Goal: Entertainment & Leisure: Consume media (video, audio)

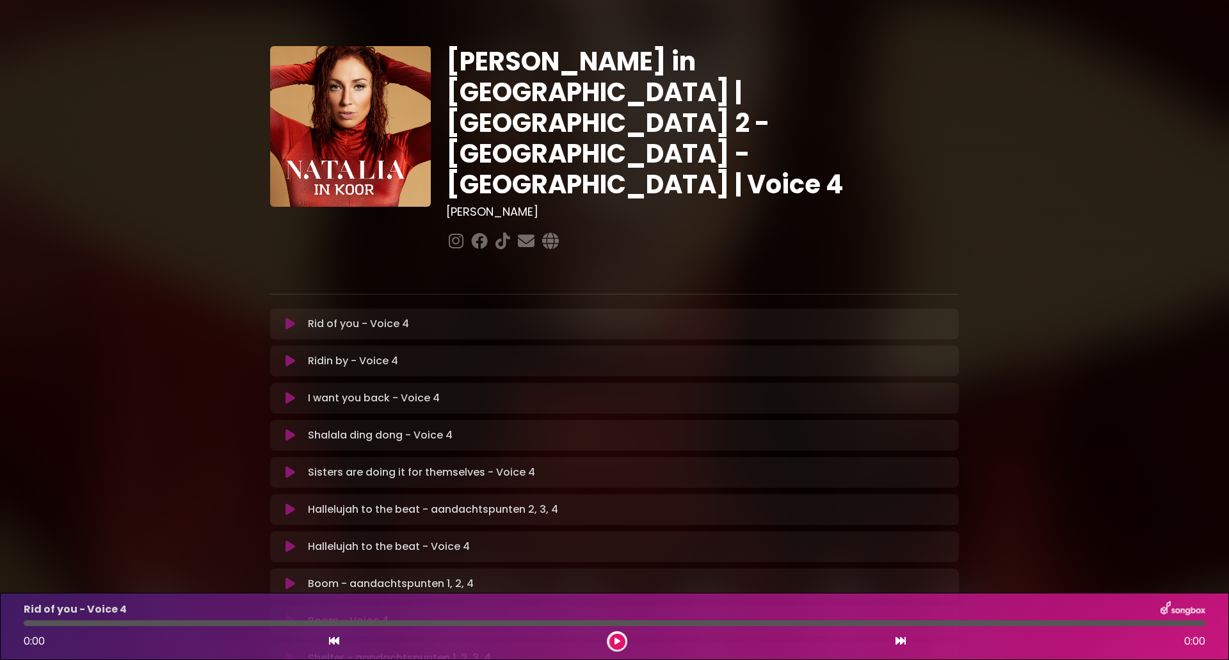
click at [614, 641] on icon at bounding box center [617, 641] width 6 height 8
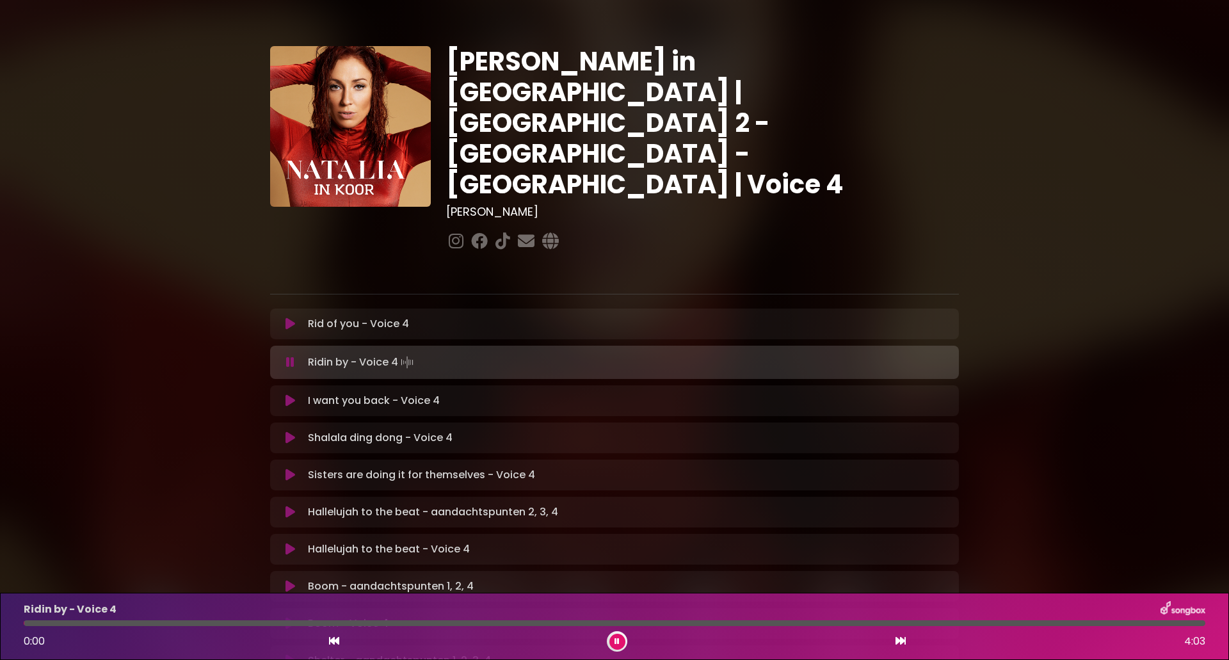
drag, startPoint x: 356, startPoint y: 625, endPoint x: 22, endPoint y: 637, distance: 334.9
click at [22, 637] on div "Ridin by - Voice 4 0:00 4:03" at bounding box center [614, 626] width 1197 height 51
click at [614, 644] on button at bounding box center [617, 642] width 16 height 16
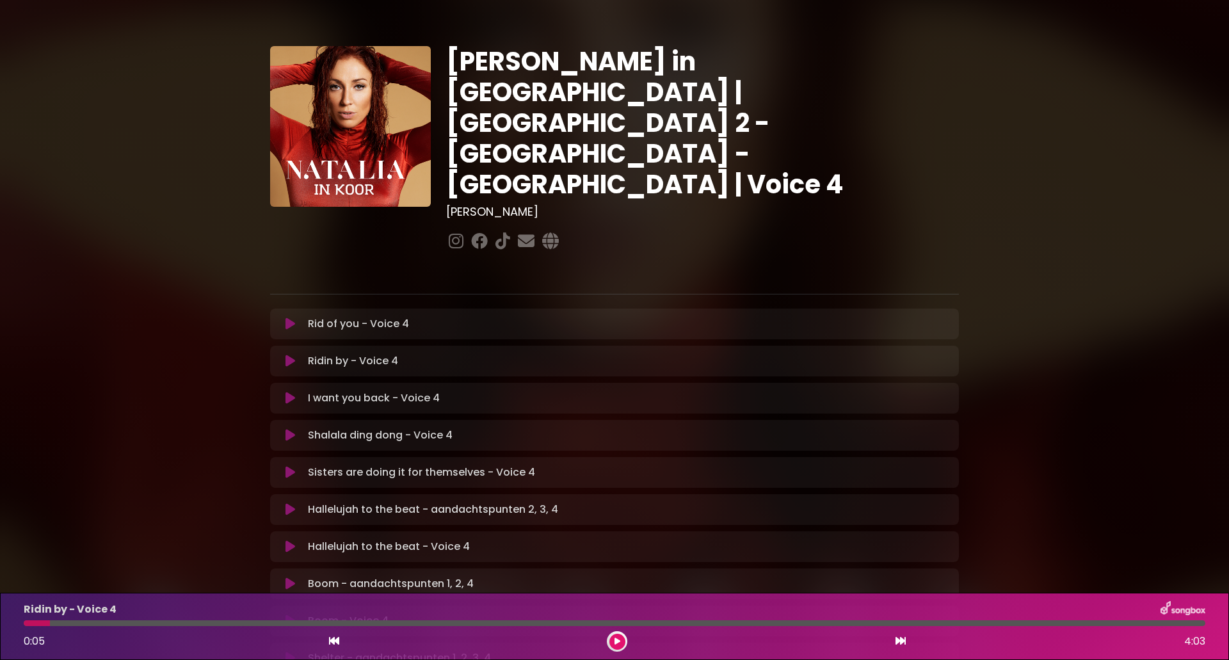
click at [612, 641] on button at bounding box center [617, 642] width 16 height 16
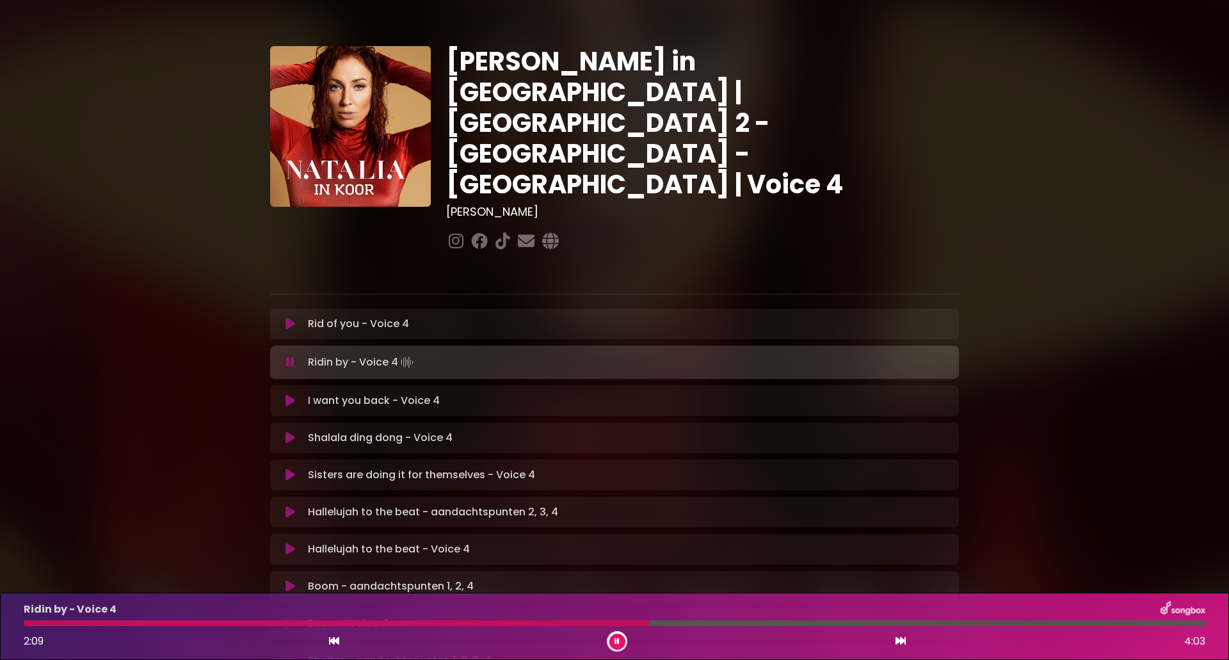
click at [518, 623] on div at bounding box center [336, 623] width 625 height 6
click at [338, 642] on icon at bounding box center [334, 640] width 10 height 10
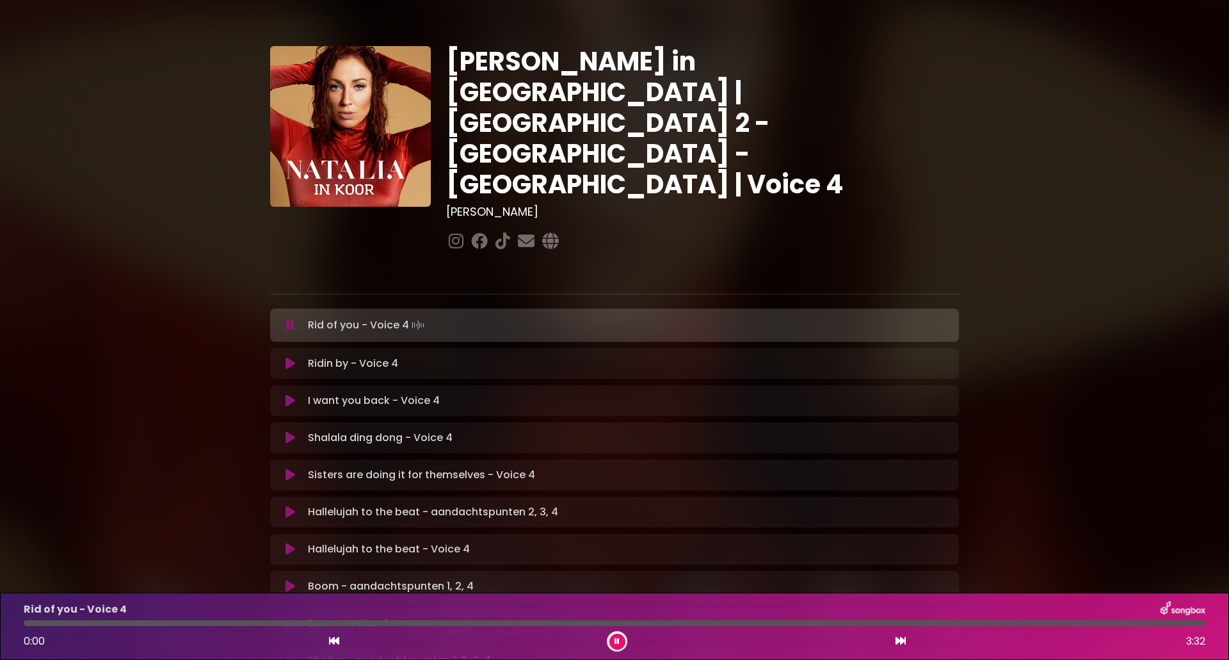
click at [338, 642] on icon at bounding box center [334, 640] width 10 height 10
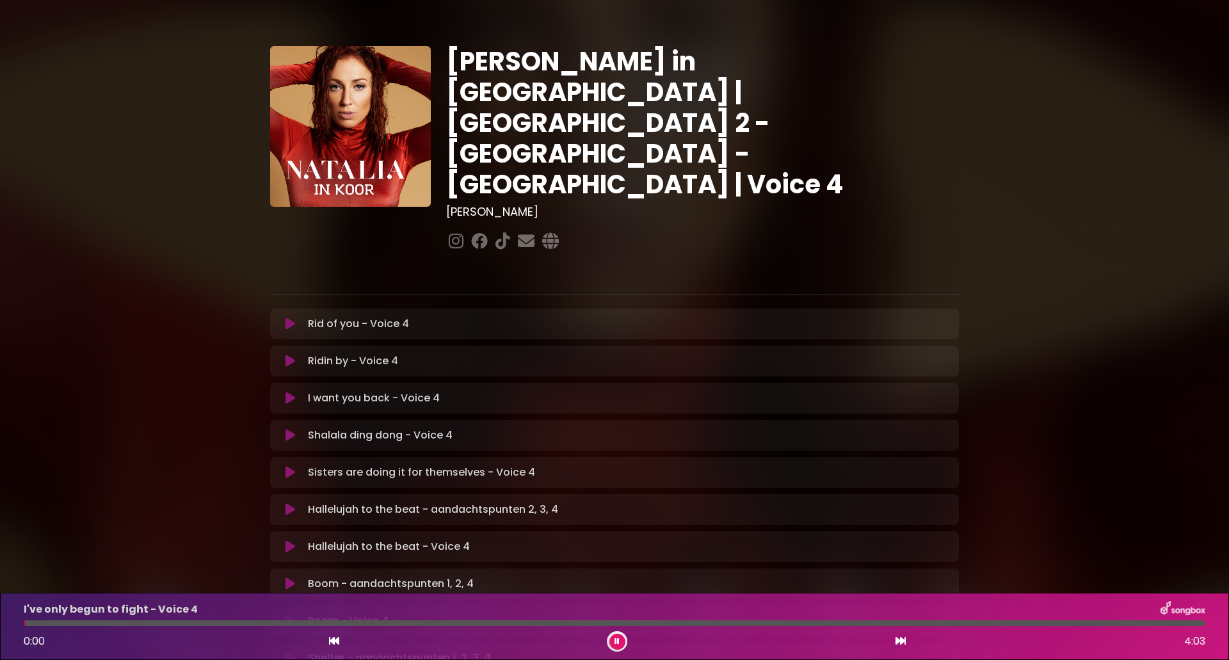
click at [619, 641] on button at bounding box center [617, 642] width 16 height 16
click at [336, 645] on icon at bounding box center [334, 640] width 10 height 10
click at [618, 639] on icon at bounding box center [616, 641] width 5 height 8
click at [337, 641] on icon at bounding box center [334, 640] width 10 height 10
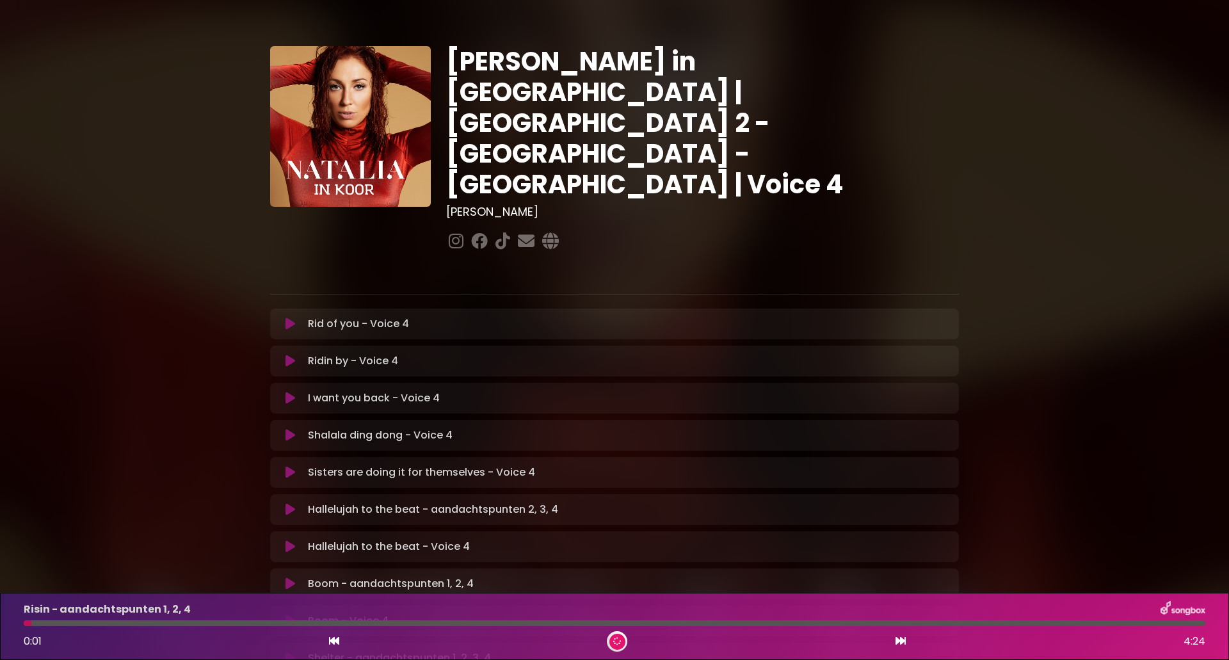
click at [337, 641] on icon at bounding box center [334, 640] width 10 height 10
click at [892, 641] on div "0:02 3:45" at bounding box center [614, 641] width 1197 height 20
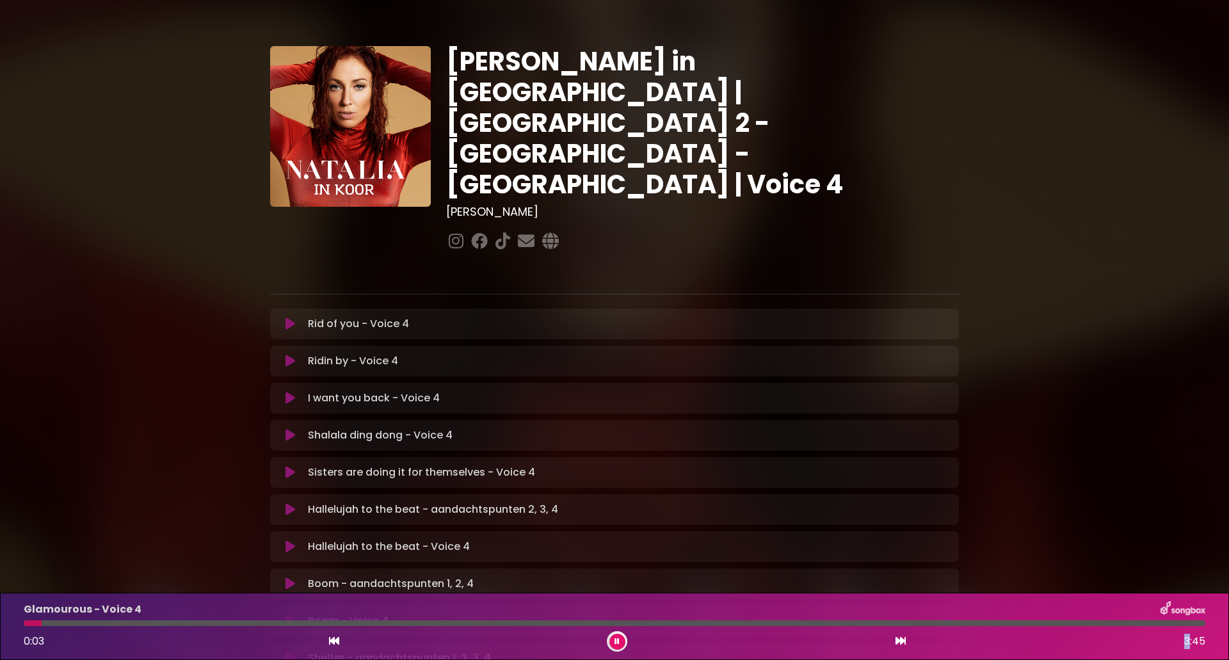
click at [895, 642] on icon at bounding box center [900, 640] width 10 height 10
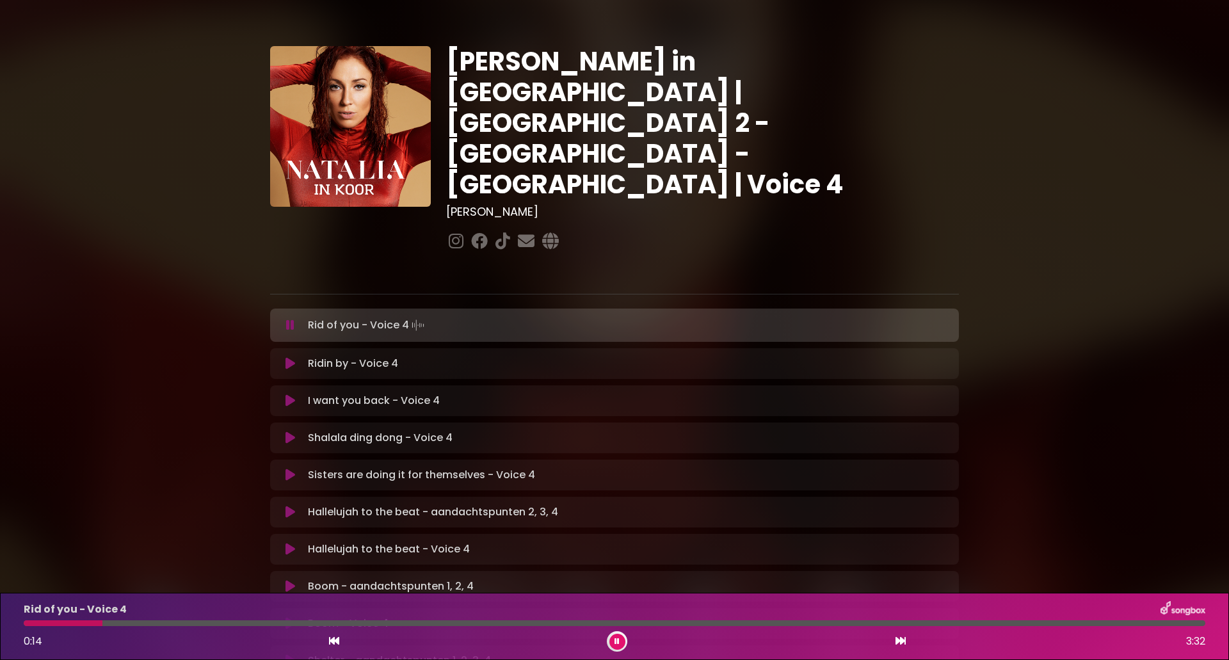
click at [895, 642] on icon at bounding box center [900, 640] width 10 height 10
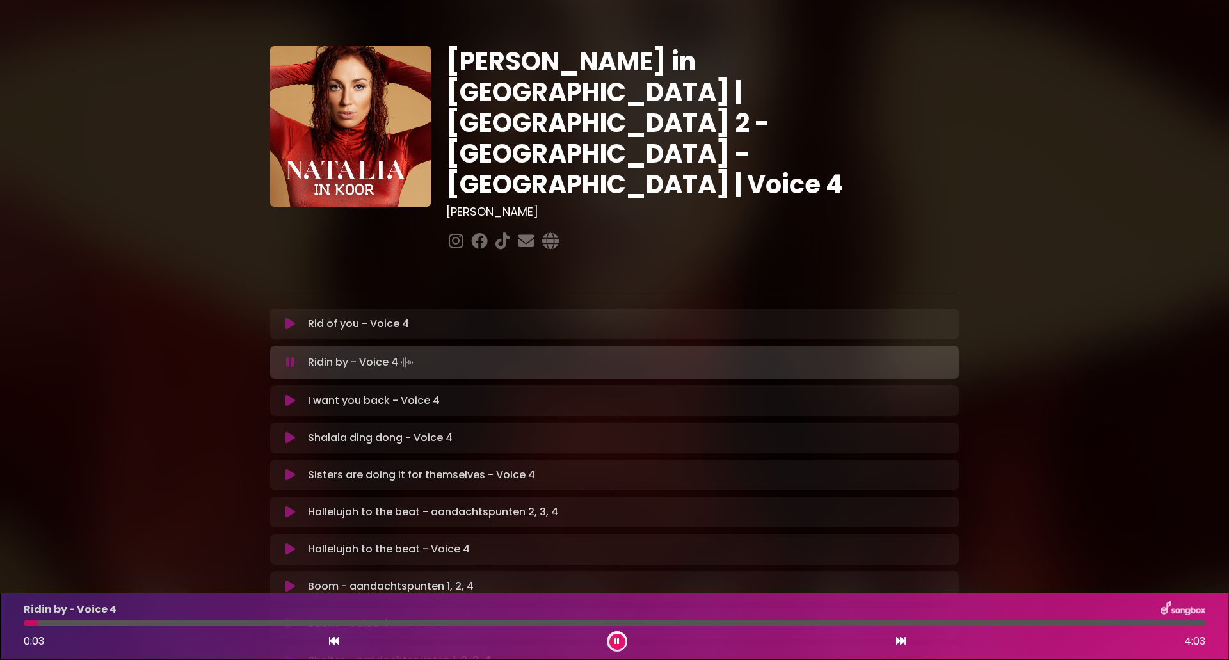
click at [326, 641] on div "0:03 4:03" at bounding box center [614, 641] width 1197 height 20
click at [335, 639] on icon at bounding box center [334, 640] width 10 height 10
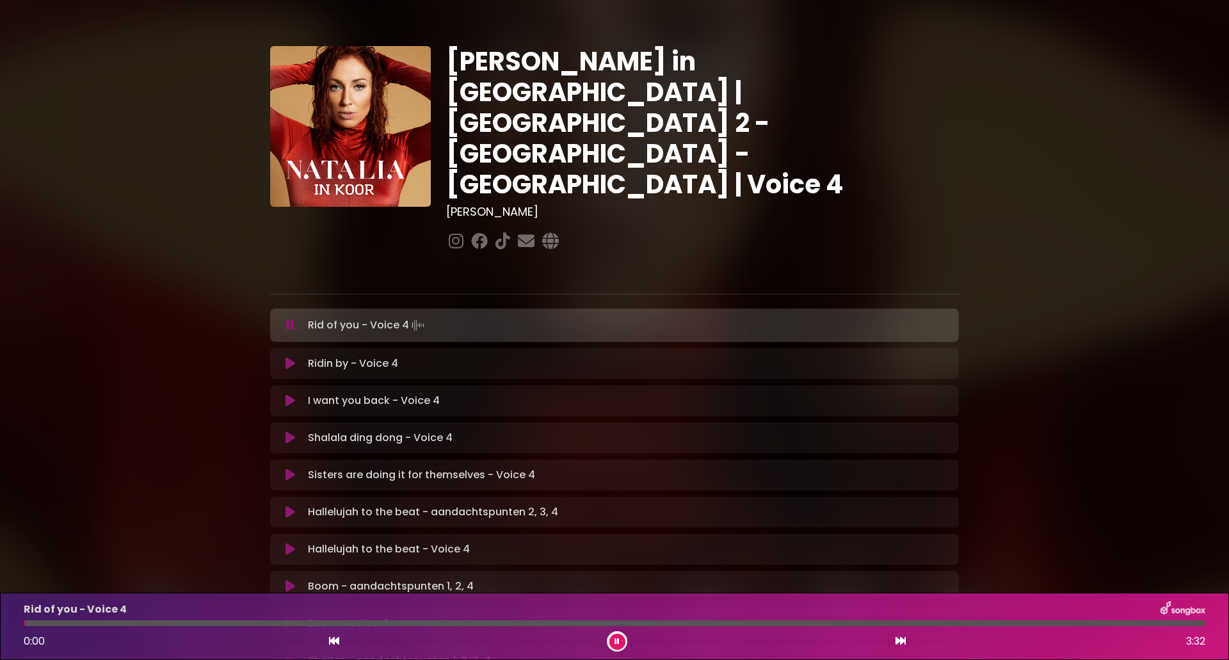
click at [612, 643] on button at bounding box center [617, 642] width 16 height 16
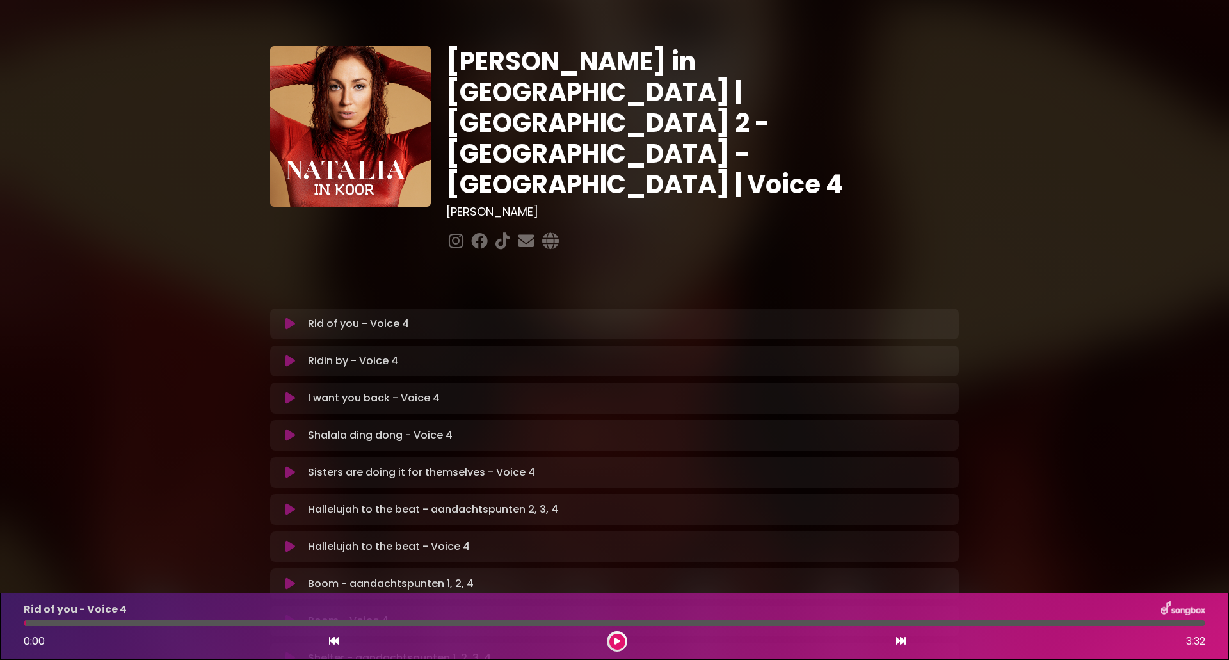
click at [900, 646] on icon at bounding box center [900, 640] width 10 height 10
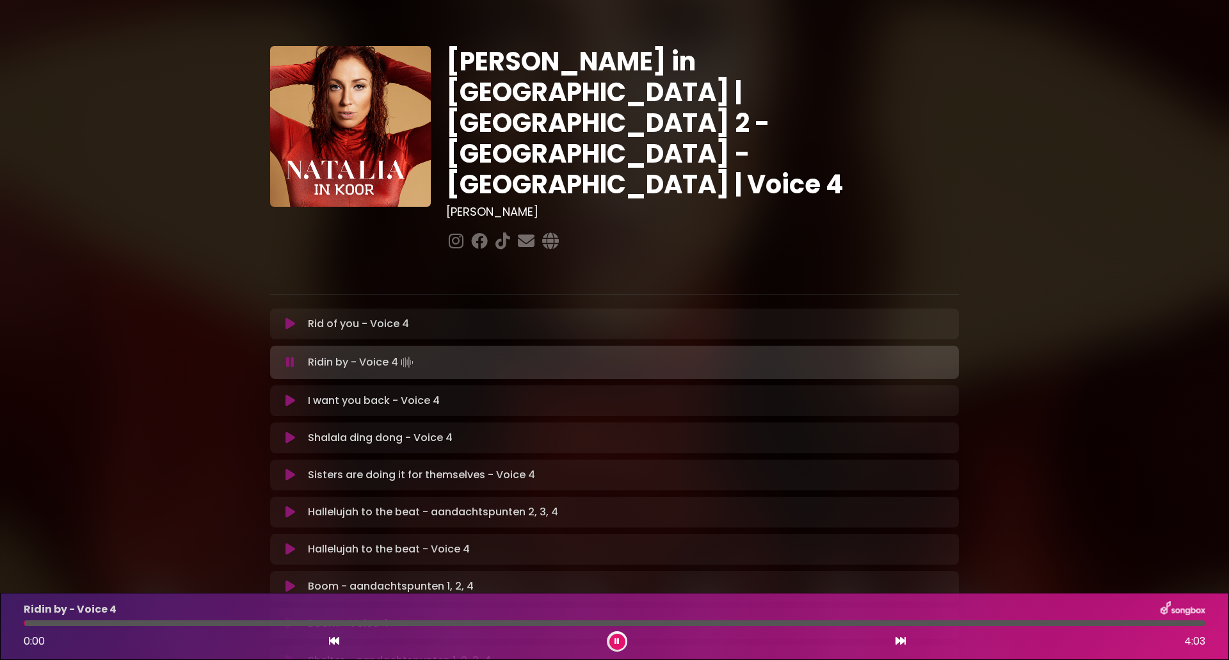
click at [614, 646] on button at bounding box center [617, 642] width 16 height 16
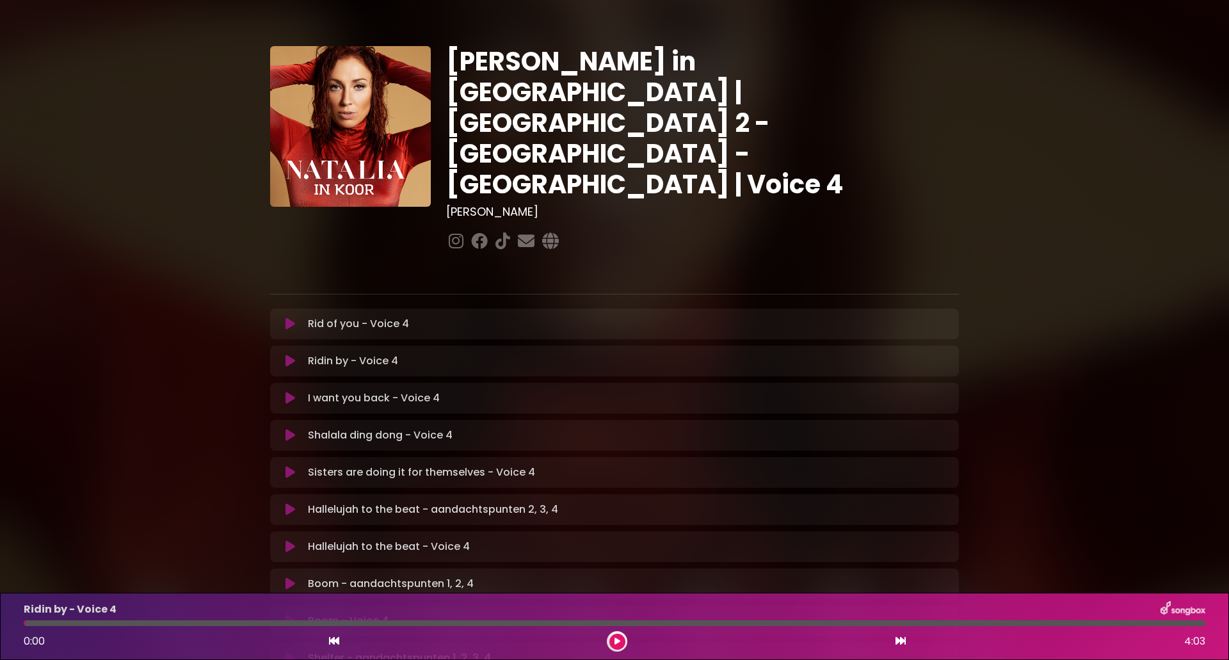
click at [616, 645] on button at bounding box center [617, 642] width 16 height 16
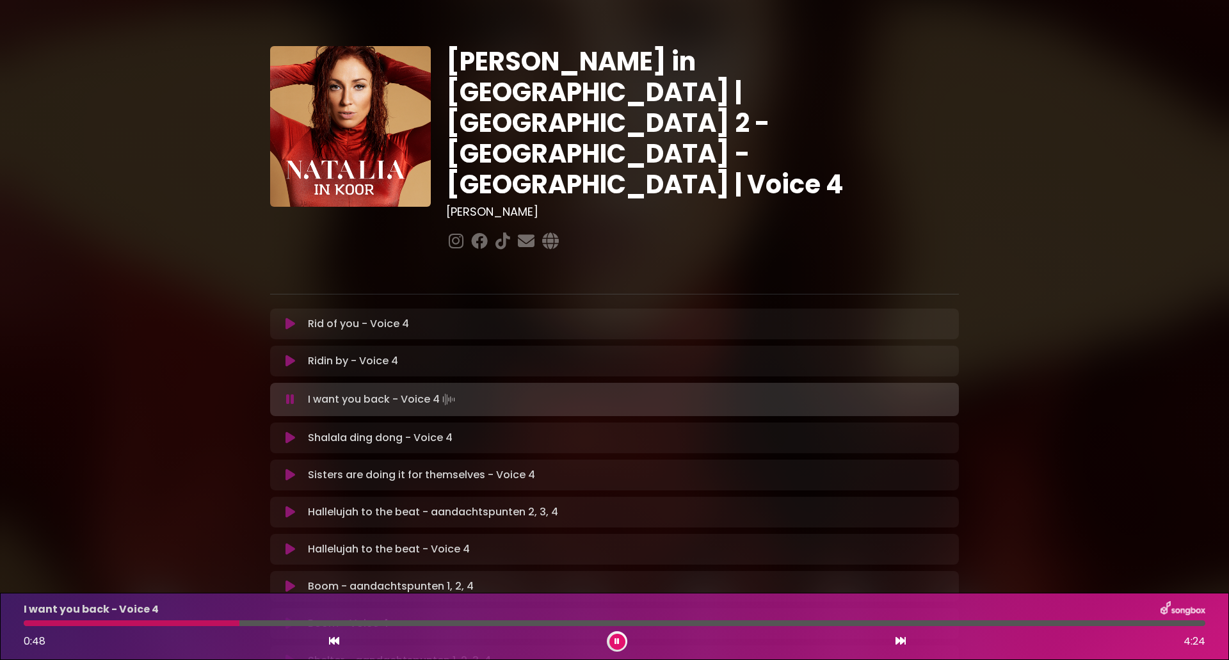
click at [332, 642] on icon at bounding box center [334, 640] width 10 height 10
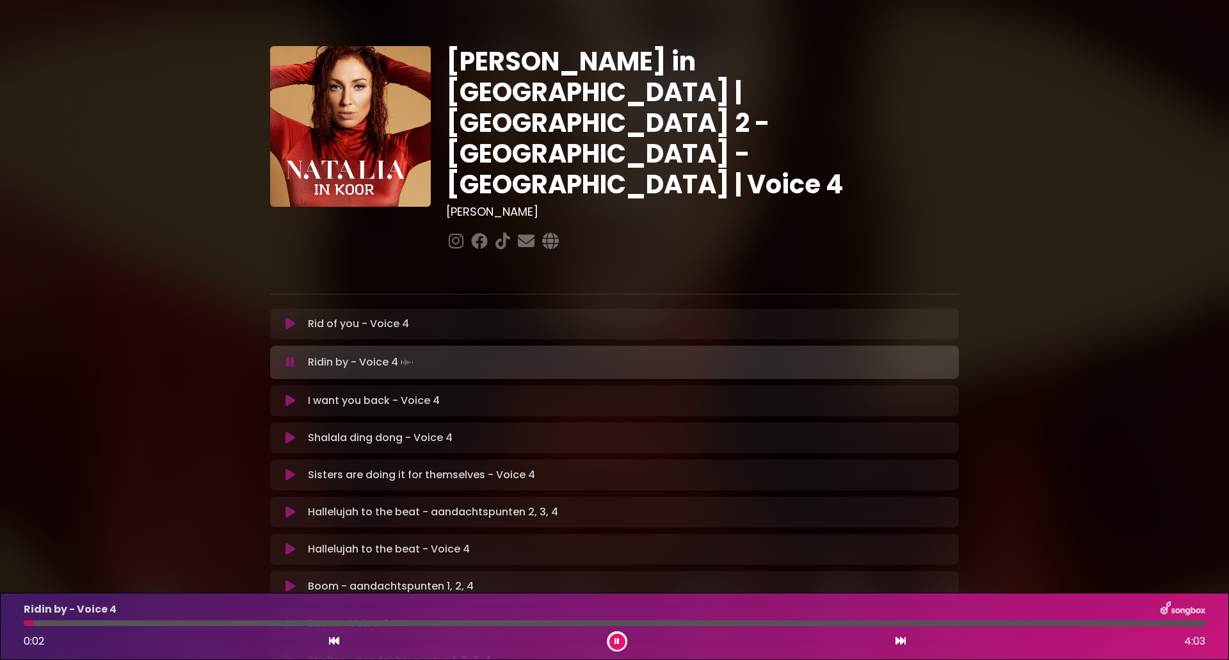
click at [898, 639] on icon at bounding box center [900, 640] width 10 height 10
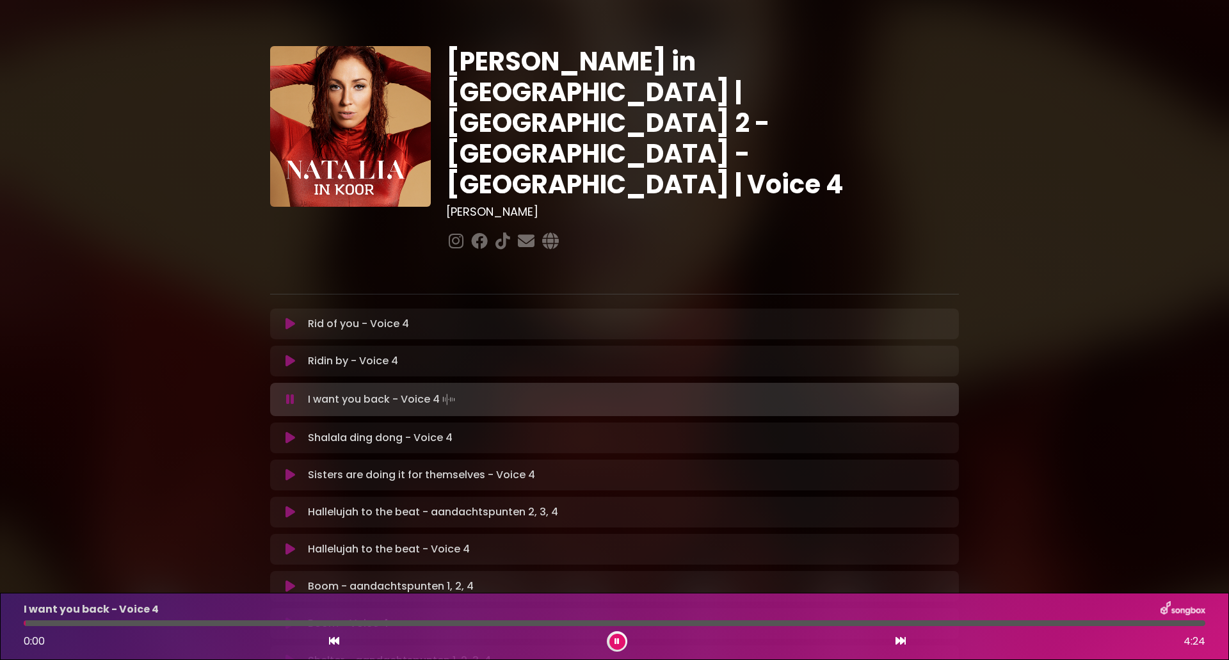
click at [607, 644] on div at bounding box center [617, 641] width 20 height 20
click at [326, 637] on div "0:03 4:24" at bounding box center [614, 641] width 1197 height 20
click at [328, 637] on button at bounding box center [334, 641] width 12 height 17
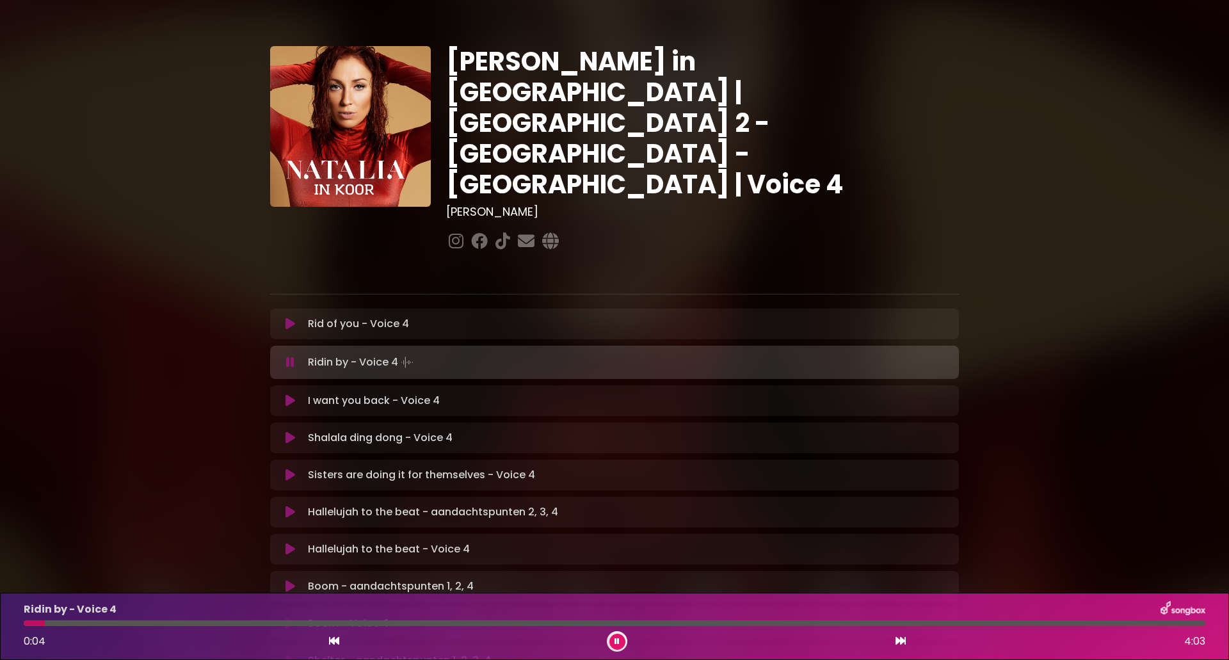
click at [902, 643] on icon at bounding box center [900, 640] width 10 height 10
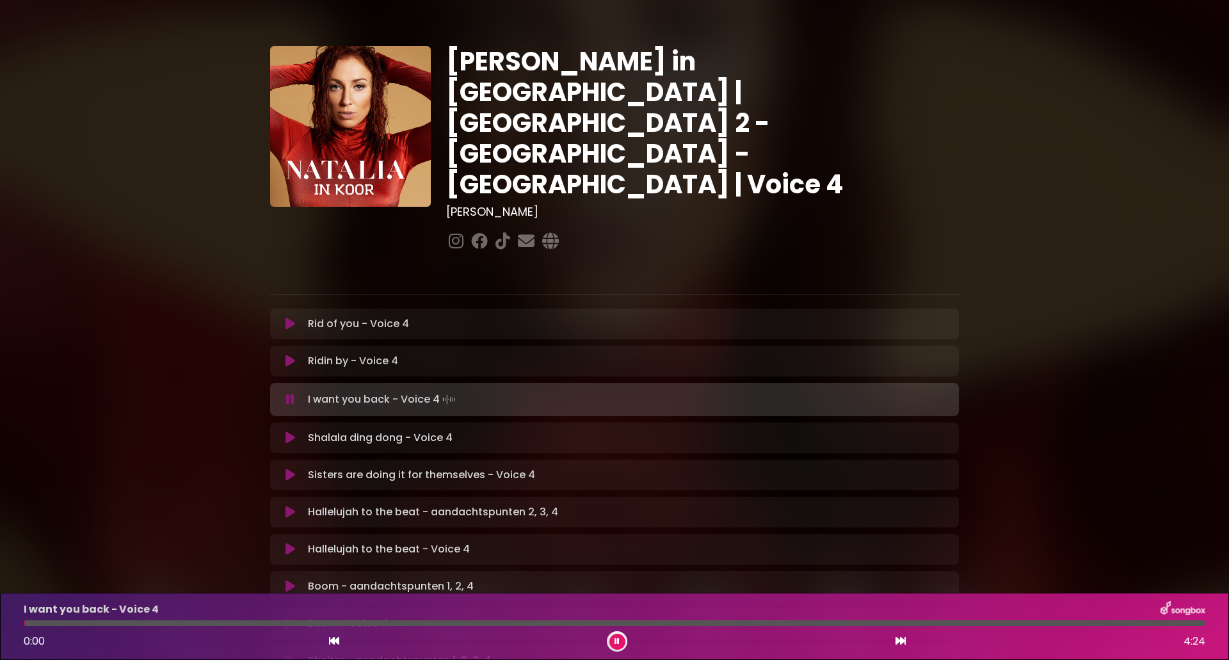
click at [618, 641] on icon at bounding box center [617, 641] width 6 height 8
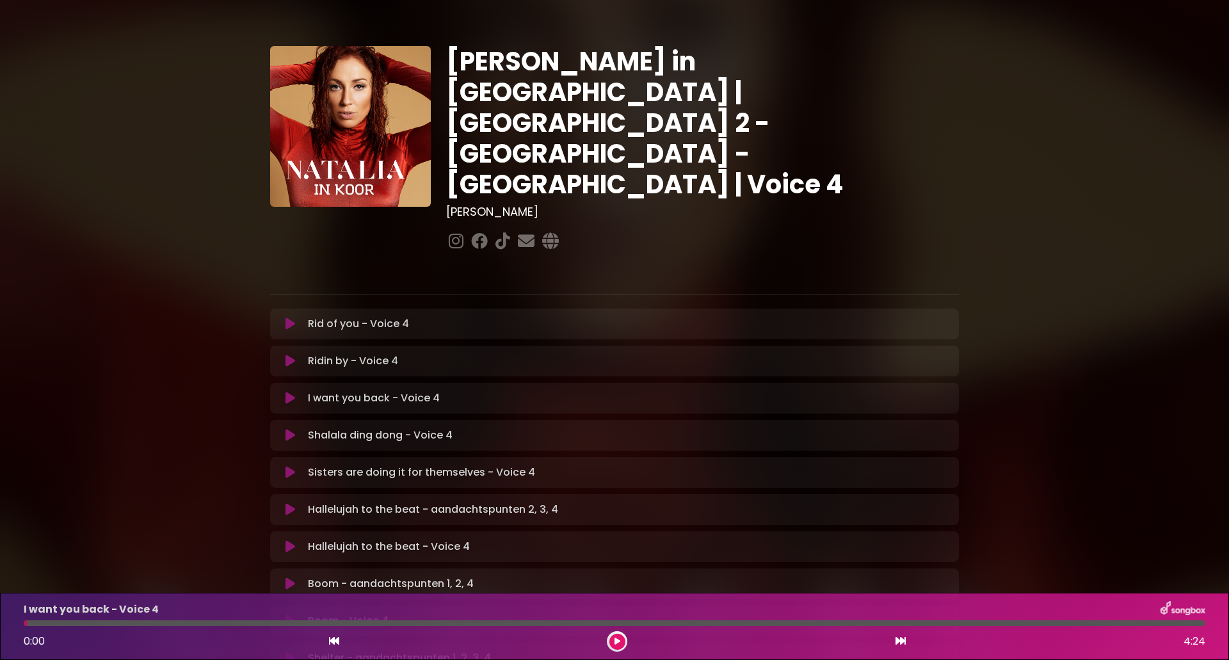
click at [327, 637] on div "0:00 4:24" at bounding box center [614, 641] width 1197 height 20
click at [334, 645] on icon at bounding box center [334, 640] width 10 height 10
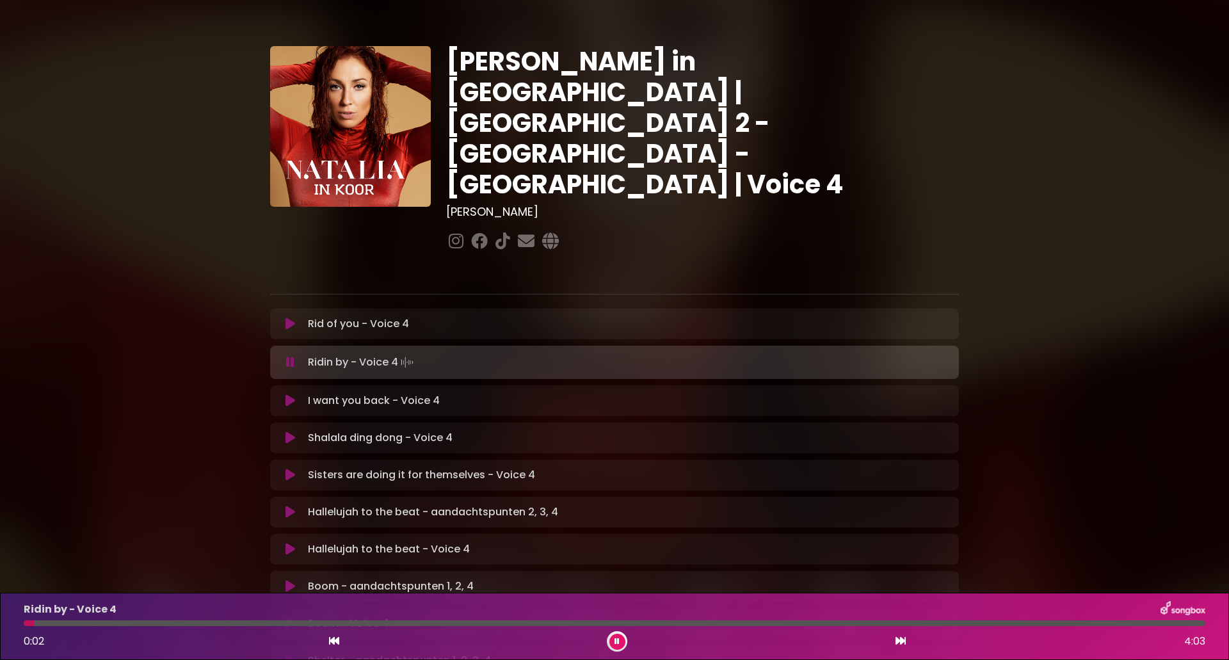
click at [899, 640] on icon at bounding box center [900, 640] width 10 height 10
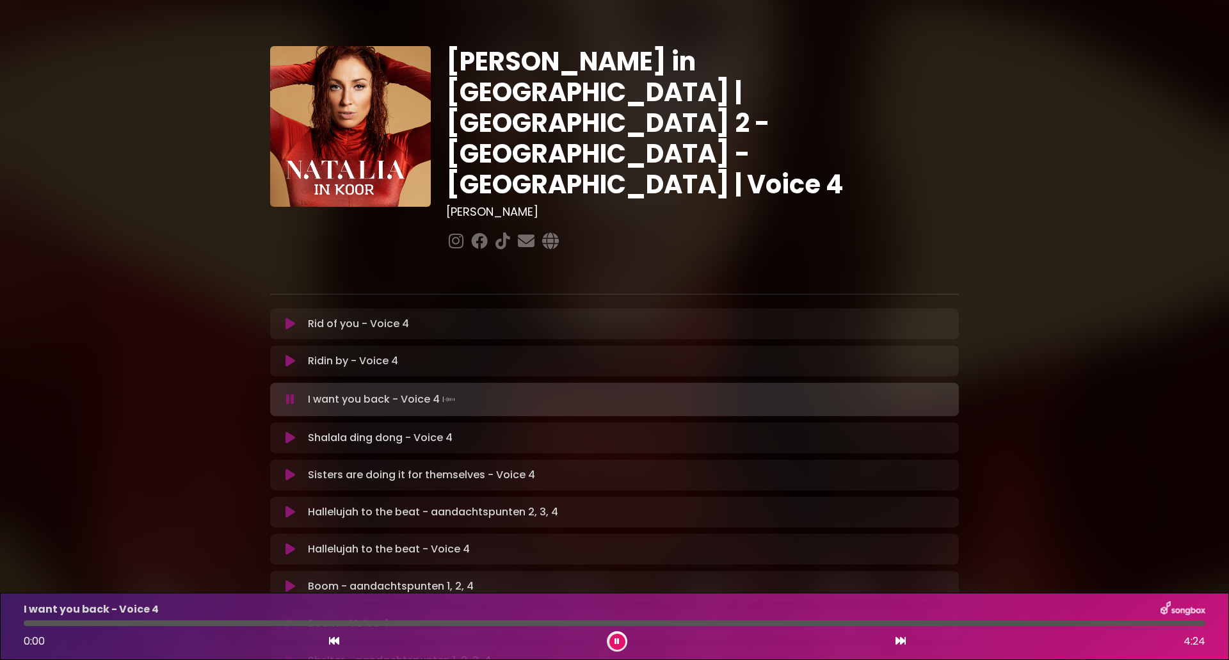
click at [625, 642] on button at bounding box center [617, 642] width 16 height 16
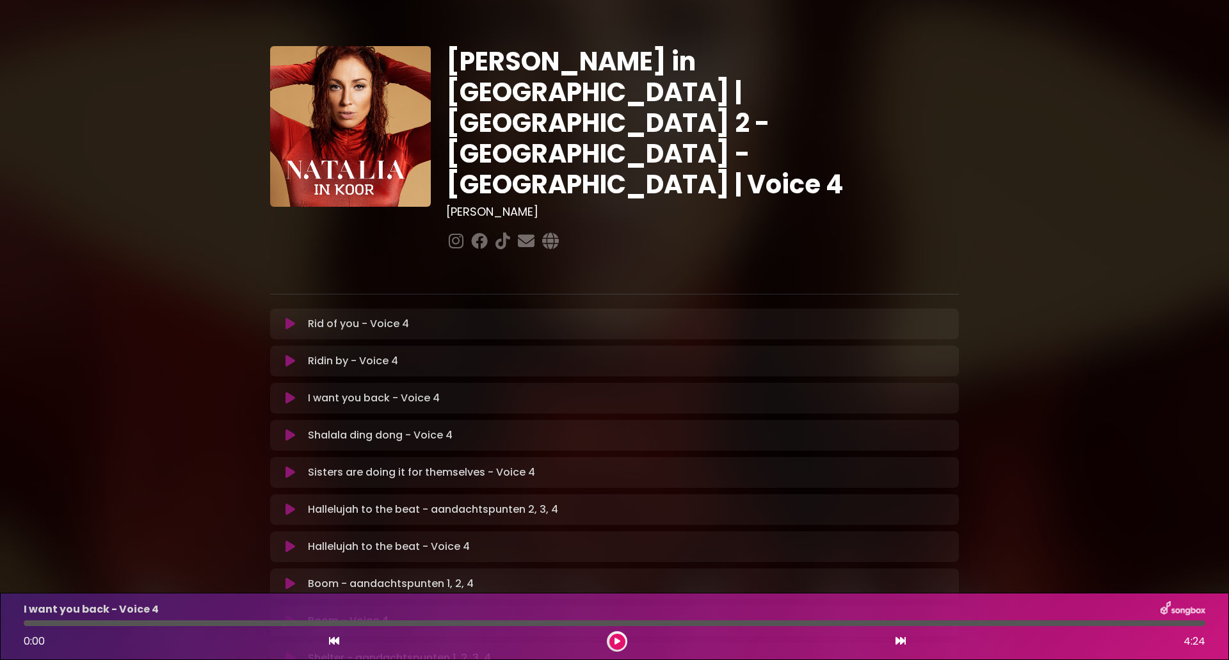
click at [612, 639] on button at bounding box center [617, 642] width 16 height 16
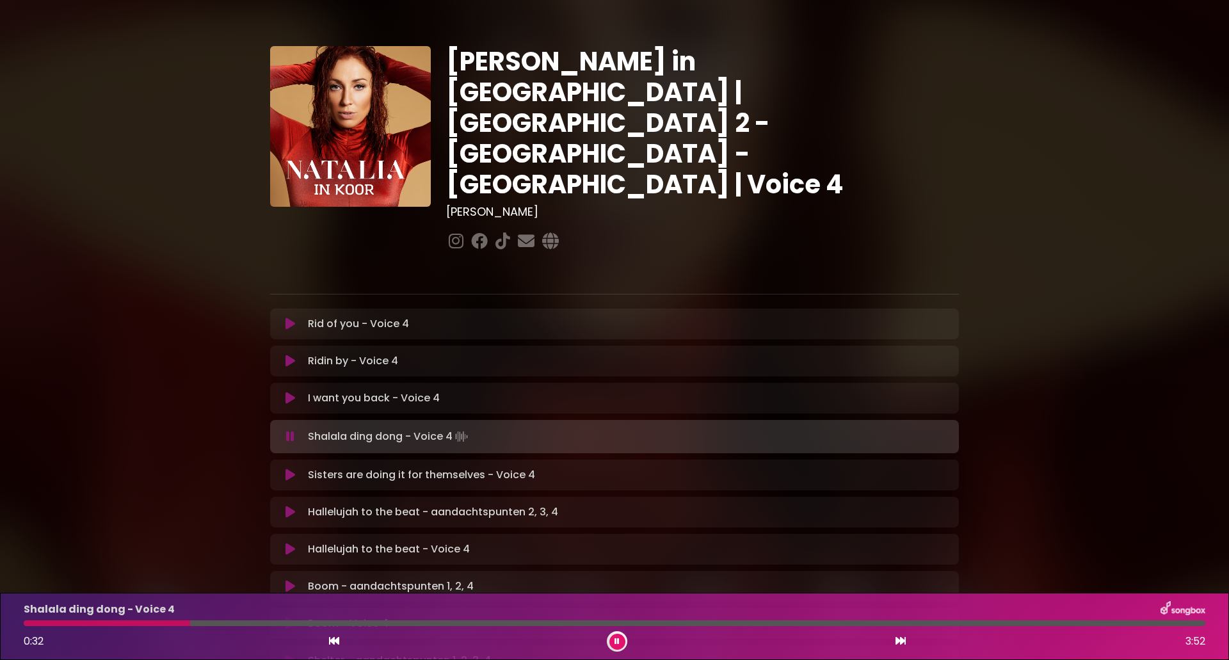
click at [1221, 307] on div "[PERSON_NAME] in [GEOGRAPHIC_DATA] | [GEOGRAPHIC_DATA] 2 - [GEOGRAPHIC_DATA] - …" at bounding box center [614, 523] width 1229 height 1016
click at [331, 641] on icon at bounding box center [334, 640] width 10 height 10
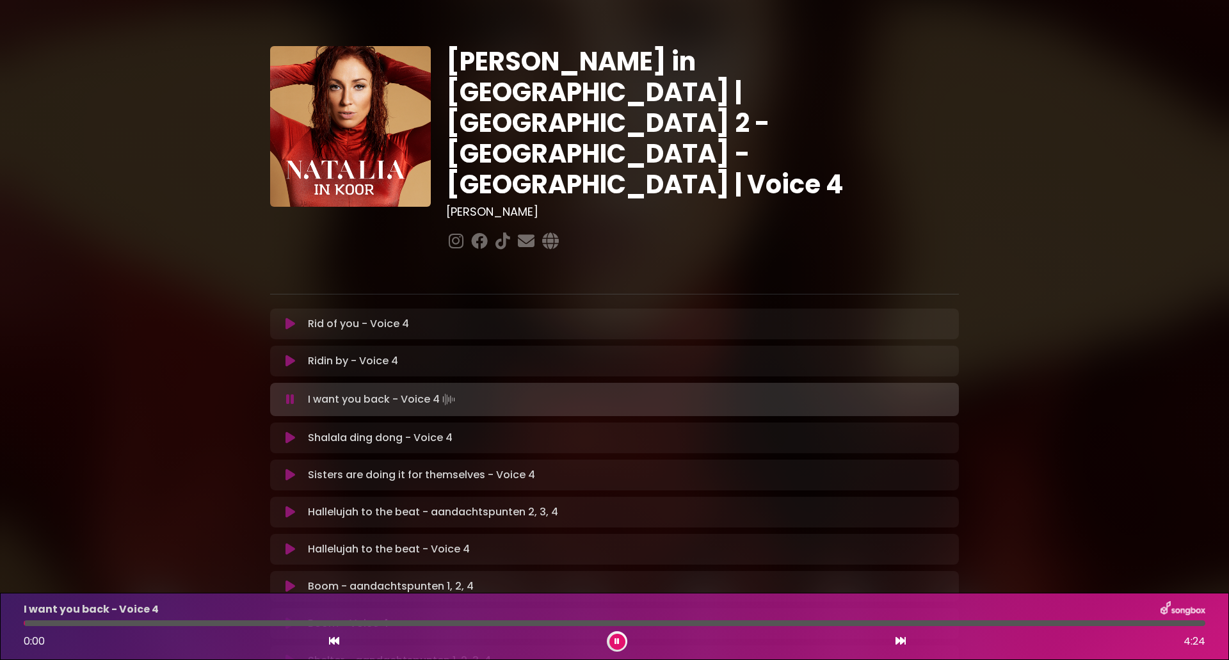
click at [616, 644] on icon at bounding box center [616, 641] width 5 height 8
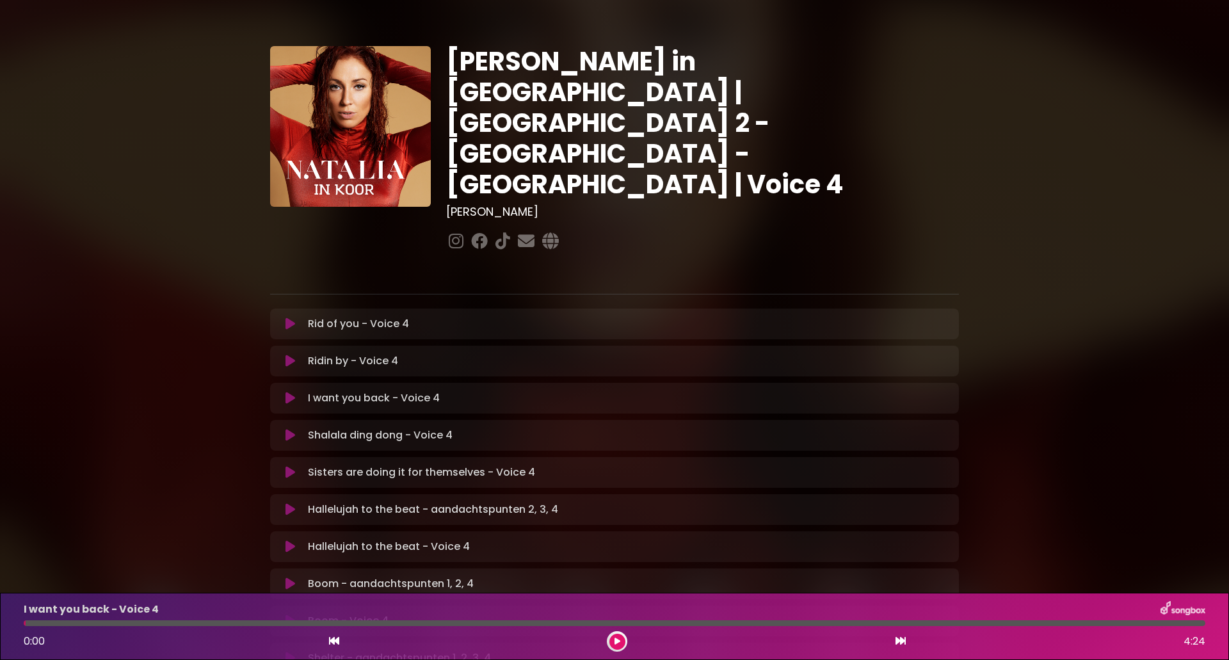
click at [897, 641] on icon at bounding box center [900, 640] width 10 height 10
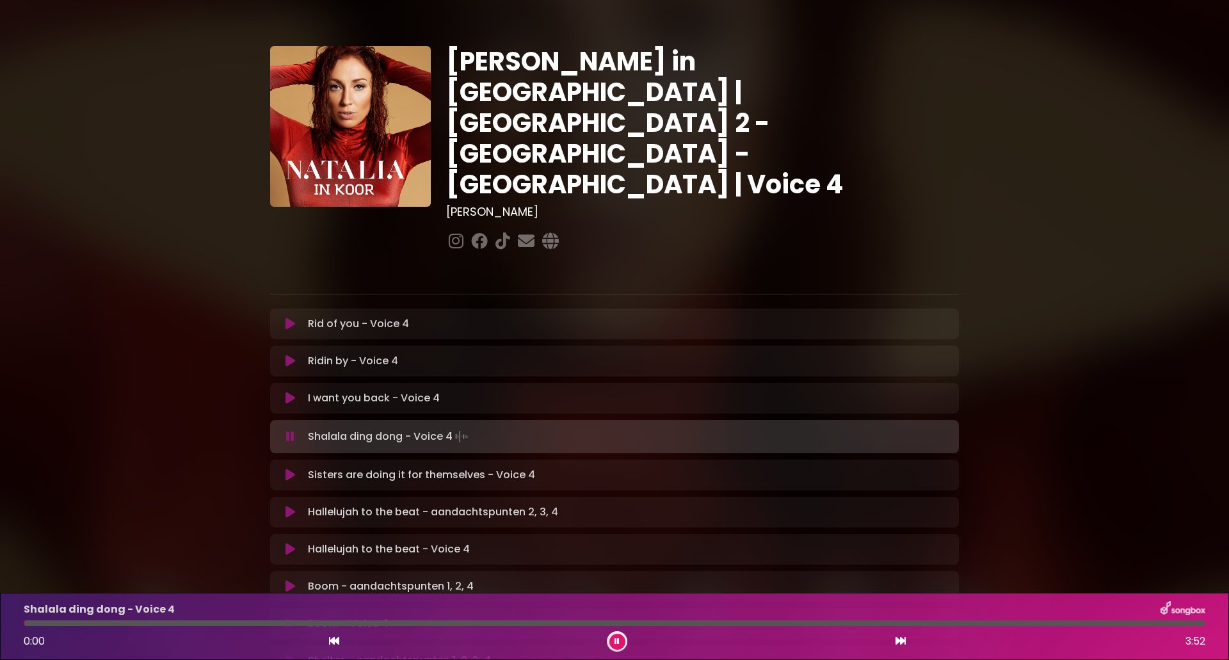
click at [605, 642] on div "0:00 3:52" at bounding box center [614, 641] width 1197 height 20
click at [337, 642] on icon at bounding box center [334, 640] width 10 height 10
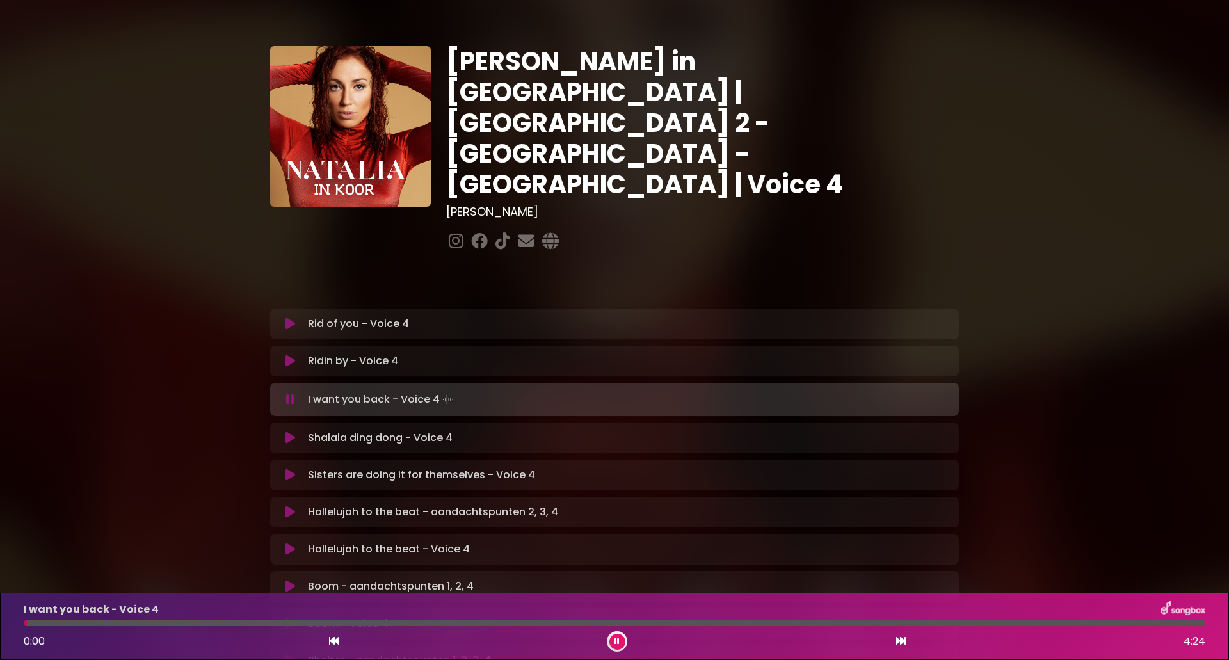
click at [895, 640] on icon at bounding box center [900, 640] width 10 height 10
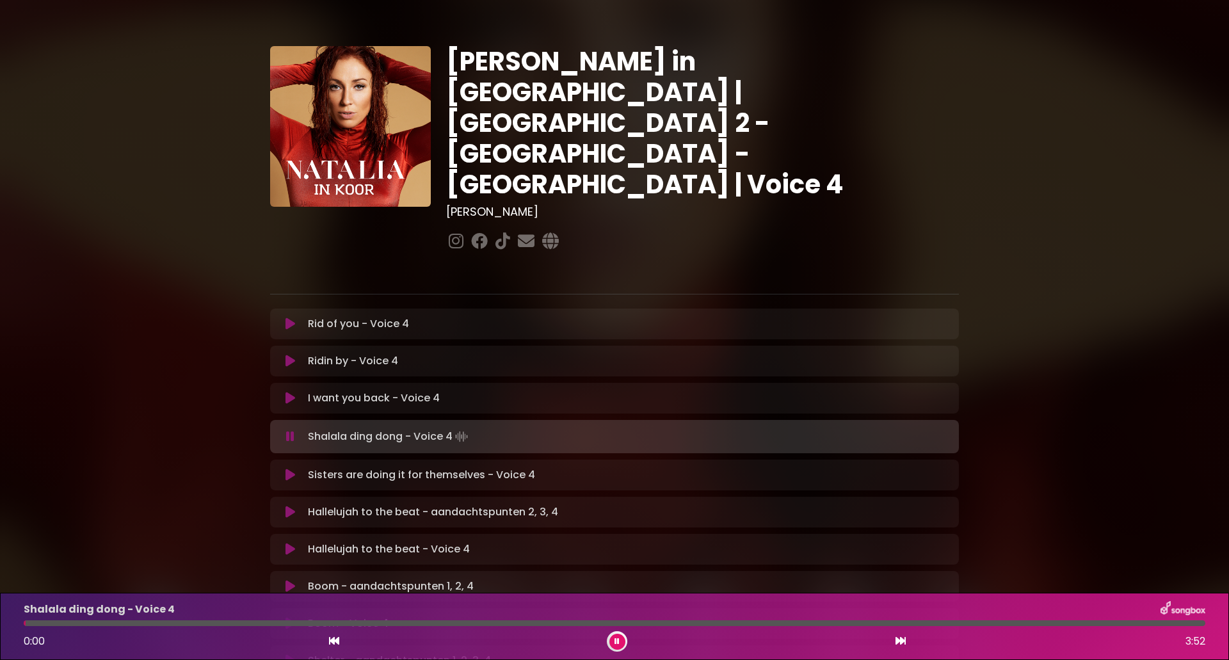
click at [608, 640] on div at bounding box center [617, 641] width 20 height 20
click at [339, 643] on icon at bounding box center [334, 640] width 10 height 10
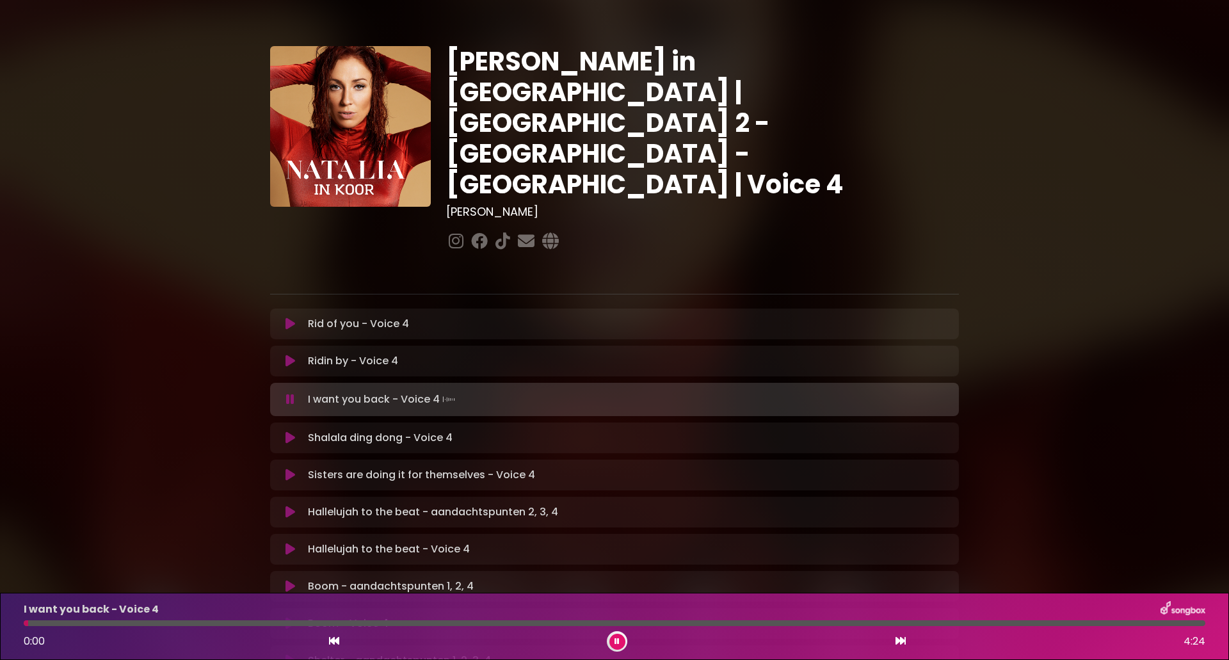
click at [900, 645] on icon at bounding box center [900, 640] width 10 height 10
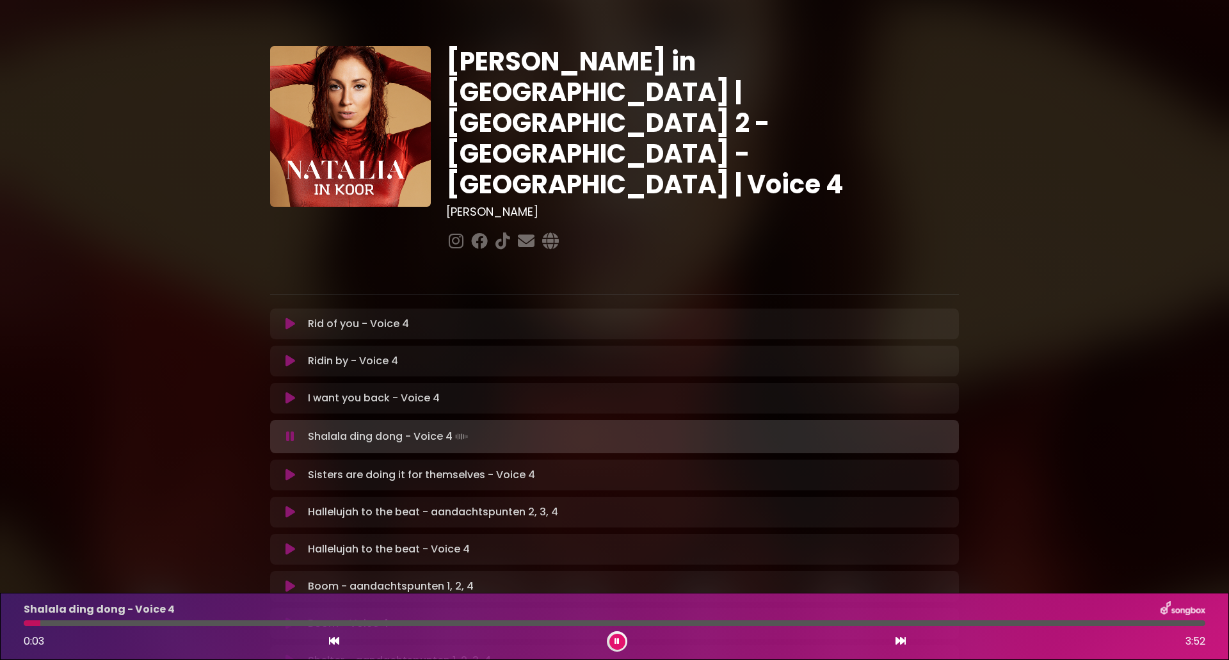
click at [337, 642] on icon at bounding box center [334, 640] width 10 height 10
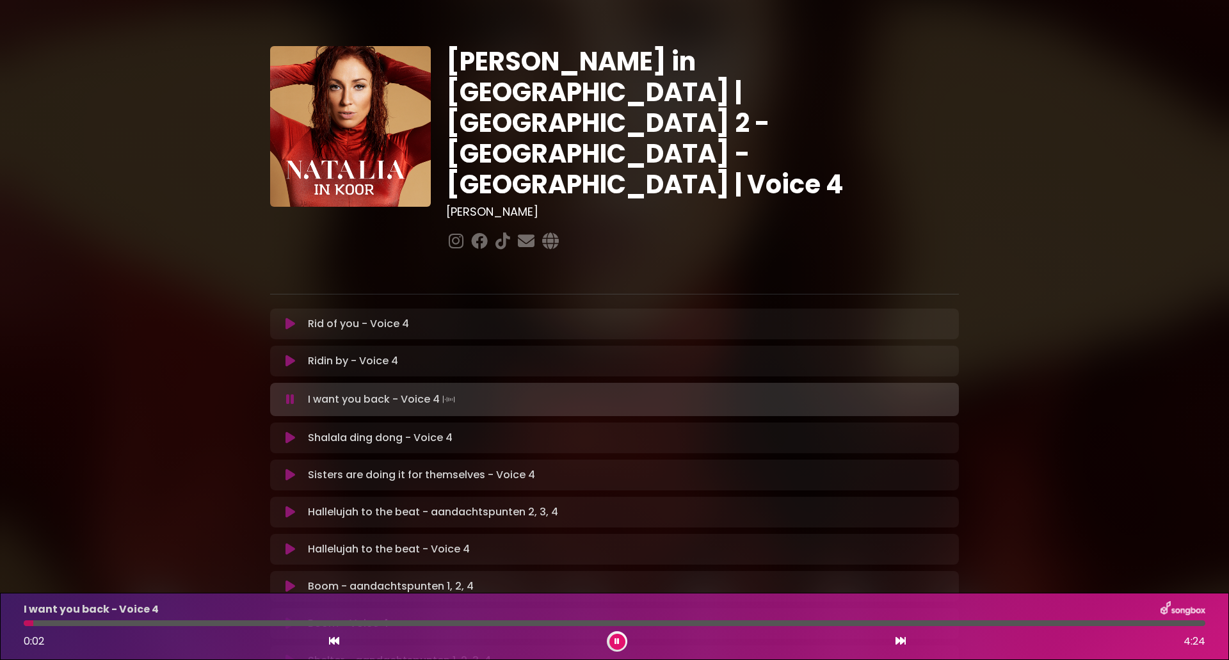
click at [902, 642] on icon at bounding box center [900, 640] width 10 height 10
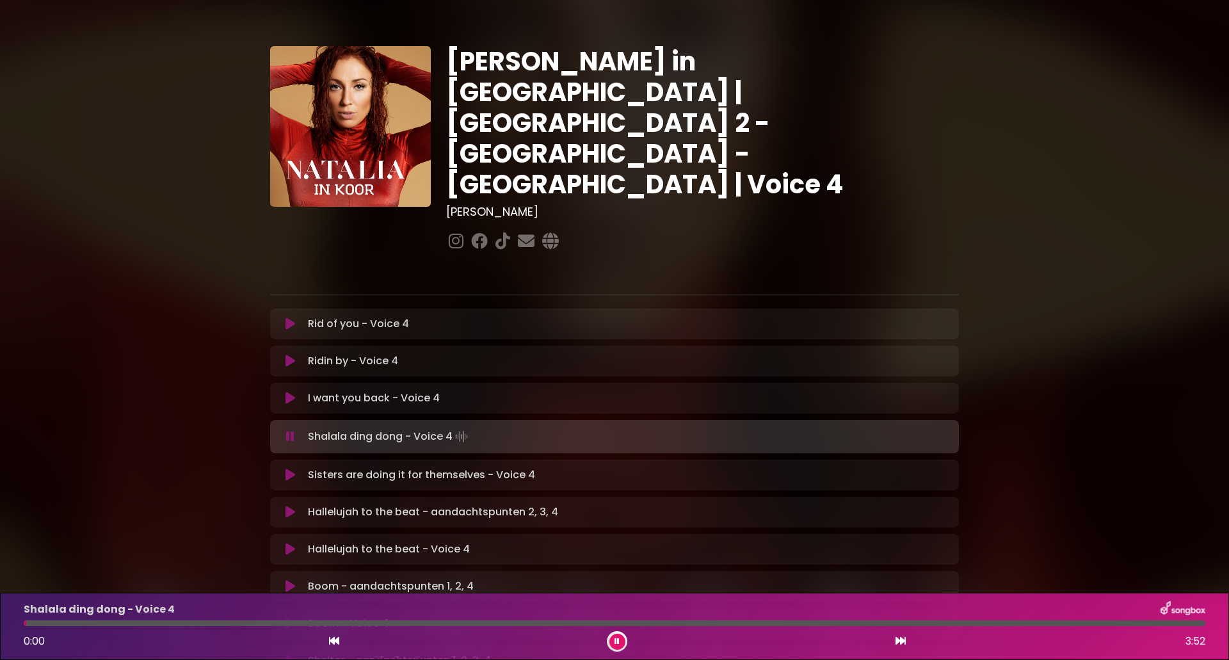
click at [610, 640] on button at bounding box center [617, 642] width 16 height 16
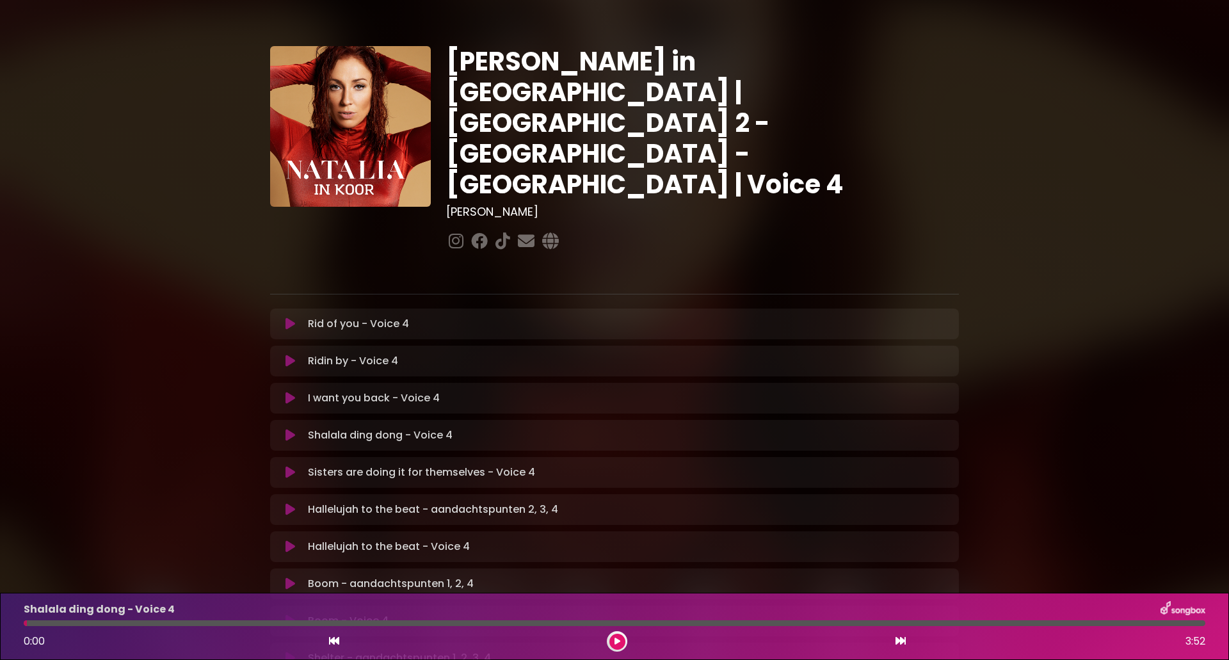
click at [326, 639] on div "0:00 3:52" at bounding box center [614, 641] width 1197 height 20
click at [330, 642] on icon at bounding box center [334, 640] width 10 height 10
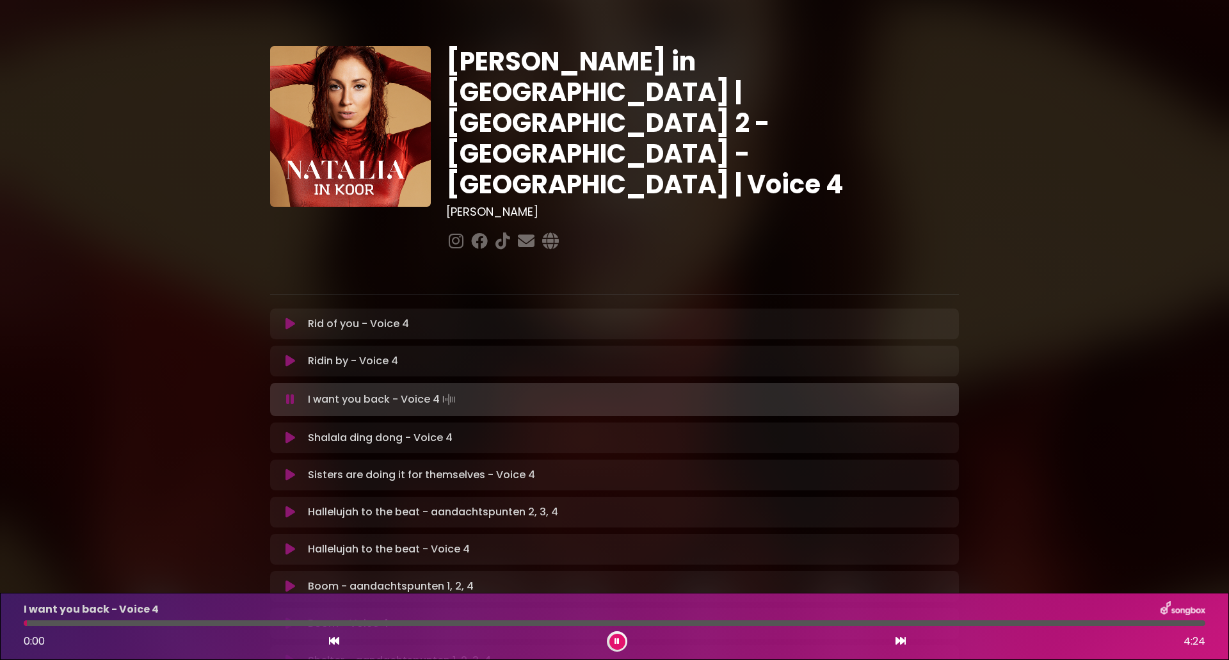
click at [901, 641] on icon at bounding box center [900, 640] width 10 height 10
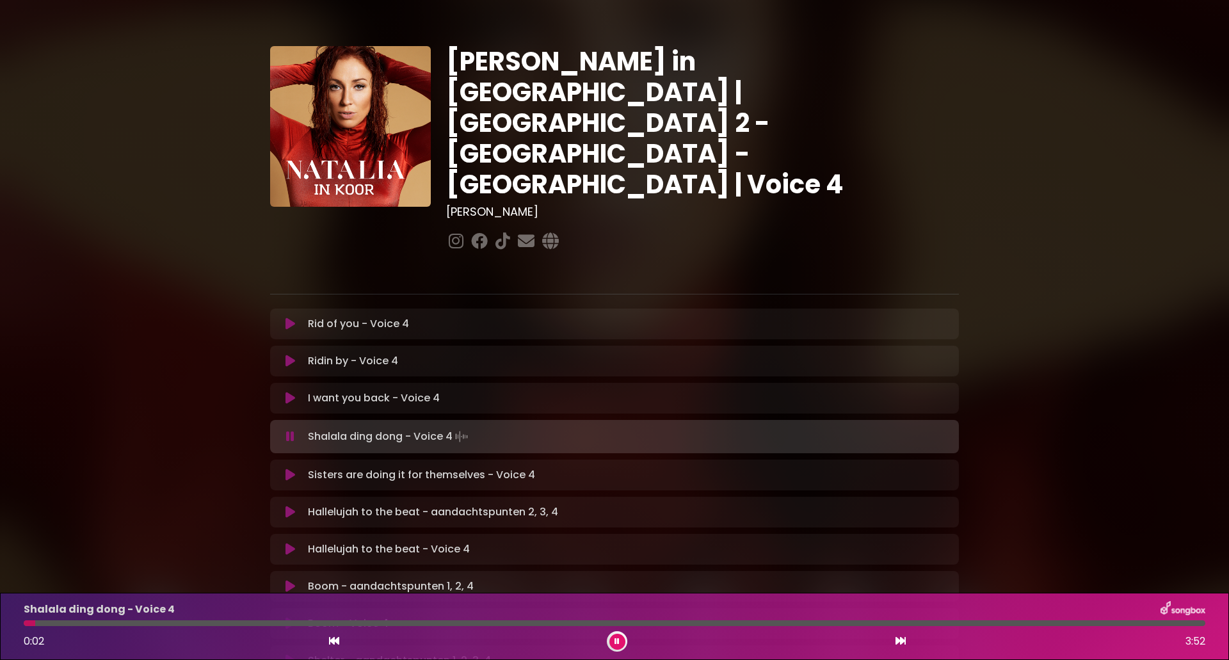
click at [340, 641] on div "0:02 3:52" at bounding box center [614, 641] width 1197 height 20
click at [333, 642] on icon at bounding box center [334, 640] width 10 height 10
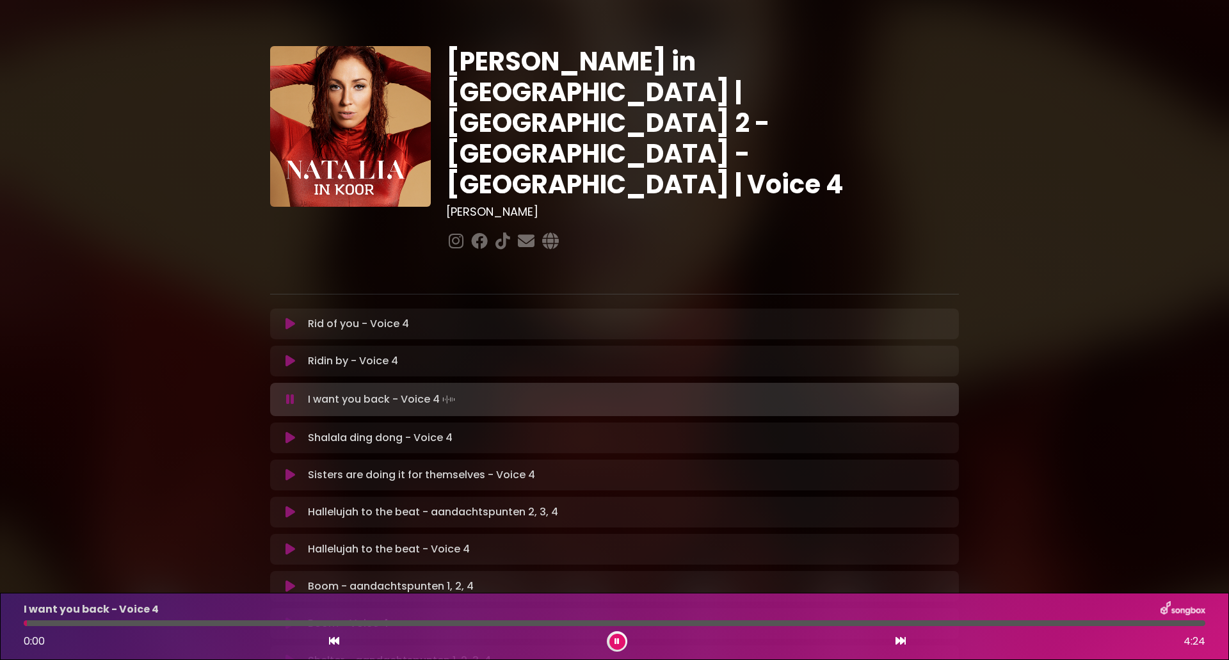
click at [898, 641] on icon at bounding box center [900, 640] width 10 height 10
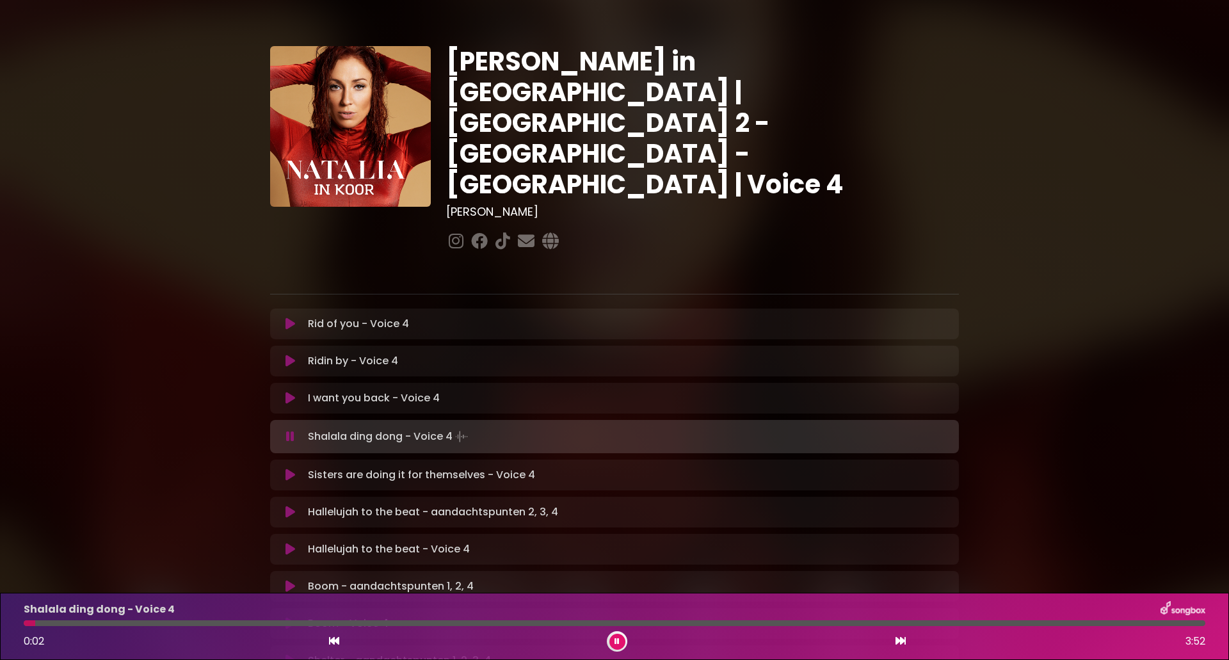
click at [329, 640] on icon at bounding box center [334, 640] width 10 height 10
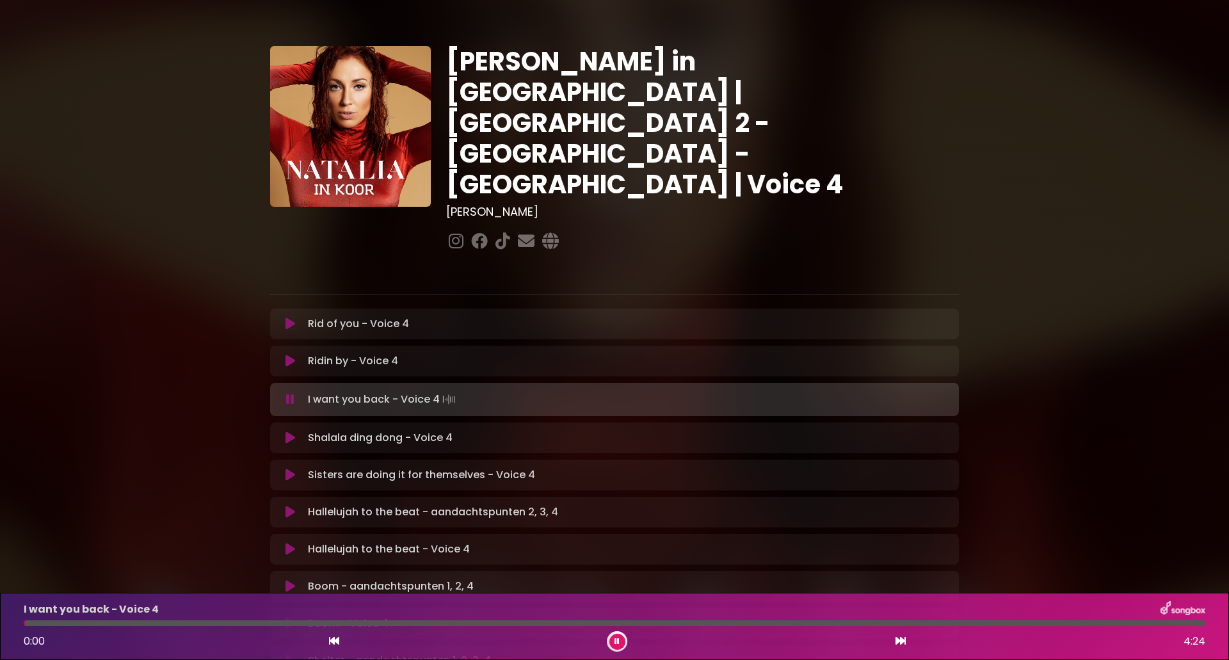
click at [896, 641] on icon at bounding box center [900, 640] width 10 height 10
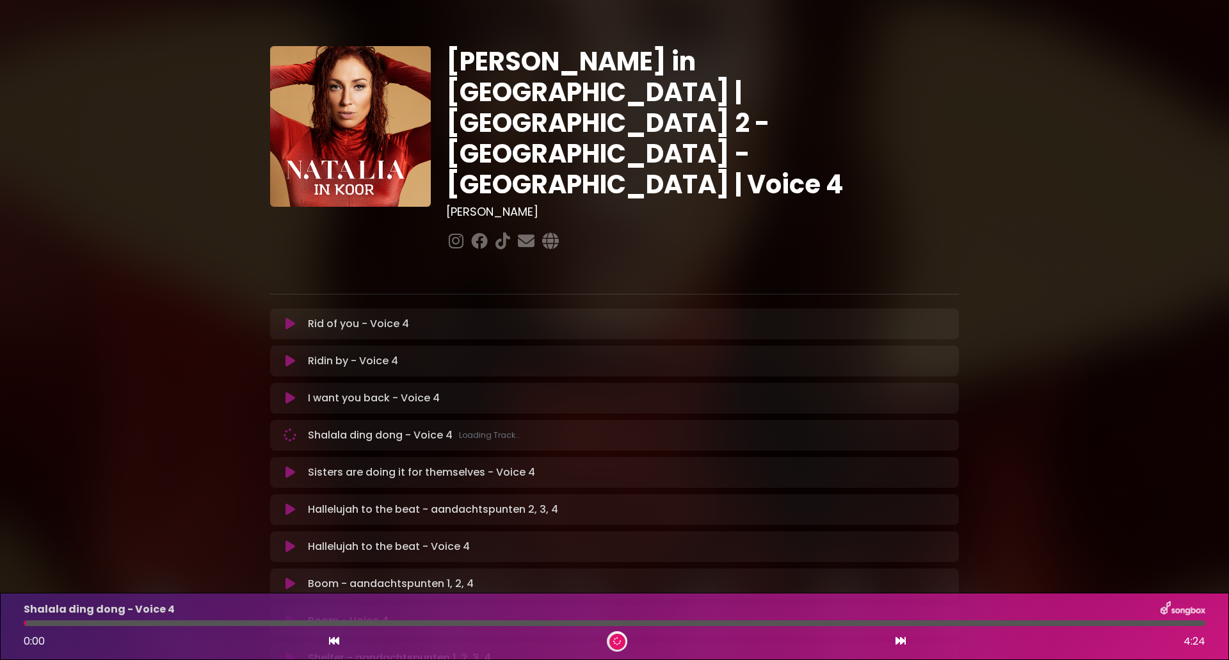
click at [896, 641] on icon at bounding box center [900, 640] width 10 height 10
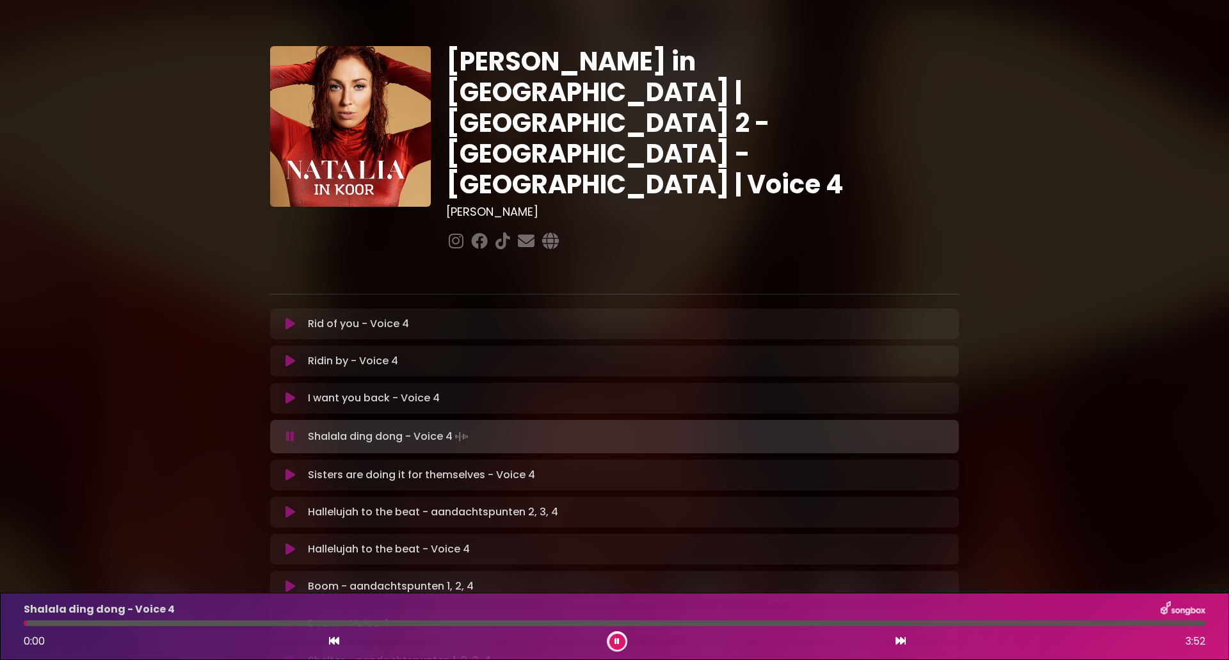
click at [620, 640] on button at bounding box center [617, 642] width 16 height 16
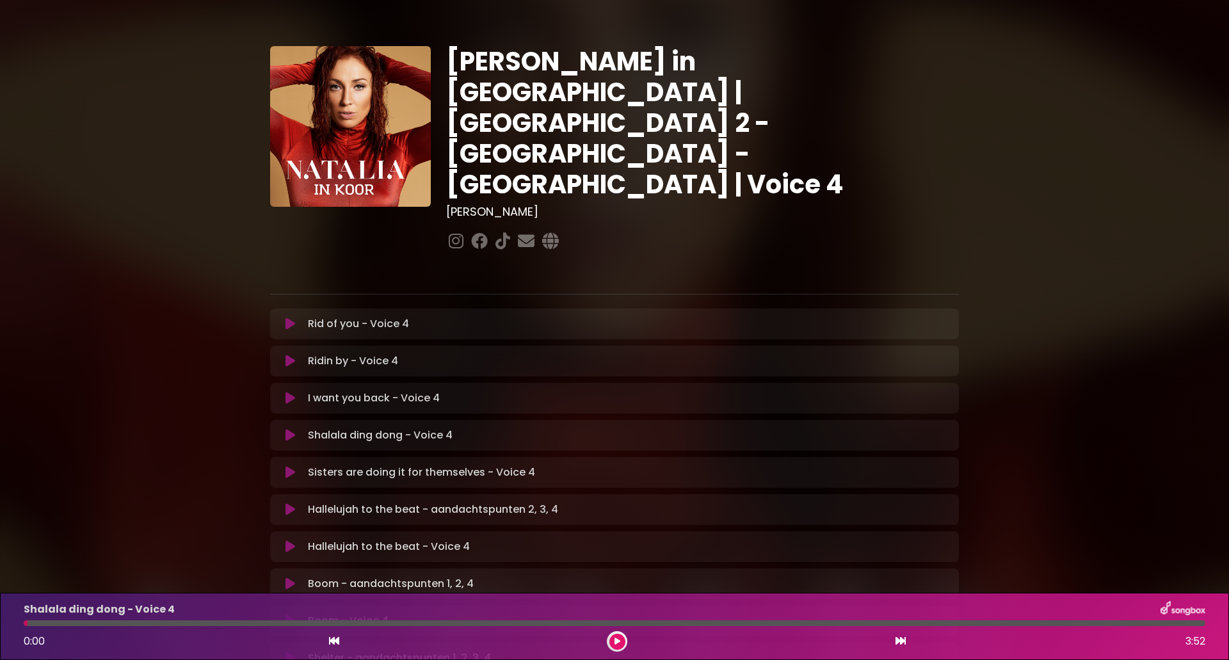
click at [333, 641] on icon at bounding box center [334, 640] width 10 height 10
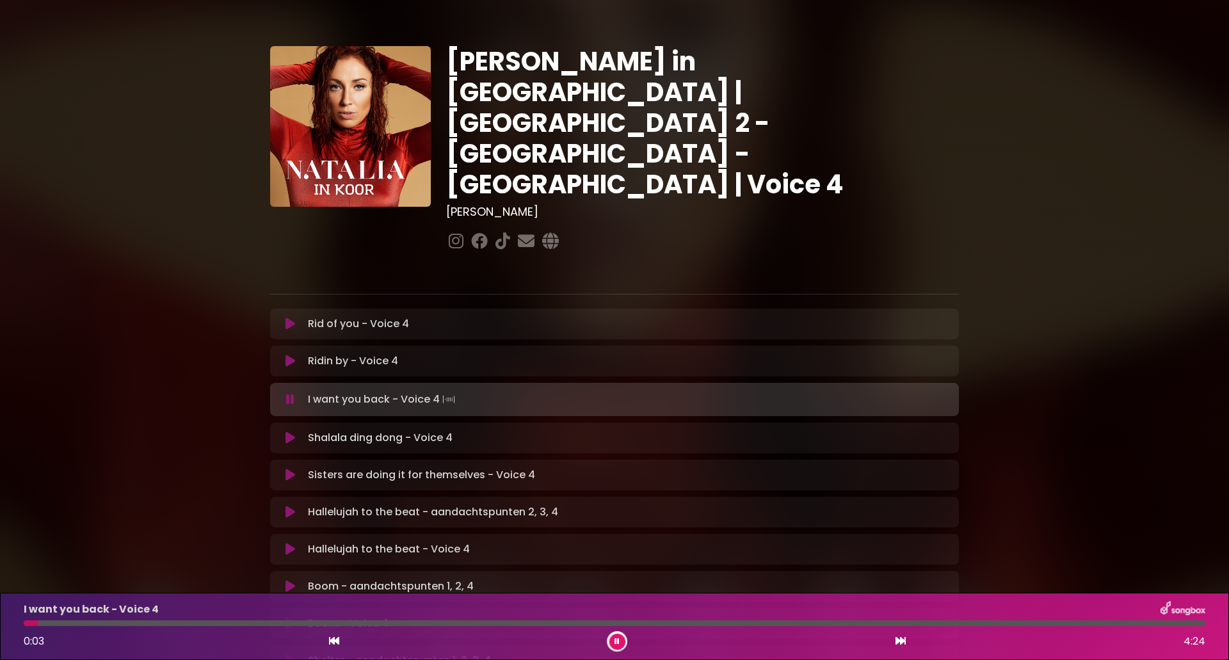
click at [896, 639] on icon at bounding box center [900, 640] width 10 height 10
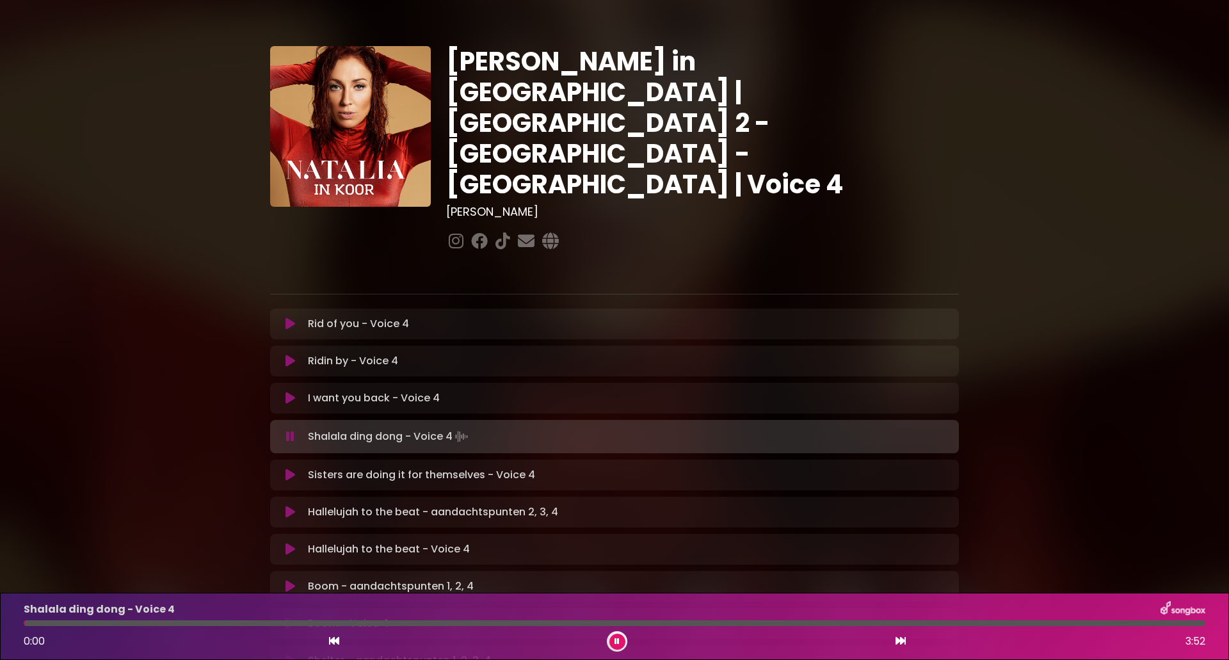
click at [619, 639] on button at bounding box center [617, 642] width 16 height 16
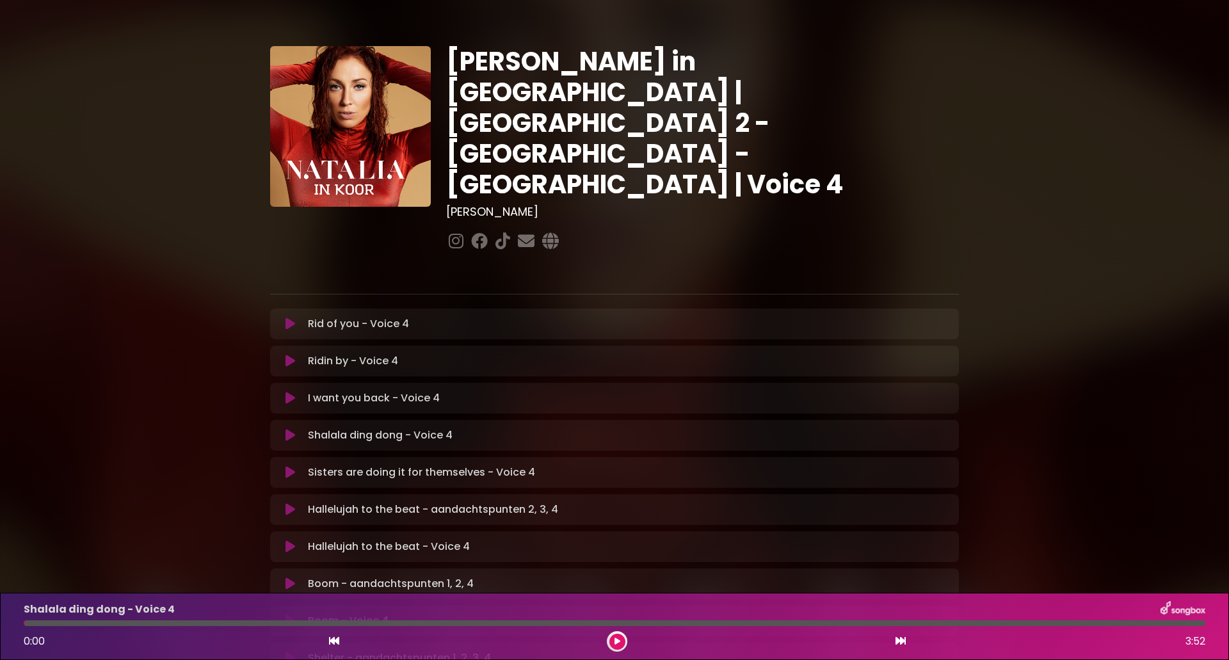
click at [619, 638] on icon at bounding box center [617, 641] width 7 height 8
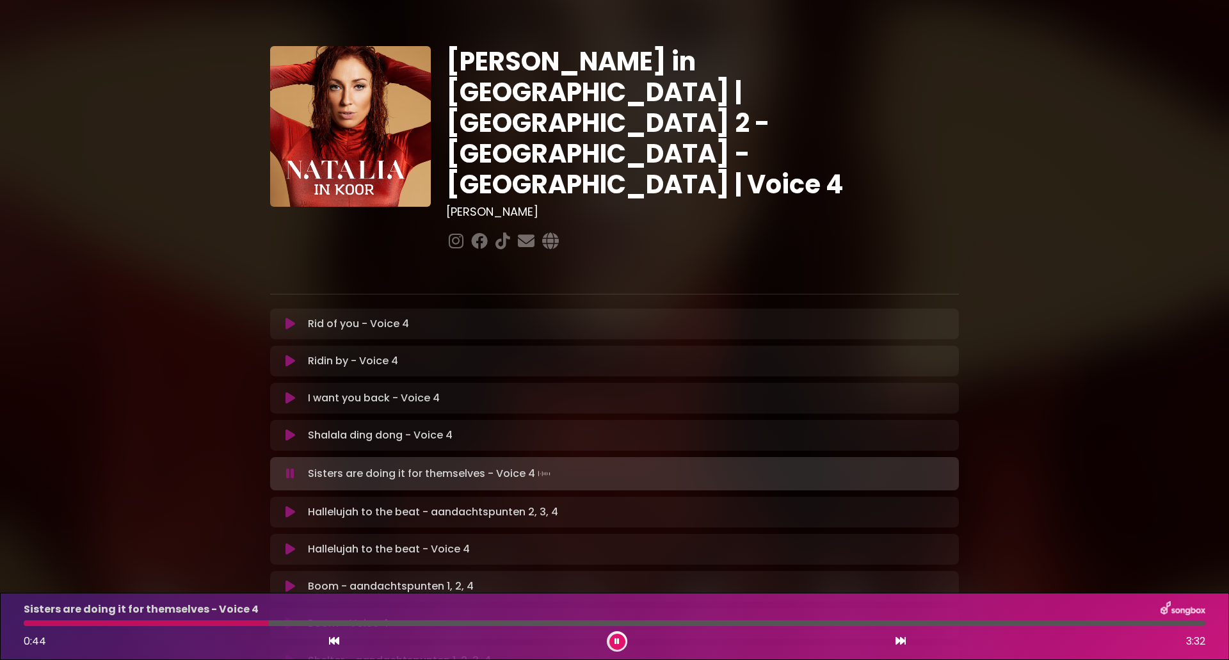
click at [339, 643] on icon at bounding box center [334, 640] width 10 height 10
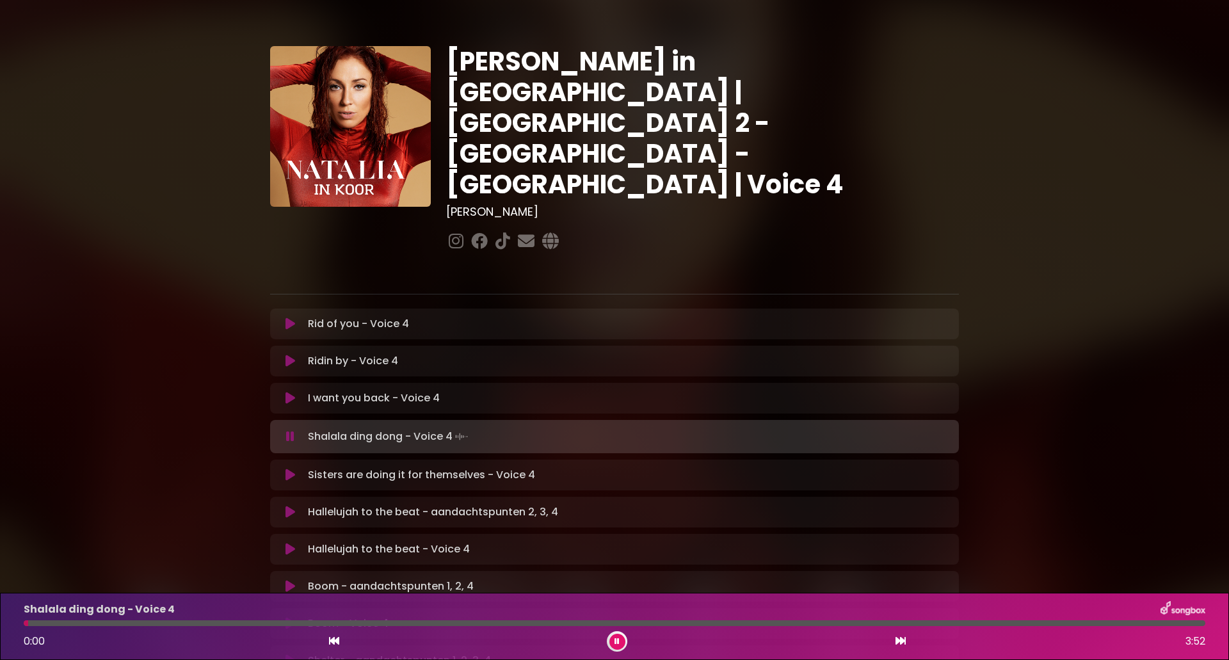
click at [896, 644] on icon at bounding box center [900, 640] width 10 height 10
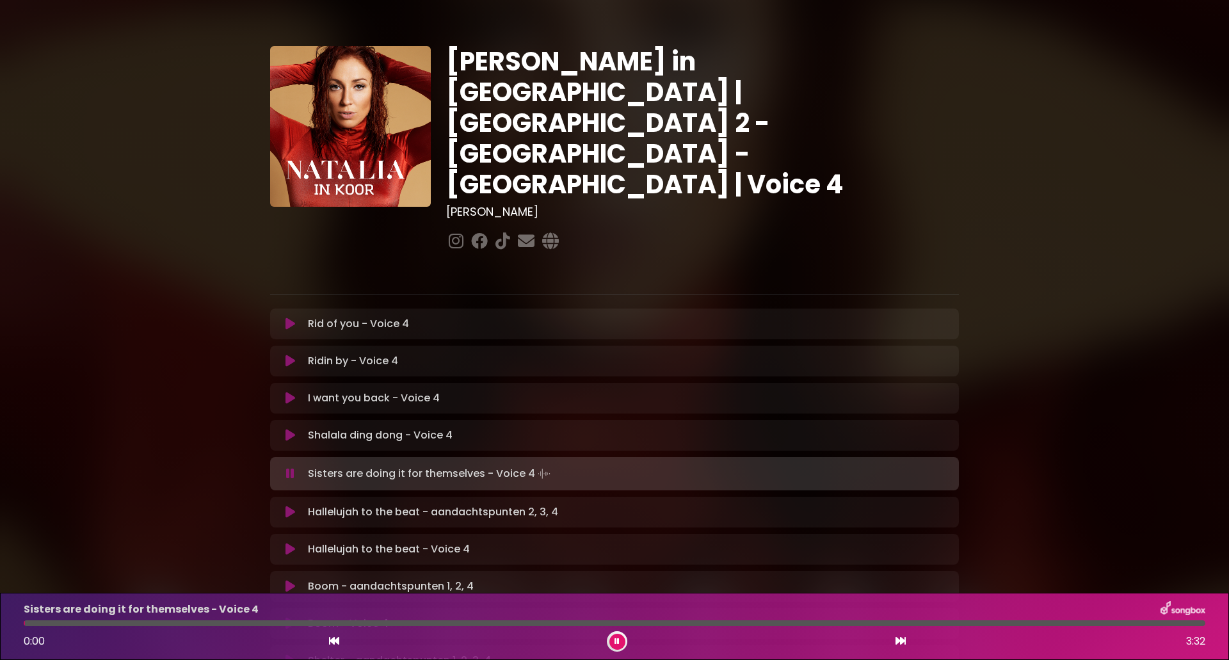
click at [619, 638] on button at bounding box center [617, 642] width 16 height 16
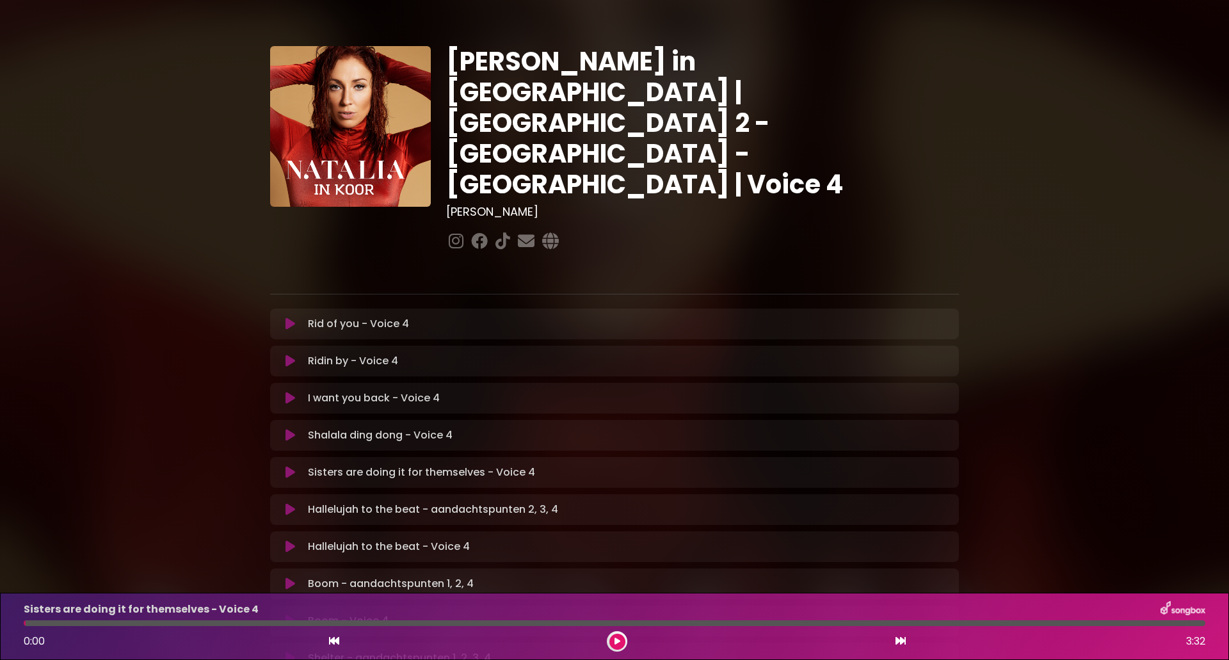
click at [329, 642] on icon at bounding box center [334, 640] width 10 height 10
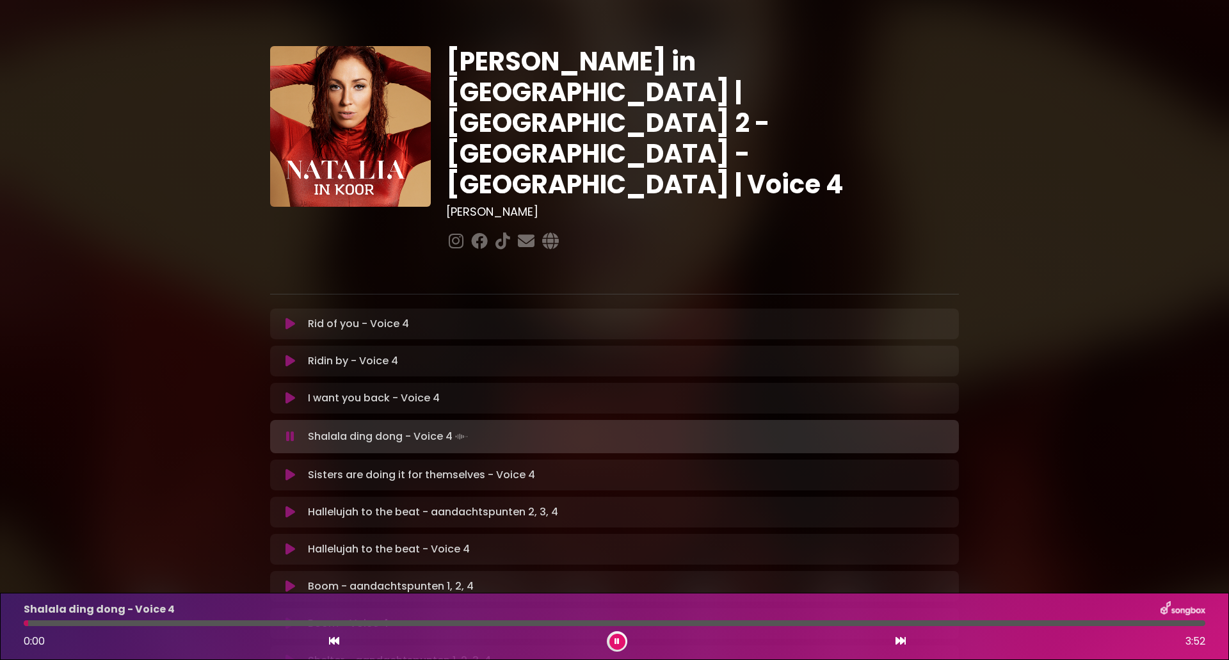
click at [897, 642] on icon at bounding box center [900, 640] width 10 height 10
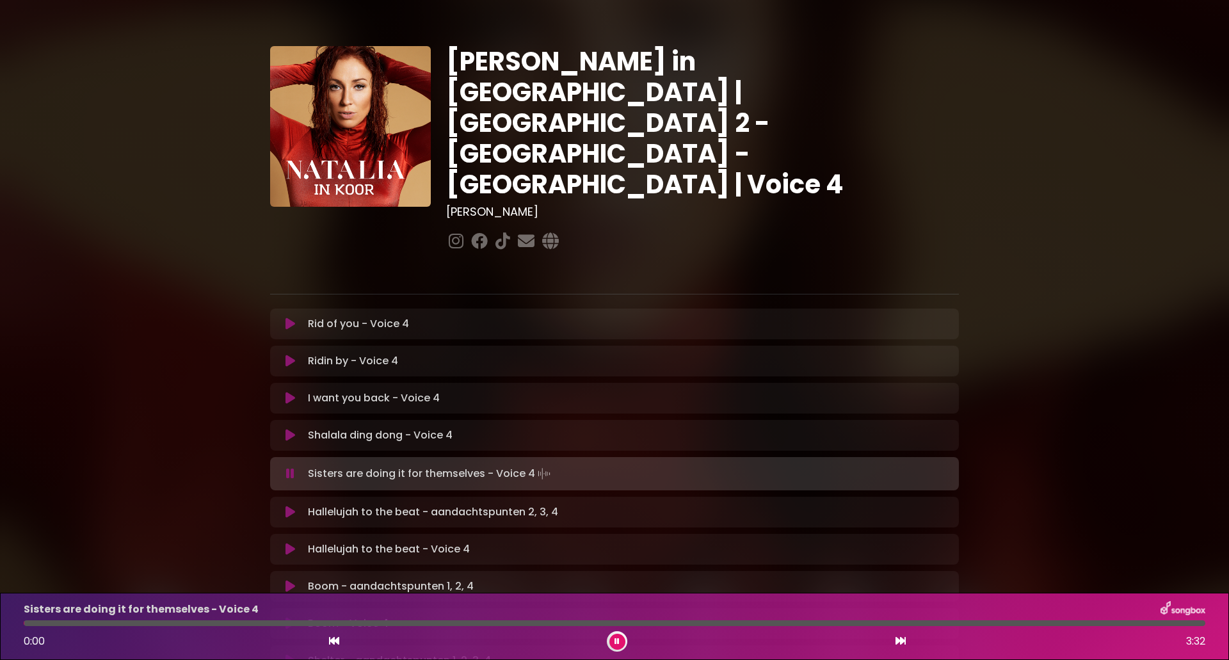
click at [616, 642] on icon at bounding box center [617, 641] width 6 height 8
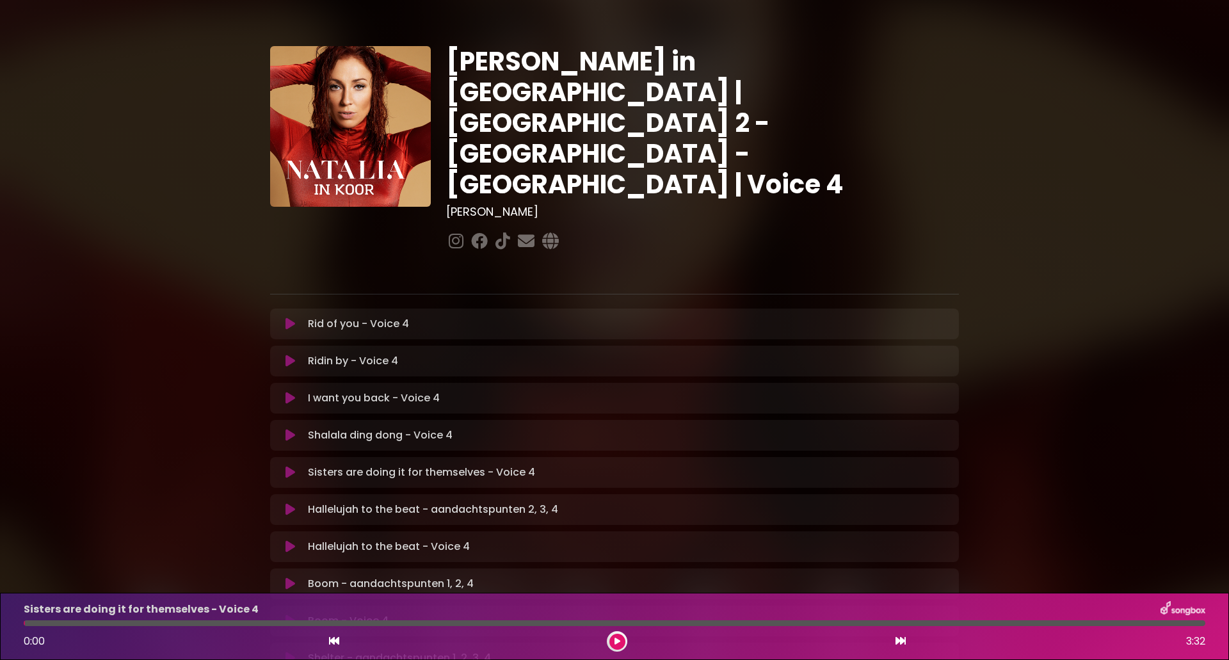
click at [613, 641] on button at bounding box center [617, 642] width 16 height 16
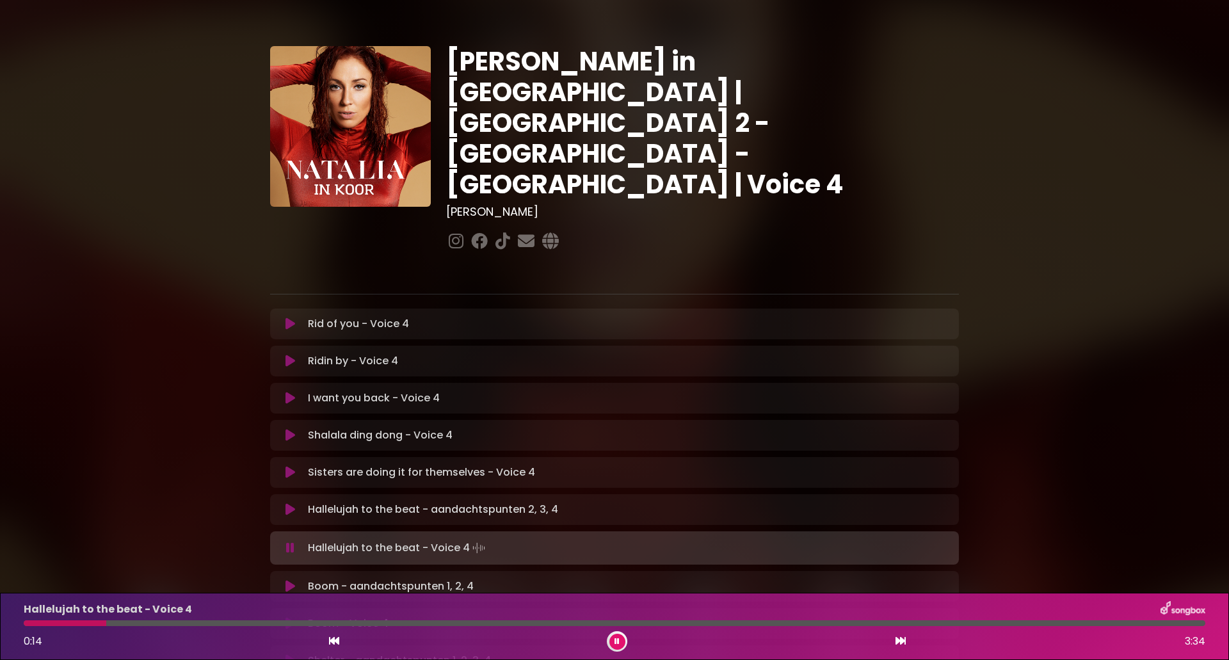
drag, startPoint x: 337, startPoint y: 644, endPoint x: 353, endPoint y: 644, distance: 15.4
click at [337, 644] on icon at bounding box center [334, 640] width 10 height 10
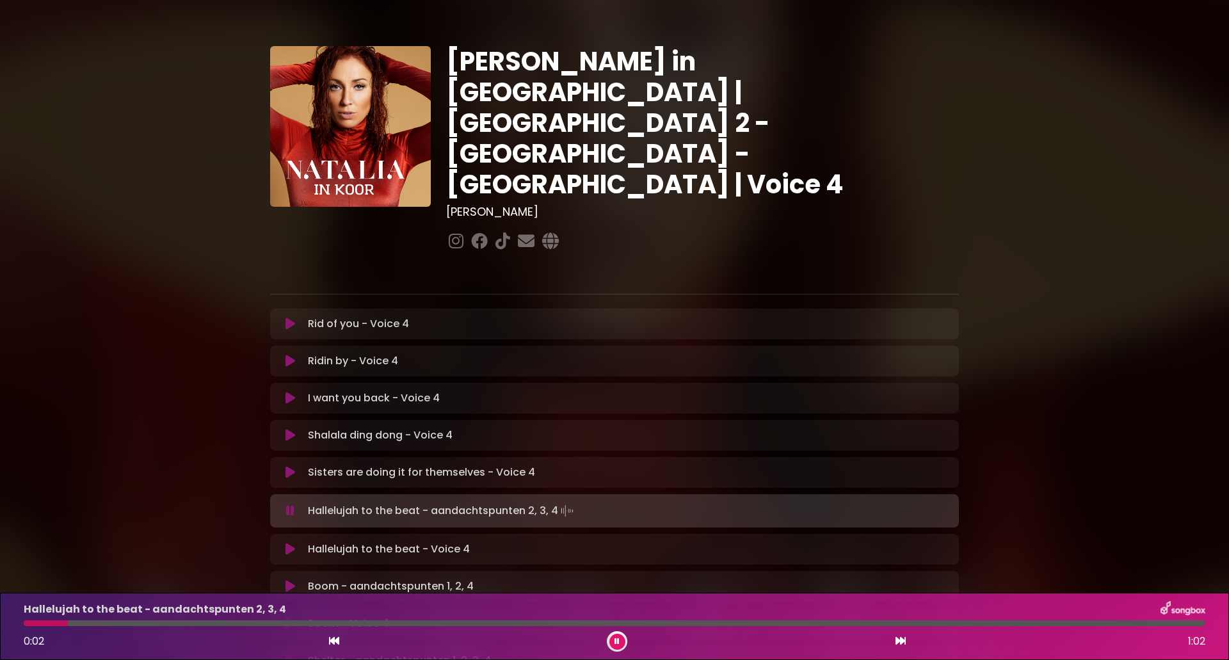
click at [900, 644] on icon at bounding box center [900, 640] width 10 height 10
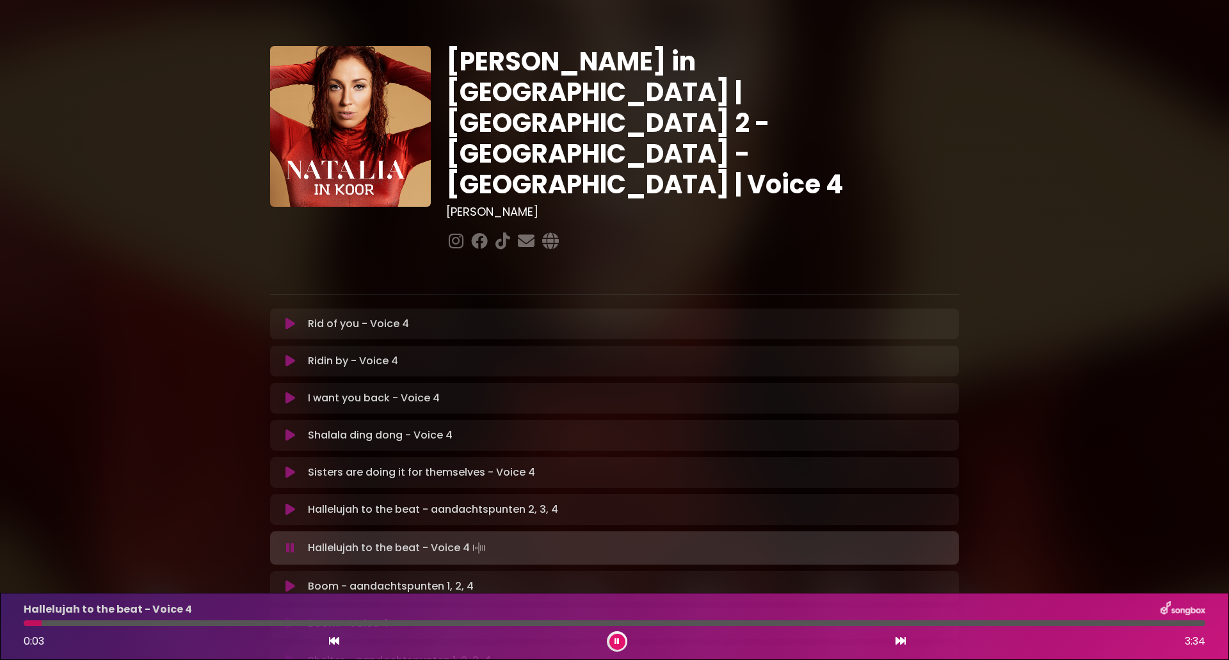
click at [332, 637] on icon at bounding box center [334, 640] width 10 height 10
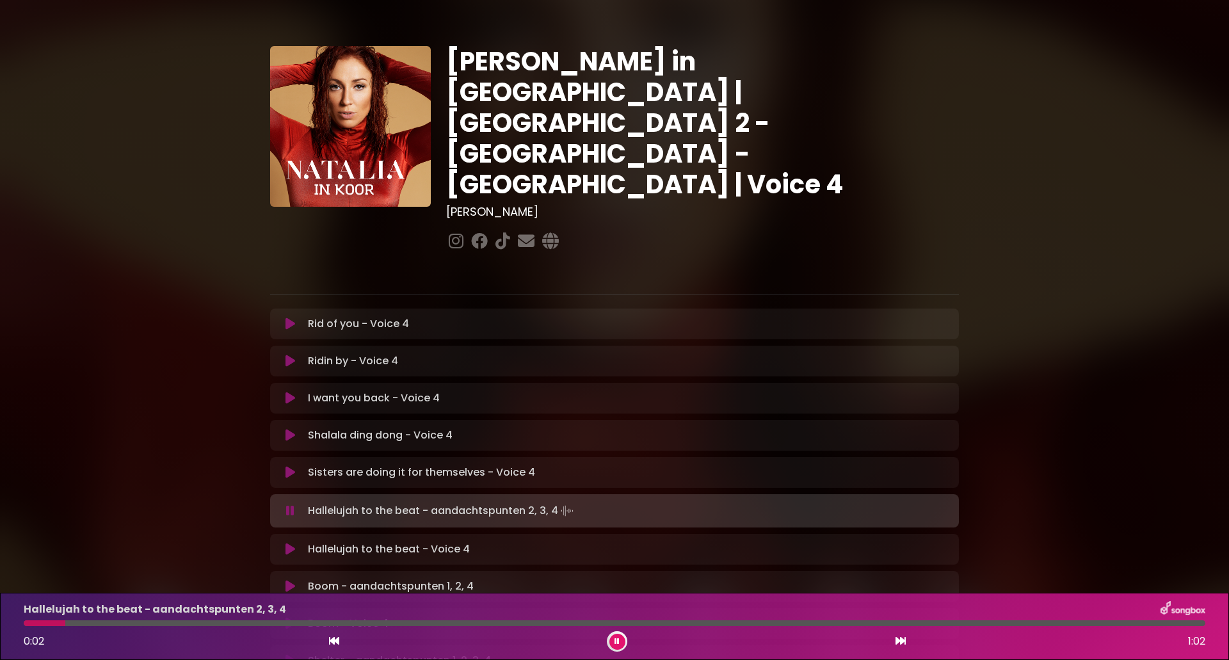
click at [896, 639] on icon at bounding box center [900, 640] width 10 height 10
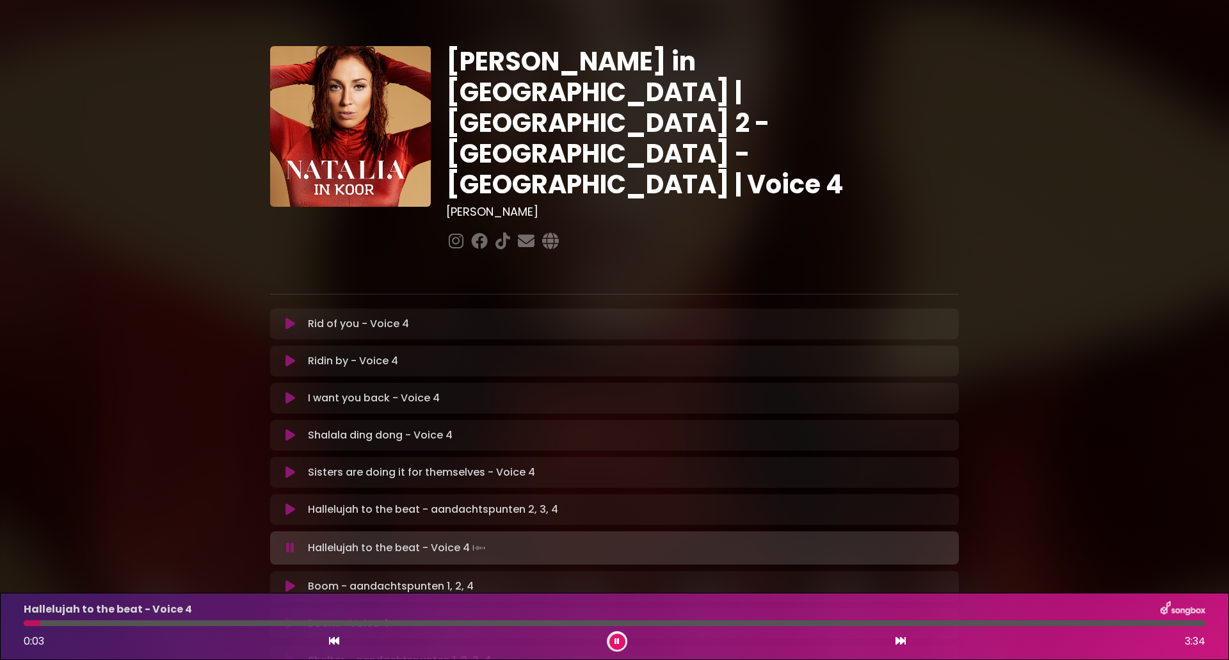
click at [331, 641] on icon at bounding box center [334, 640] width 10 height 10
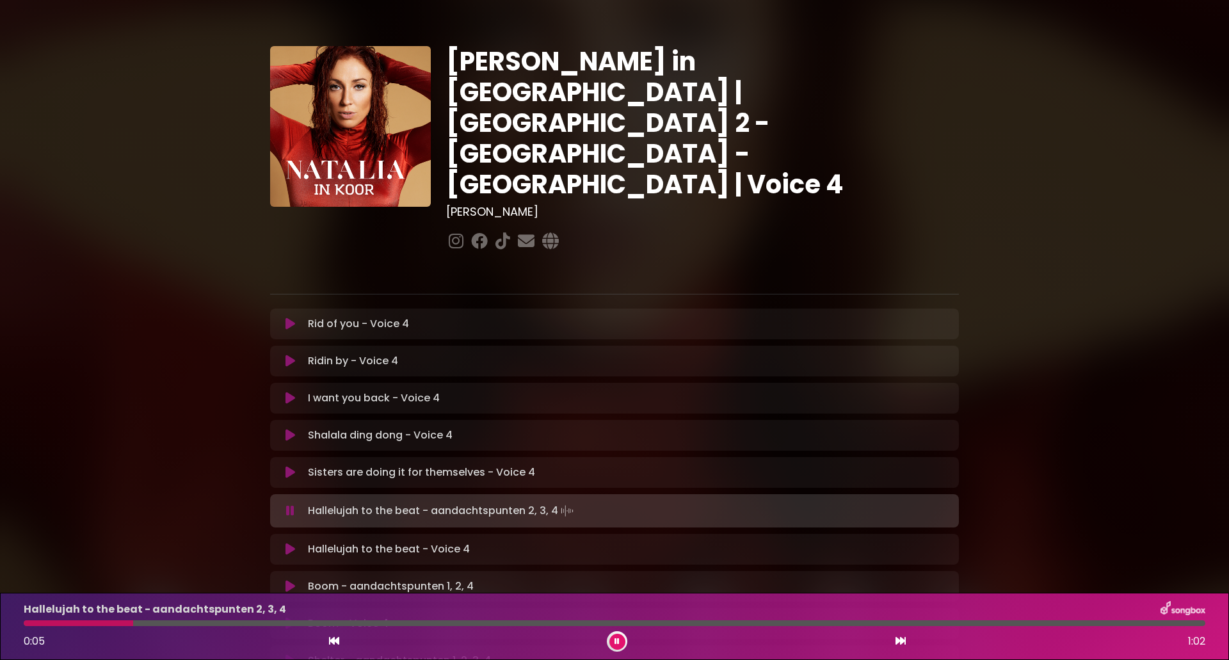
click at [900, 642] on icon at bounding box center [900, 640] width 10 height 10
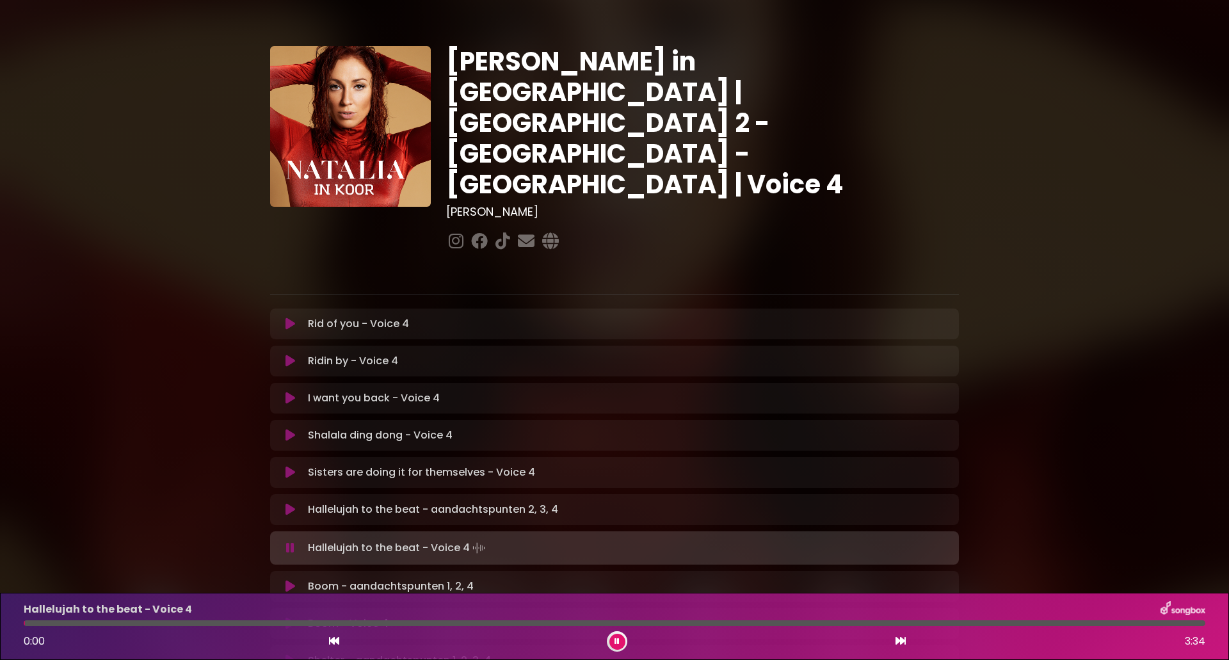
click at [618, 642] on icon at bounding box center [617, 641] width 6 height 8
click at [339, 643] on button at bounding box center [334, 641] width 12 height 17
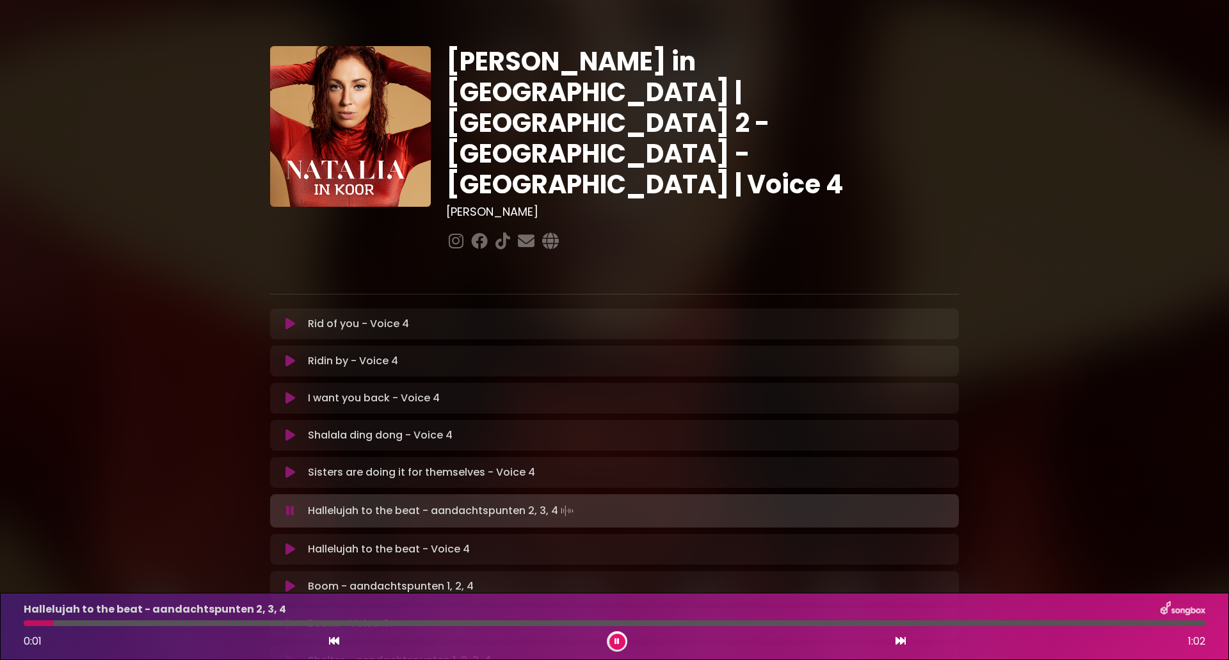
click at [902, 642] on icon at bounding box center [900, 640] width 10 height 10
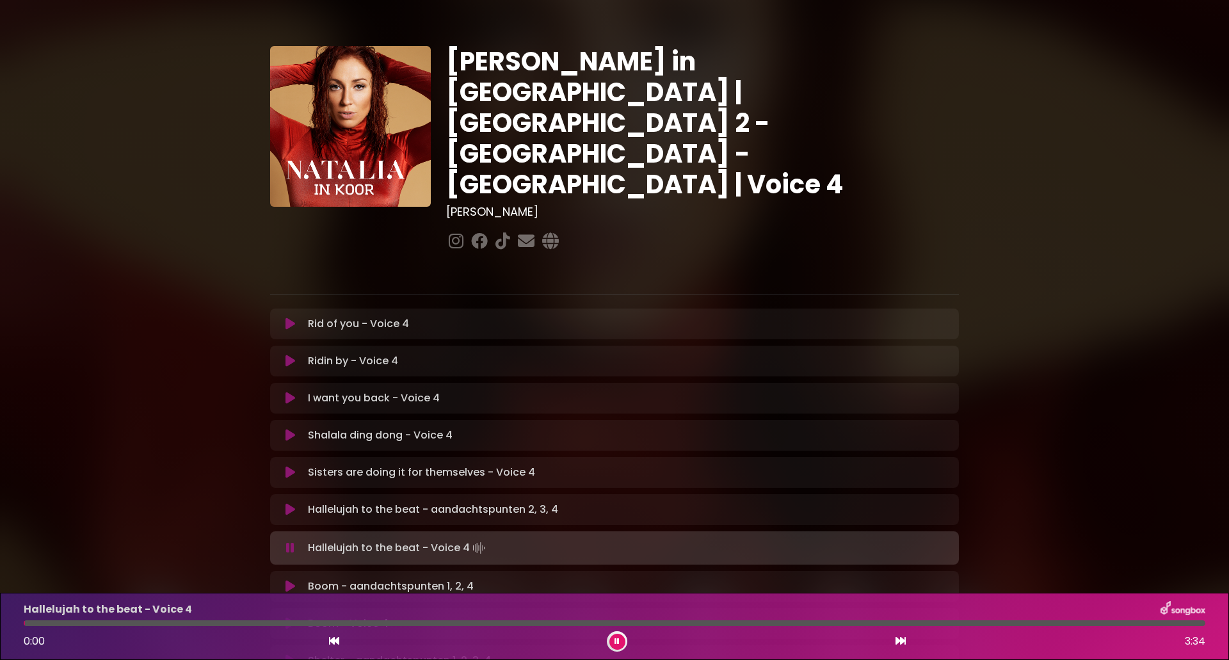
click at [621, 644] on button at bounding box center [617, 642] width 16 height 16
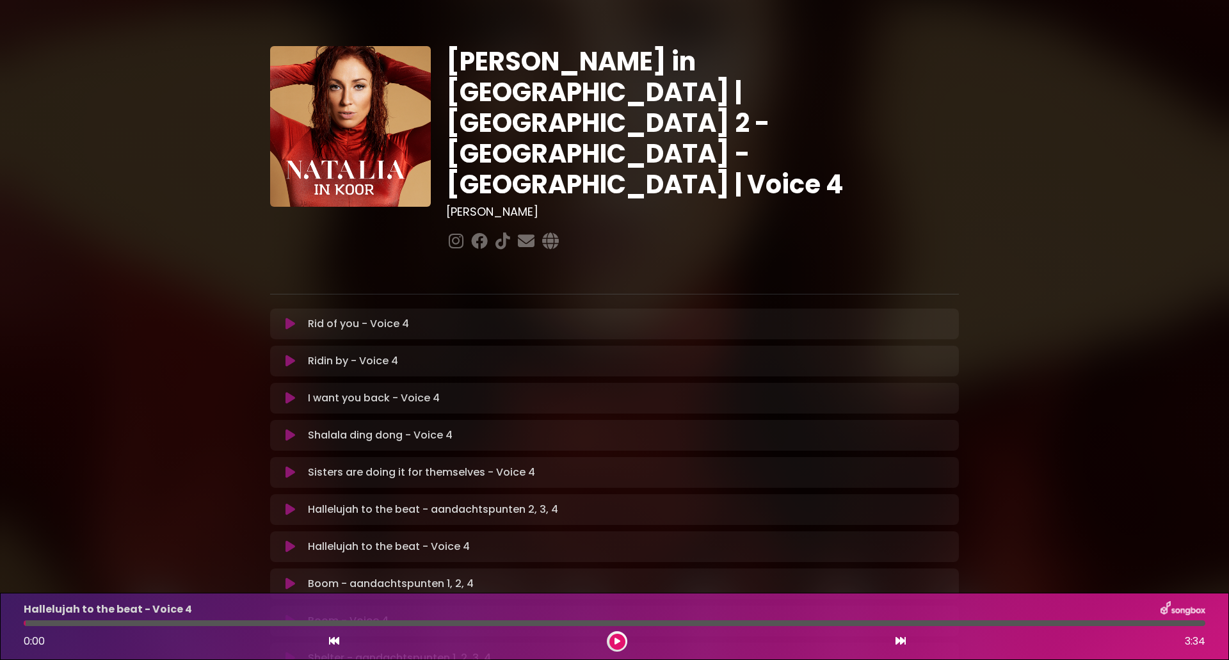
click at [339, 637] on icon at bounding box center [334, 640] width 10 height 10
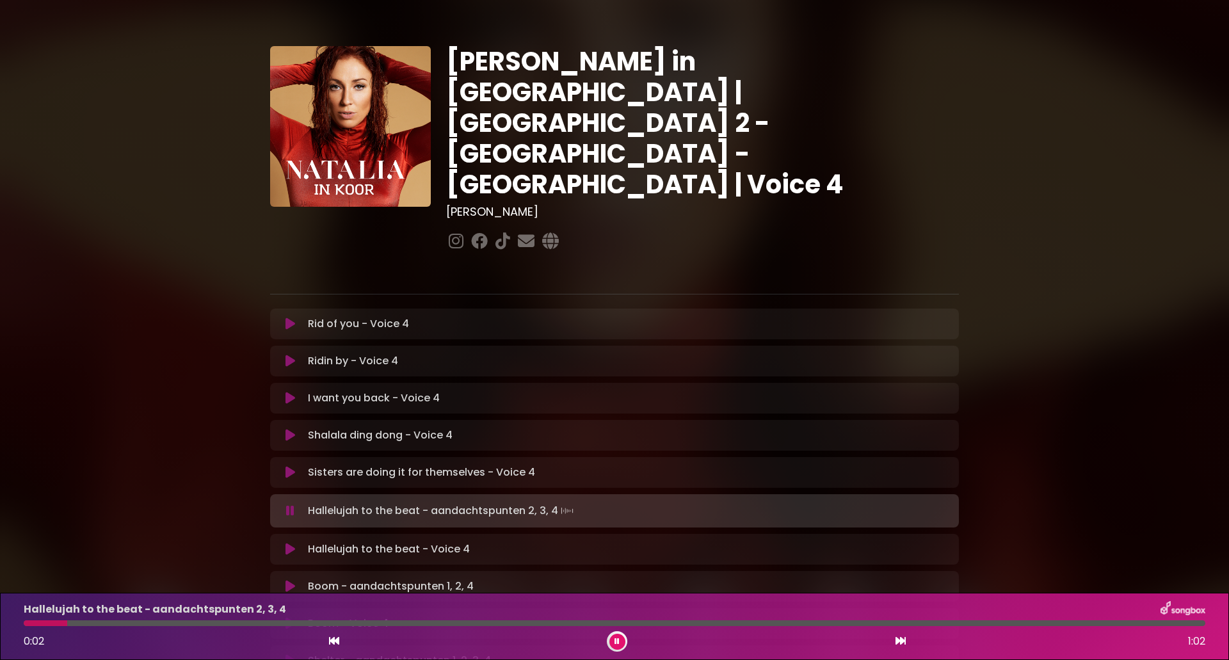
click at [895, 642] on icon at bounding box center [900, 640] width 10 height 10
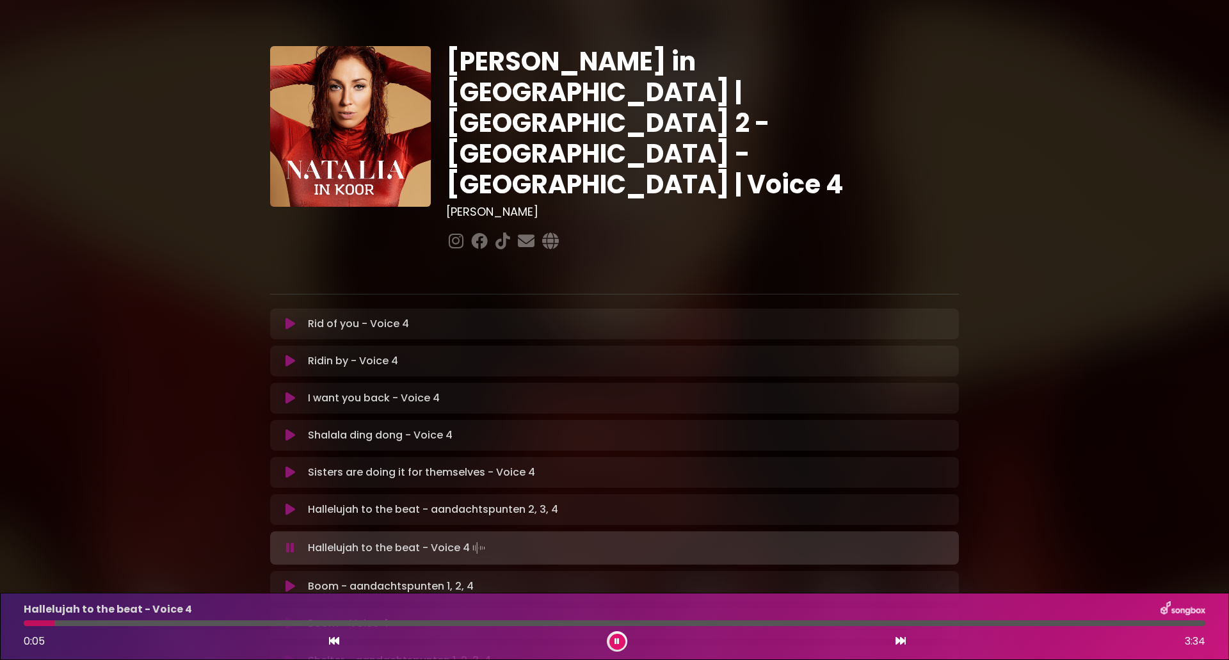
click at [900, 646] on button at bounding box center [901, 641] width 12 height 17
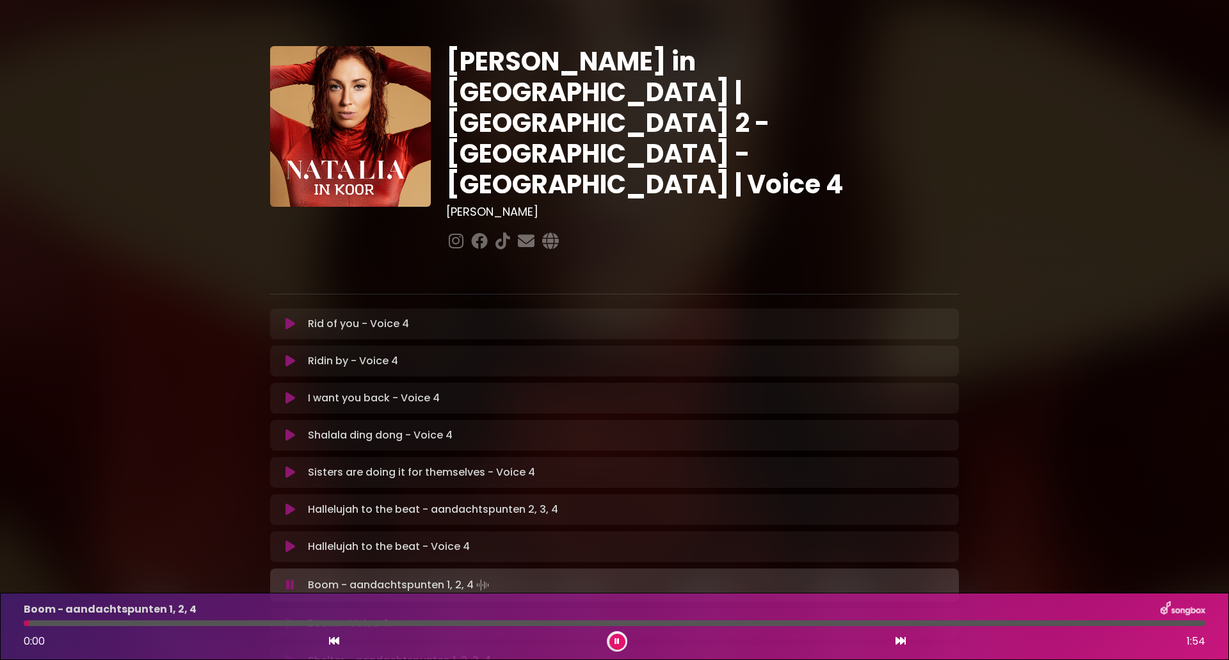
click at [632, 646] on div "0:00 1:54" at bounding box center [614, 641] width 1197 height 20
click at [339, 640] on icon at bounding box center [334, 640] width 10 height 10
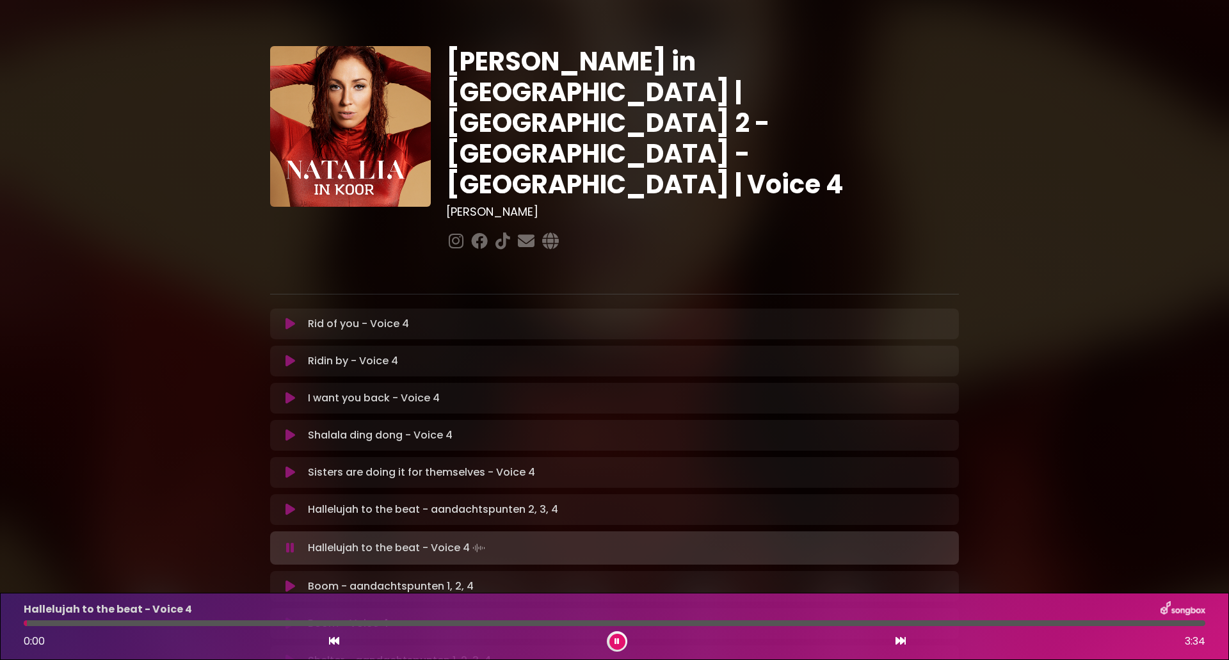
click at [339, 640] on icon at bounding box center [334, 640] width 10 height 10
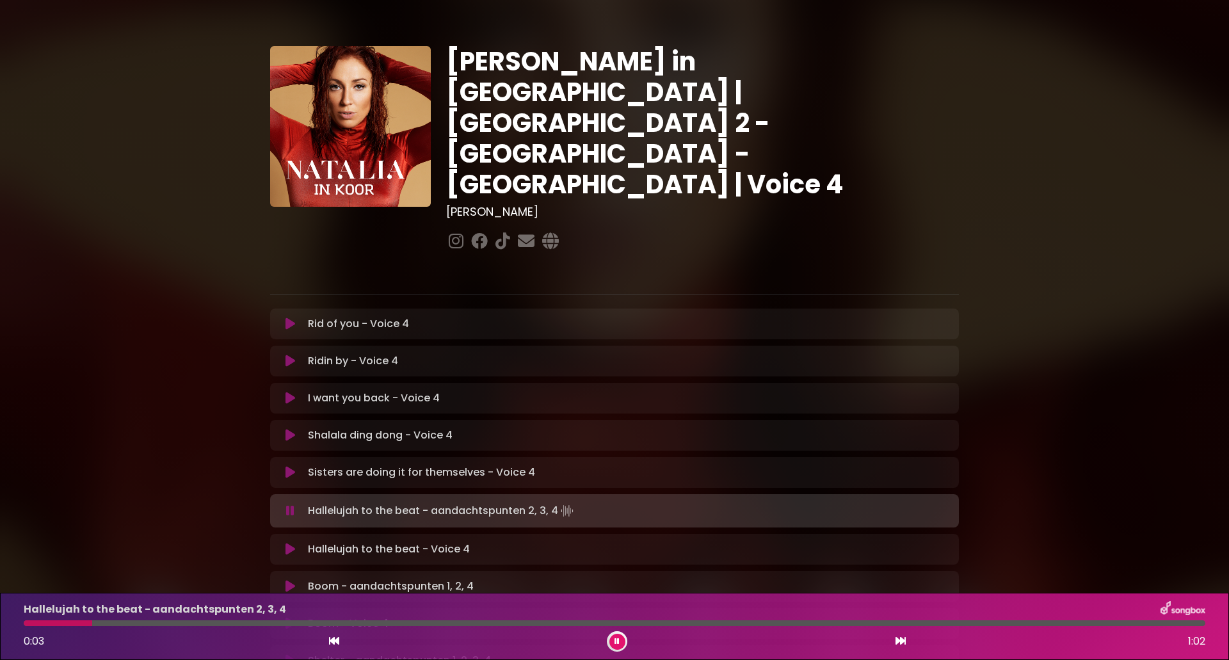
click at [330, 638] on icon at bounding box center [334, 640] width 10 height 10
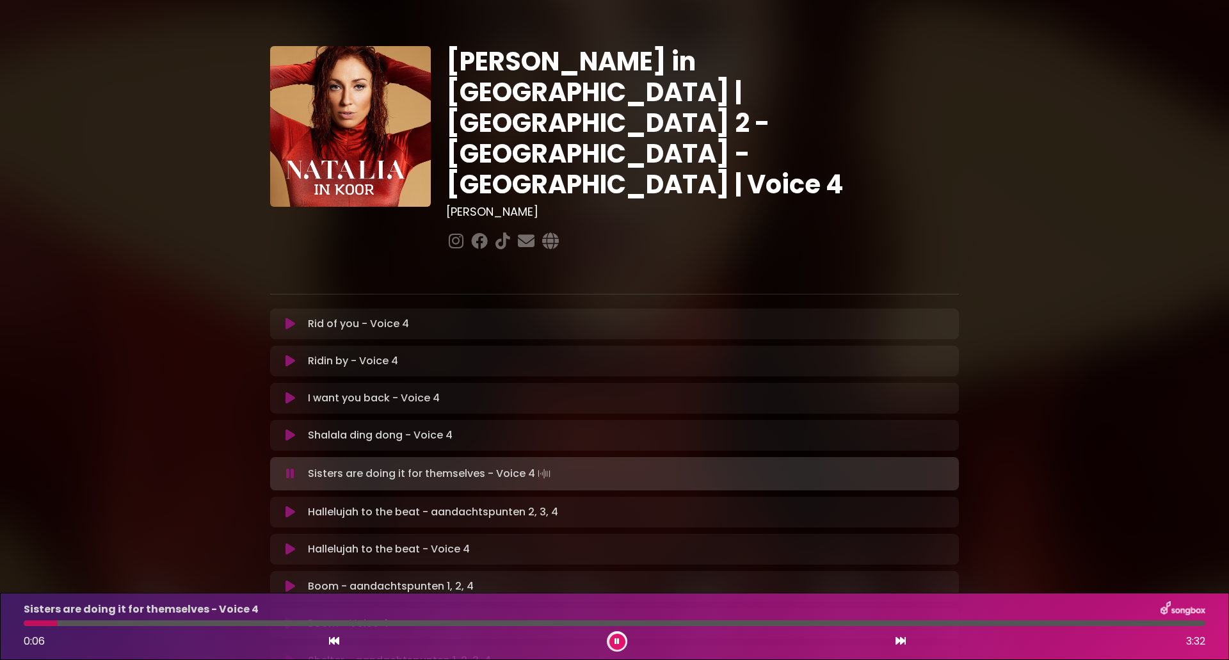
drag, startPoint x: 883, startPoint y: 642, endPoint x: 765, endPoint y: 638, distance: 117.8
click at [879, 642] on div "0:06 3:32" at bounding box center [614, 641] width 1197 height 20
click at [611, 641] on button at bounding box center [617, 642] width 16 height 16
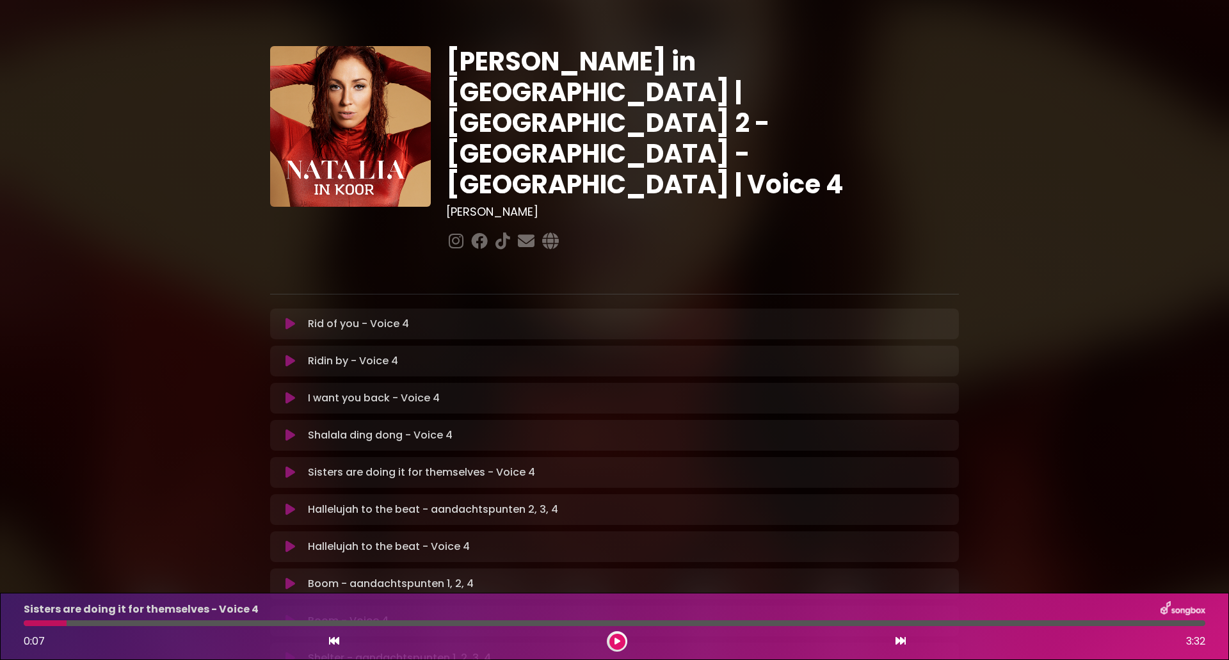
click at [898, 639] on icon at bounding box center [900, 640] width 10 height 10
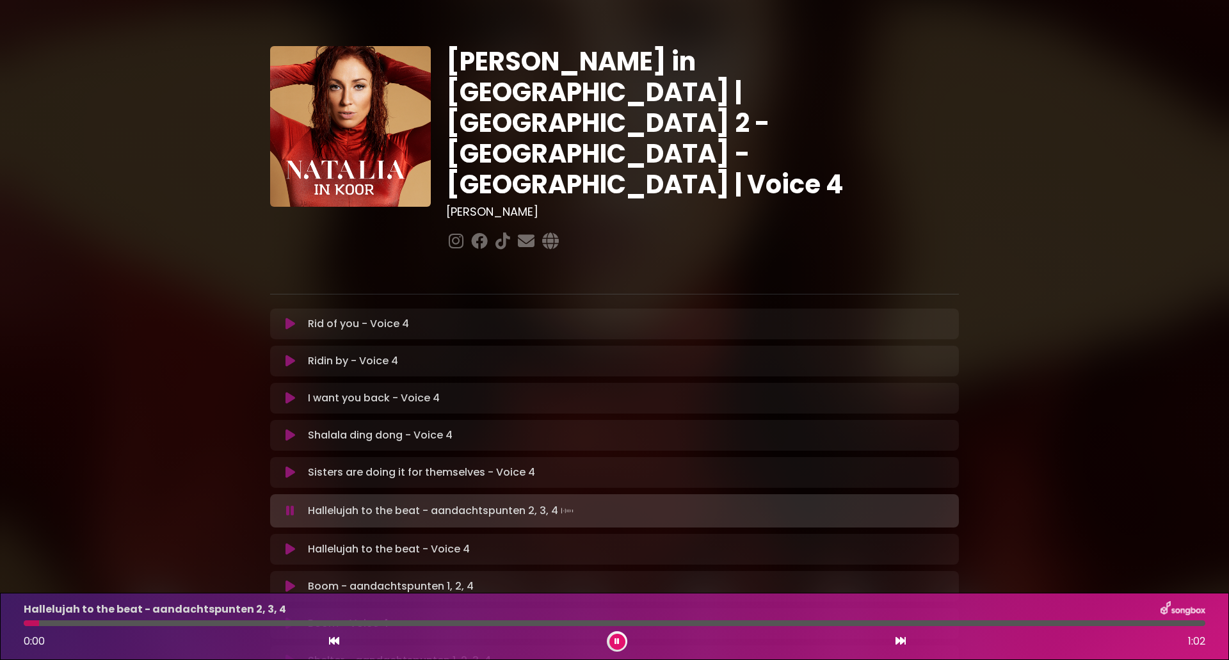
click at [600, 642] on div "0:00 1:02" at bounding box center [614, 641] width 1197 height 20
click at [615, 635] on button at bounding box center [617, 642] width 16 height 16
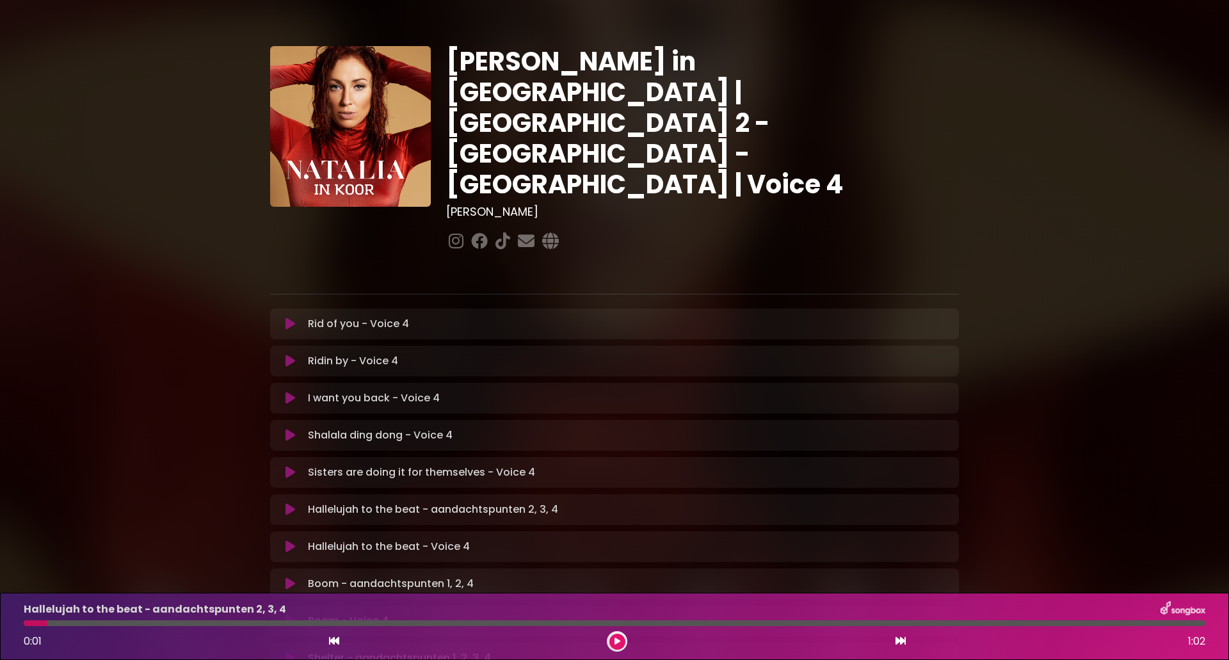
click at [332, 641] on icon at bounding box center [334, 640] width 10 height 10
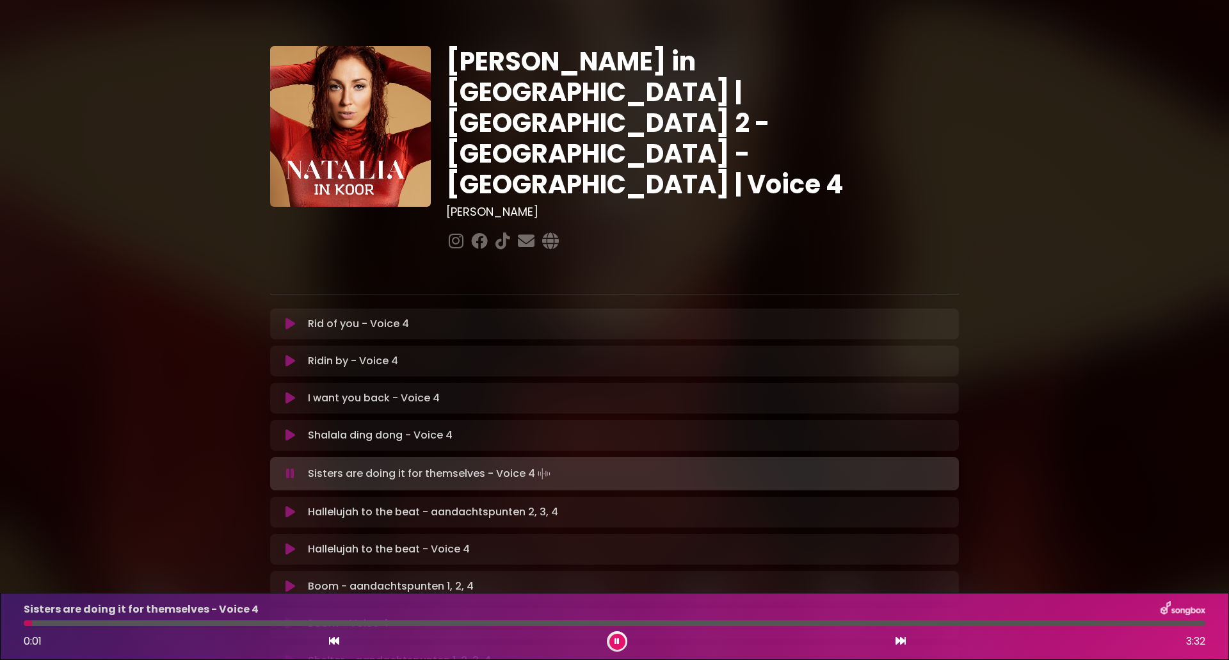
click at [897, 641] on icon at bounding box center [900, 640] width 10 height 10
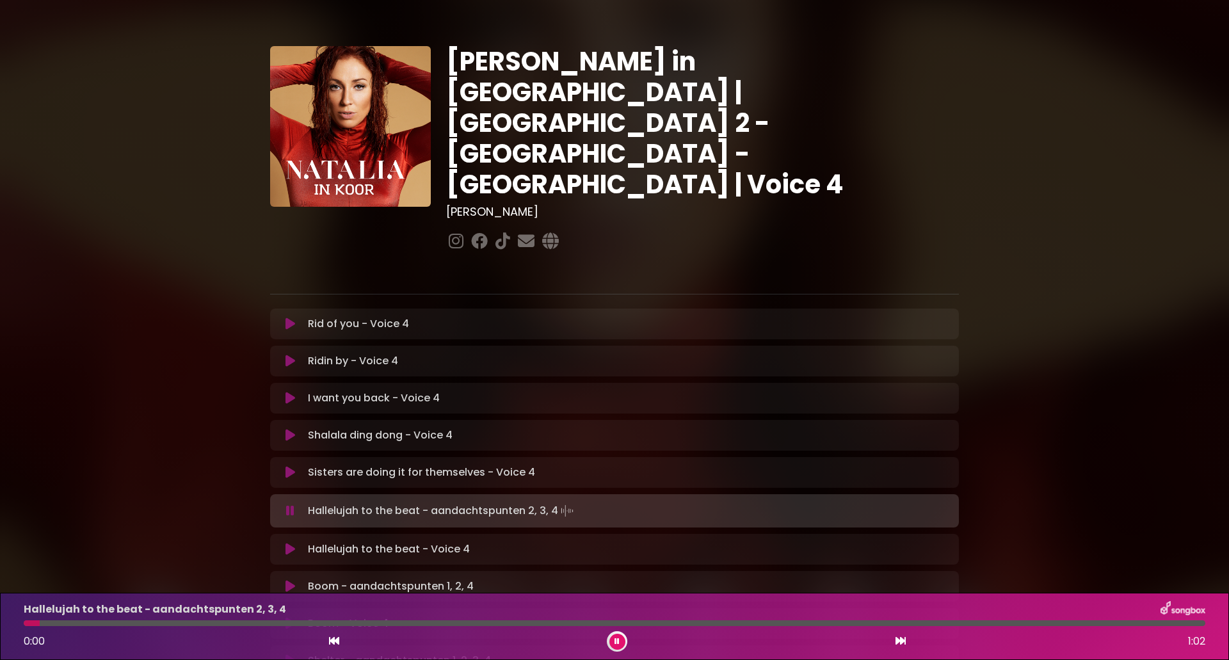
click at [618, 640] on icon at bounding box center [617, 641] width 6 height 8
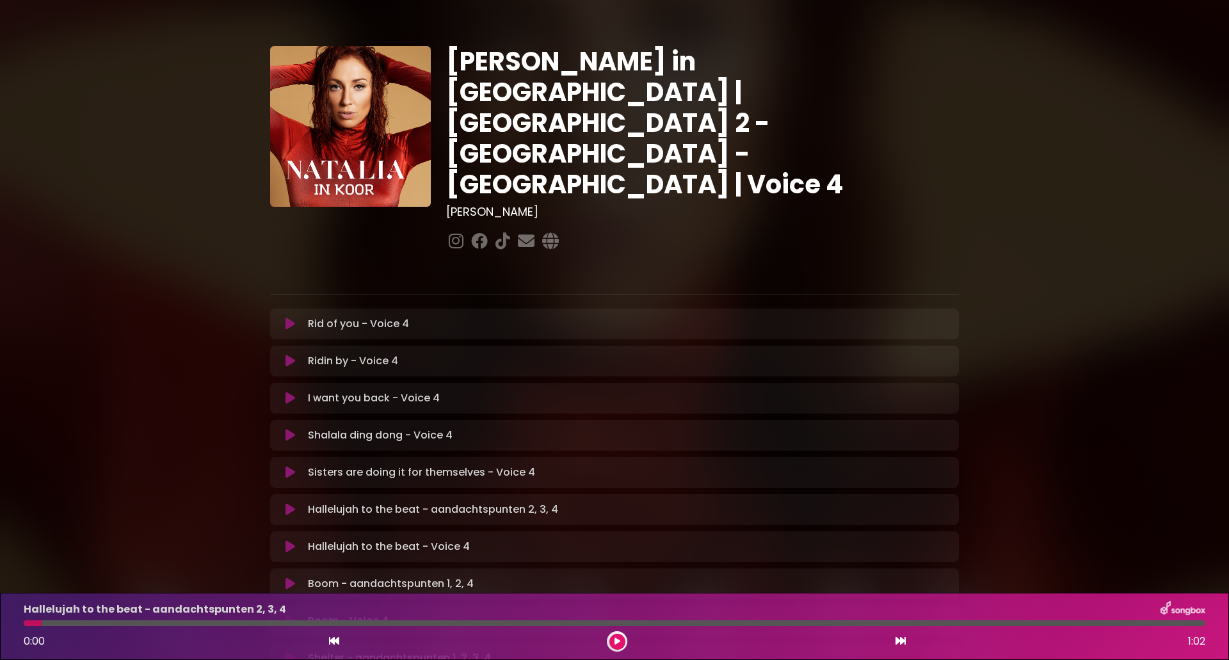
click at [616, 640] on icon at bounding box center [617, 641] width 6 height 8
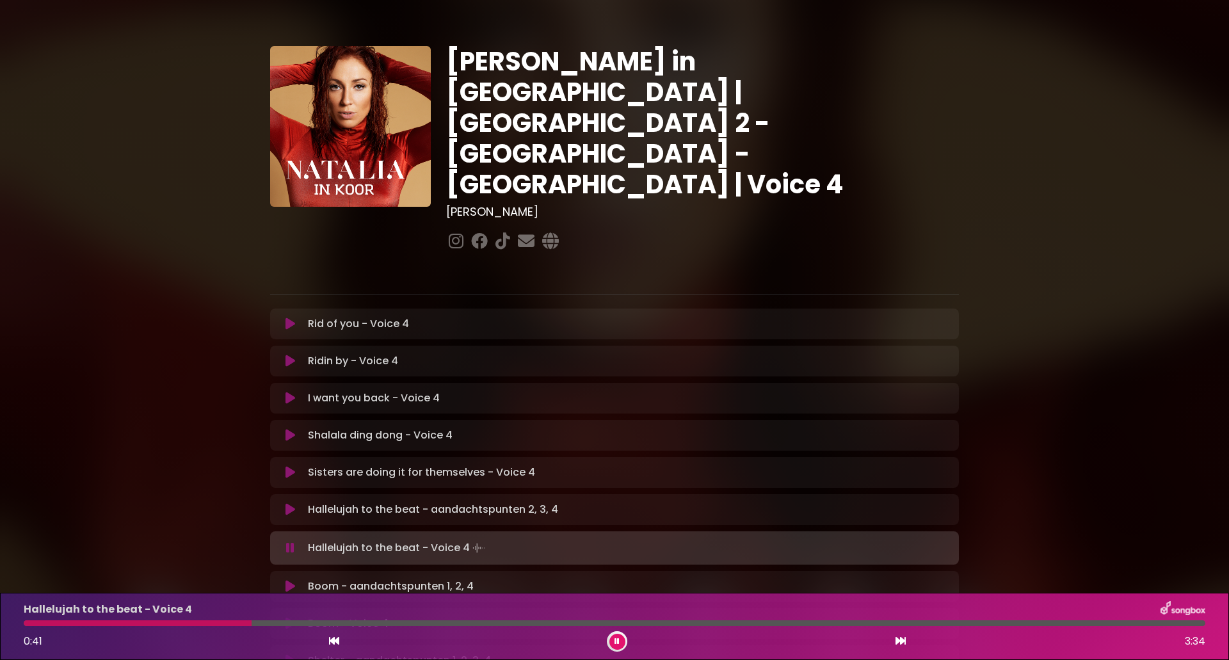
click at [337, 646] on icon at bounding box center [334, 640] width 10 height 10
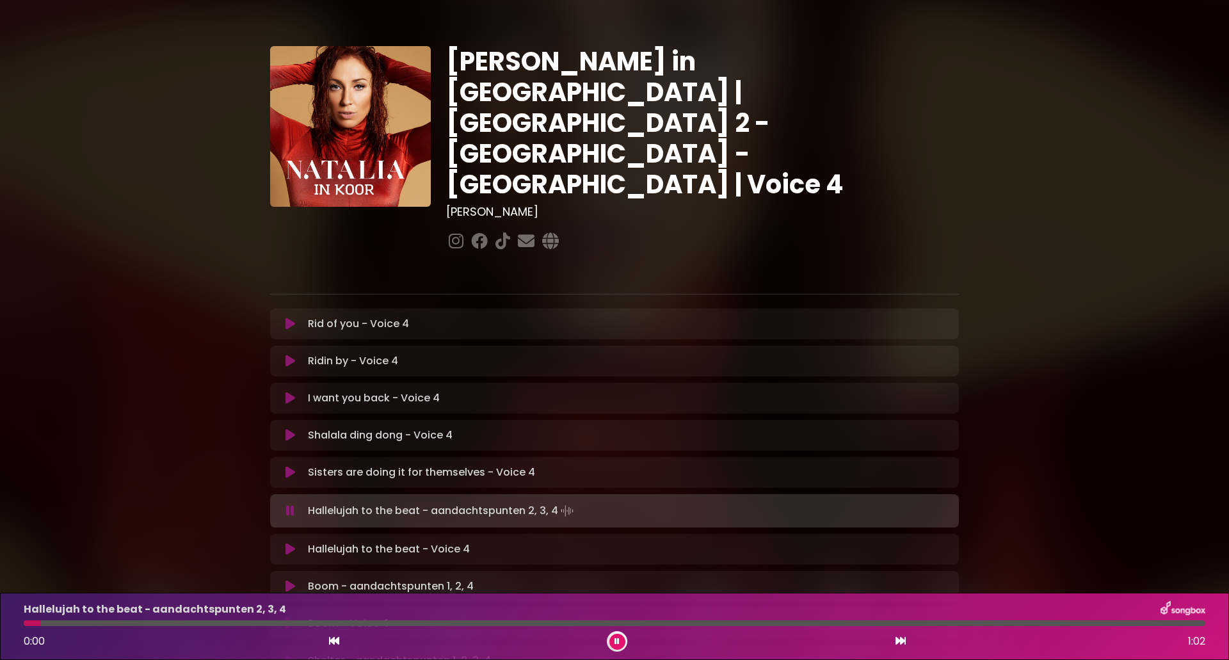
click at [900, 640] on icon at bounding box center [900, 640] width 10 height 10
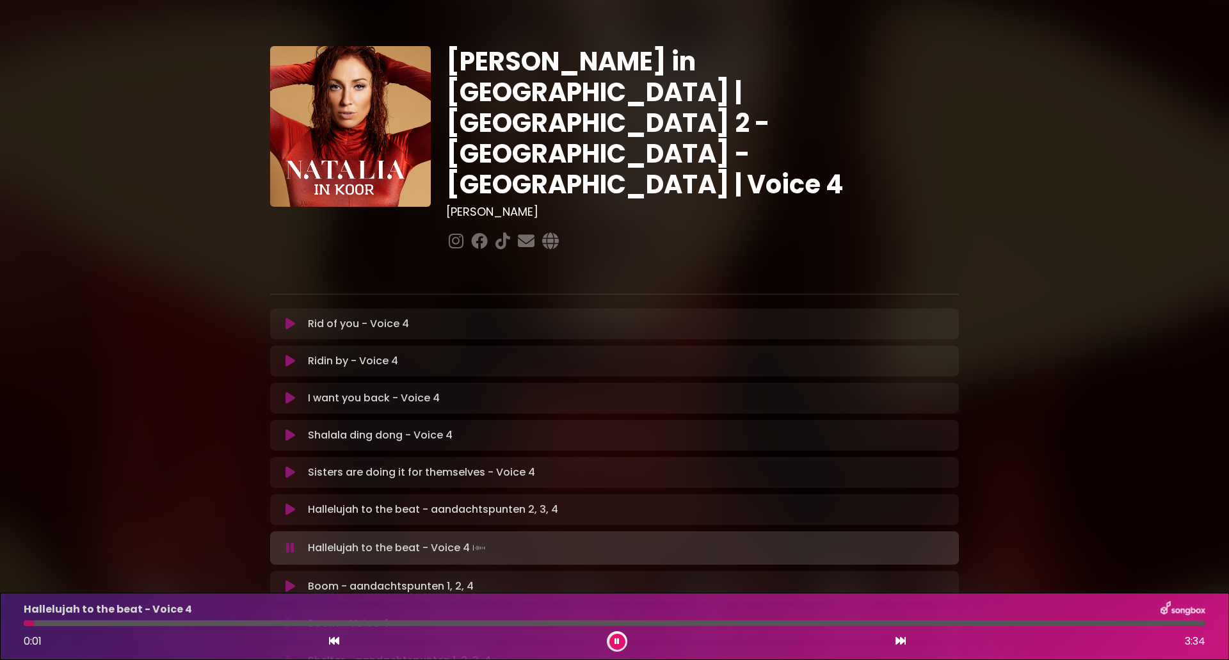
click at [334, 645] on icon at bounding box center [334, 640] width 10 height 10
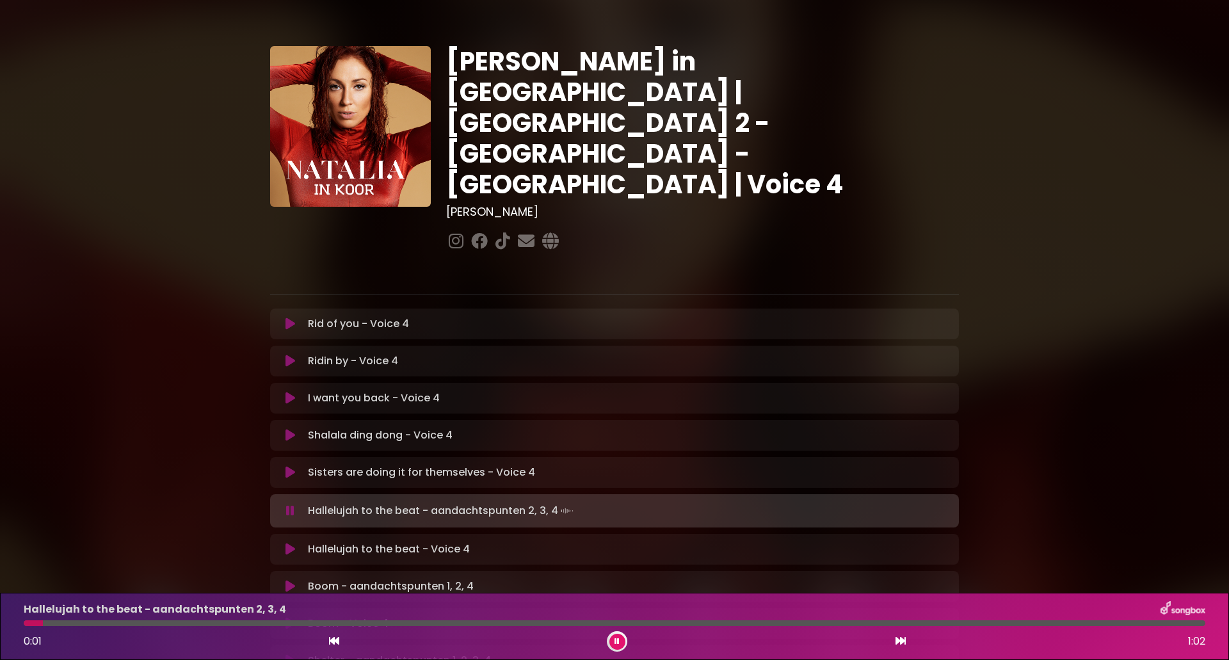
click at [902, 640] on icon at bounding box center [900, 640] width 10 height 10
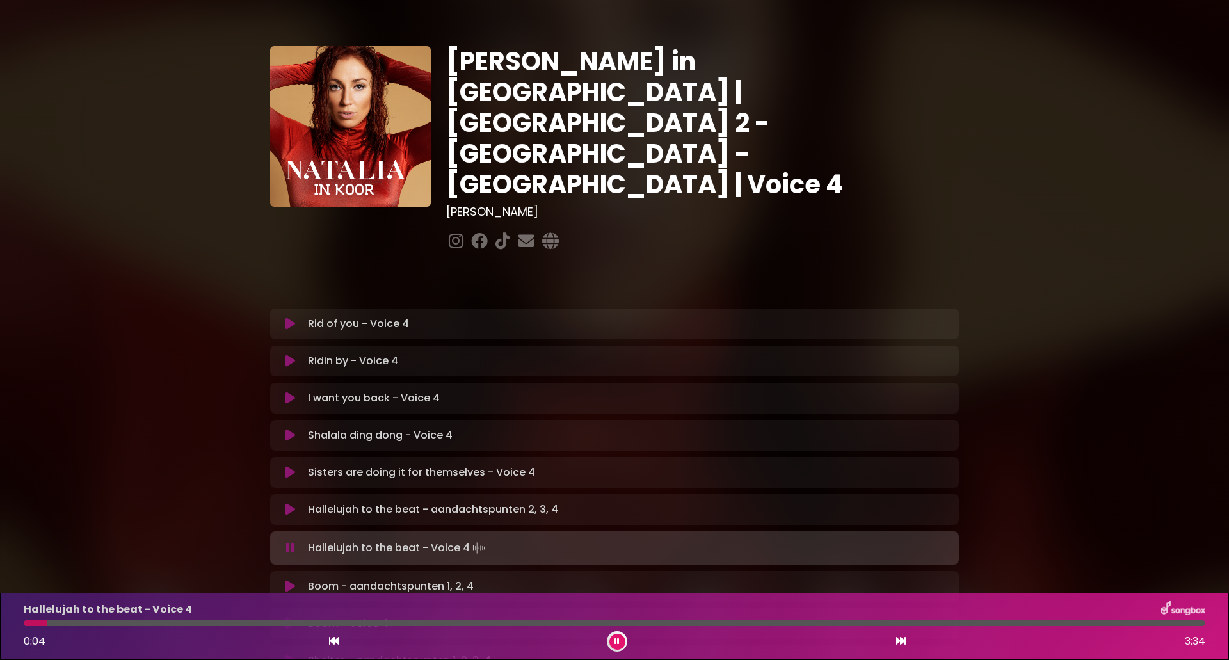
click at [333, 644] on icon at bounding box center [334, 640] width 10 height 10
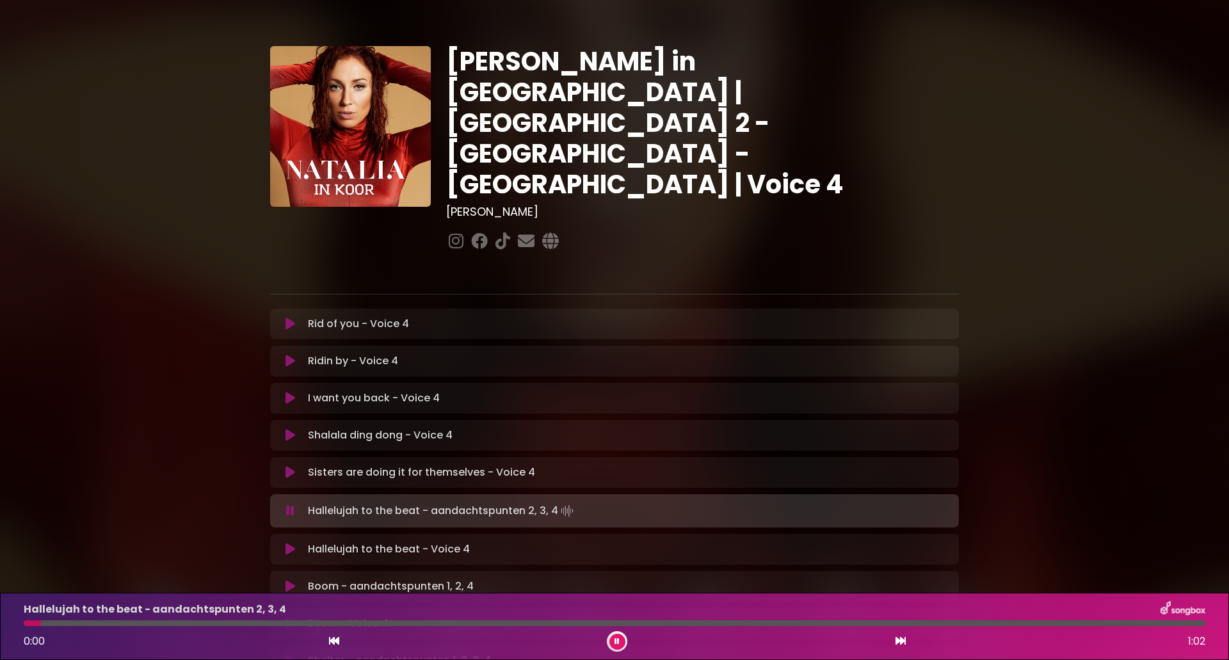
click at [607, 641] on div at bounding box center [617, 641] width 20 height 20
click at [334, 642] on icon at bounding box center [334, 640] width 10 height 10
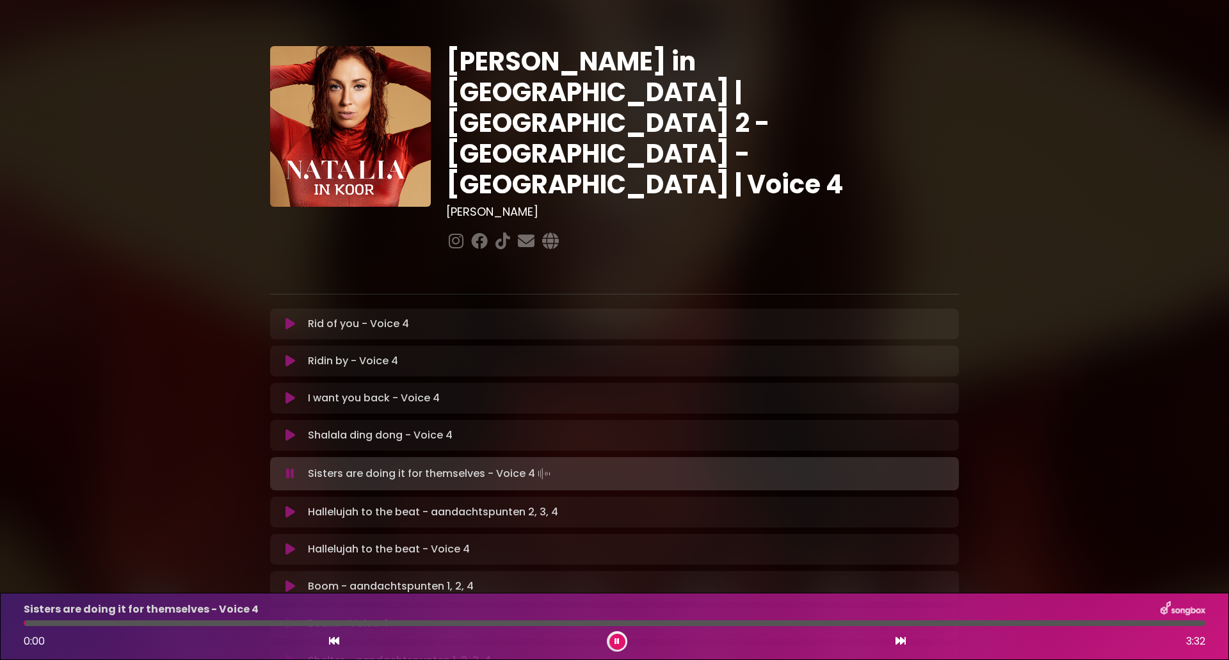
click at [616, 641] on icon at bounding box center [617, 641] width 6 height 8
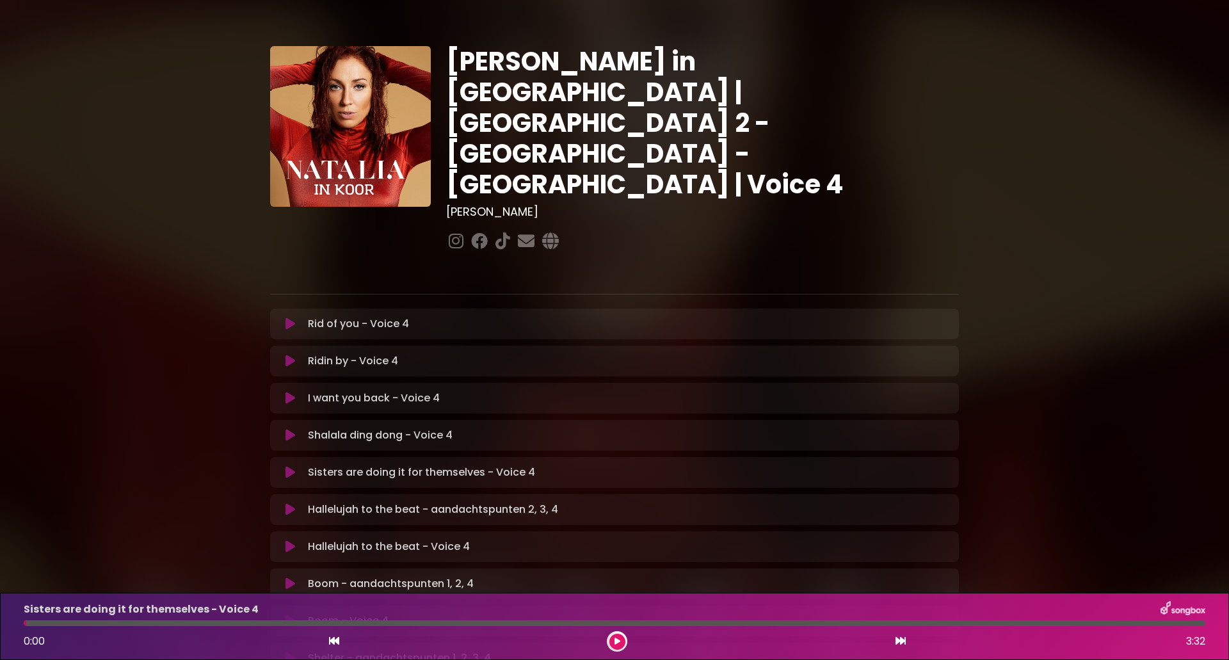
click at [902, 638] on icon at bounding box center [900, 640] width 10 height 10
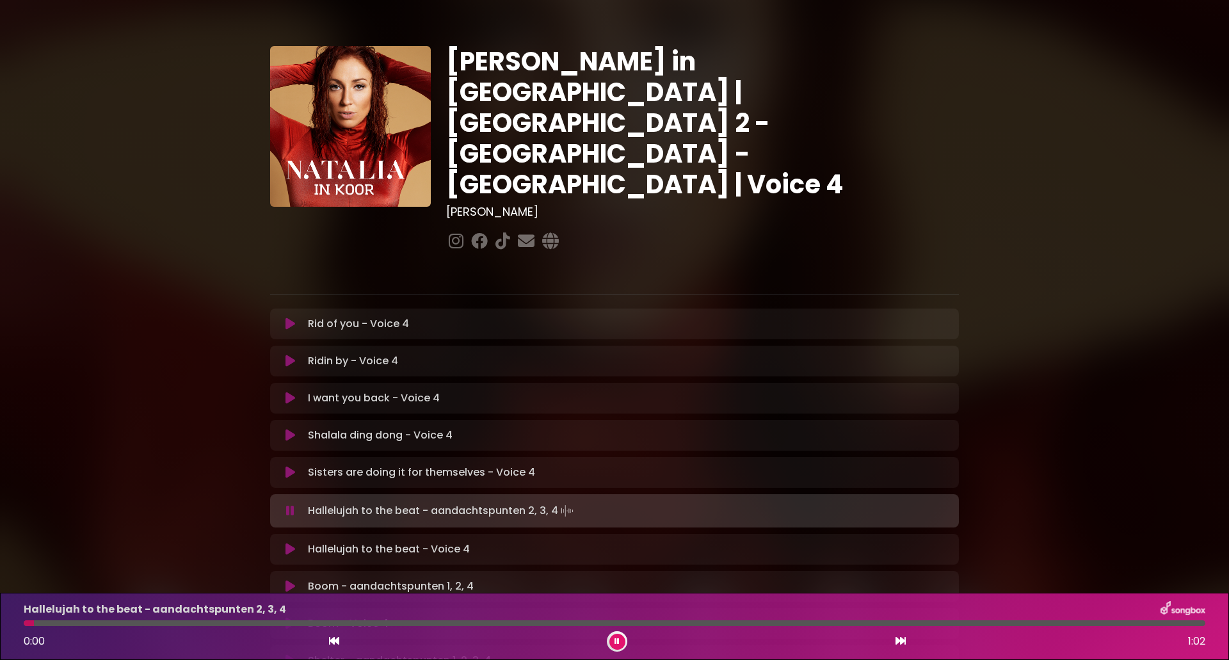
click at [625, 636] on div at bounding box center [617, 641] width 20 height 20
click at [333, 642] on icon at bounding box center [334, 640] width 10 height 10
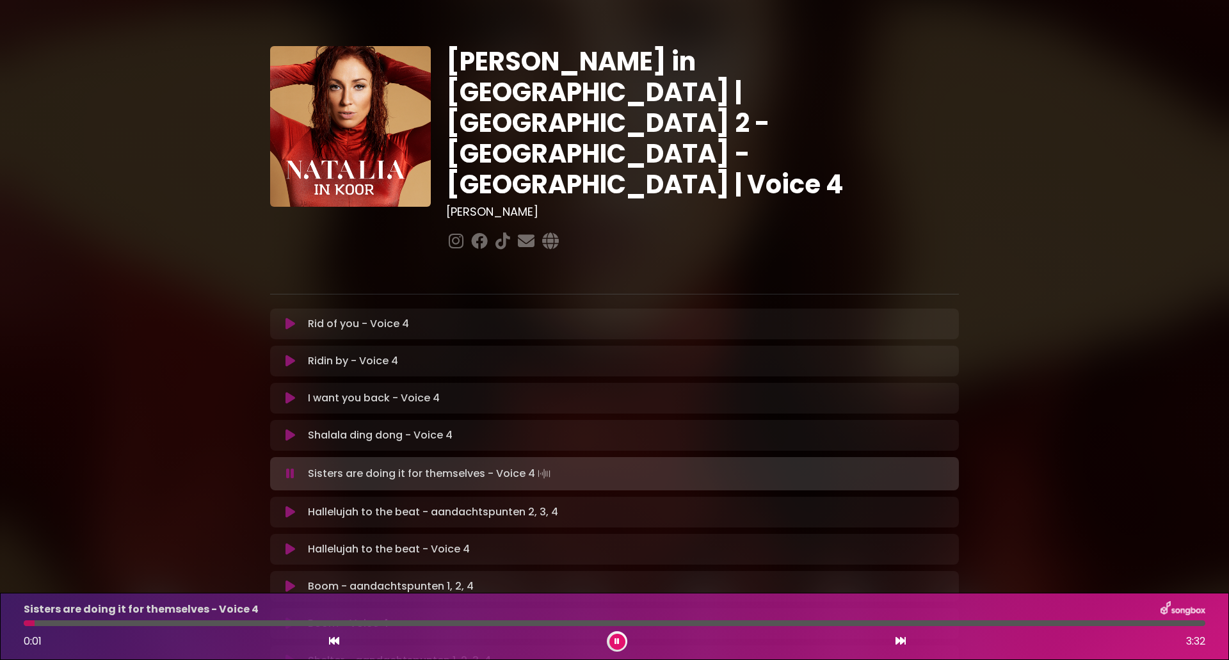
click at [900, 641] on icon at bounding box center [900, 640] width 10 height 10
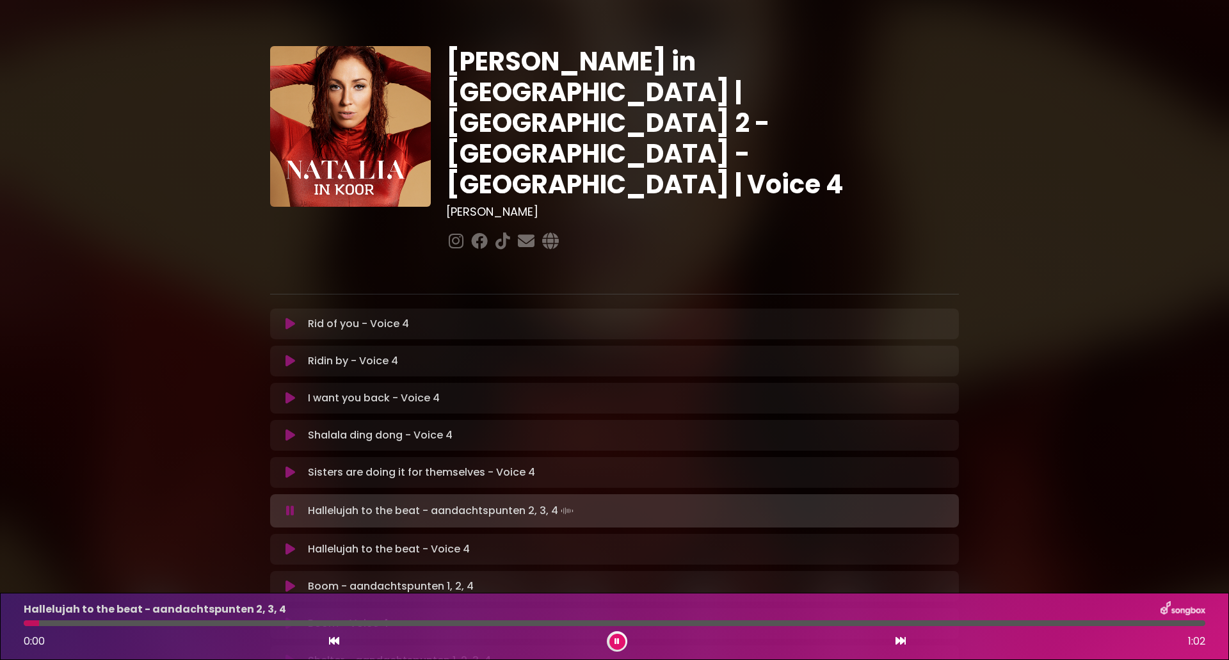
click at [613, 648] on button at bounding box center [617, 642] width 16 height 16
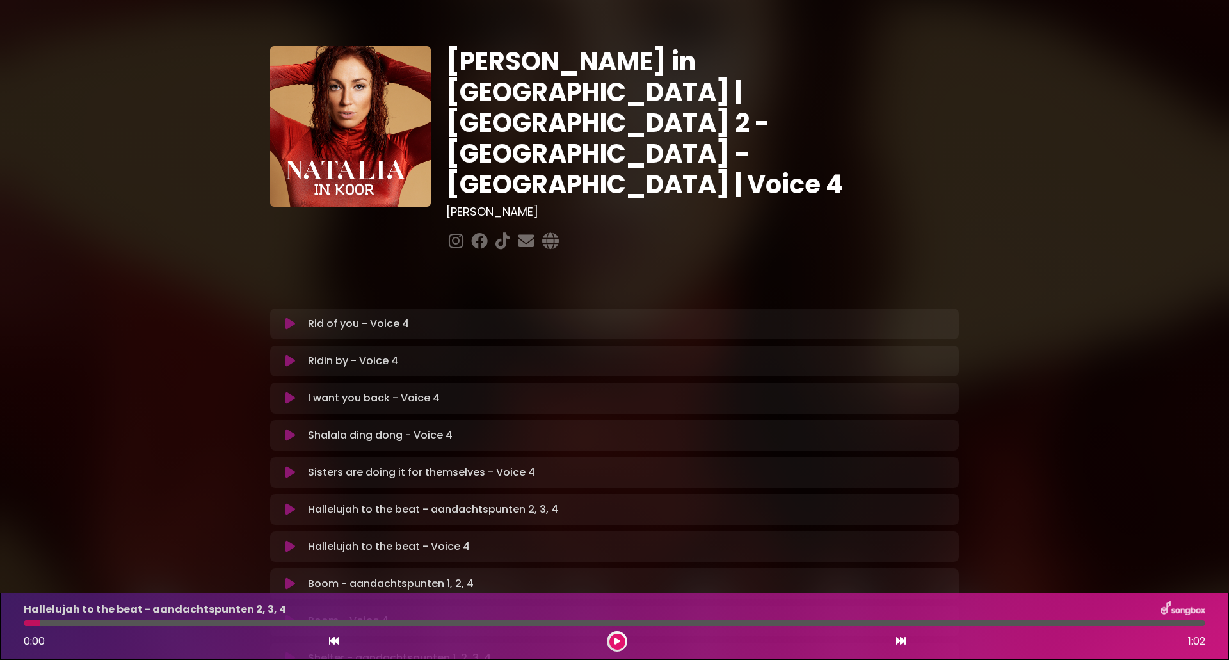
click at [613, 648] on button at bounding box center [617, 642] width 16 height 16
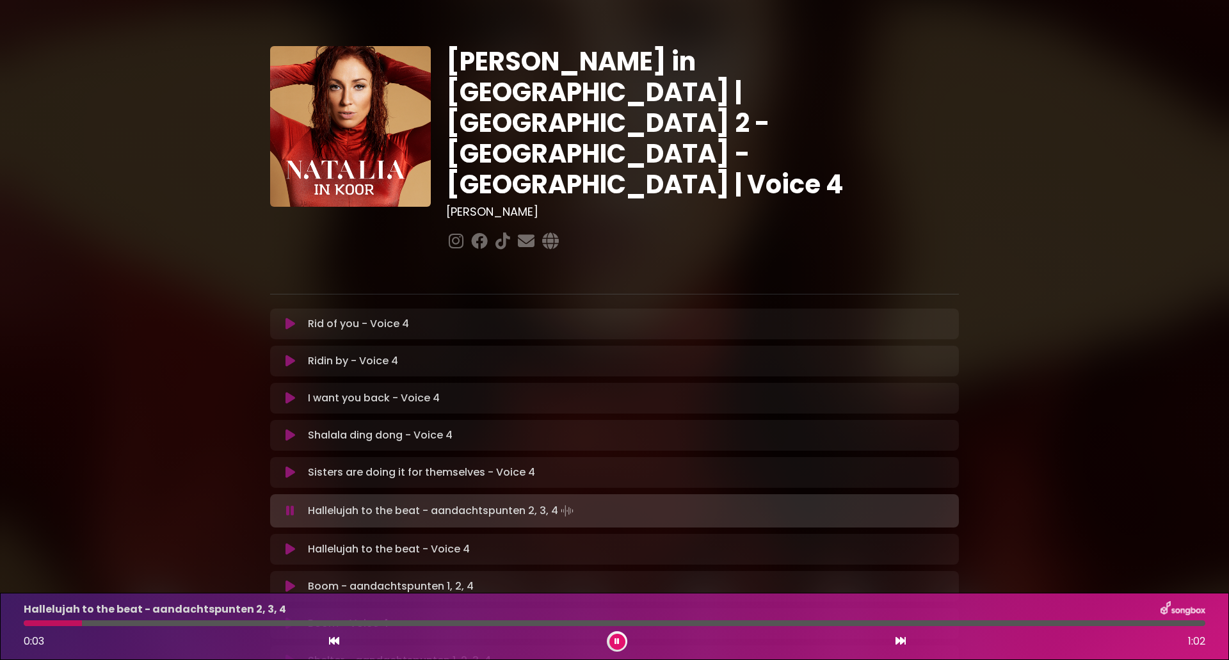
click at [340, 642] on div "0:03 1:02" at bounding box center [614, 641] width 1197 height 20
click at [338, 642] on icon at bounding box center [334, 640] width 10 height 10
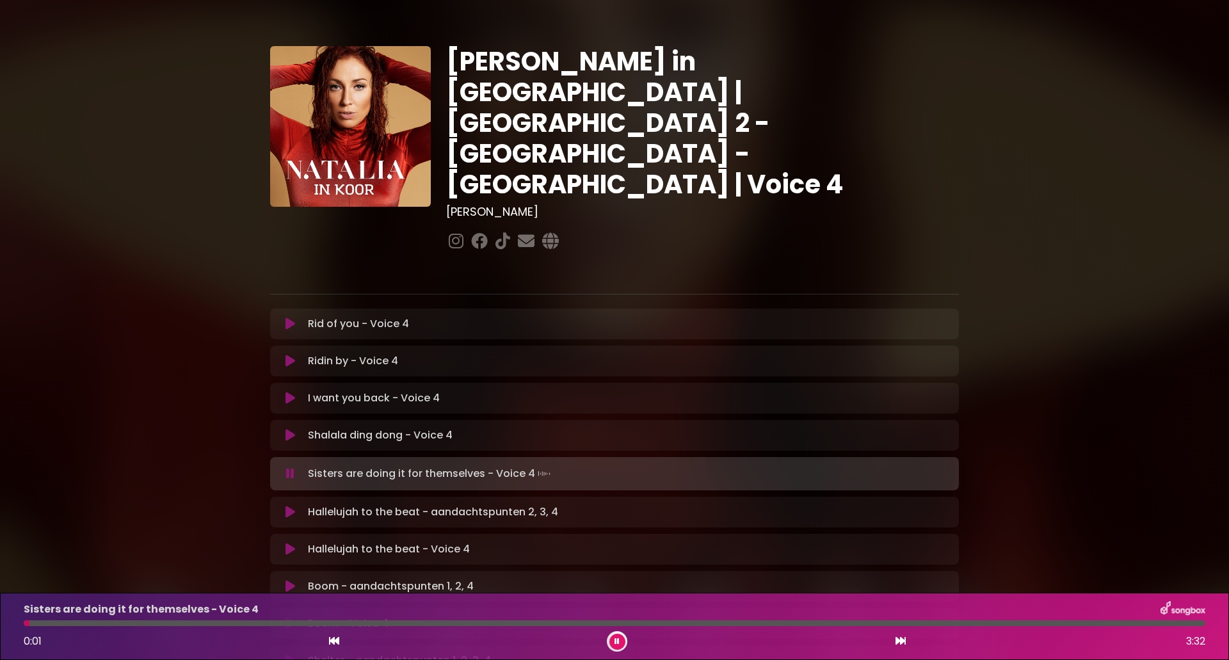
click at [895, 639] on icon at bounding box center [900, 640] width 10 height 10
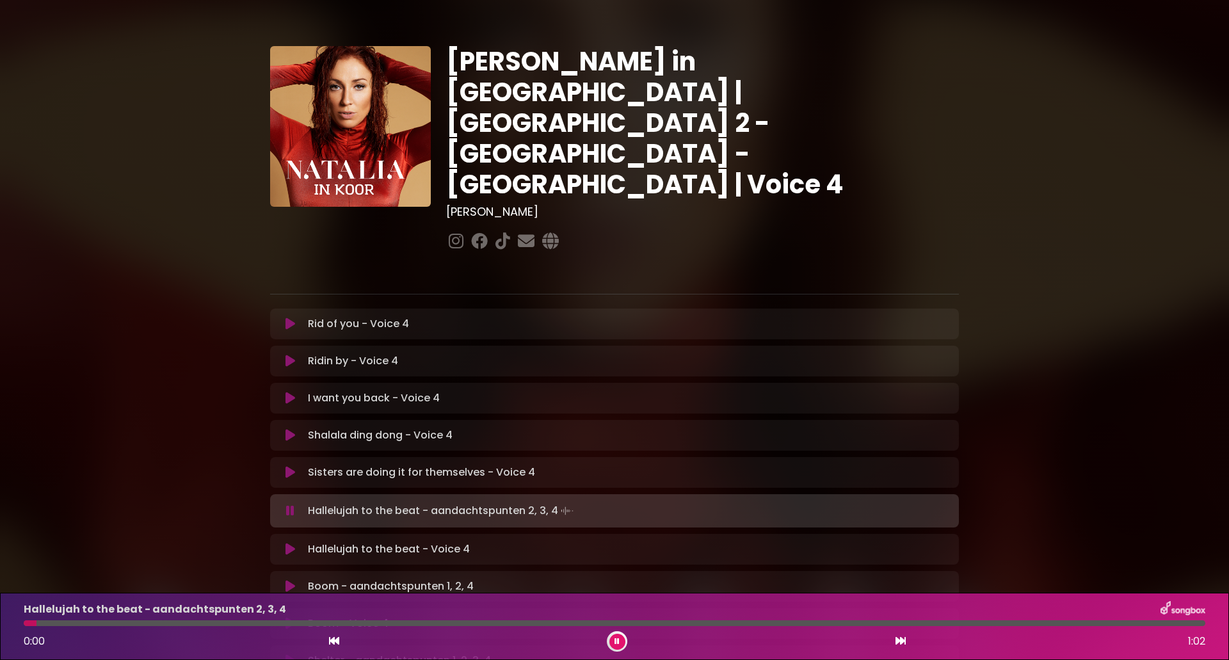
click at [623, 635] on div at bounding box center [617, 641] width 20 height 20
click at [333, 642] on icon at bounding box center [334, 640] width 10 height 10
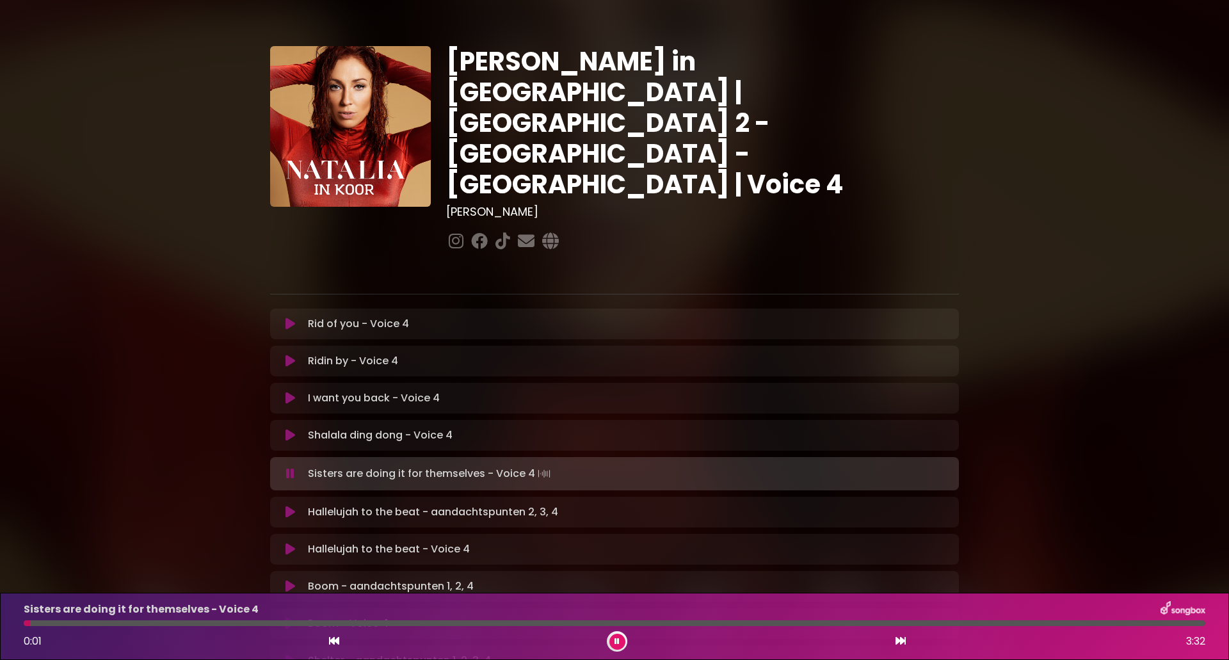
click at [896, 644] on icon at bounding box center [900, 640] width 10 height 10
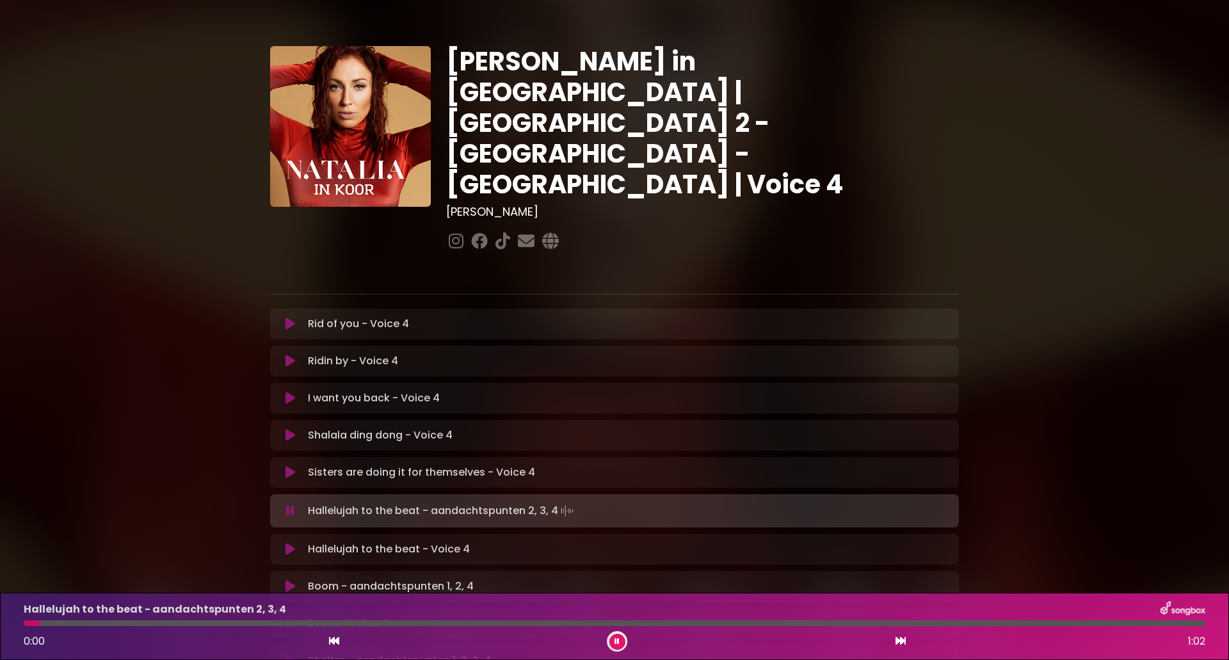
click at [609, 639] on div at bounding box center [617, 641] width 20 height 20
click at [335, 642] on icon at bounding box center [334, 640] width 10 height 10
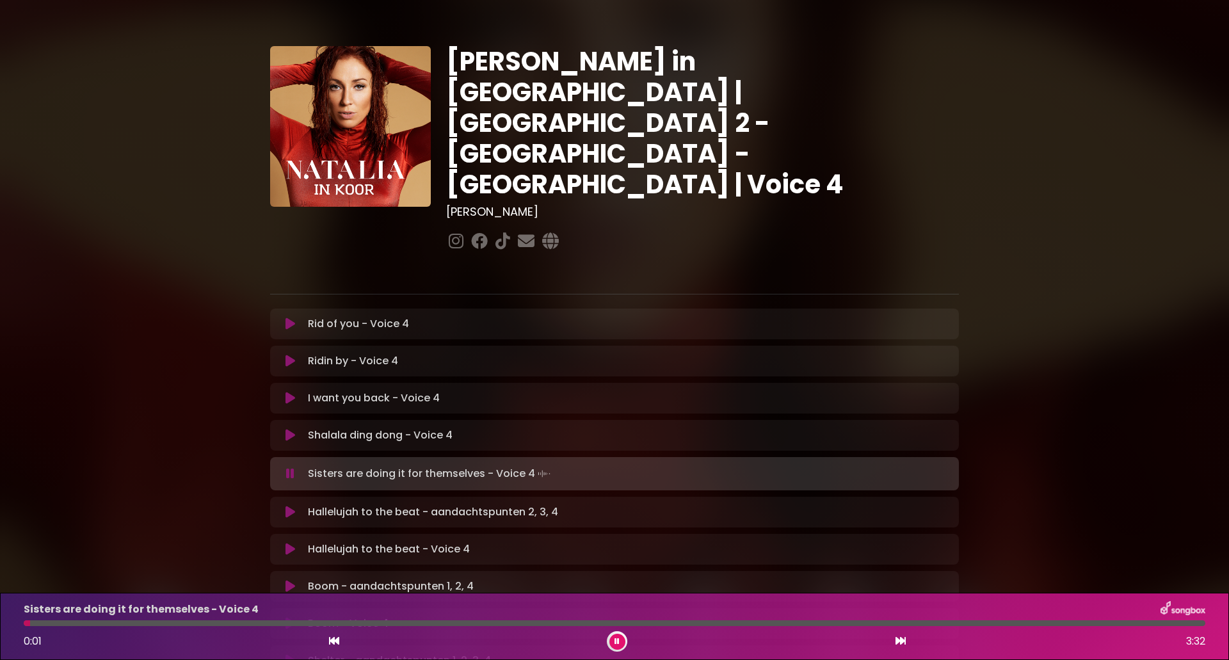
click at [897, 641] on icon at bounding box center [900, 640] width 10 height 10
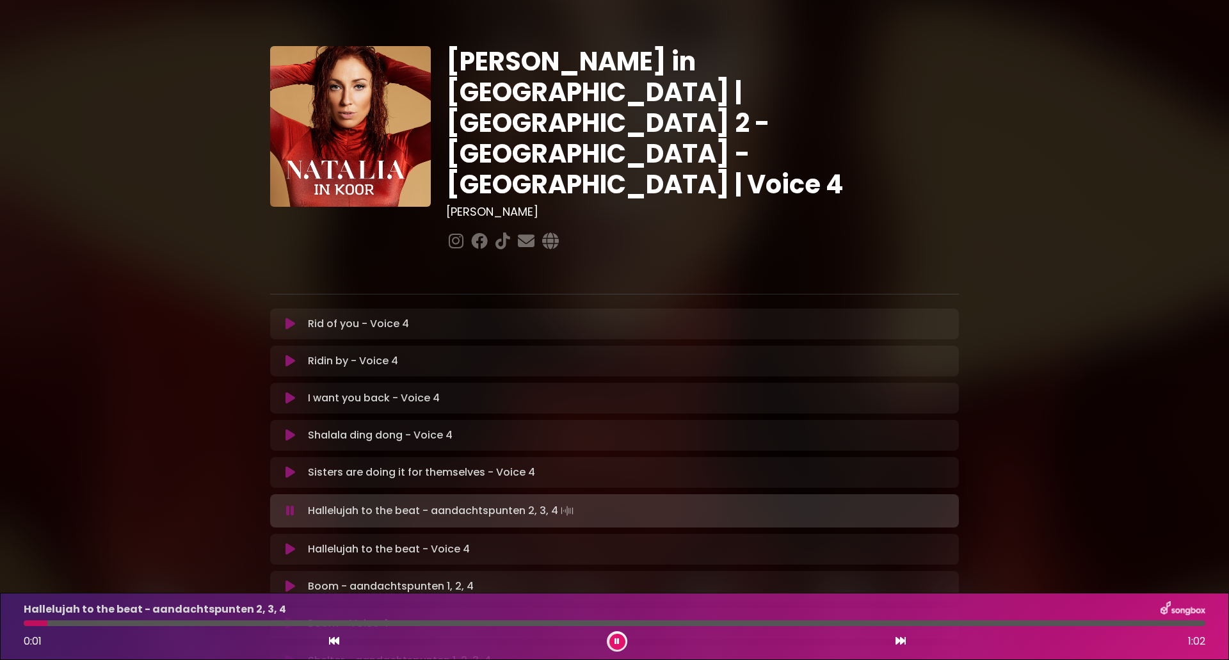
click at [623, 641] on button at bounding box center [617, 642] width 16 height 16
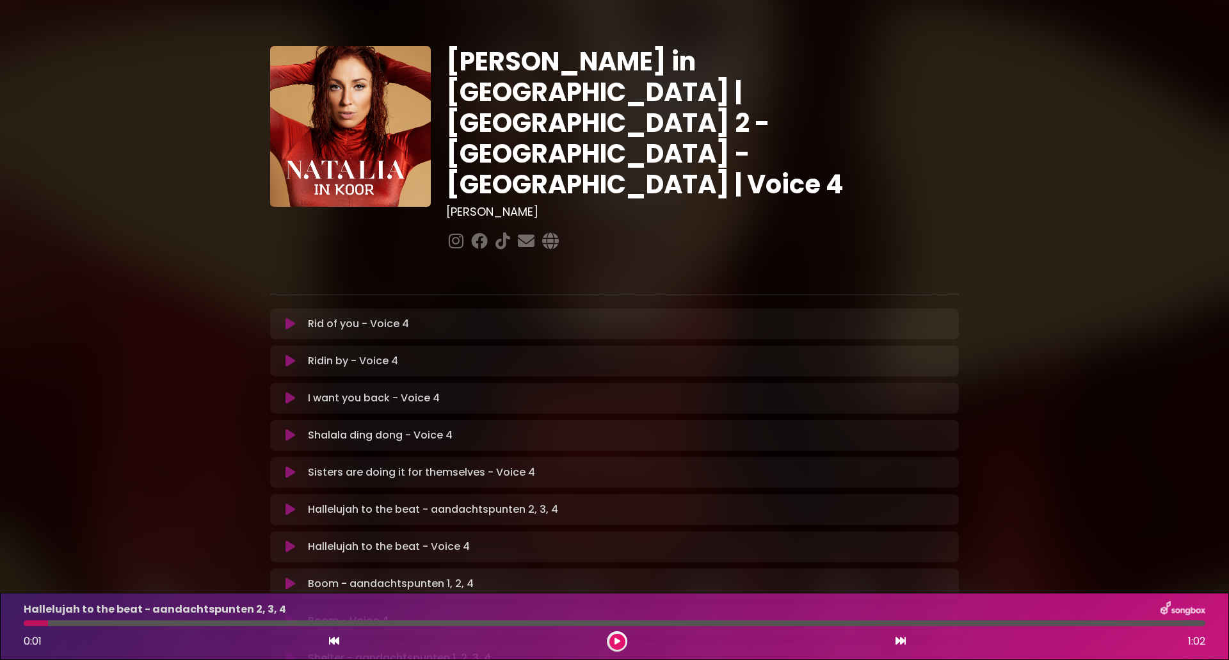
click at [338, 641] on icon at bounding box center [334, 640] width 10 height 10
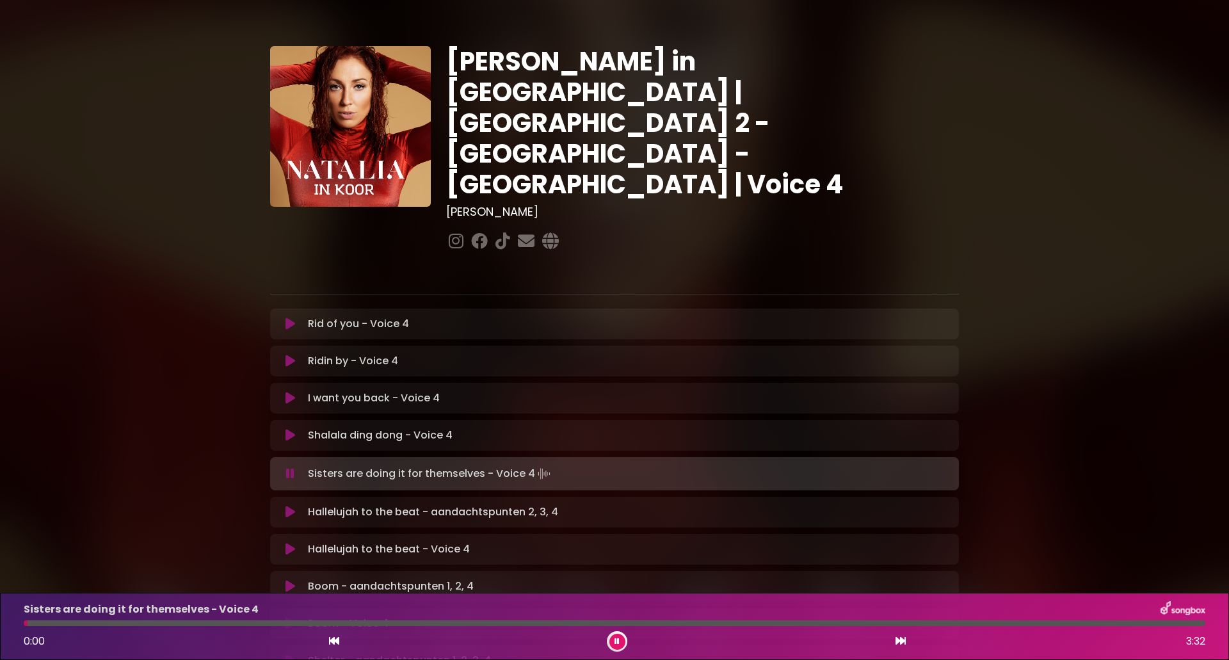
click at [898, 638] on icon at bounding box center [900, 640] width 10 height 10
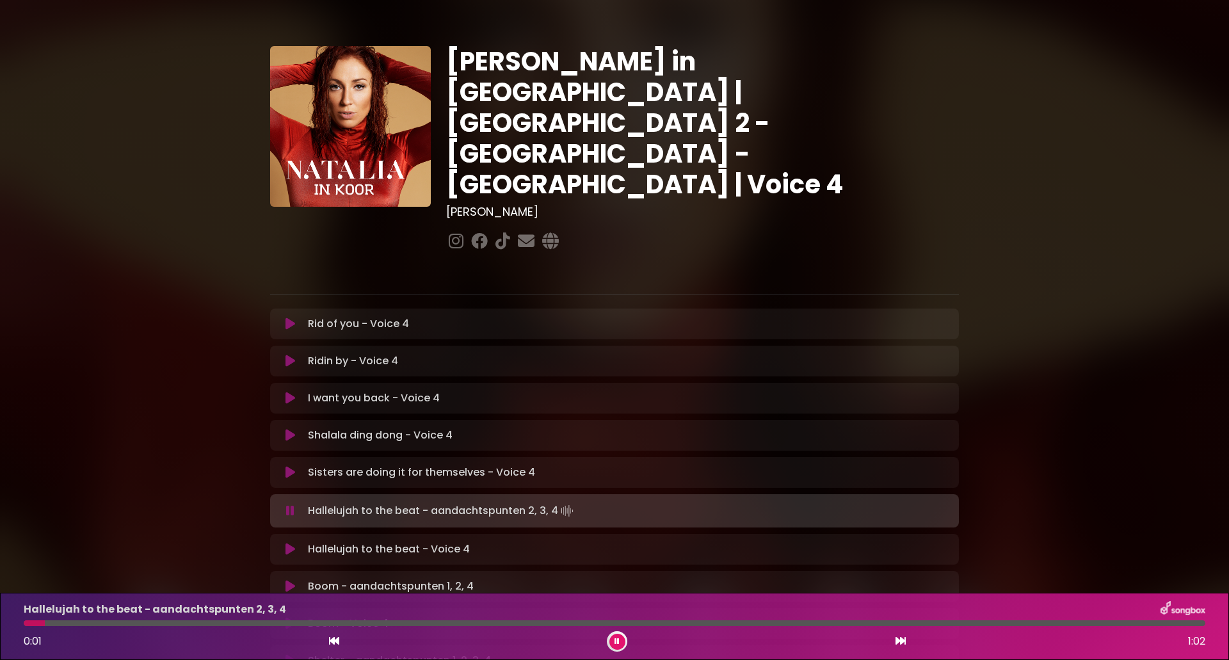
click at [591, 639] on div "0:01 1:02" at bounding box center [614, 641] width 1197 height 20
click at [335, 639] on icon at bounding box center [334, 640] width 10 height 10
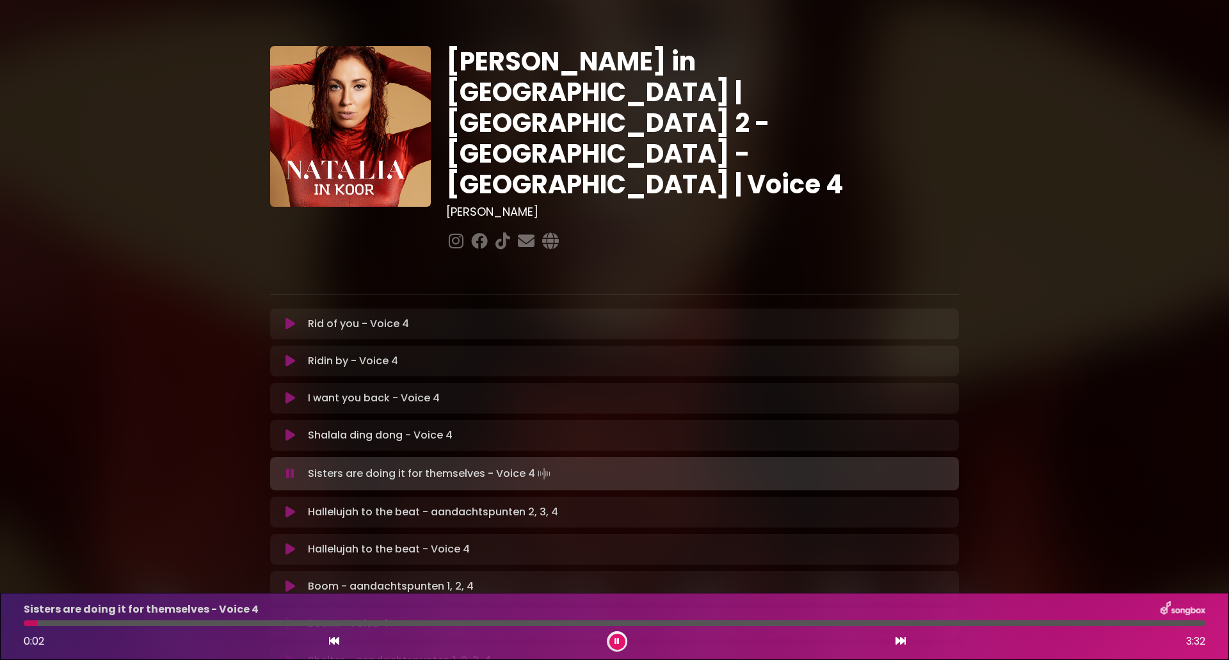
click at [897, 642] on icon at bounding box center [900, 640] width 10 height 10
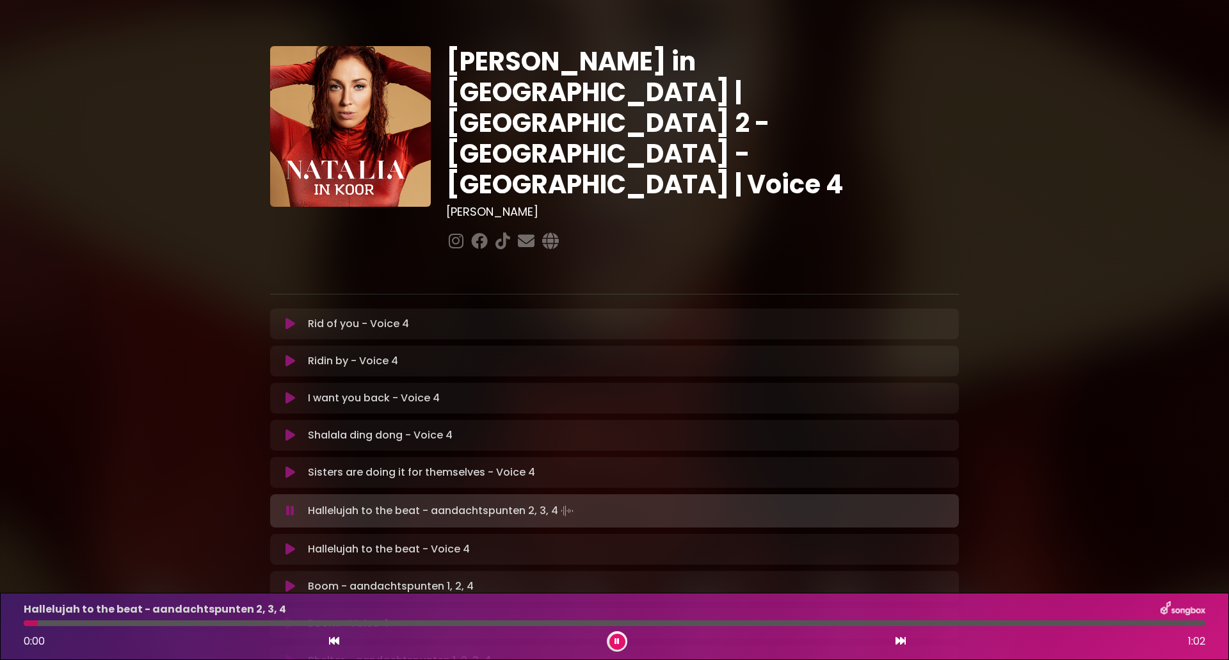
click at [612, 642] on button at bounding box center [617, 642] width 16 height 16
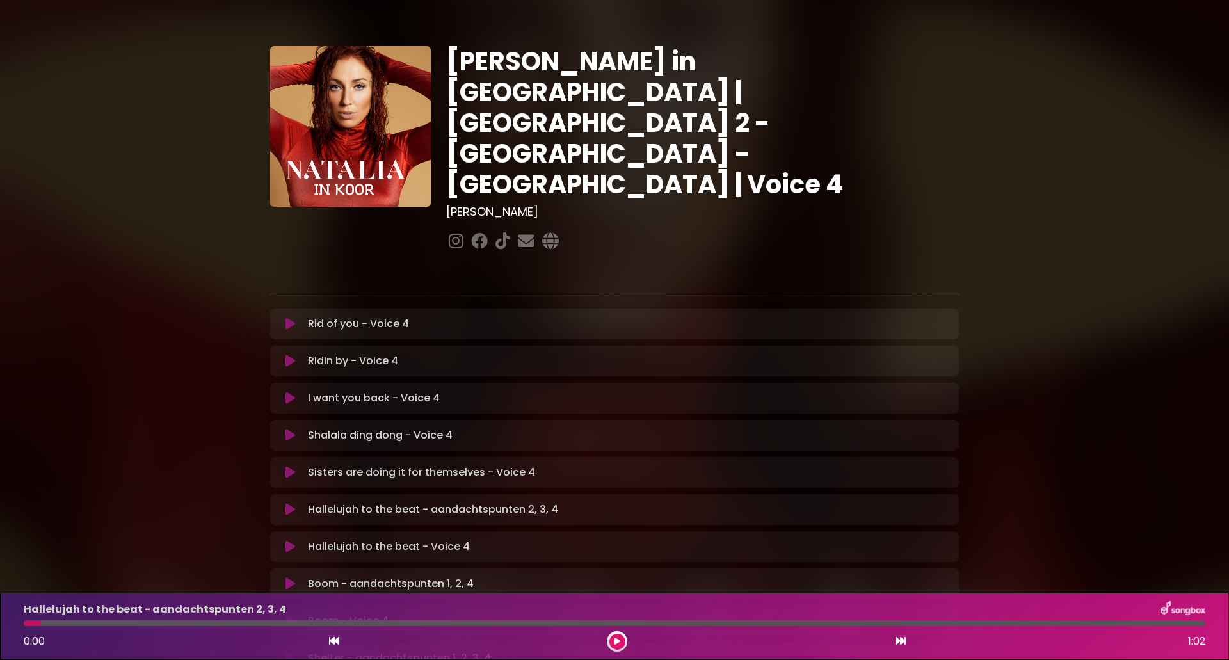
click at [617, 638] on icon at bounding box center [617, 641] width 6 height 8
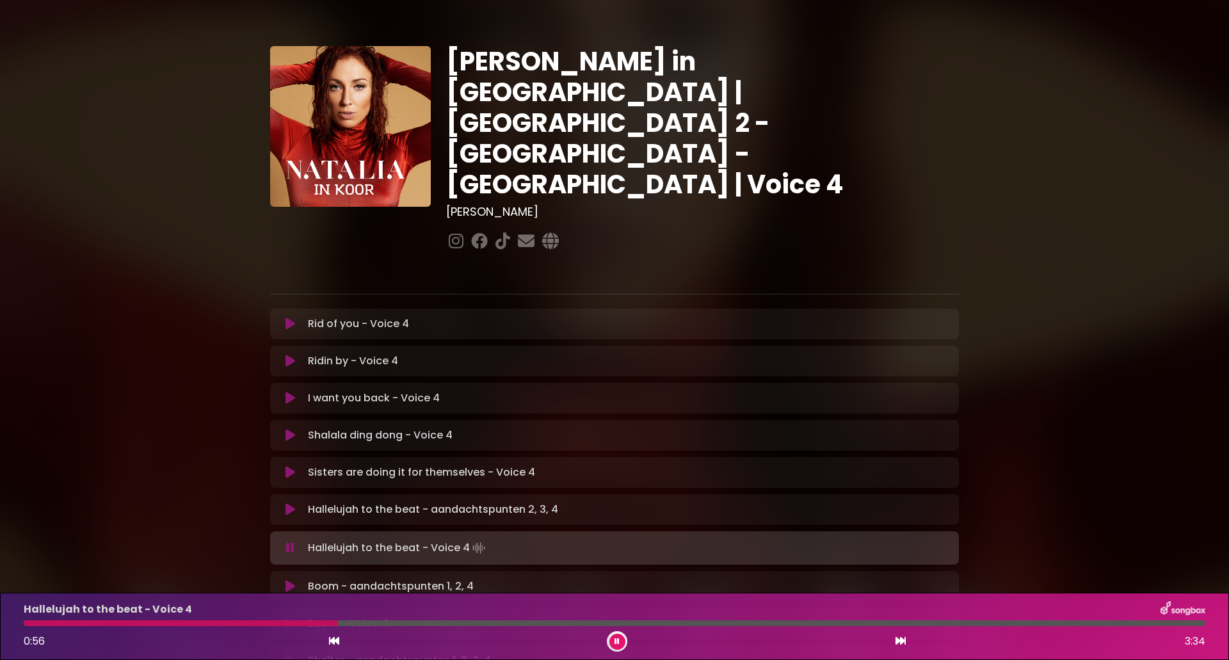
click at [334, 640] on icon at bounding box center [334, 640] width 10 height 10
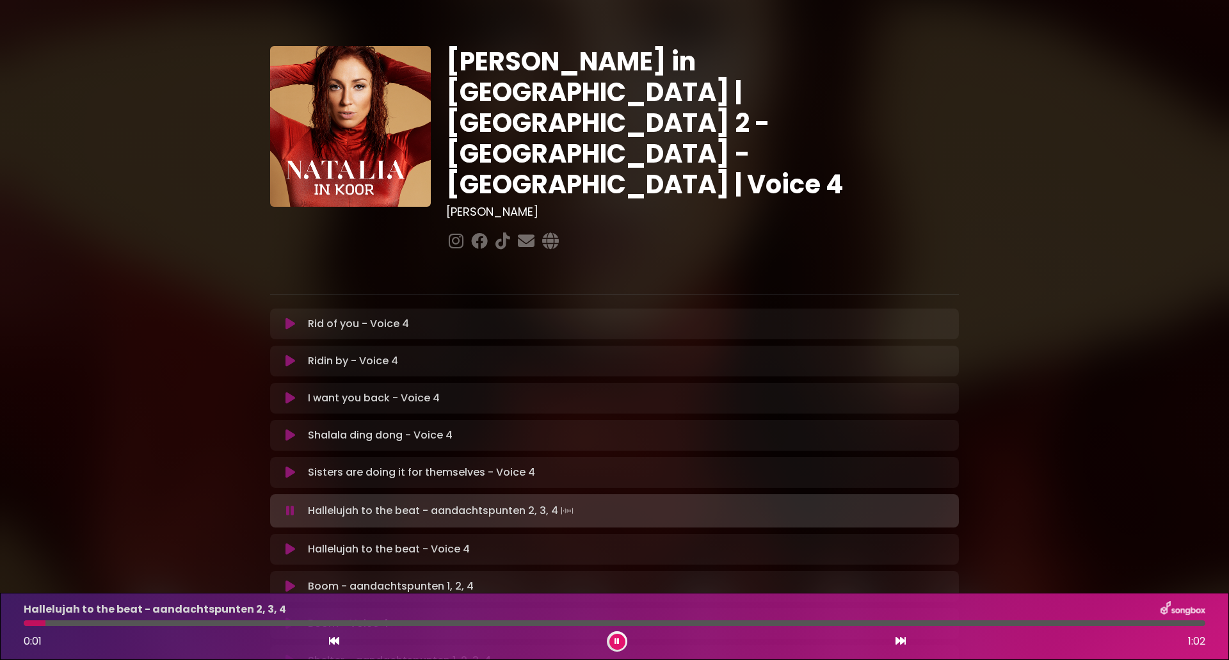
click at [903, 640] on icon at bounding box center [900, 640] width 10 height 10
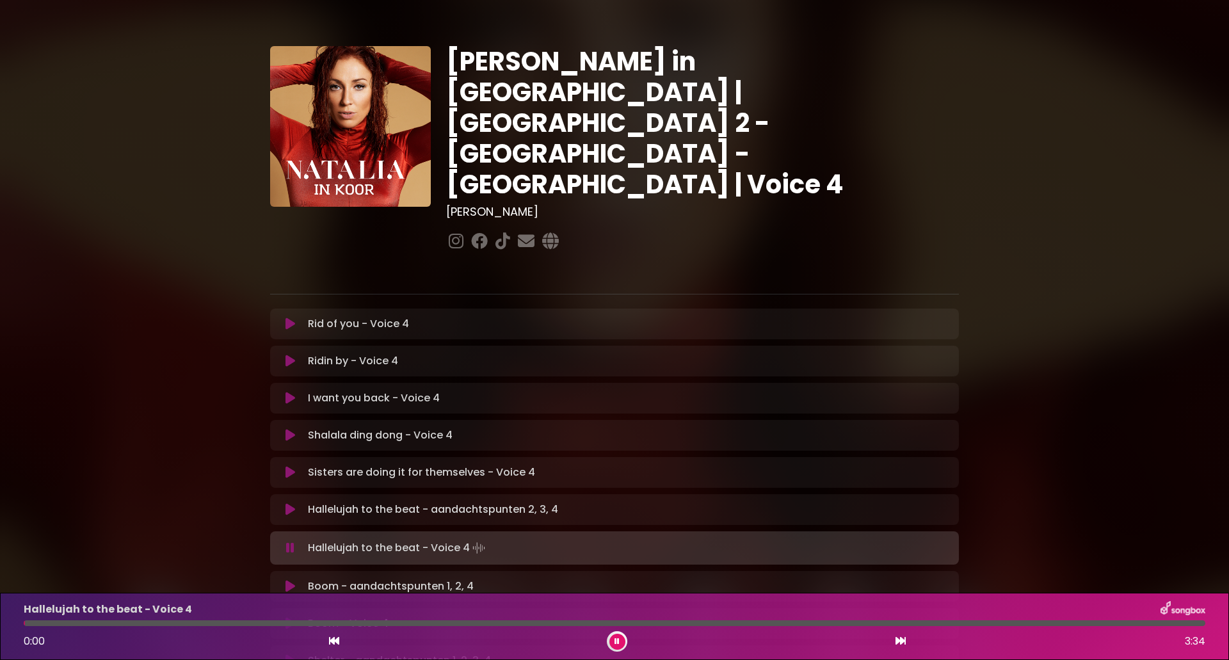
click at [607, 640] on div at bounding box center [617, 641] width 20 height 20
click at [335, 640] on icon at bounding box center [334, 640] width 10 height 10
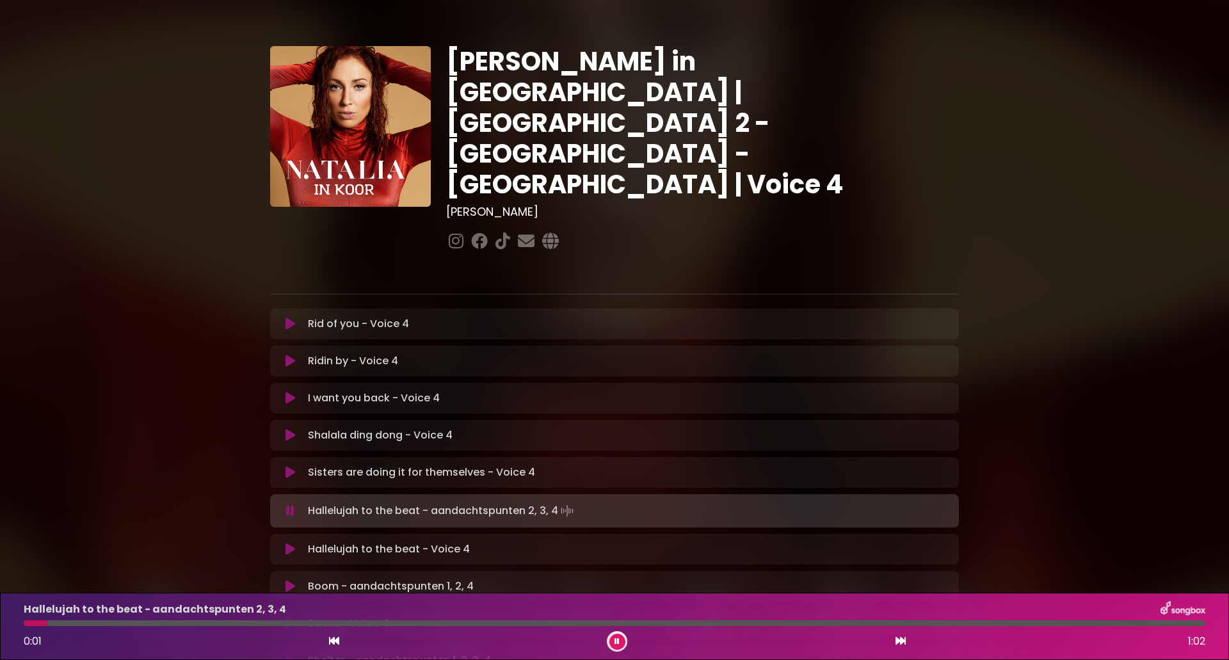
click at [900, 644] on icon at bounding box center [900, 640] width 10 height 10
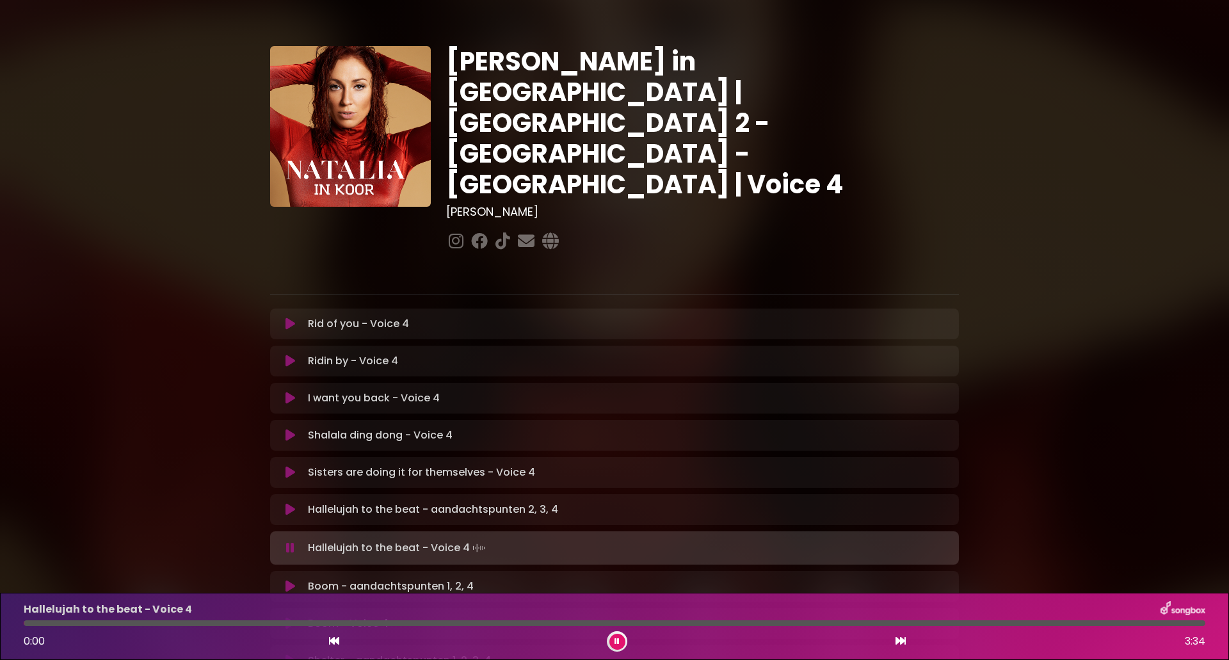
click at [619, 644] on button at bounding box center [617, 642] width 16 height 16
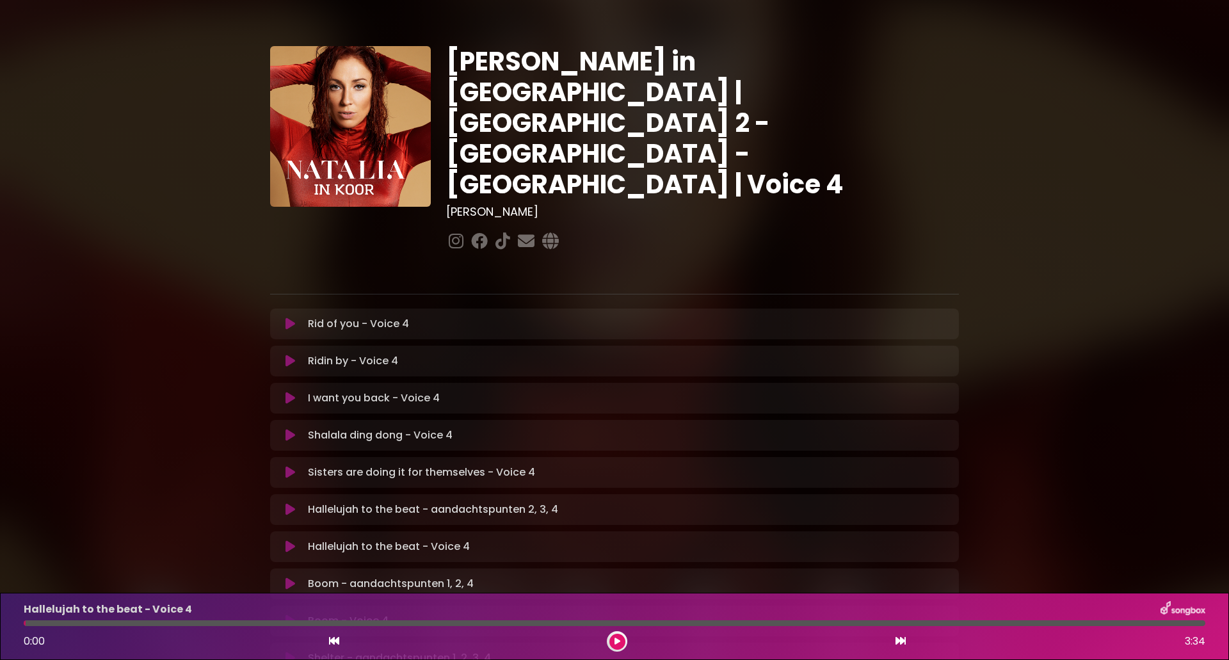
click at [616, 638] on icon at bounding box center [617, 641] width 7 height 8
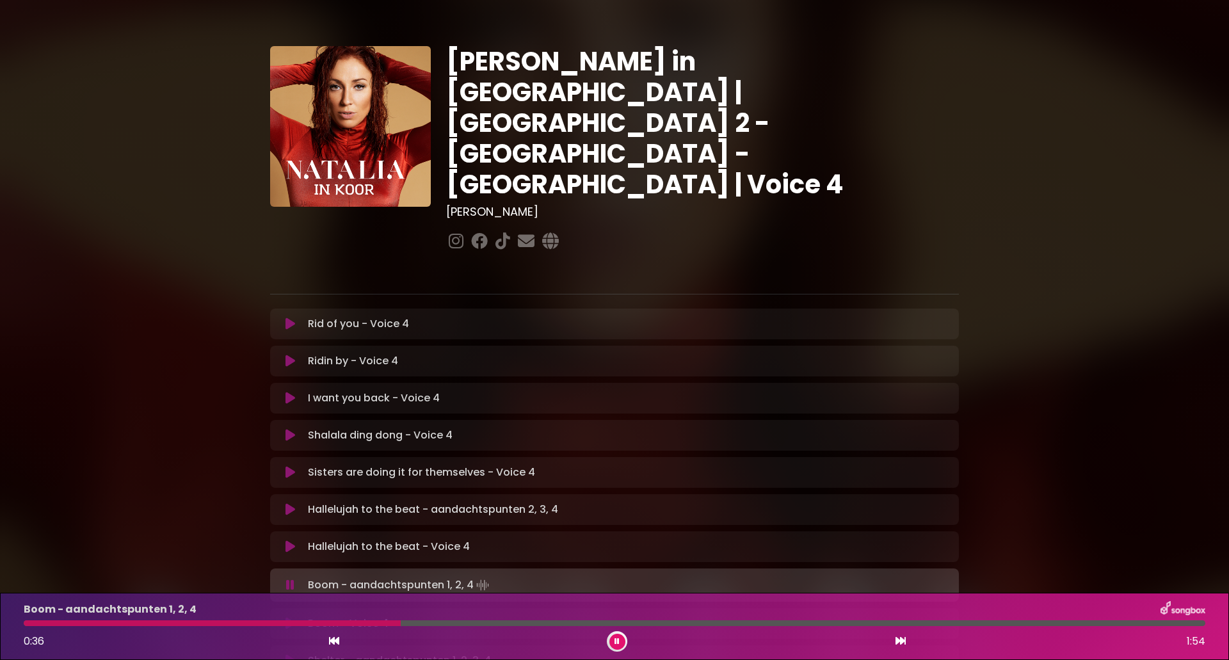
click at [333, 641] on icon at bounding box center [334, 640] width 10 height 10
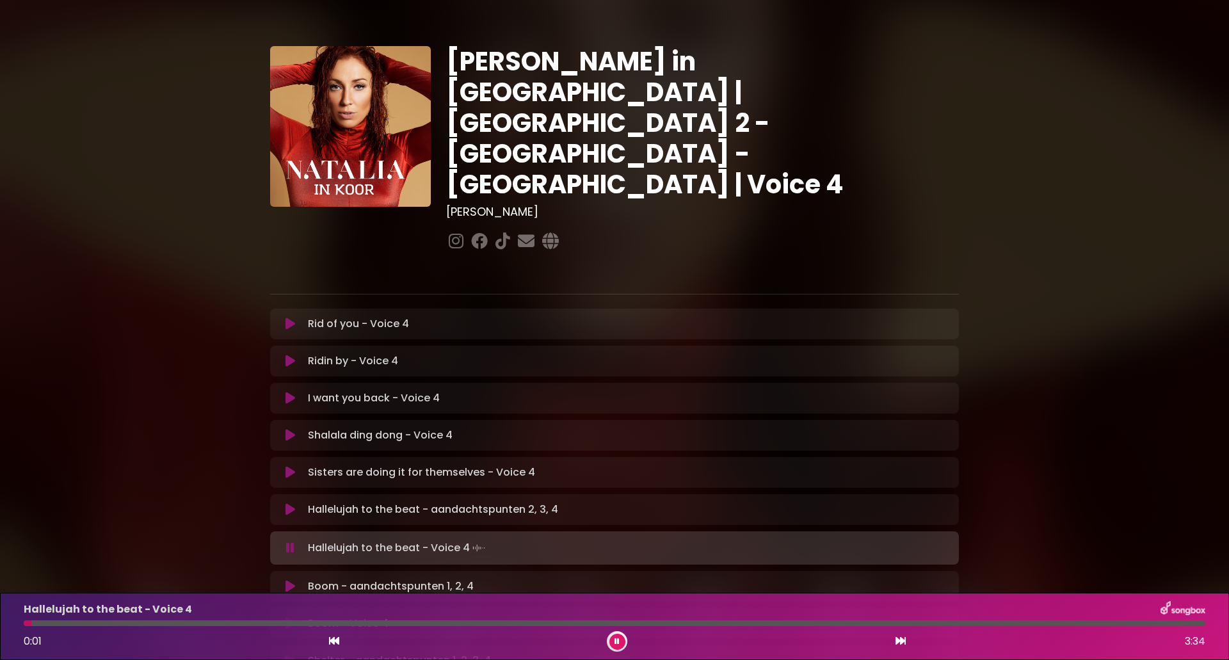
click at [850, 638] on div "0:01 3:34" at bounding box center [614, 641] width 1197 height 20
click at [900, 641] on icon at bounding box center [900, 640] width 10 height 10
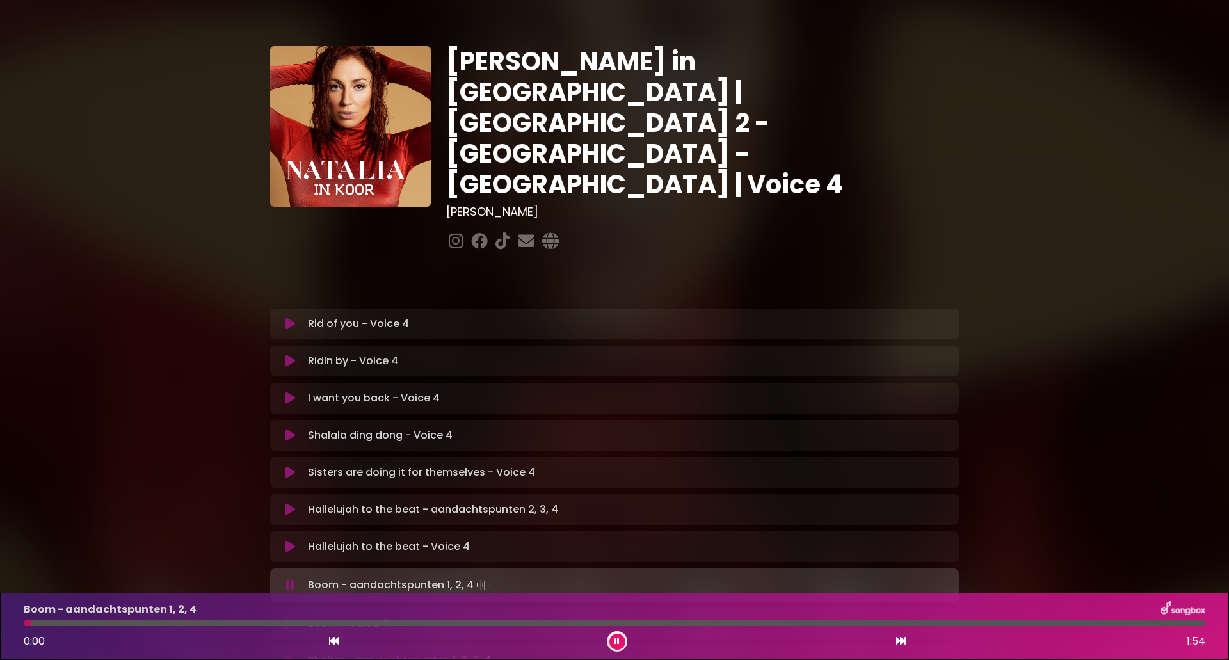
click at [609, 644] on div at bounding box center [617, 641] width 20 height 20
click at [331, 643] on icon at bounding box center [334, 640] width 10 height 10
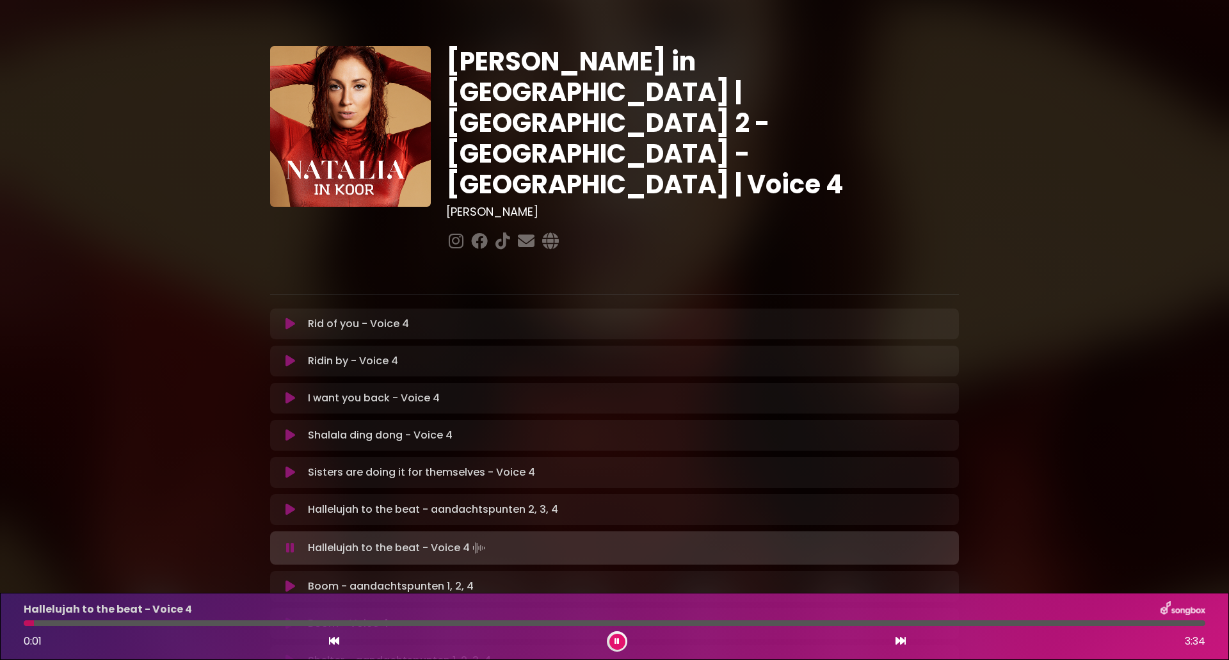
click at [897, 642] on icon at bounding box center [900, 640] width 10 height 10
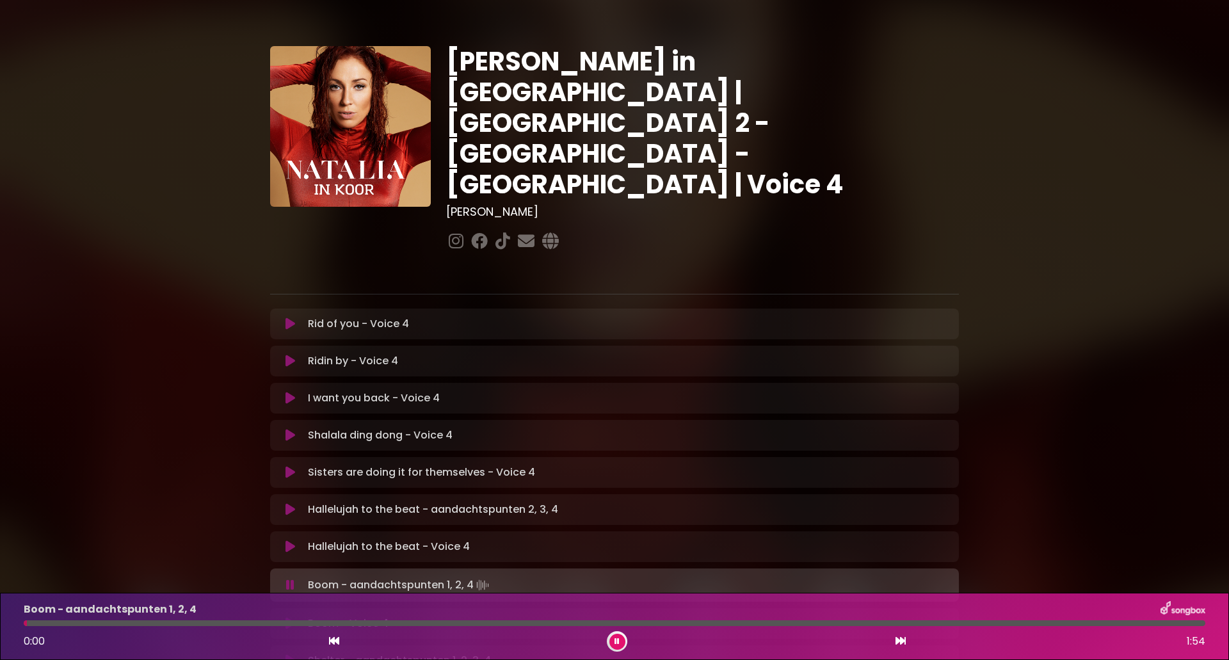
click at [611, 645] on button at bounding box center [617, 642] width 16 height 16
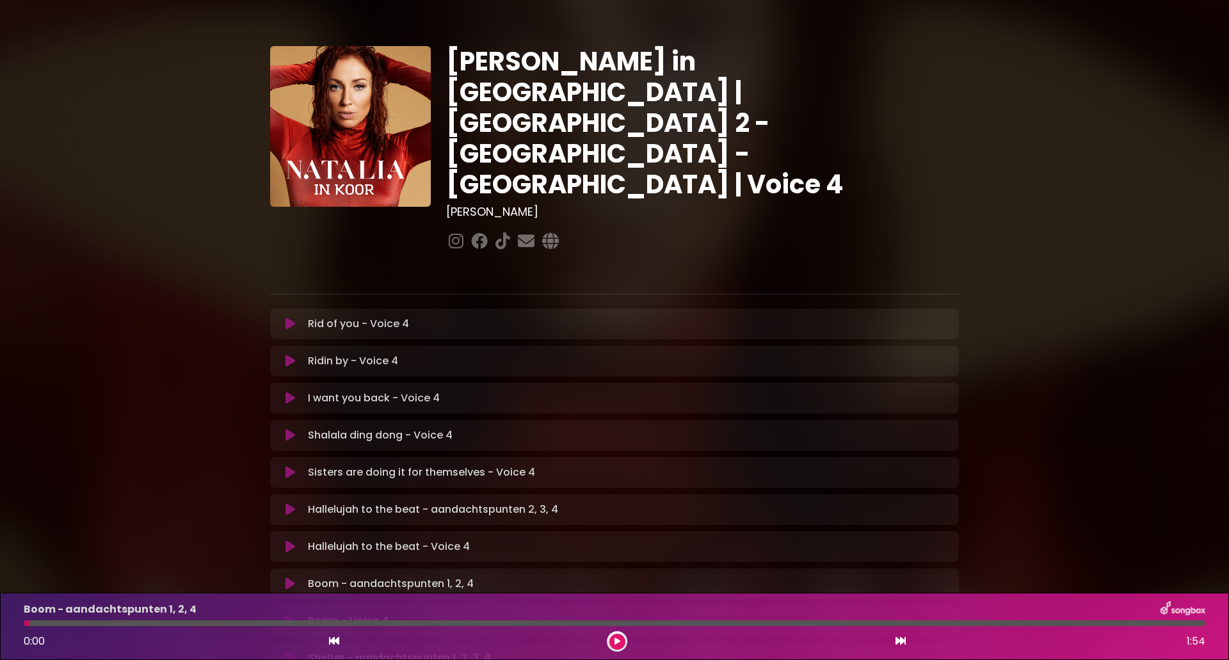
click at [614, 642] on icon at bounding box center [617, 641] width 7 height 8
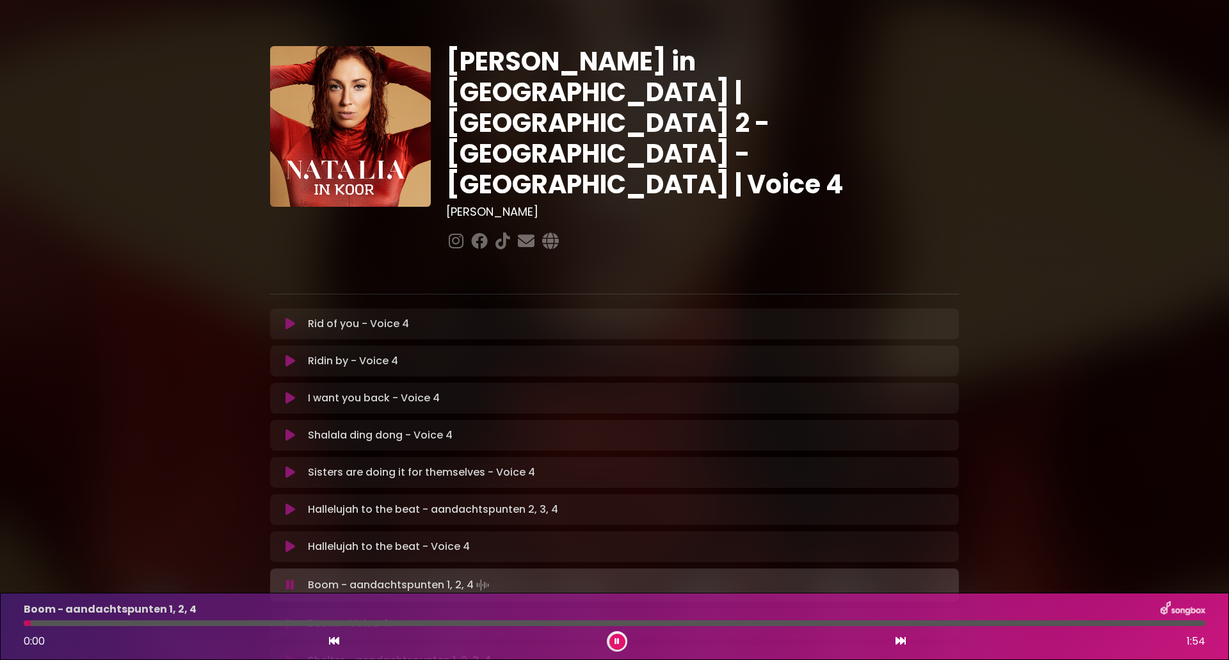
click at [614, 642] on icon at bounding box center [617, 641] width 6 height 8
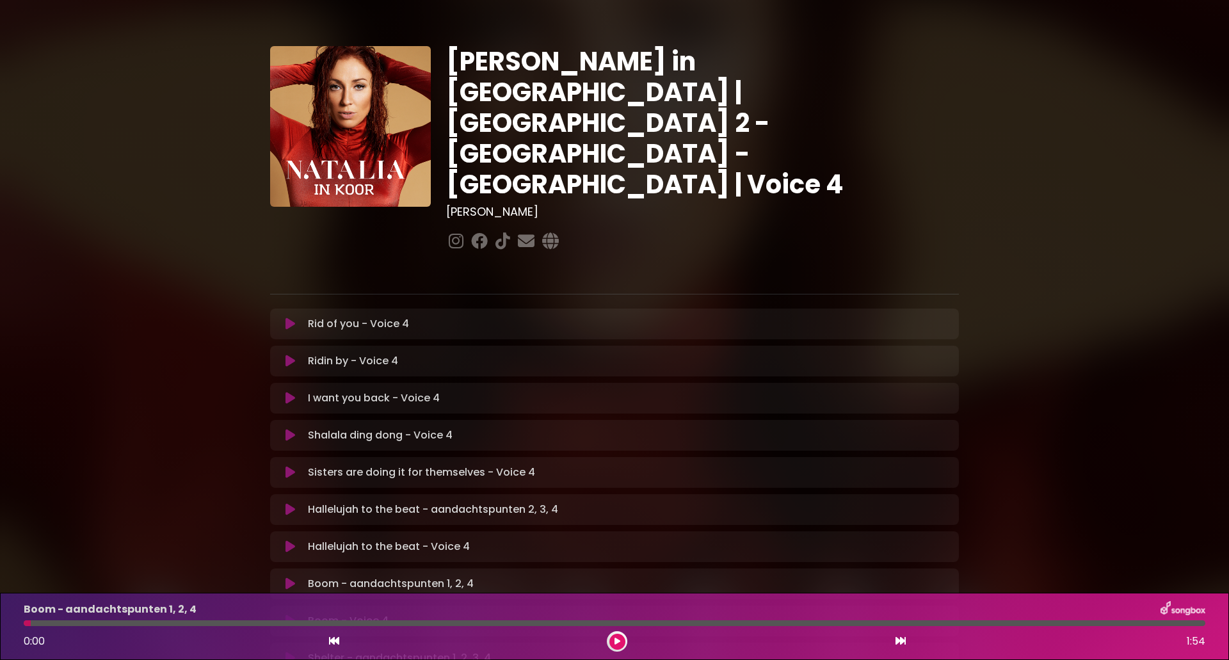
click at [614, 642] on icon at bounding box center [617, 641] width 6 height 8
click at [332, 642] on icon at bounding box center [334, 640] width 10 height 10
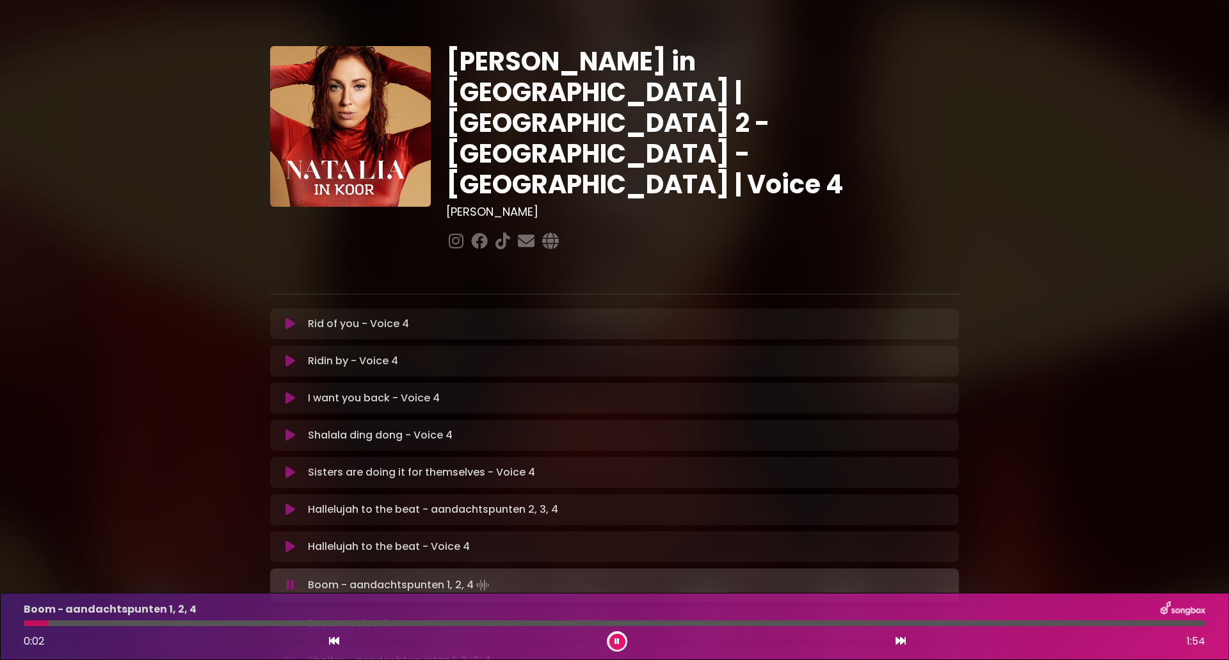
click at [899, 640] on icon at bounding box center [900, 640] width 10 height 10
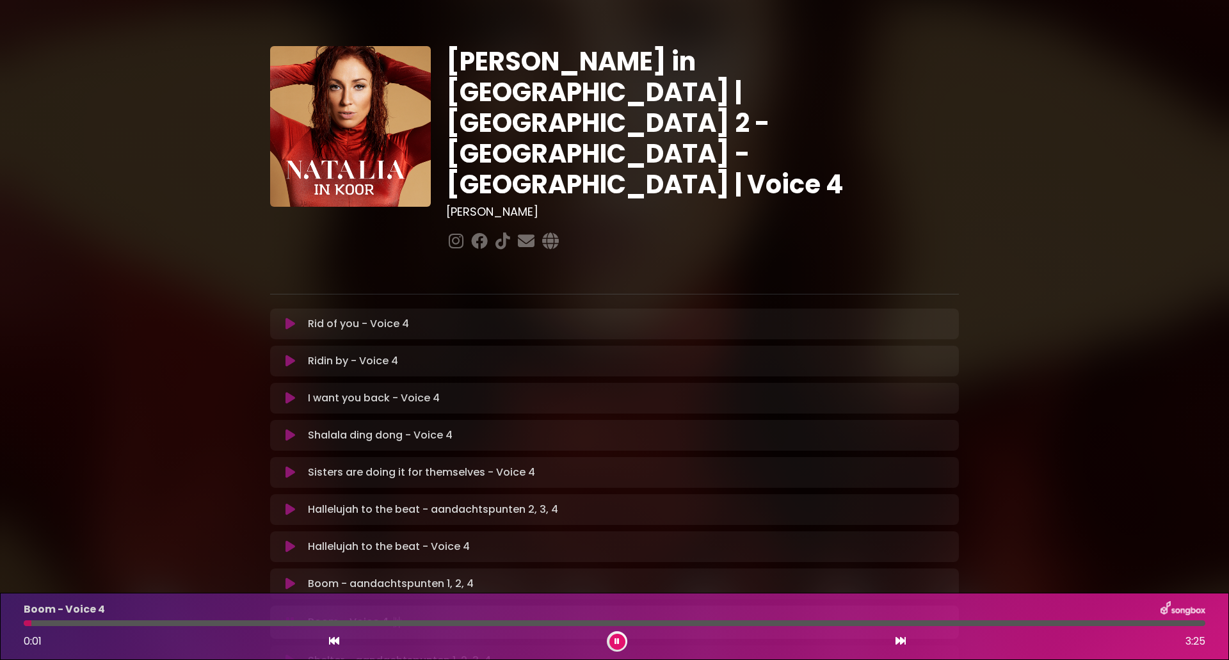
click at [336, 641] on icon at bounding box center [334, 640] width 10 height 10
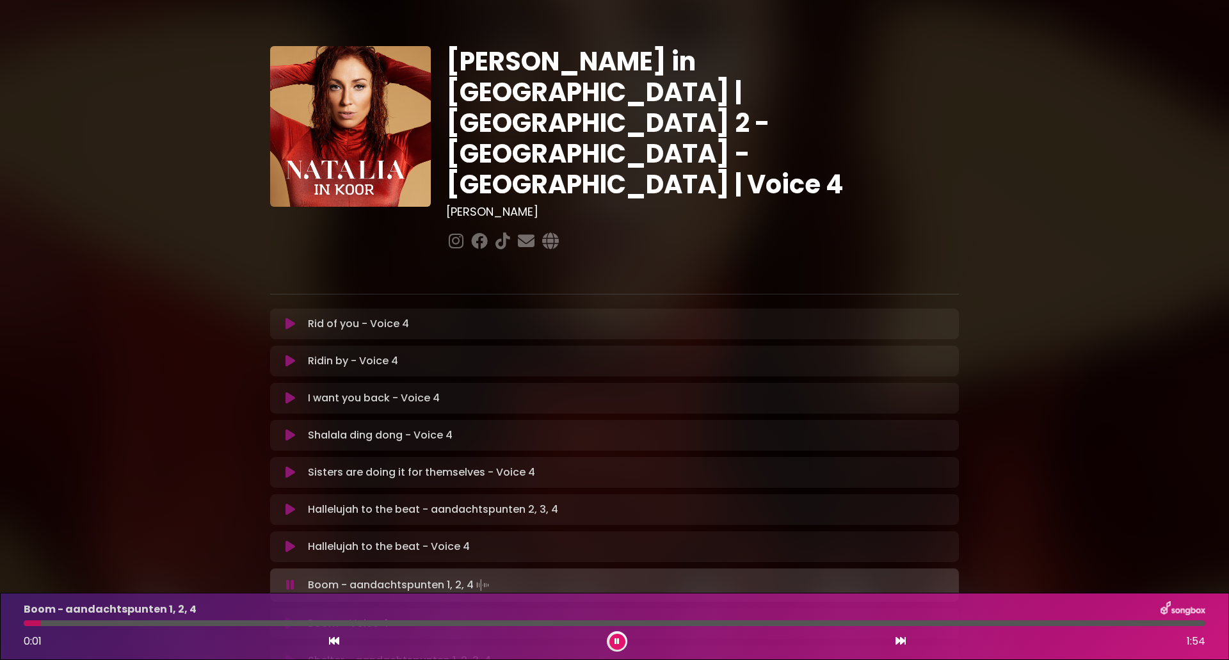
click at [902, 640] on icon at bounding box center [900, 640] width 10 height 10
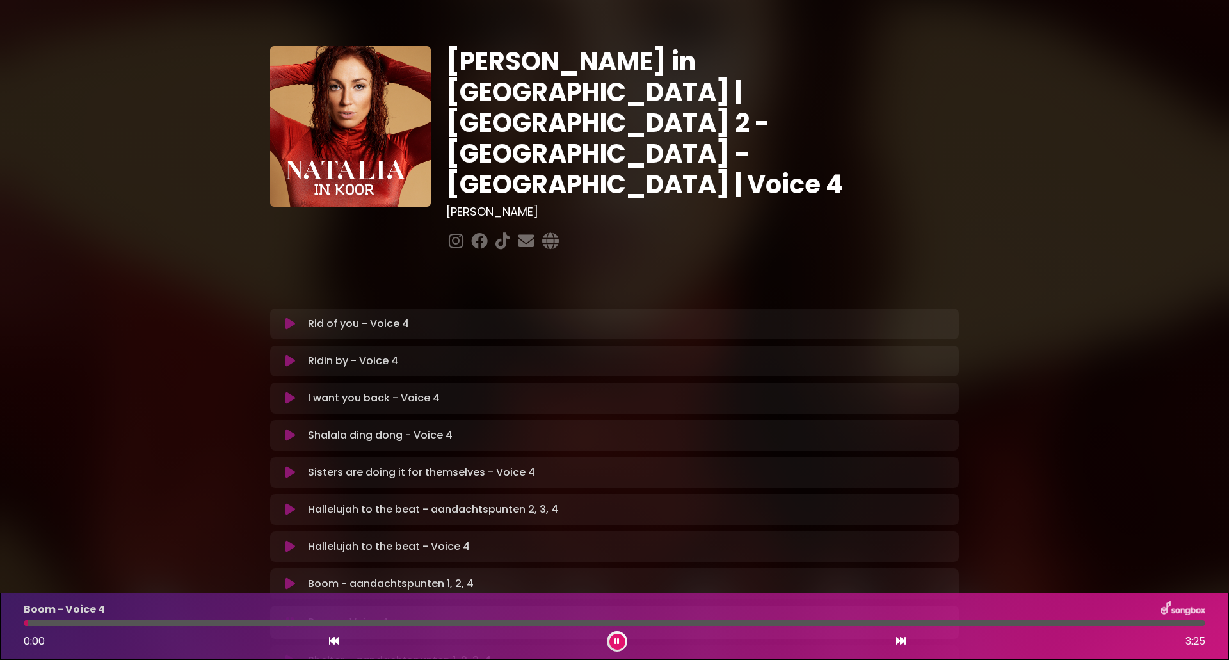
click at [618, 642] on icon at bounding box center [617, 641] width 6 height 8
click at [335, 645] on icon at bounding box center [334, 640] width 10 height 10
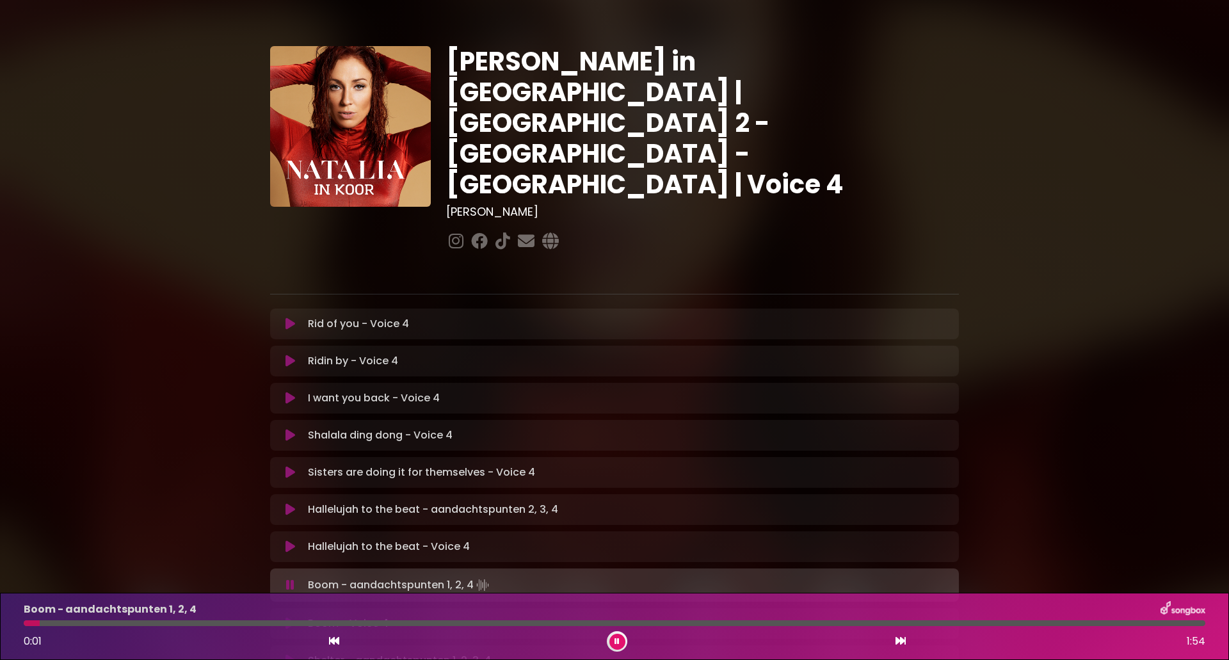
click at [898, 641] on icon at bounding box center [900, 640] width 10 height 10
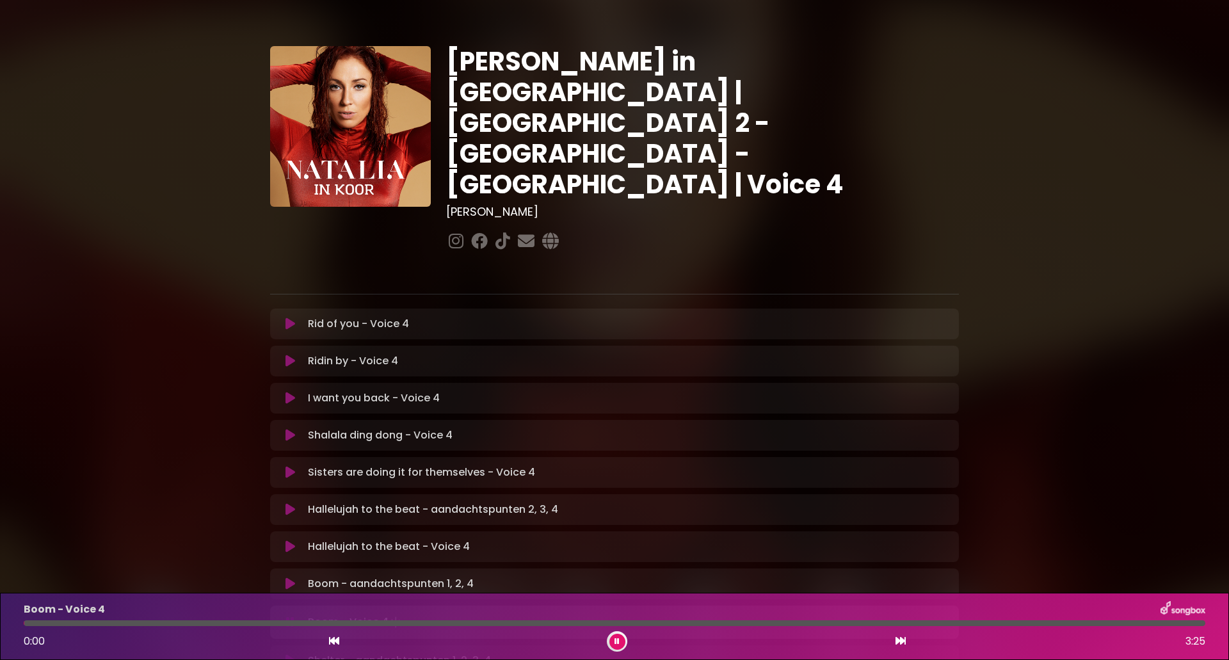
click at [614, 637] on icon at bounding box center [617, 641] width 6 height 8
click at [616, 638] on icon at bounding box center [617, 641] width 6 height 8
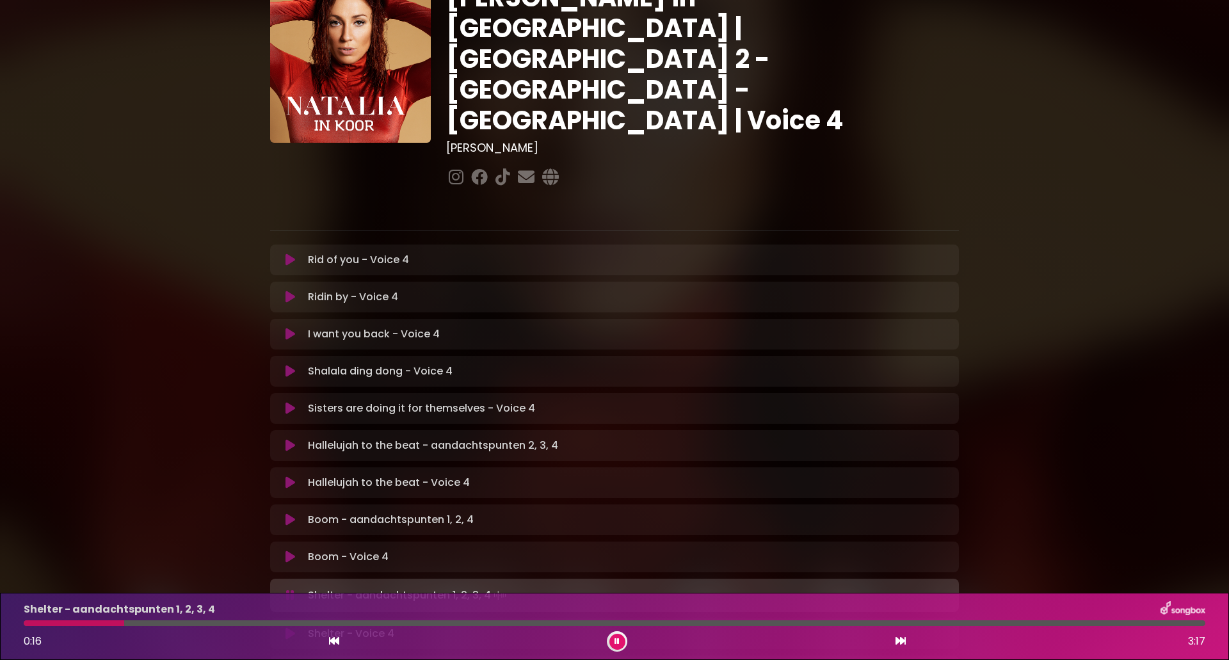
scroll to position [128, 0]
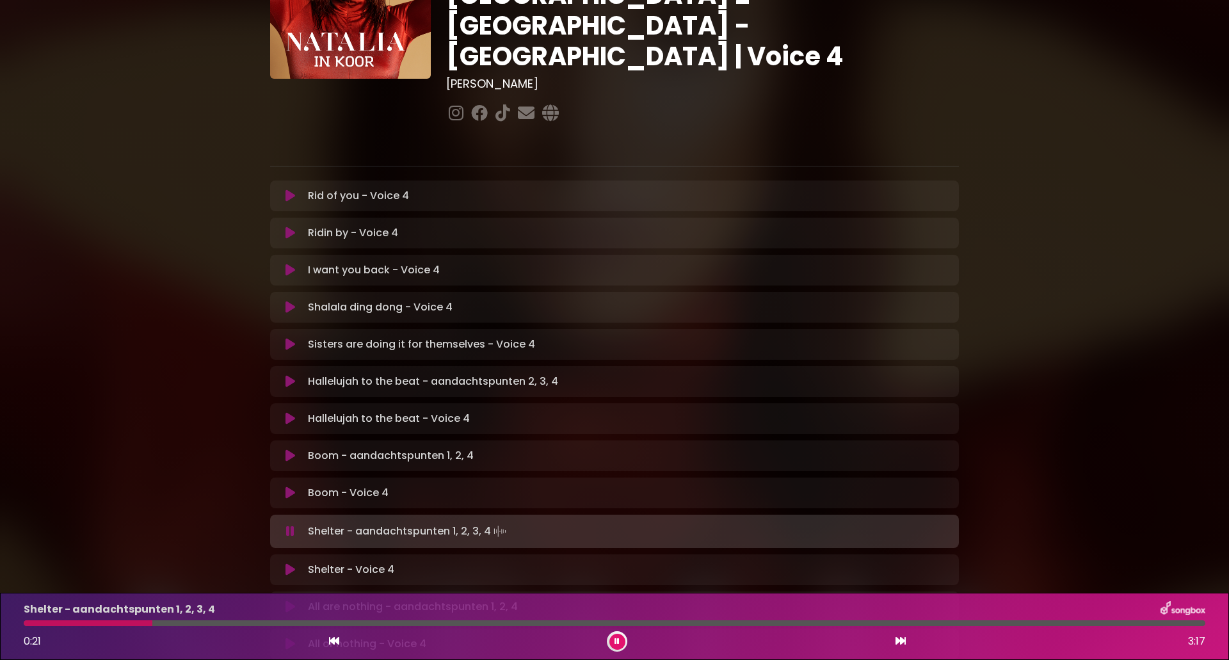
click at [336, 639] on icon at bounding box center [334, 640] width 10 height 10
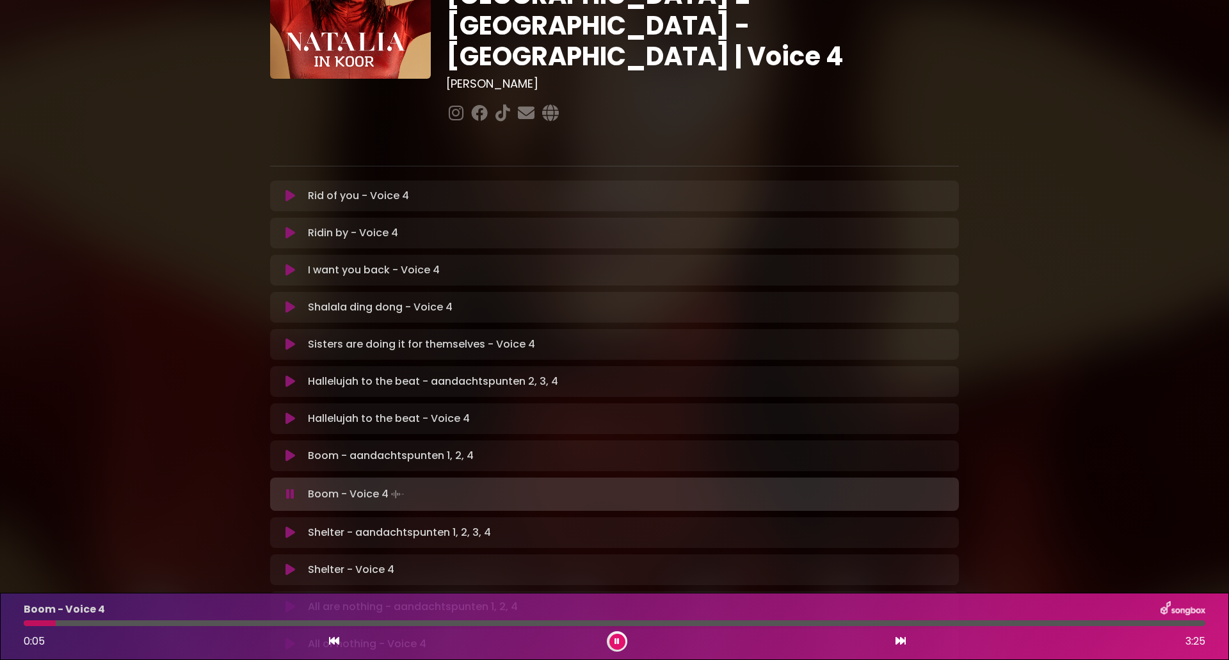
click at [896, 641] on icon at bounding box center [900, 640] width 10 height 10
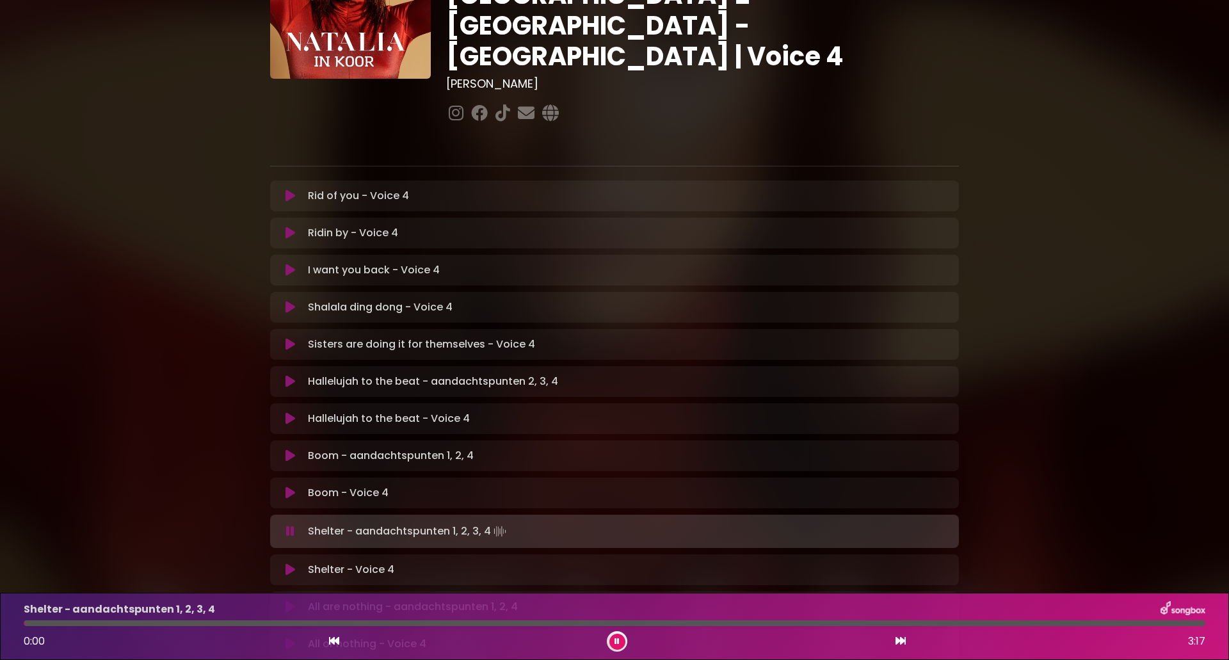
click at [614, 641] on icon at bounding box center [617, 641] width 6 height 8
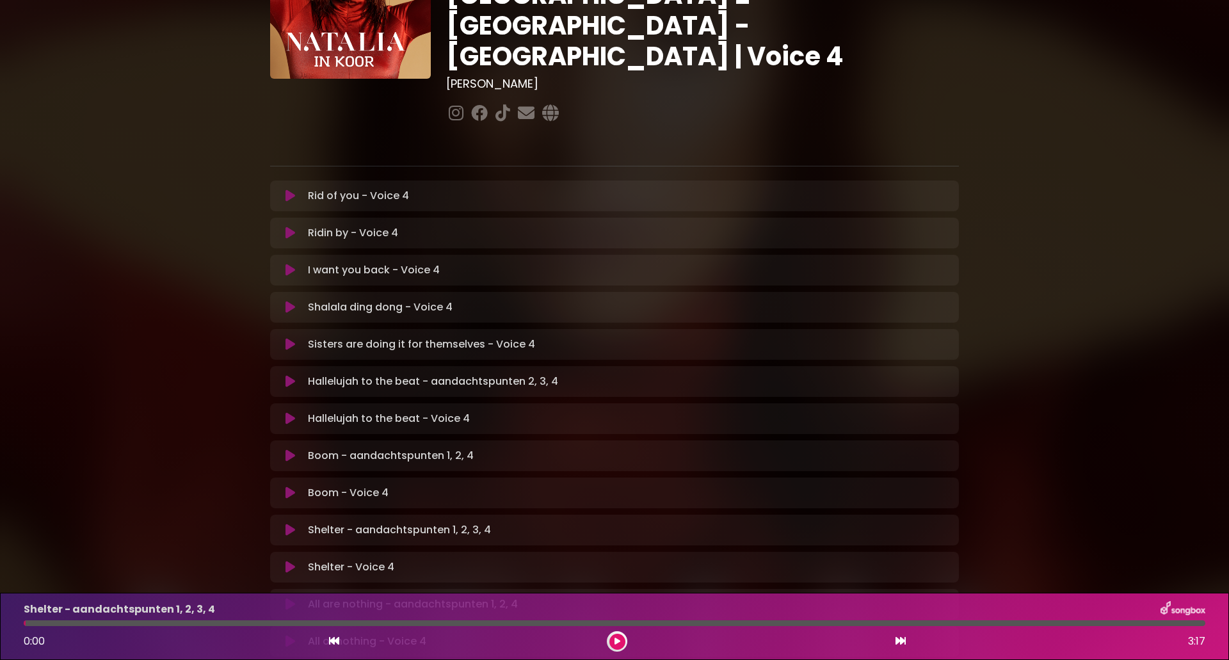
click at [622, 641] on button at bounding box center [617, 642] width 16 height 16
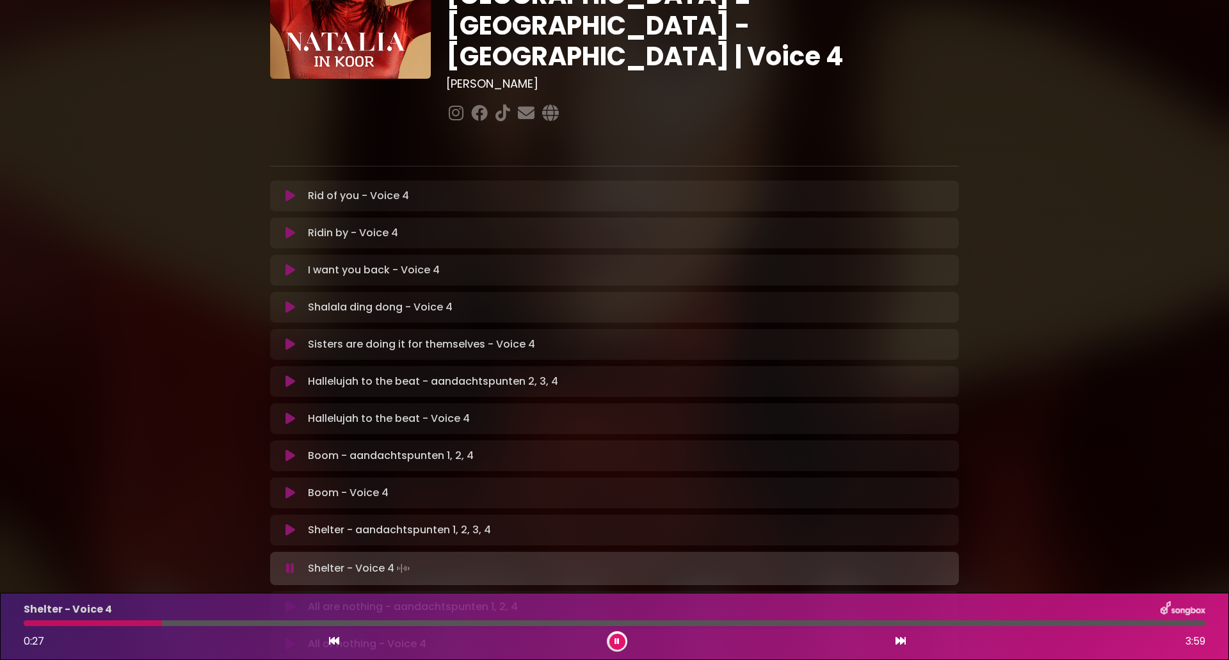
click at [337, 644] on icon at bounding box center [334, 640] width 10 height 10
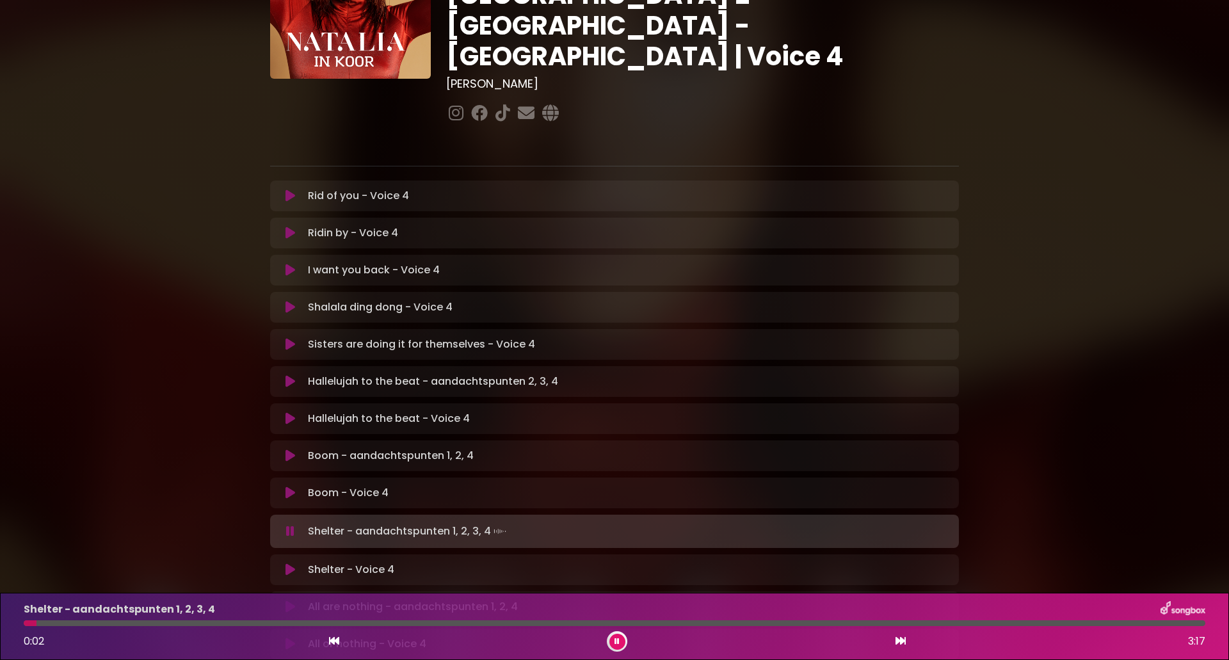
click at [900, 645] on icon at bounding box center [900, 640] width 10 height 10
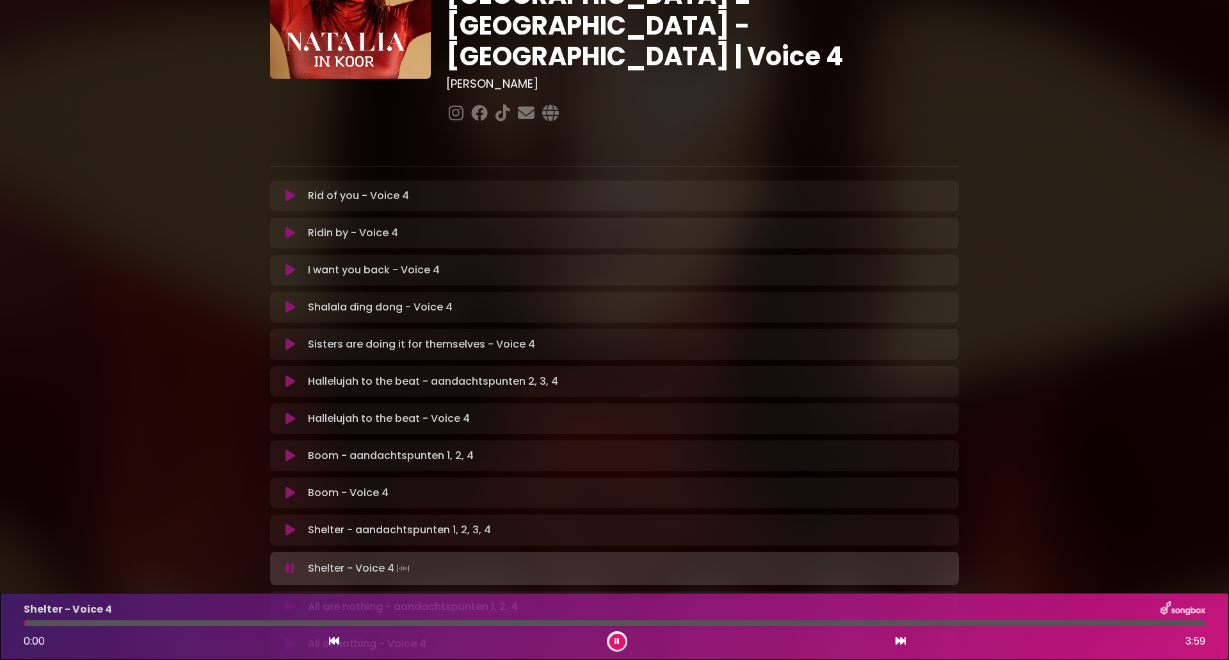
click at [625, 646] on div at bounding box center [617, 641] width 20 height 20
click at [328, 643] on button at bounding box center [334, 641] width 12 height 17
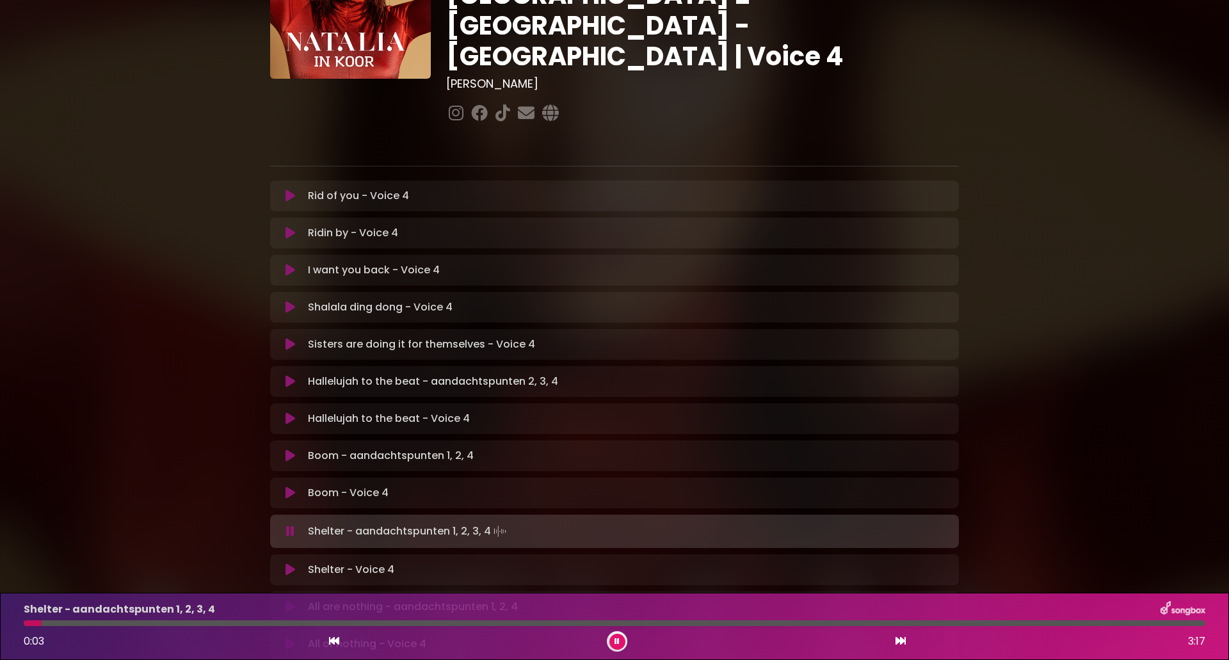
click at [898, 639] on icon at bounding box center [900, 640] width 10 height 10
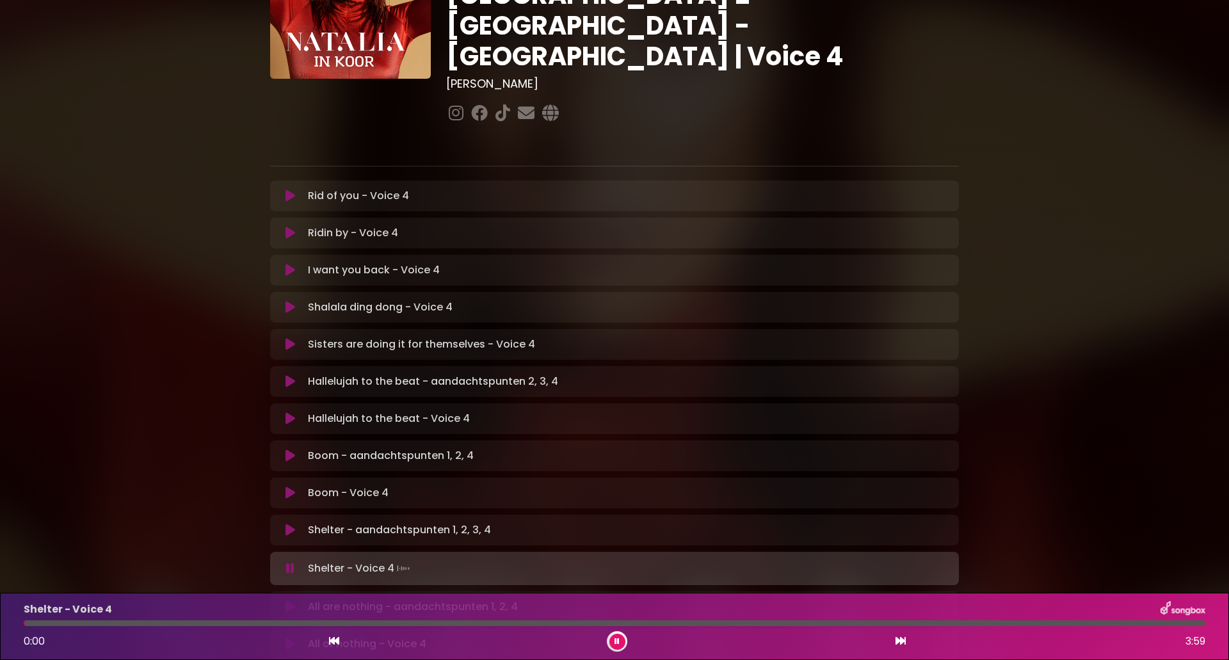
click at [616, 644] on icon at bounding box center [616, 641] width 5 height 8
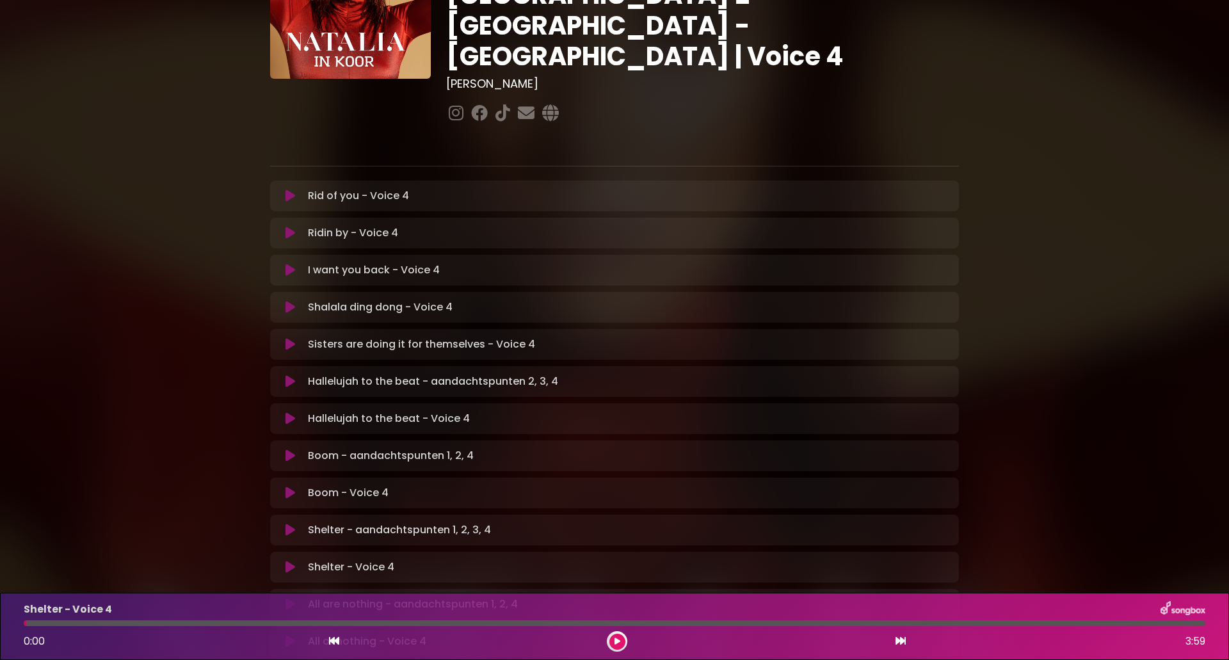
click at [622, 645] on button at bounding box center [617, 642] width 16 height 16
click at [1218, 221] on div "[PERSON_NAME] in [GEOGRAPHIC_DATA] | [GEOGRAPHIC_DATA] 2 - [GEOGRAPHIC_DATA] - …" at bounding box center [614, 395] width 1229 height 1016
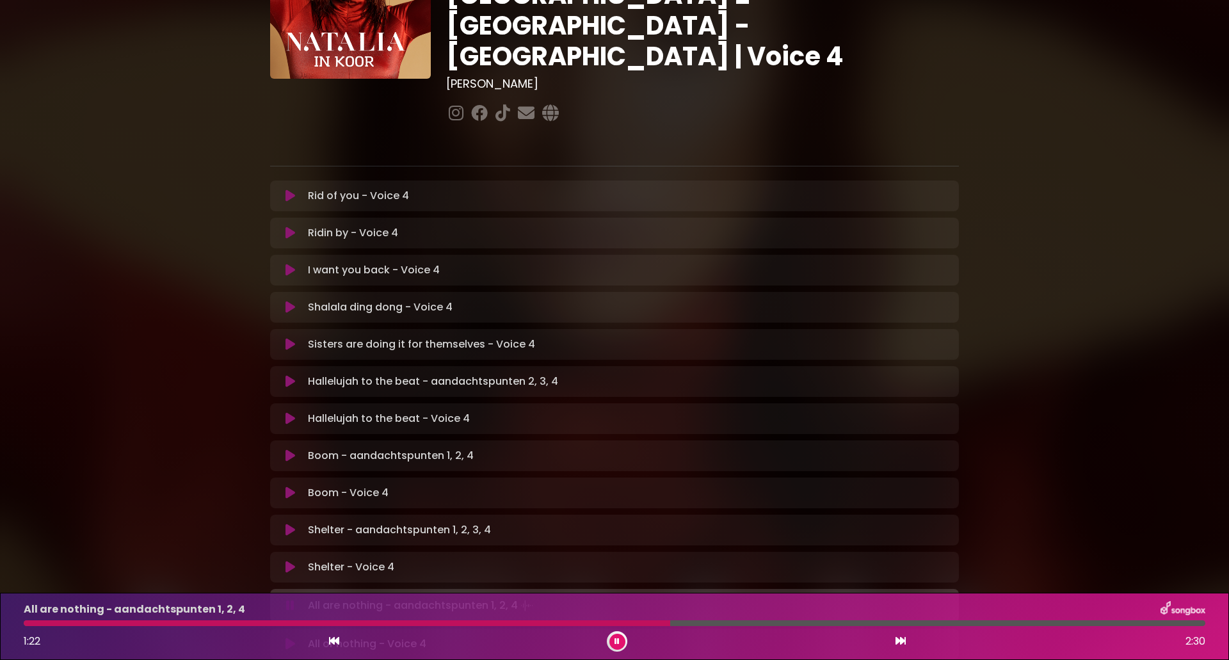
click at [337, 642] on icon at bounding box center [334, 640] width 10 height 10
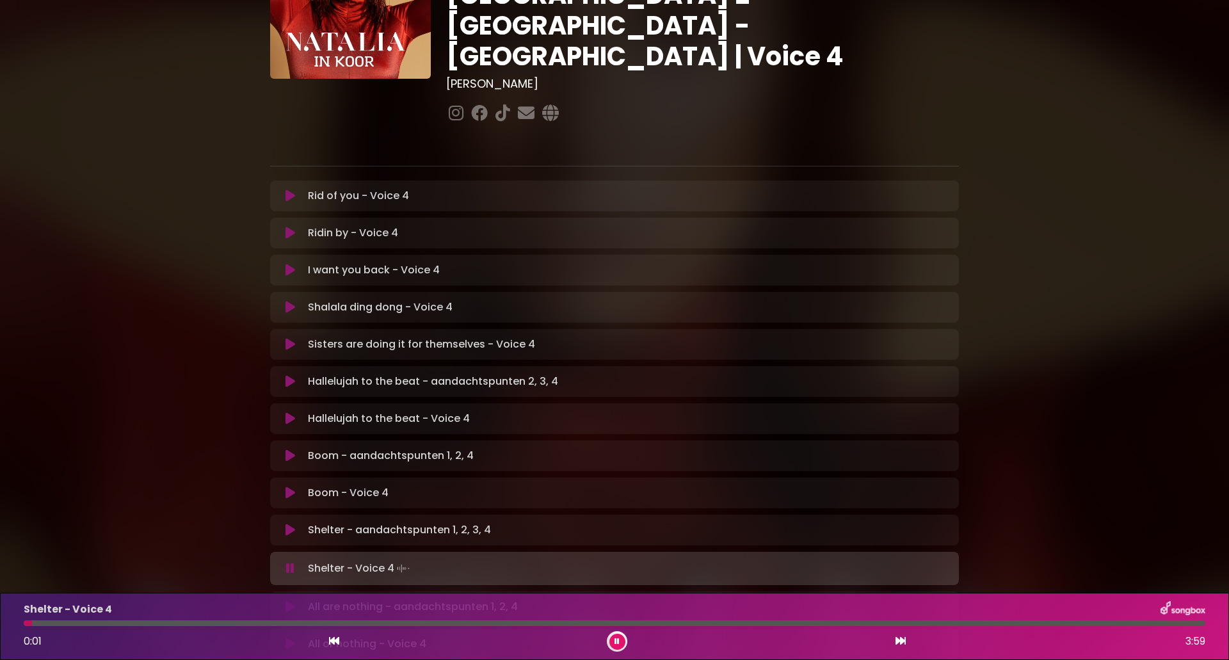
click at [901, 642] on icon at bounding box center [900, 640] width 10 height 10
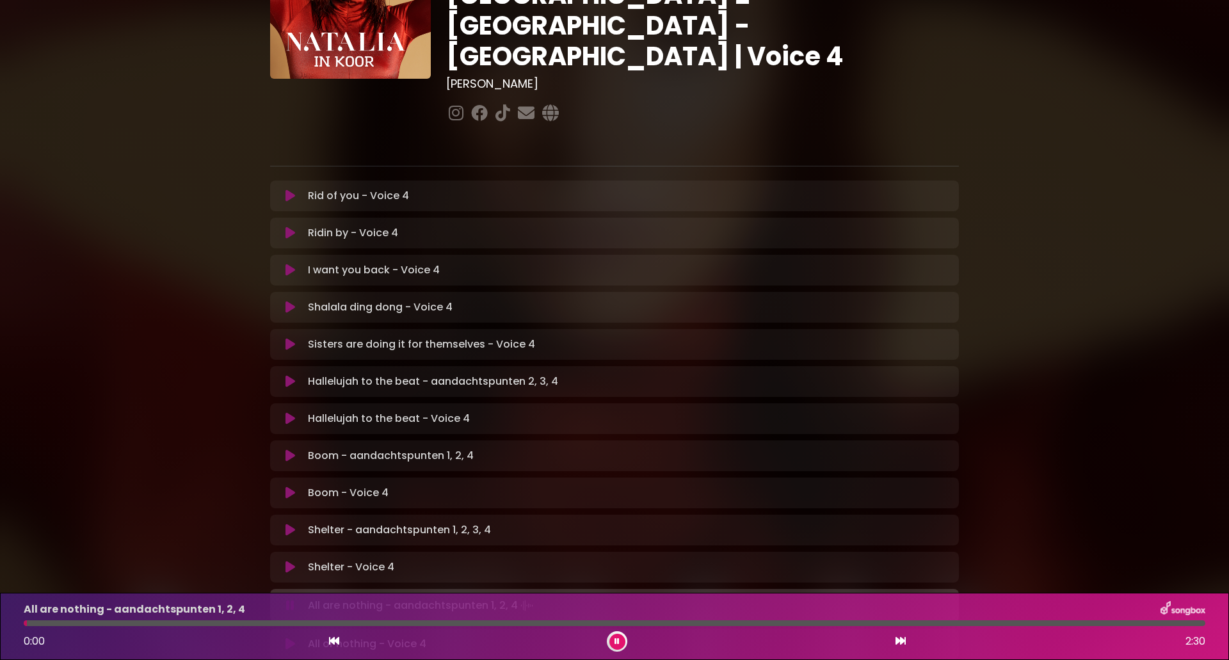
click at [622, 641] on button at bounding box center [617, 642] width 16 height 16
click at [611, 642] on button at bounding box center [617, 642] width 16 height 16
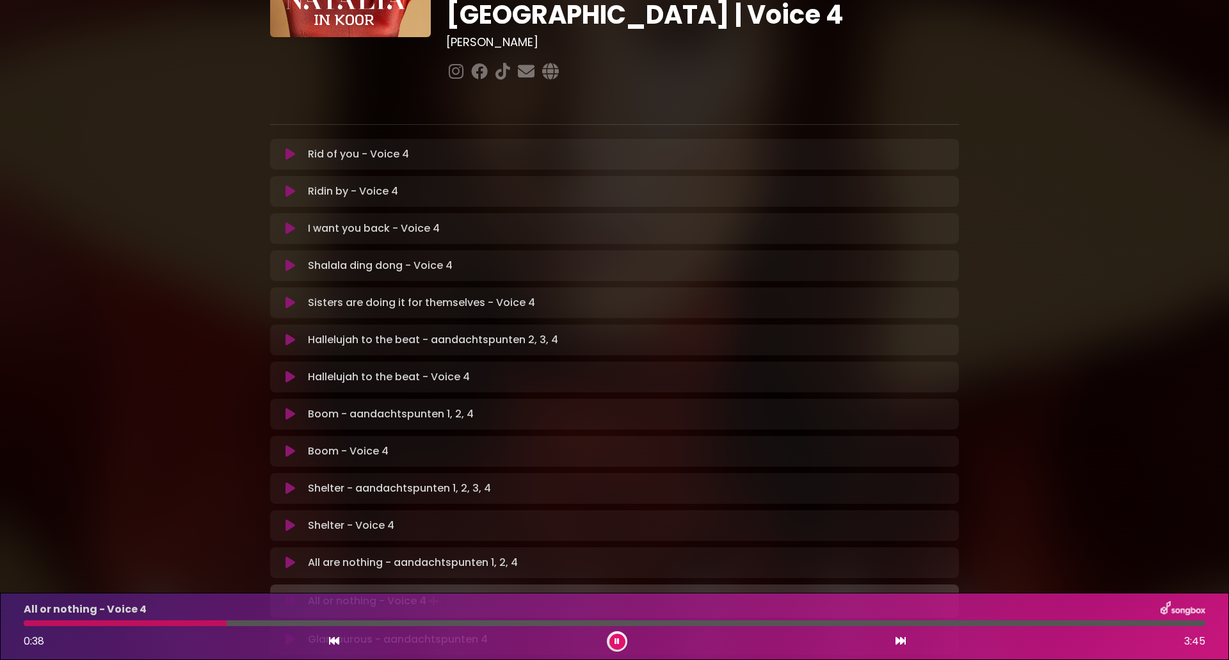
scroll to position [192, 0]
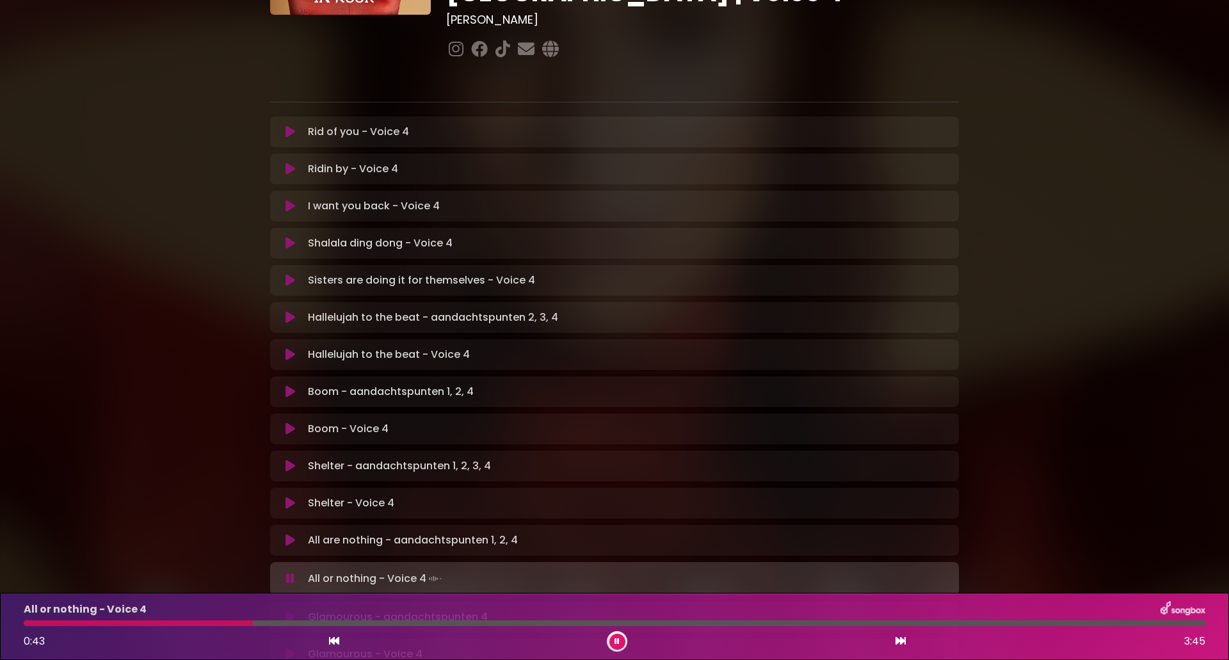
click at [339, 643] on icon at bounding box center [334, 640] width 10 height 10
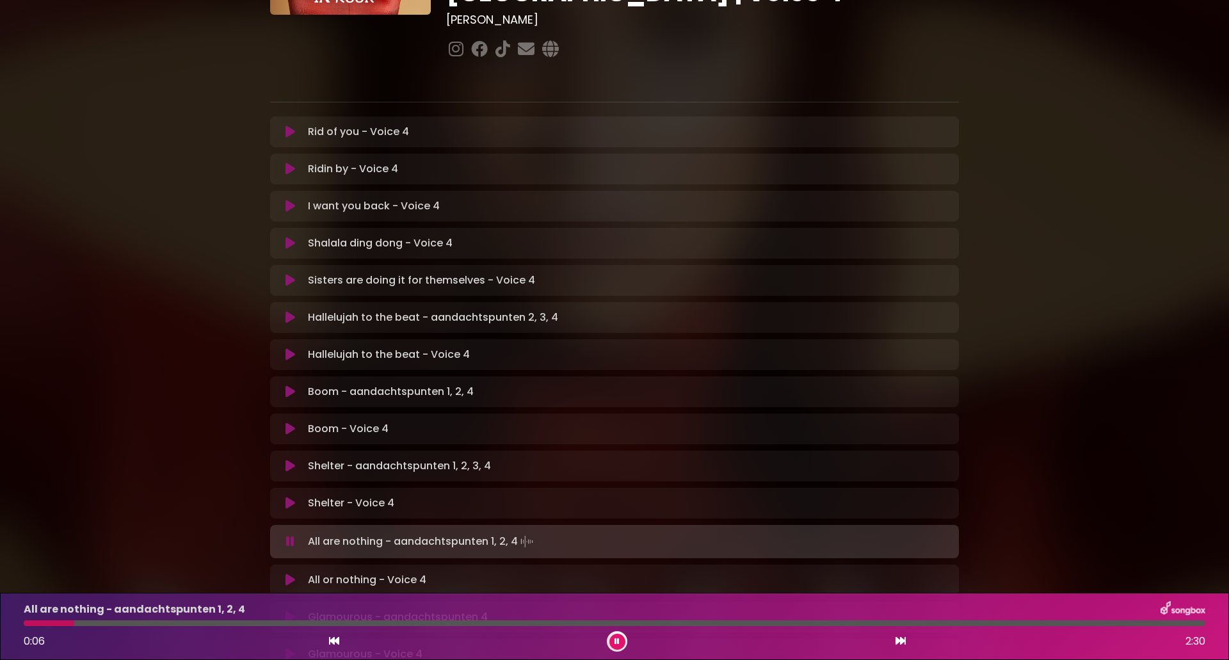
click at [901, 637] on icon at bounding box center [900, 640] width 10 height 10
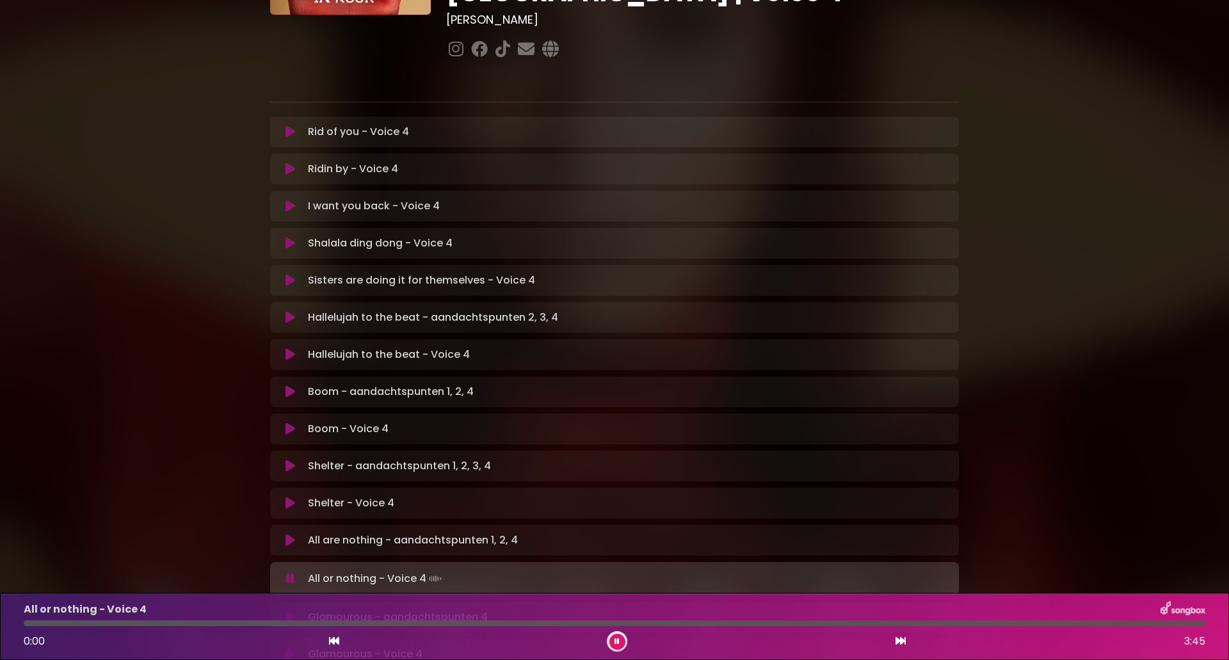
click at [619, 635] on button at bounding box center [617, 642] width 16 height 16
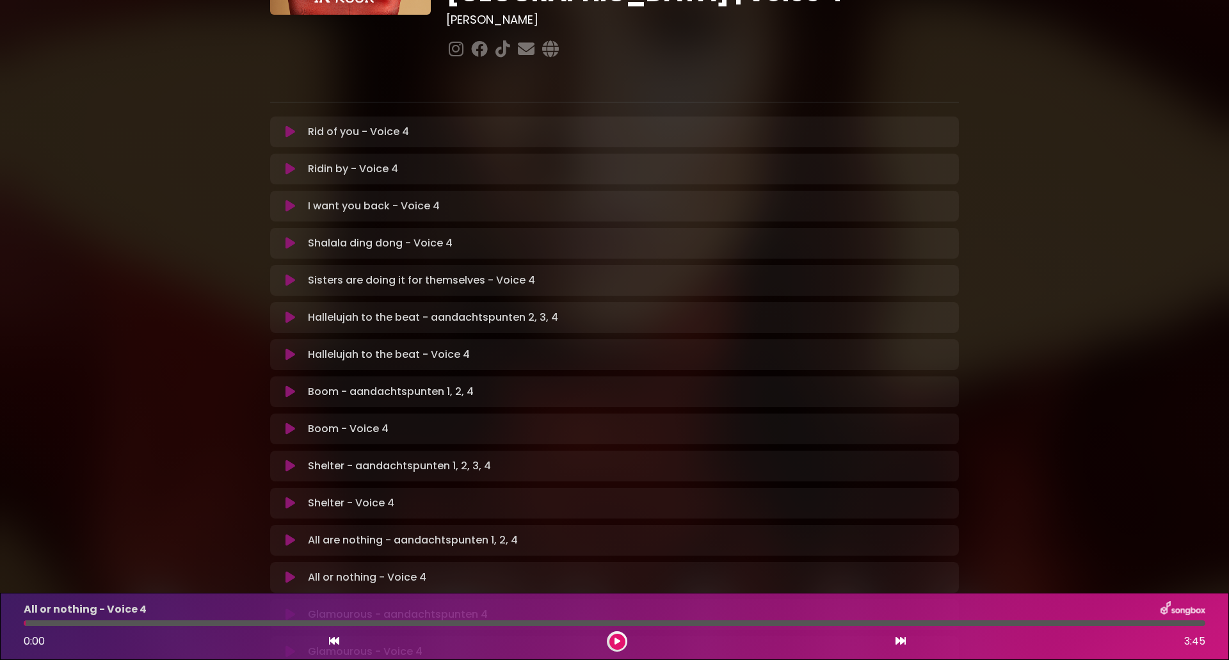
click at [617, 643] on icon at bounding box center [617, 641] width 6 height 8
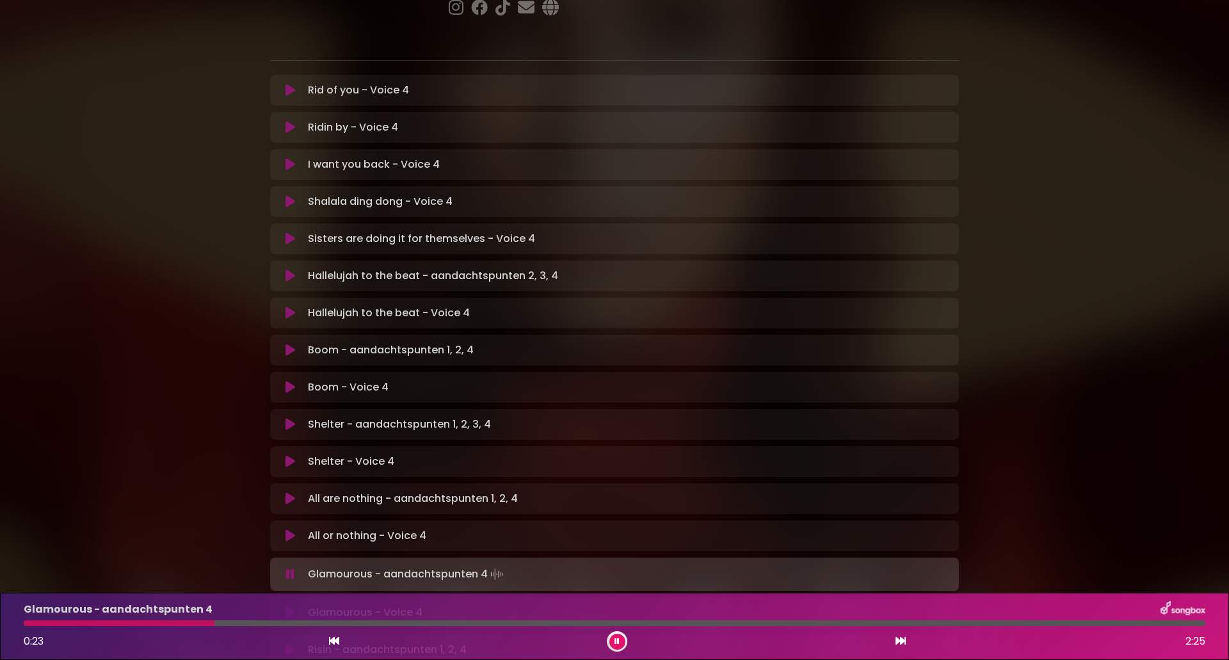
scroll to position [256, 0]
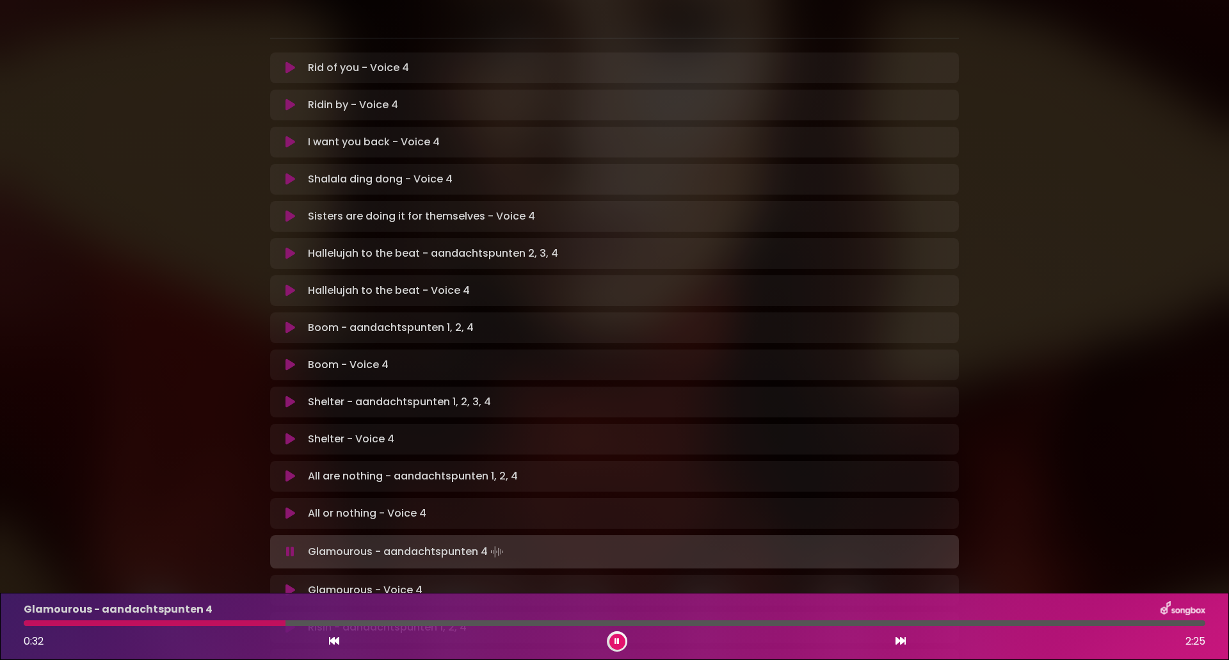
click at [333, 642] on icon at bounding box center [334, 640] width 10 height 10
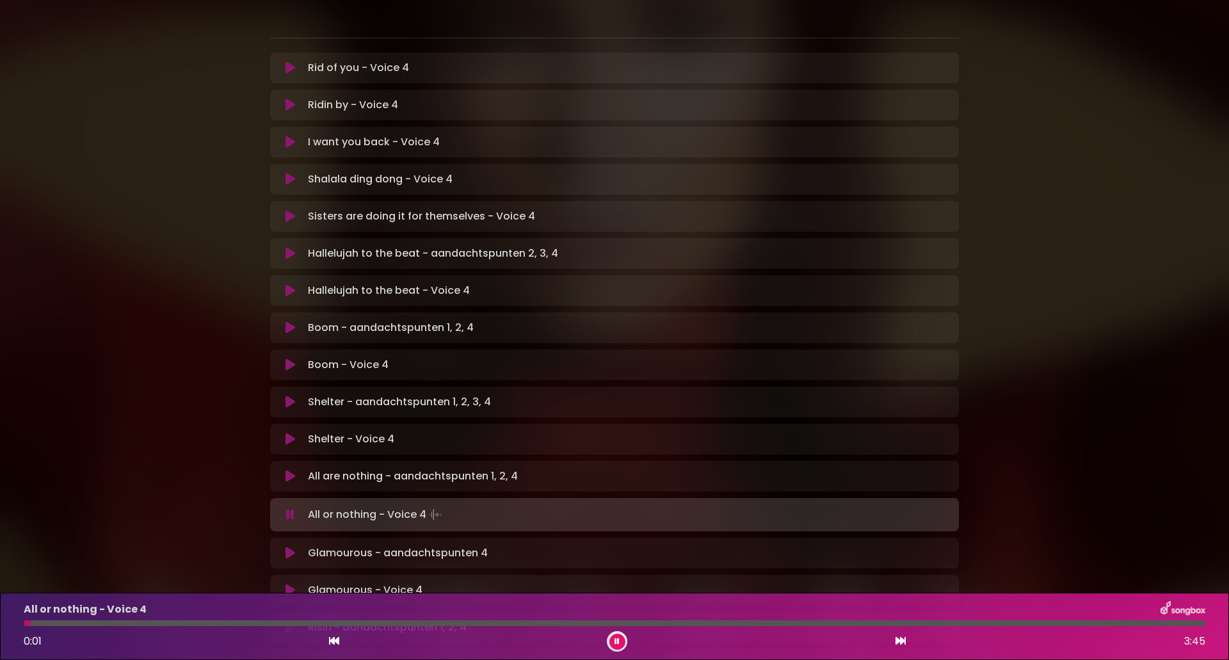
click at [897, 641] on icon at bounding box center [900, 640] width 10 height 10
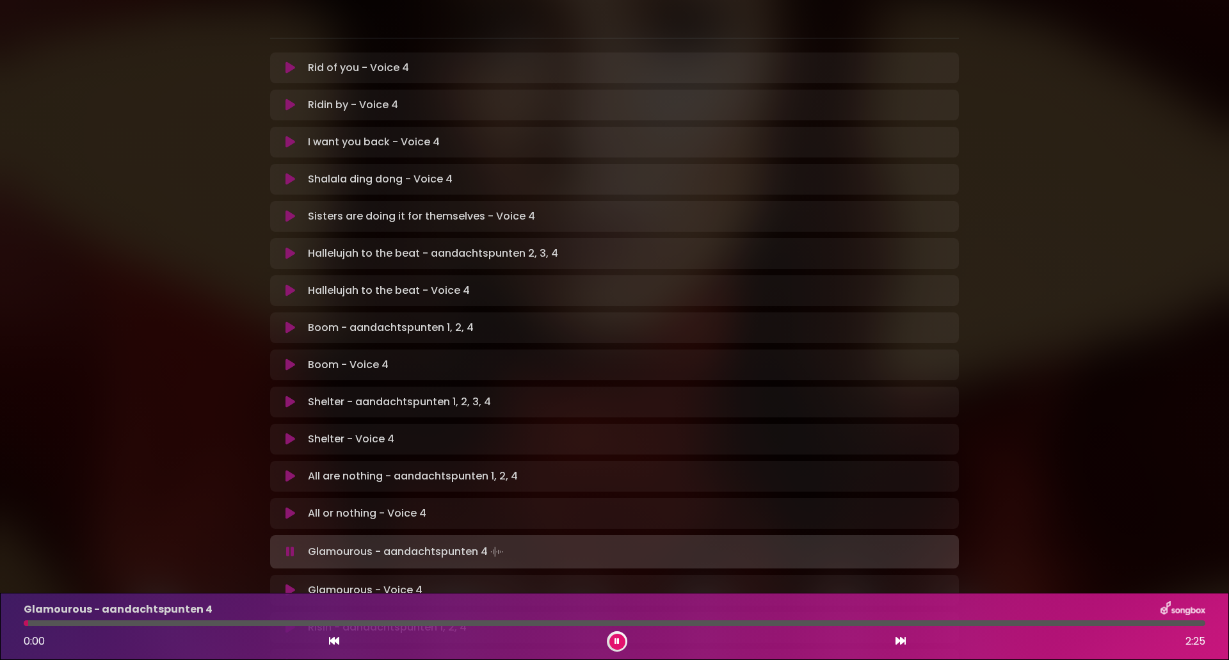
click at [603, 648] on div "0:00 2:25" at bounding box center [614, 641] width 1197 height 20
click at [337, 641] on icon at bounding box center [334, 640] width 10 height 10
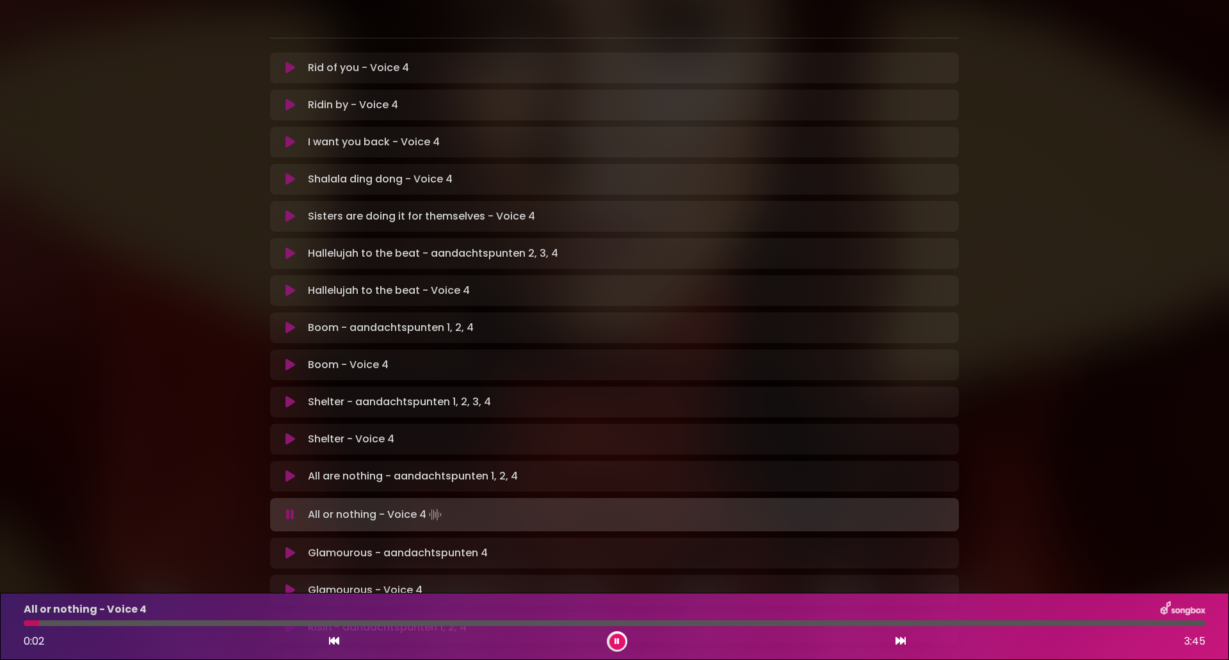
click at [902, 642] on icon at bounding box center [900, 640] width 10 height 10
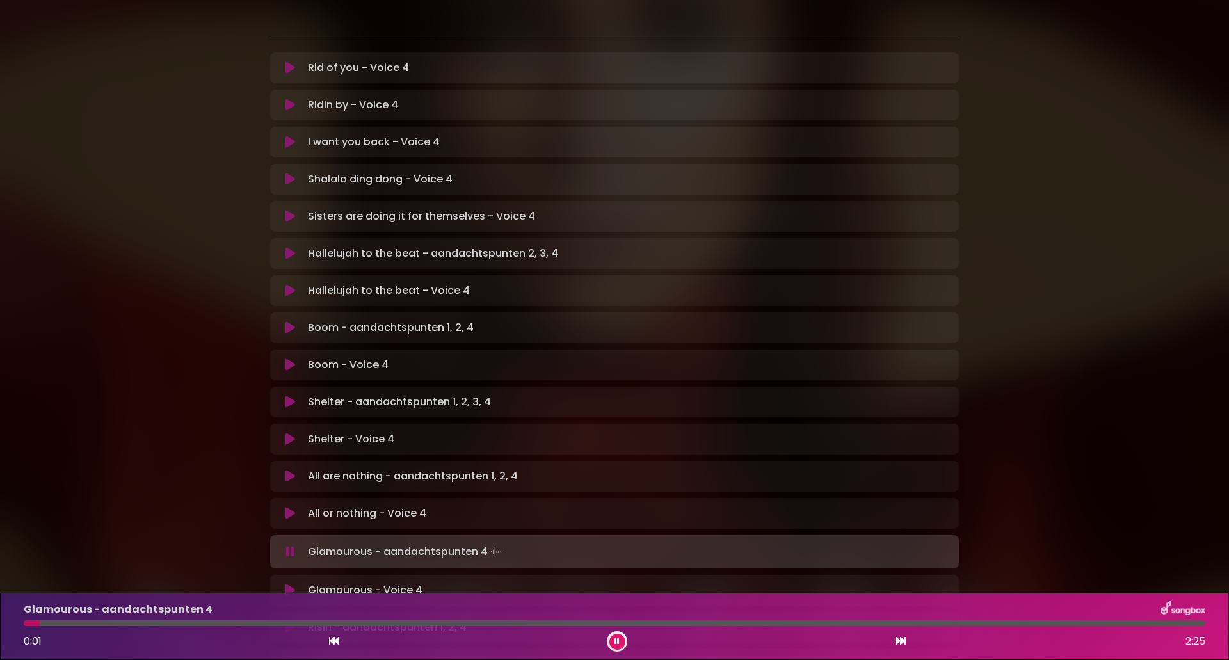
click at [333, 646] on icon at bounding box center [334, 640] width 10 height 10
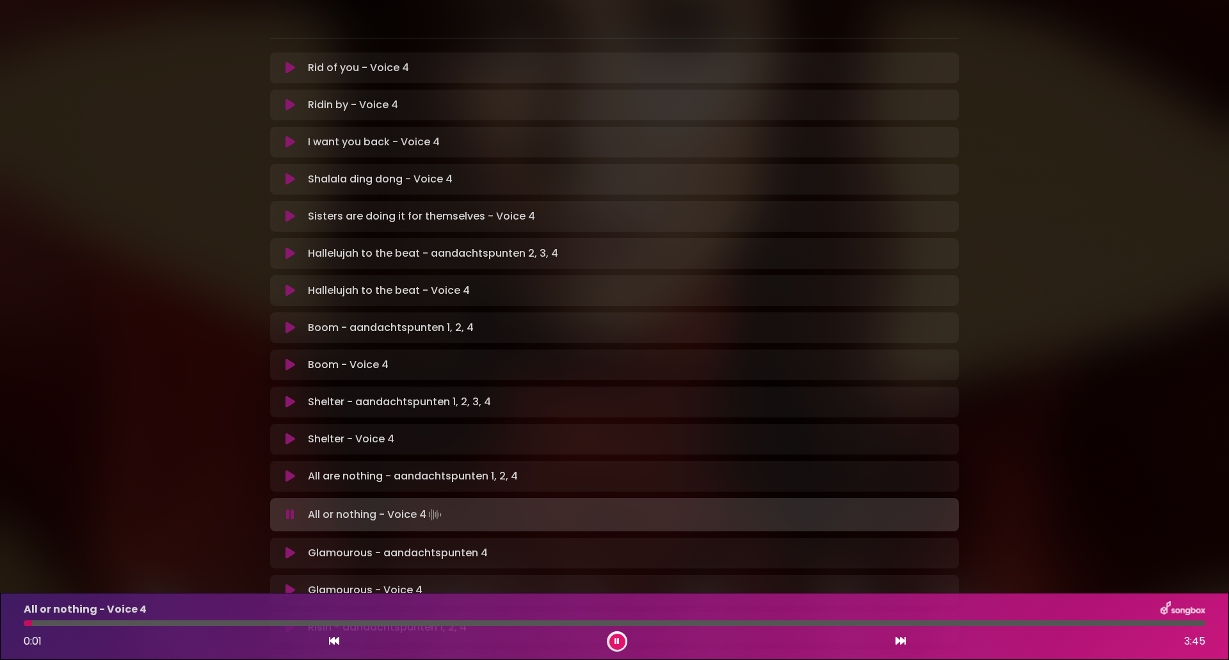
click at [896, 639] on icon at bounding box center [900, 640] width 10 height 10
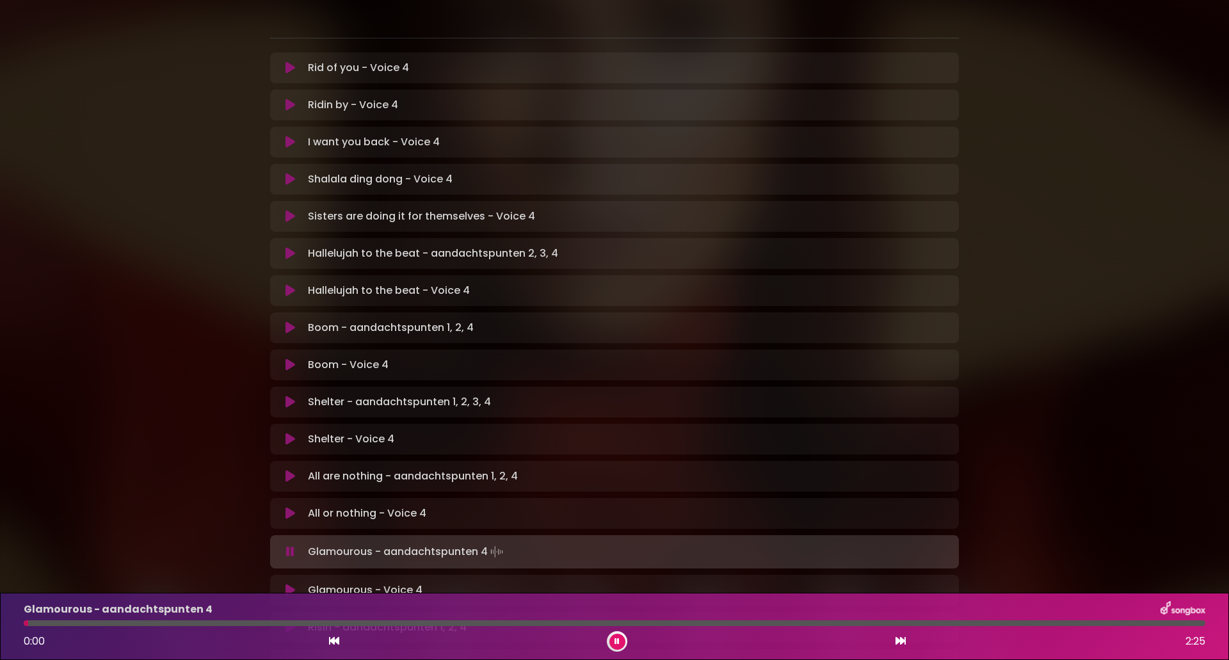
click at [615, 641] on icon at bounding box center [617, 641] width 6 height 8
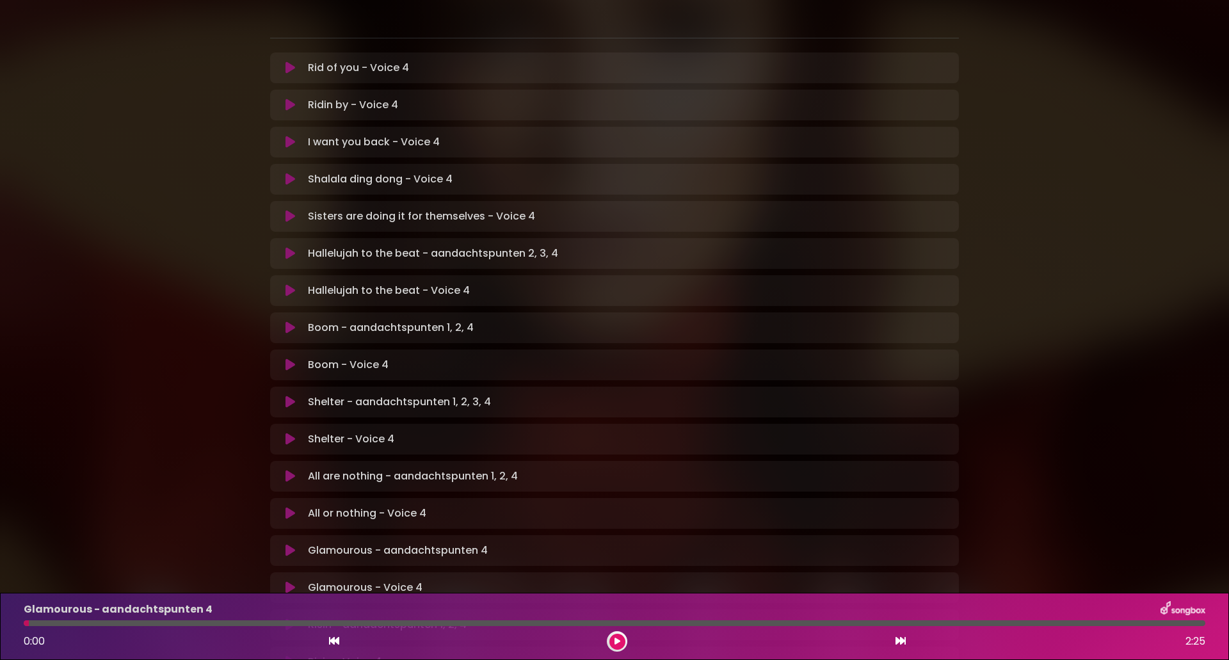
click at [616, 644] on icon at bounding box center [617, 641] width 6 height 8
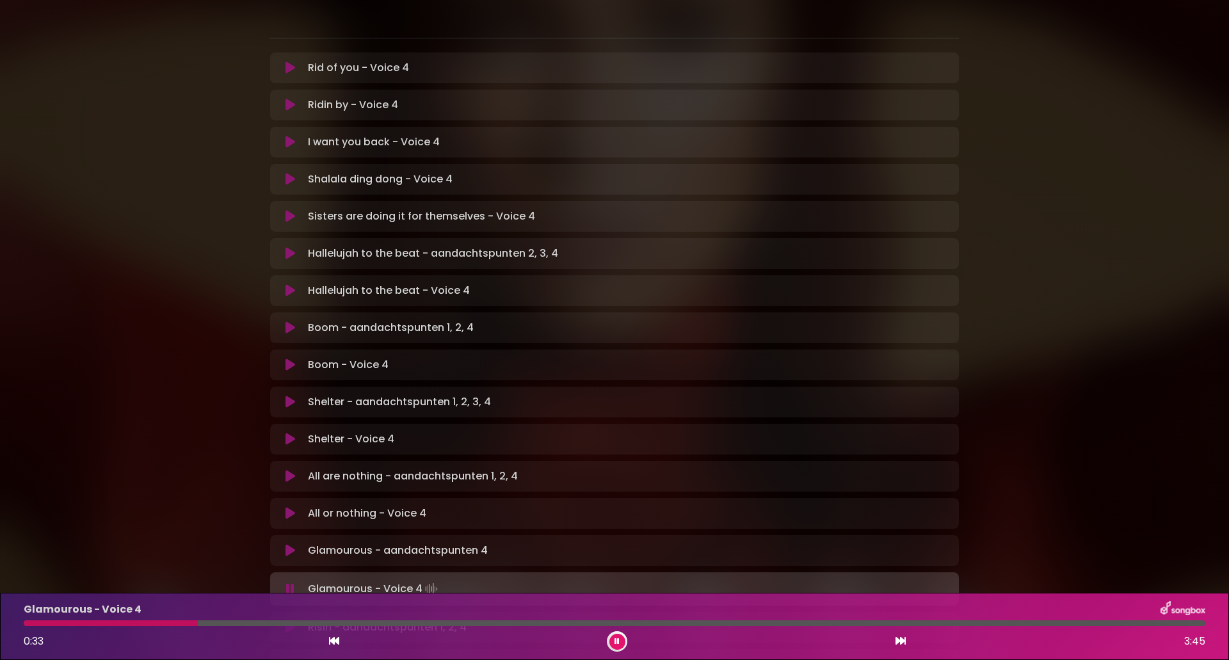
click at [337, 645] on icon at bounding box center [334, 640] width 10 height 10
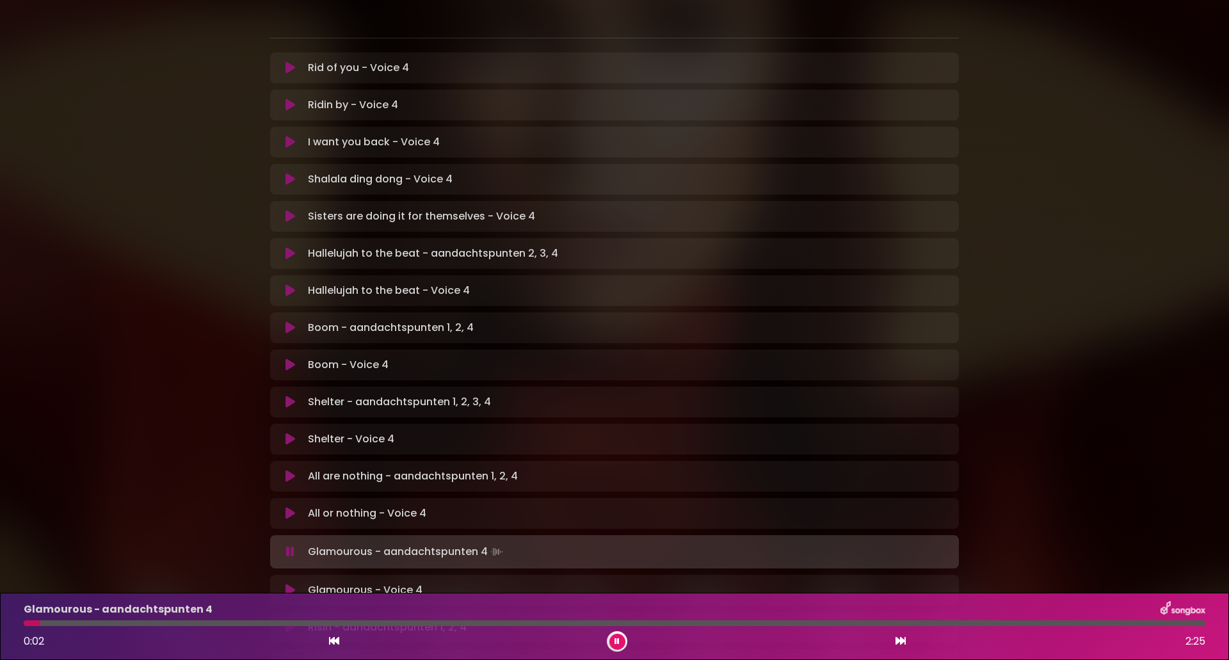
click at [897, 641] on icon at bounding box center [900, 640] width 10 height 10
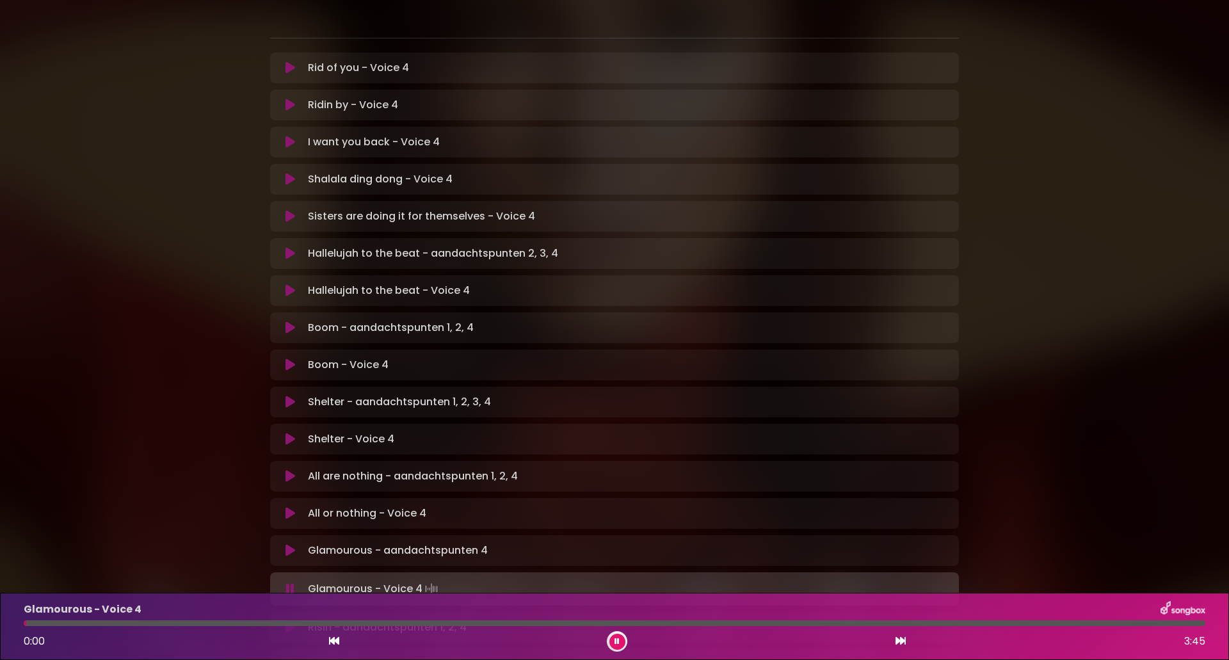
click at [609, 637] on div at bounding box center [617, 641] width 20 height 20
click at [330, 639] on icon at bounding box center [334, 640] width 10 height 10
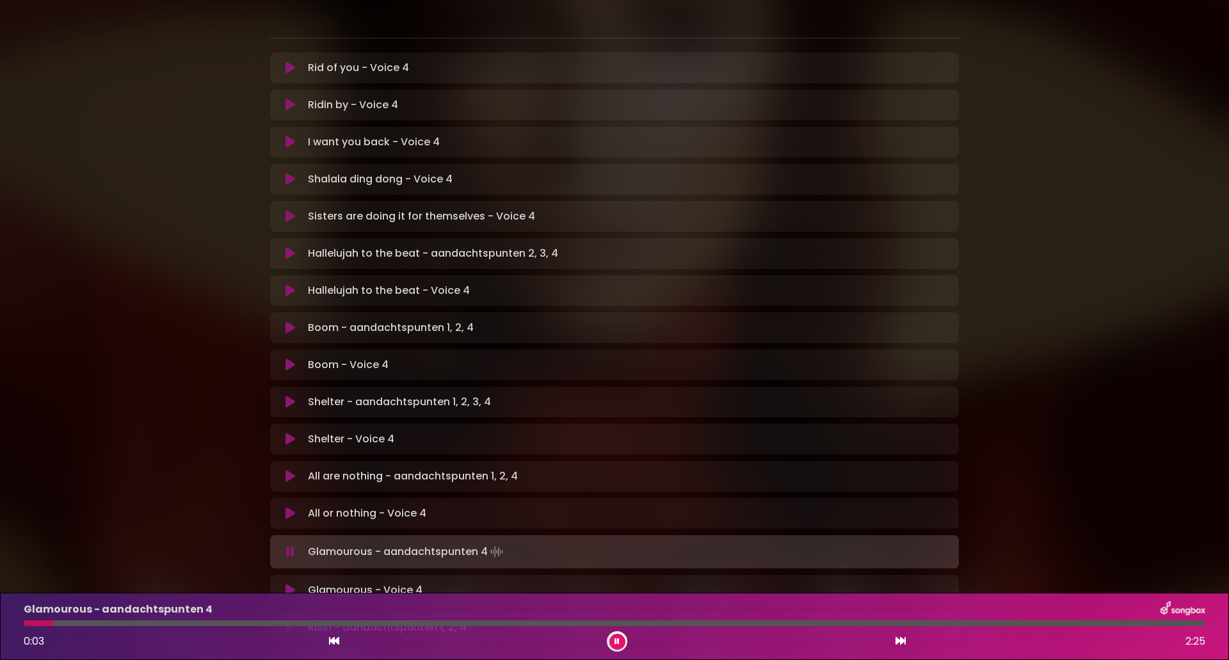
click at [900, 643] on icon at bounding box center [900, 640] width 10 height 10
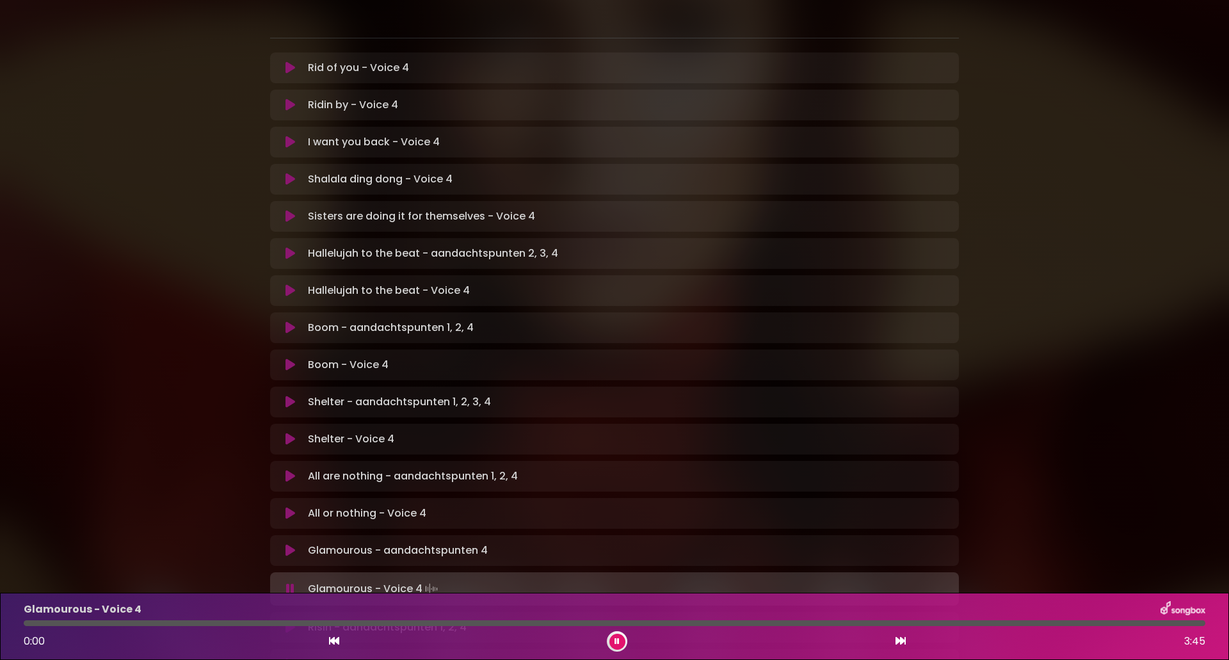
click at [614, 639] on icon at bounding box center [617, 641] width 6 height 8
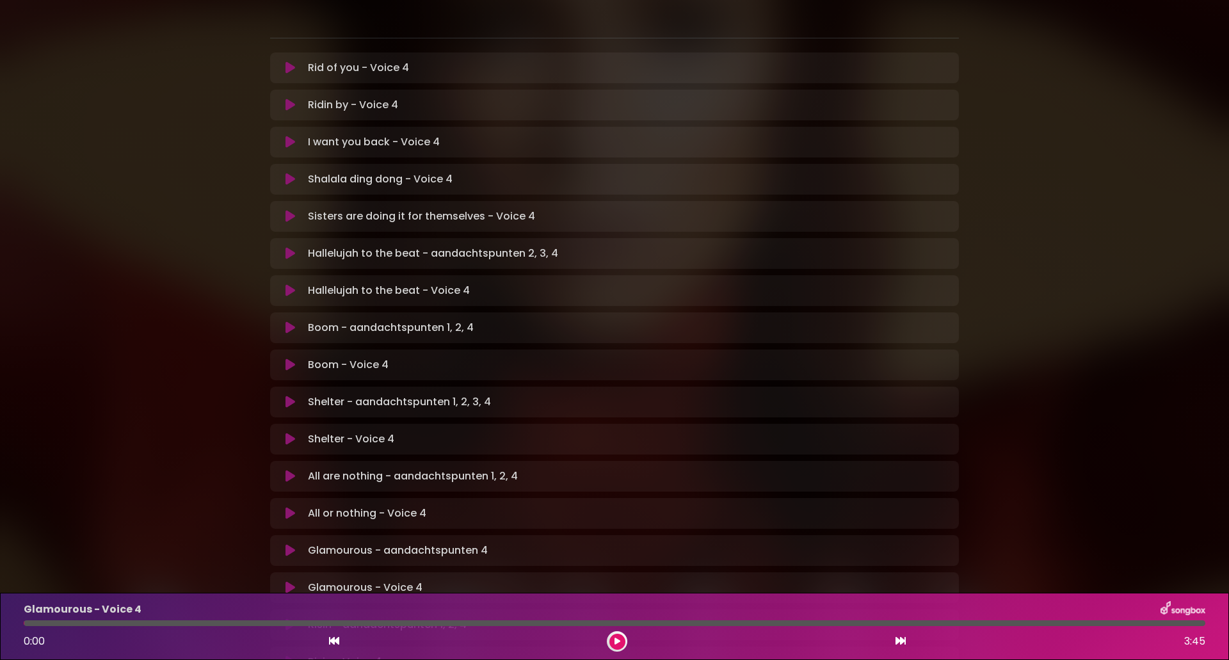
click at [614, 646] on button at bounding box center [617, 642] width 16 height 16
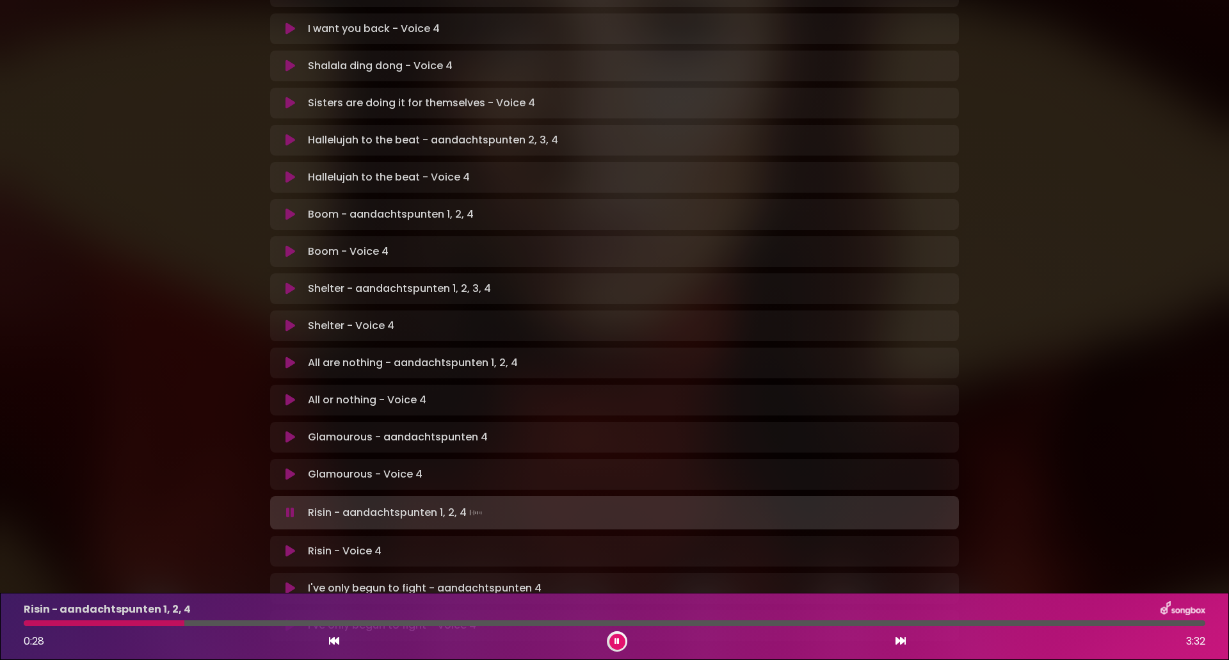
scroll to position [384, 0]
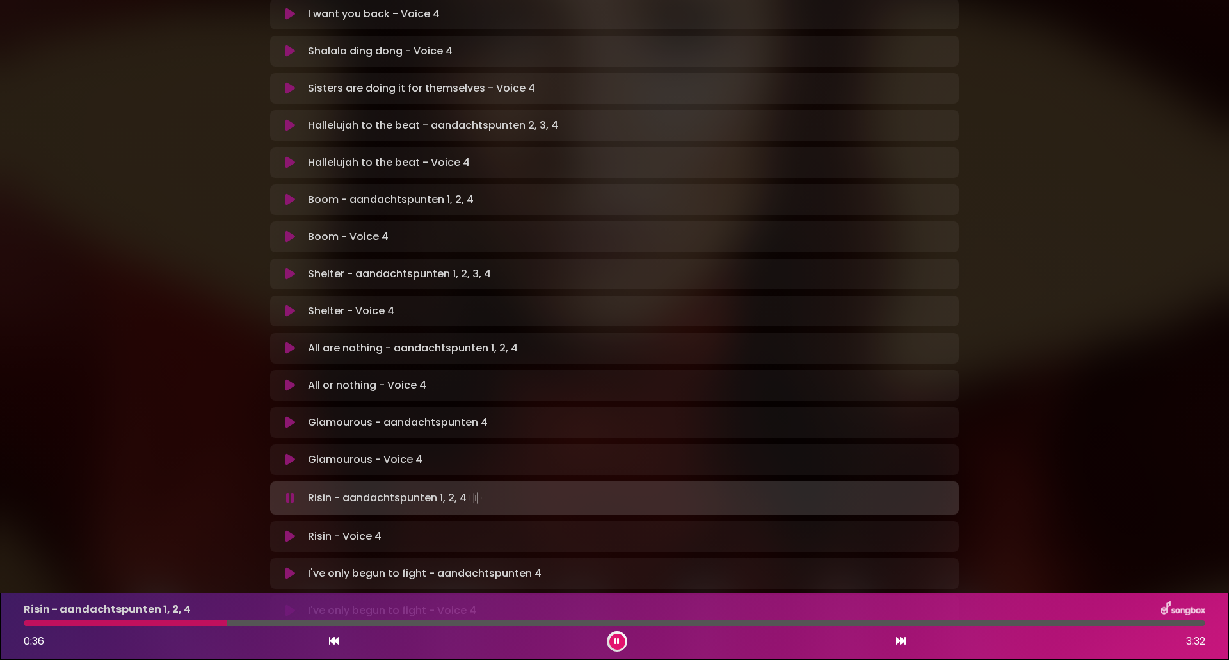
click at [335, 642] on icon at bounding box center [334, 640] width 10 height 10
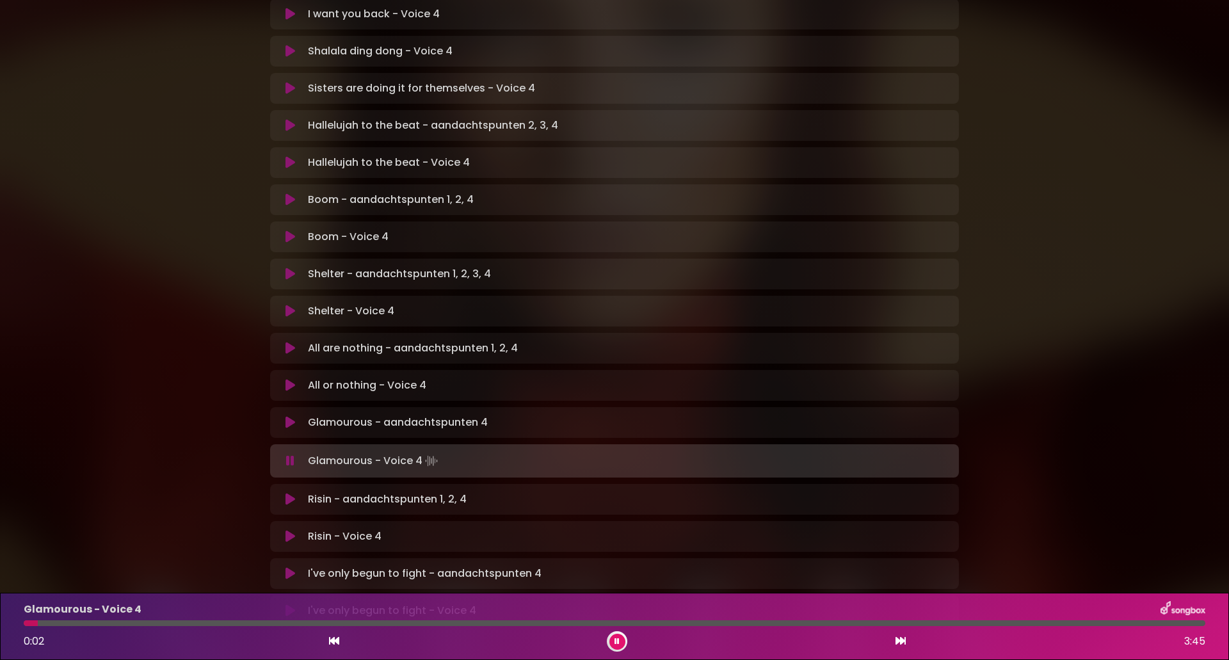
click at [901, 641] on icon at bounding box center [900, 640] width 10 height 10
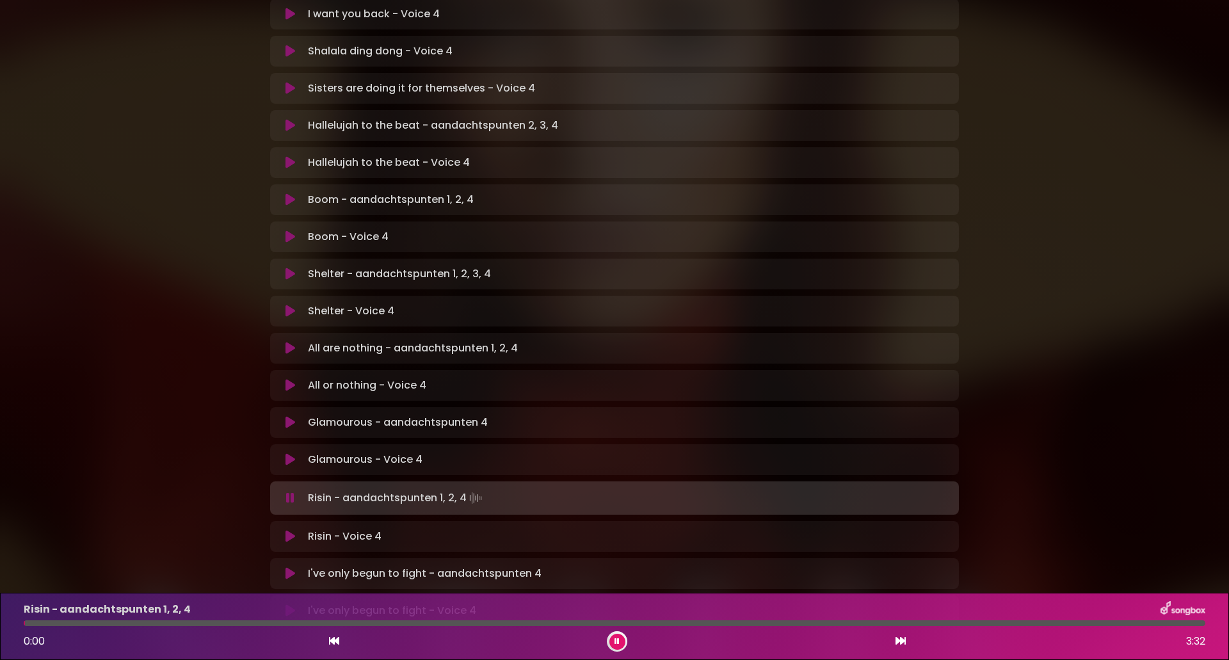
click at [613, 641] on button at bounding box center [617, 642] width 16 height 16
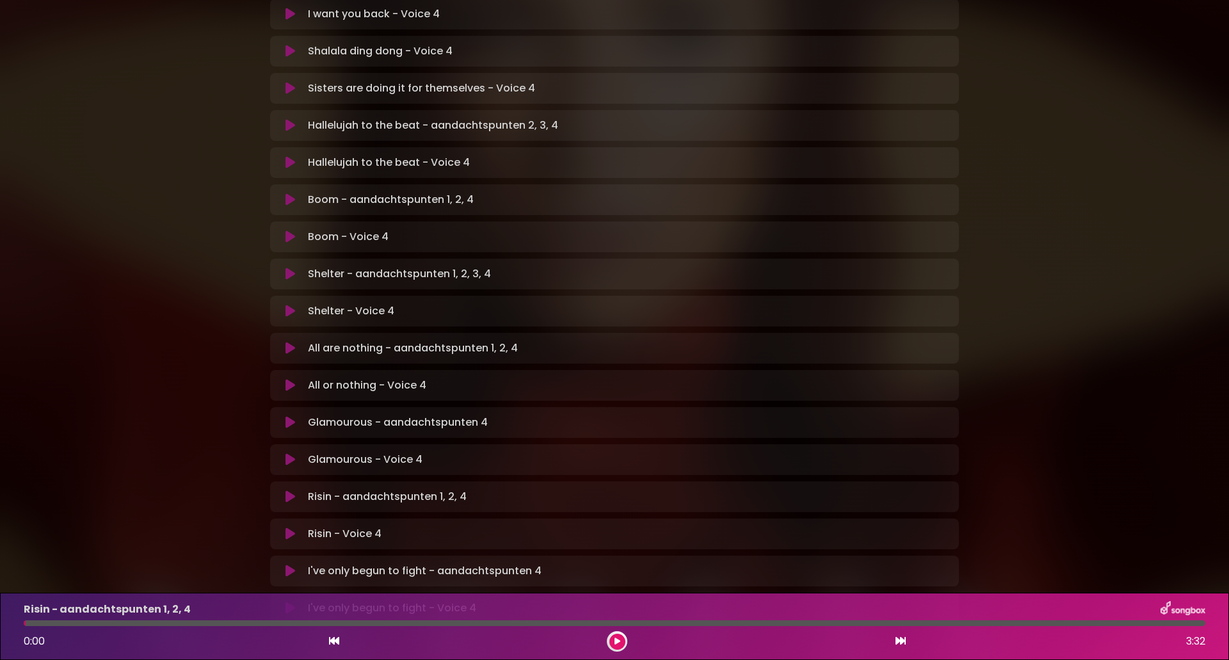
click at [619, 638] on icon at bounding box center [617, 641] width 6 height 8
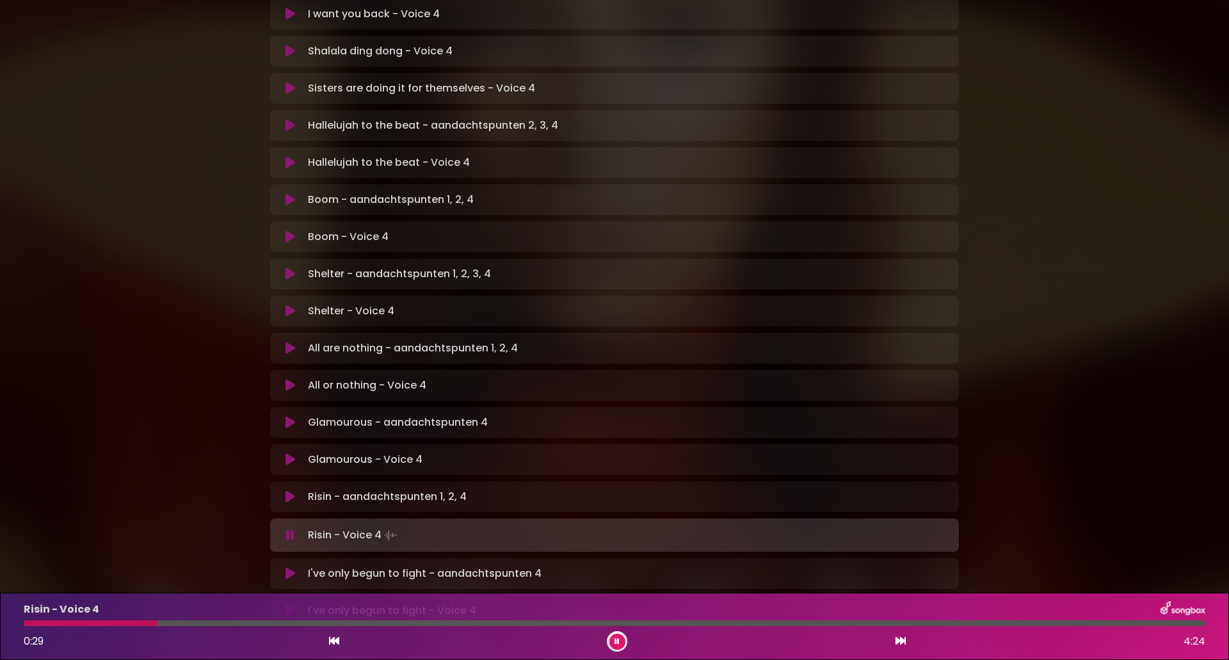
click at [333, 640] on icon at bounding box center [334, 640] width 10 height 10
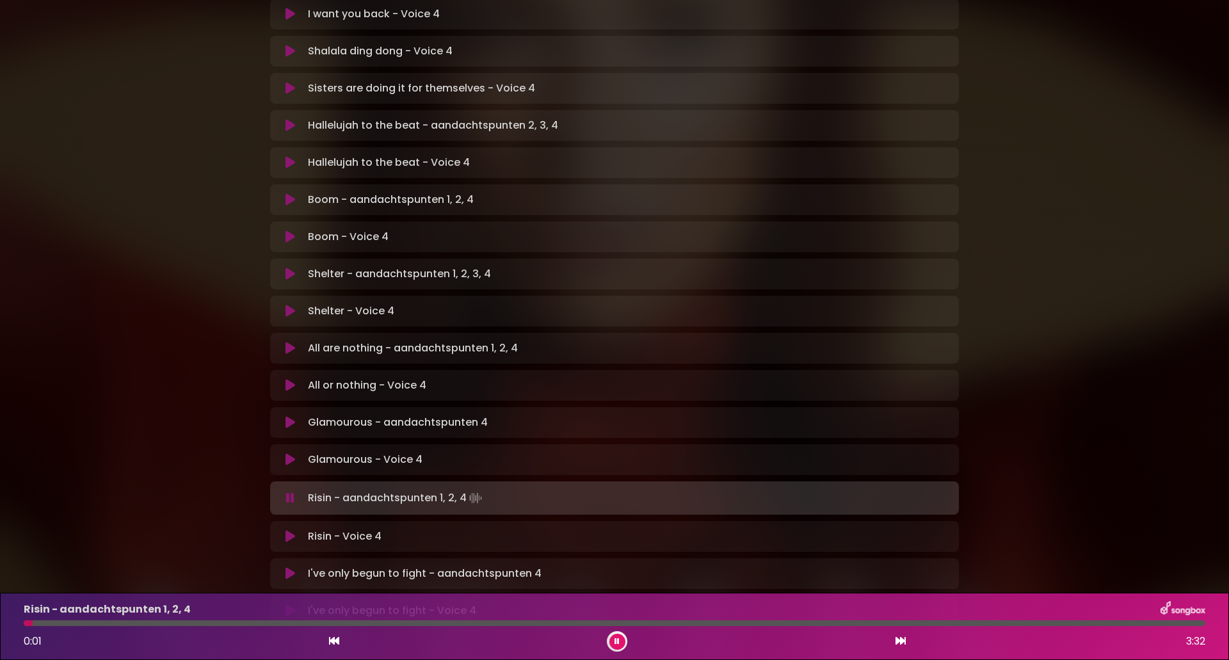
click at [895, 640] on icon at bounding box center [900, 640] width 10 height 10
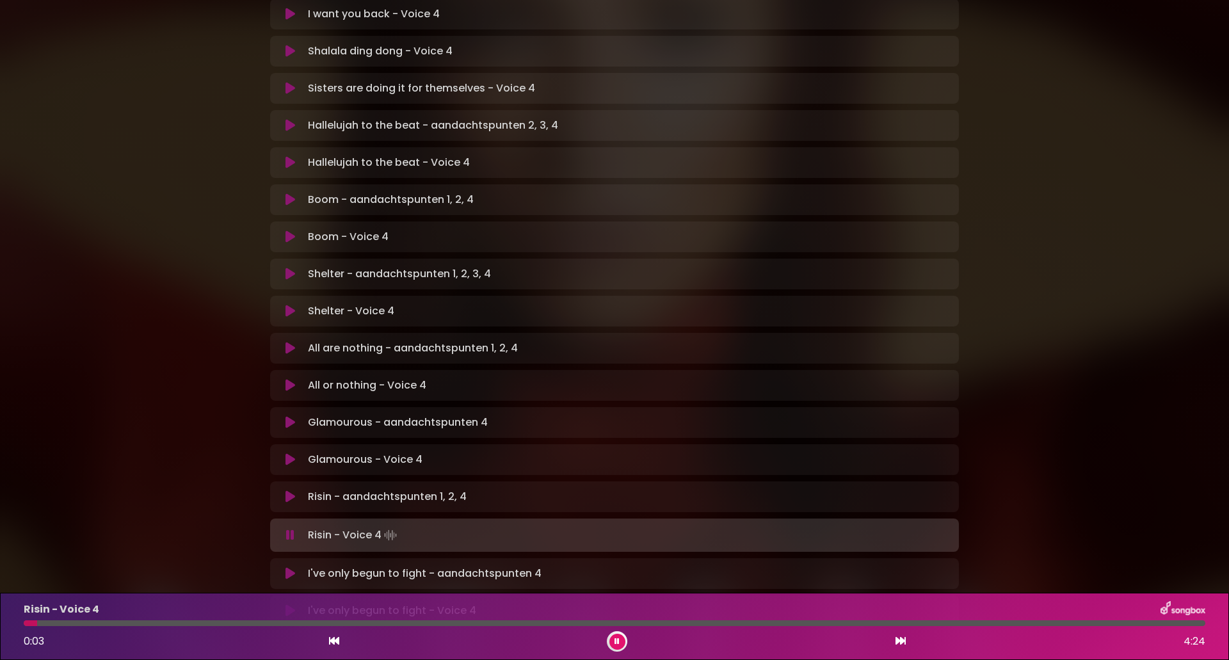
click at [334, 643] on icon at bounding box center [334, 640] width 10 height 10
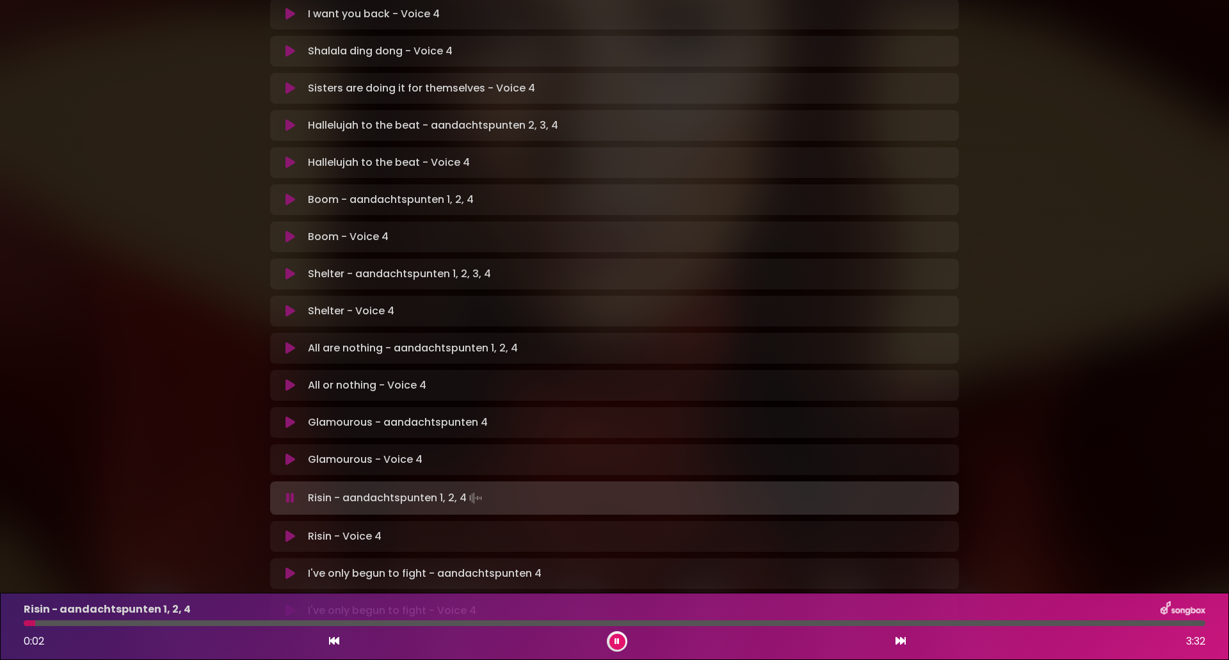
click at [902, 640] on icon at bounding box center [900, 640] width 10 height 10
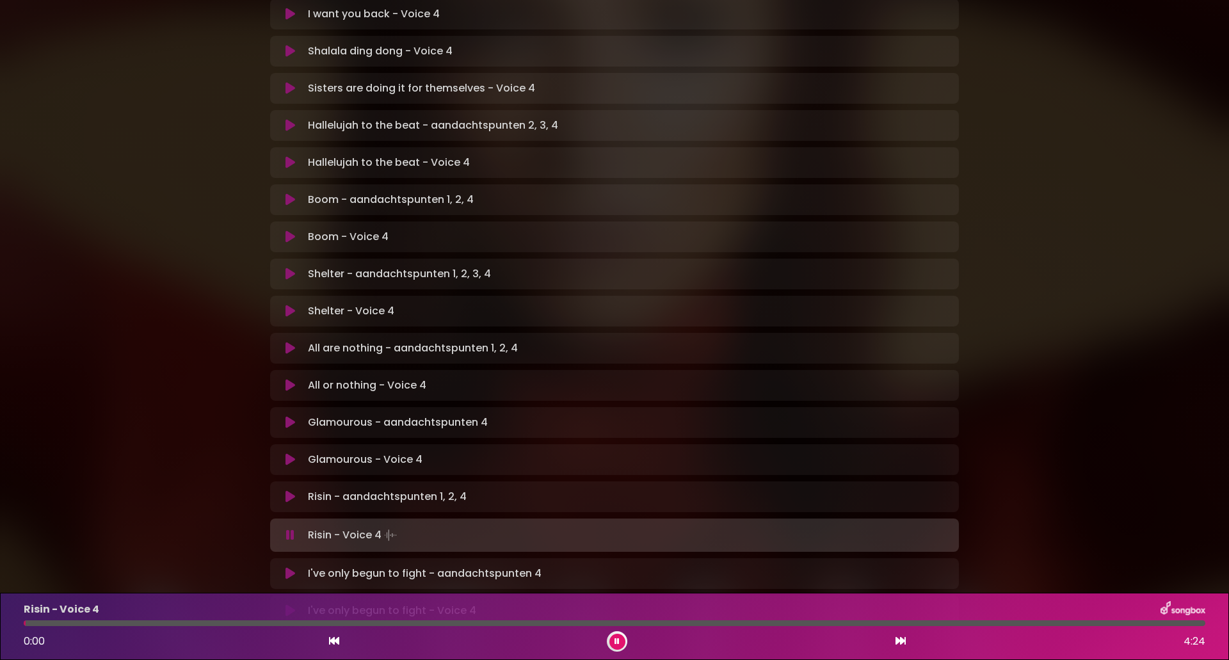
click at [621, 640] on button at bounding box center [617, 642] width 16 height 16
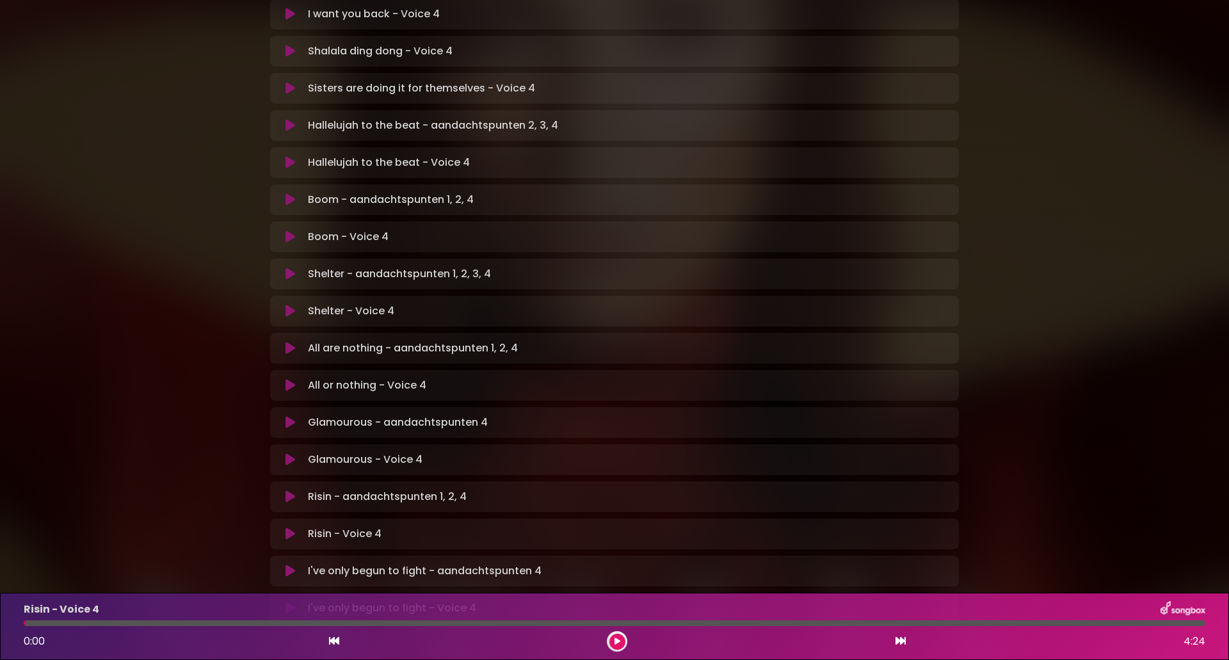
click at [333, 641] on icon at bounding box center [334, 640] width 10 height 10
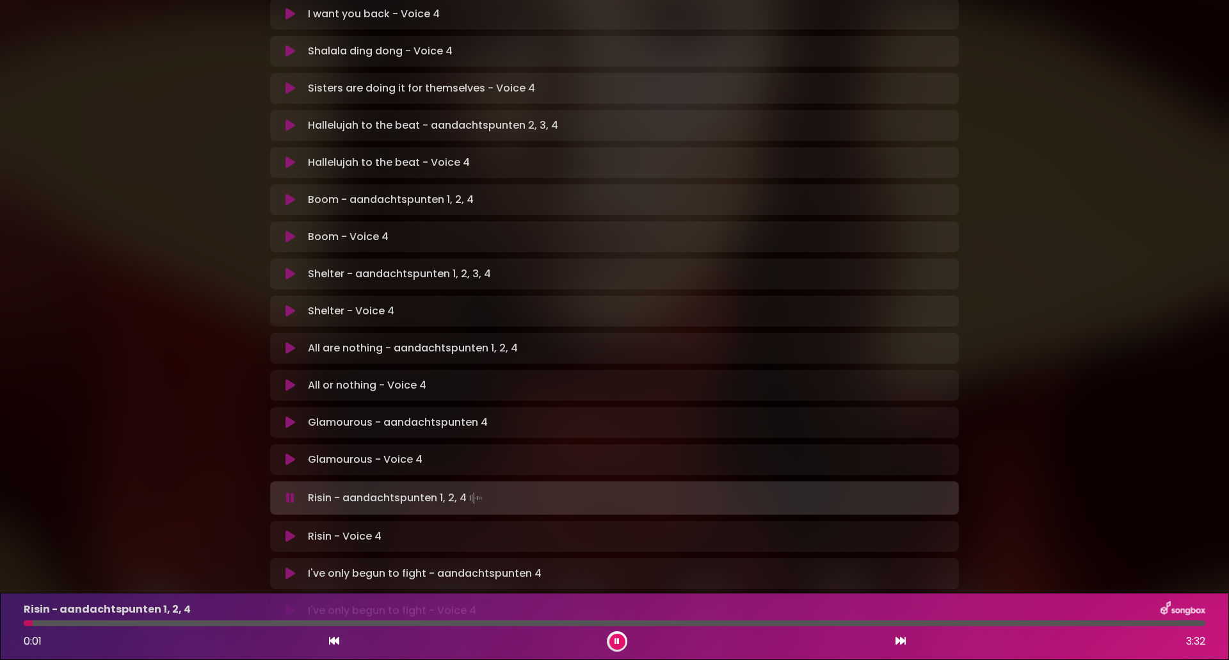
click at [895, 639] on icon at bounding box center [900, 640] width 10 height 10
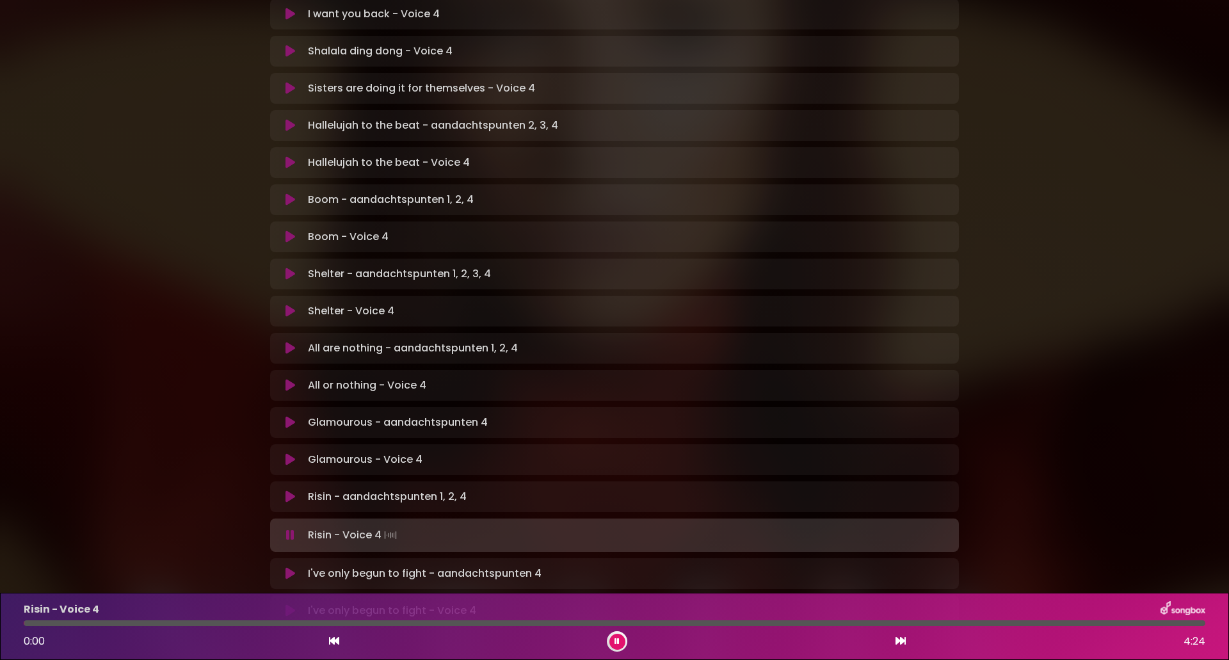
click at [619, 635] on button at bounding box center [617, 642] width 16 height 16
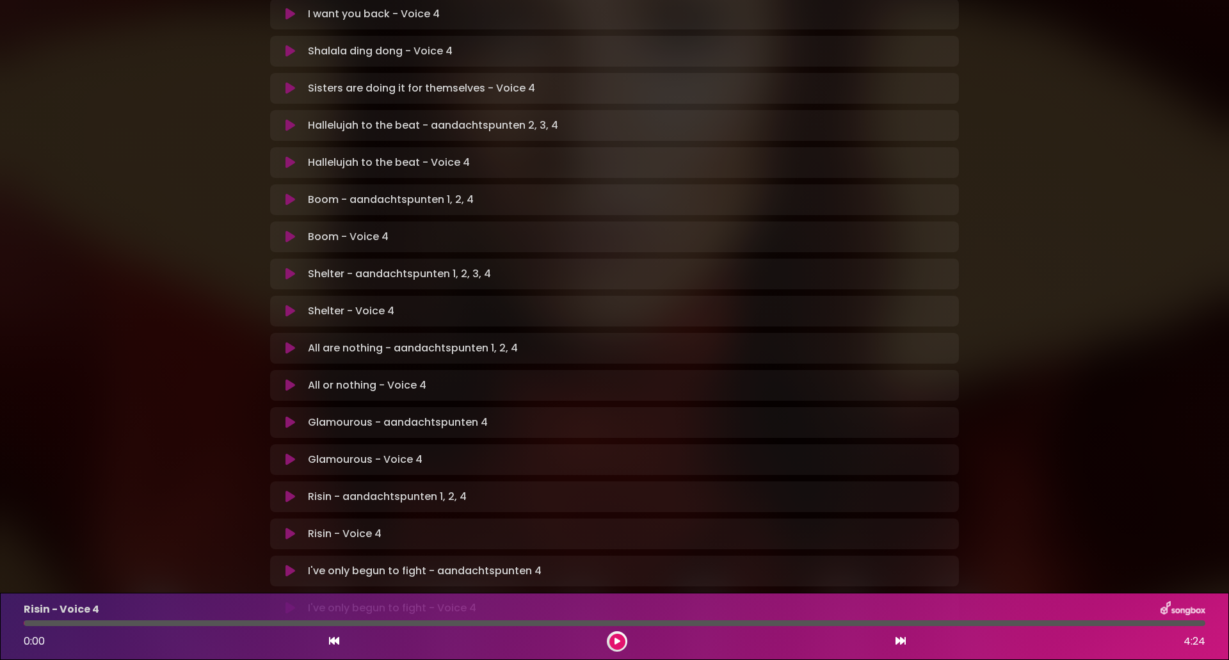
click at [614, 642] on icon at bounding box center [617, 641] width 6 height 8
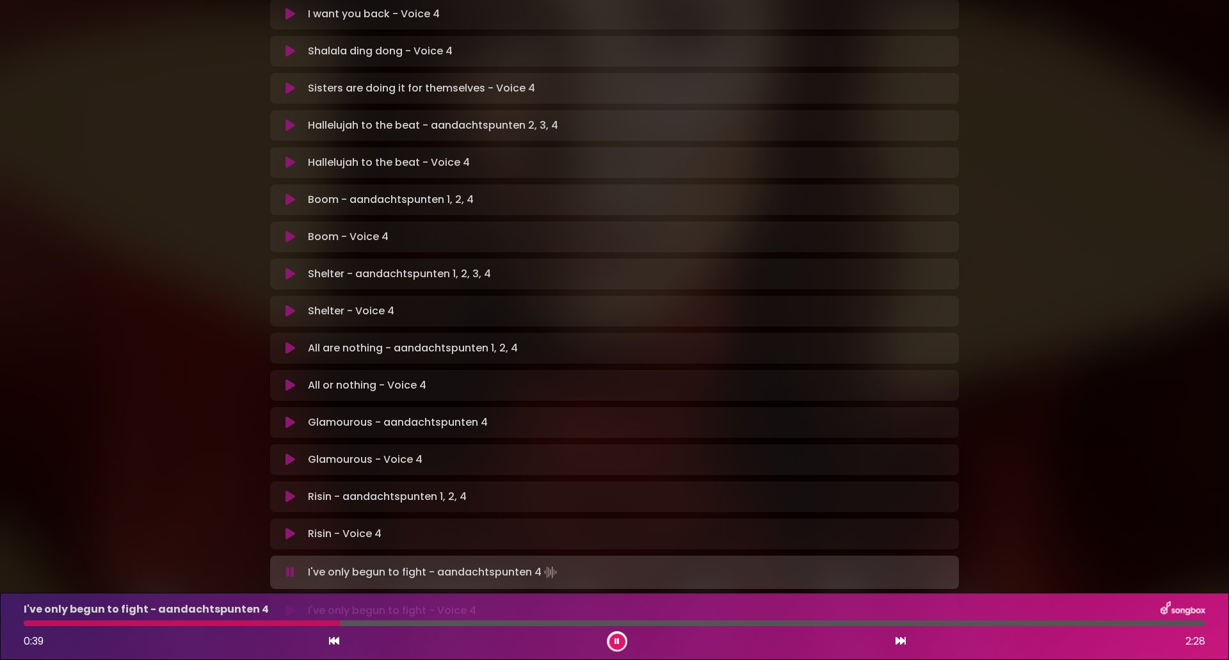
click at [331, 642] on icon at bounding box center [334, 640] width 10 height 10
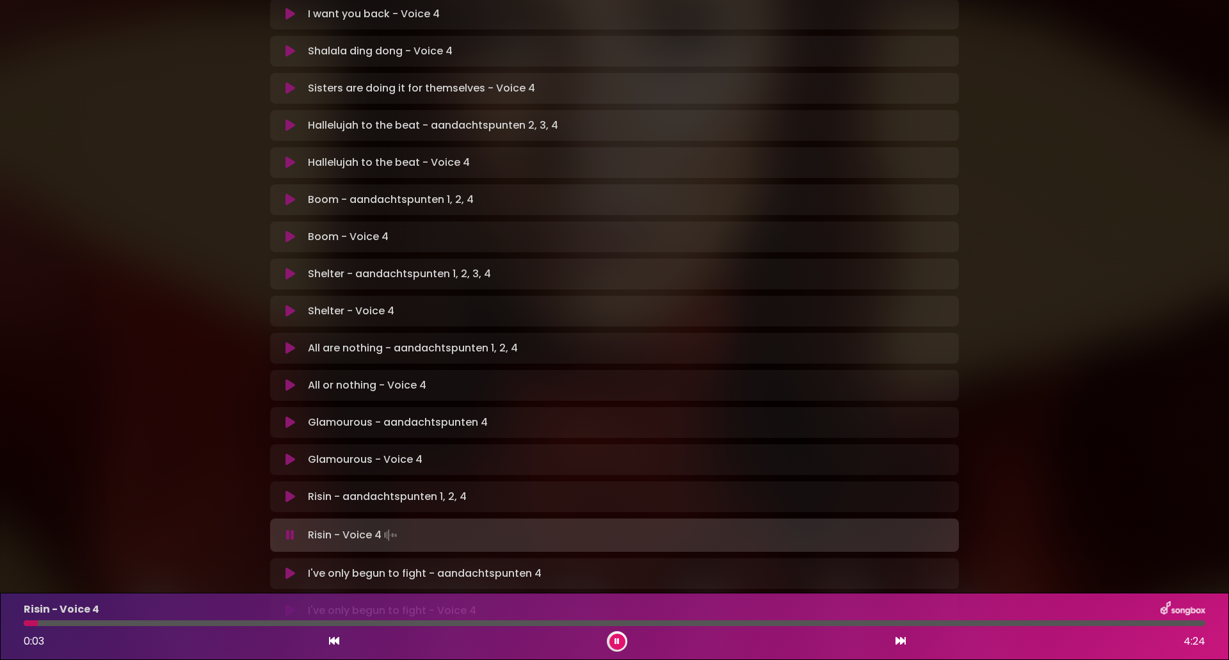
click at [897, 642] on icon at bounding box center [900, 640] width 10 height 10
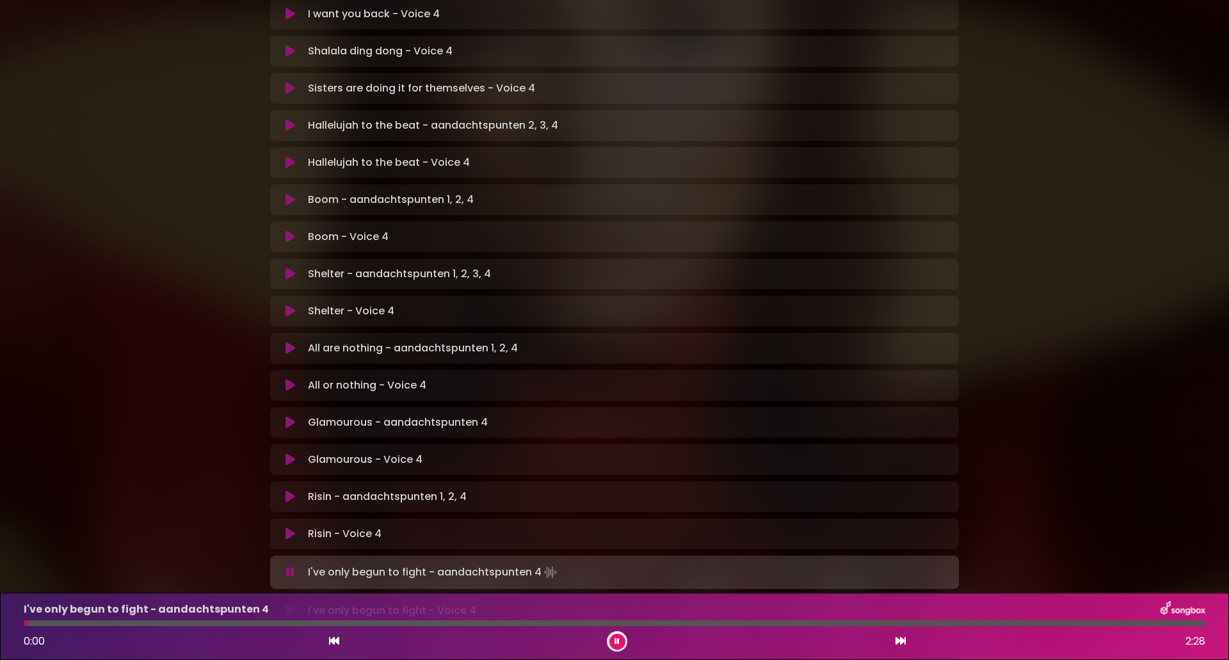
click at [626, 642] on div at bounding box center [617, 641] width 20 height 20
click at [340, 640] on div "0:02 2:28" at bounding box center [614, 641] width 1197 height 20
click at [331, 642] on icon at bounding box center [334, 640] width 10 height 10
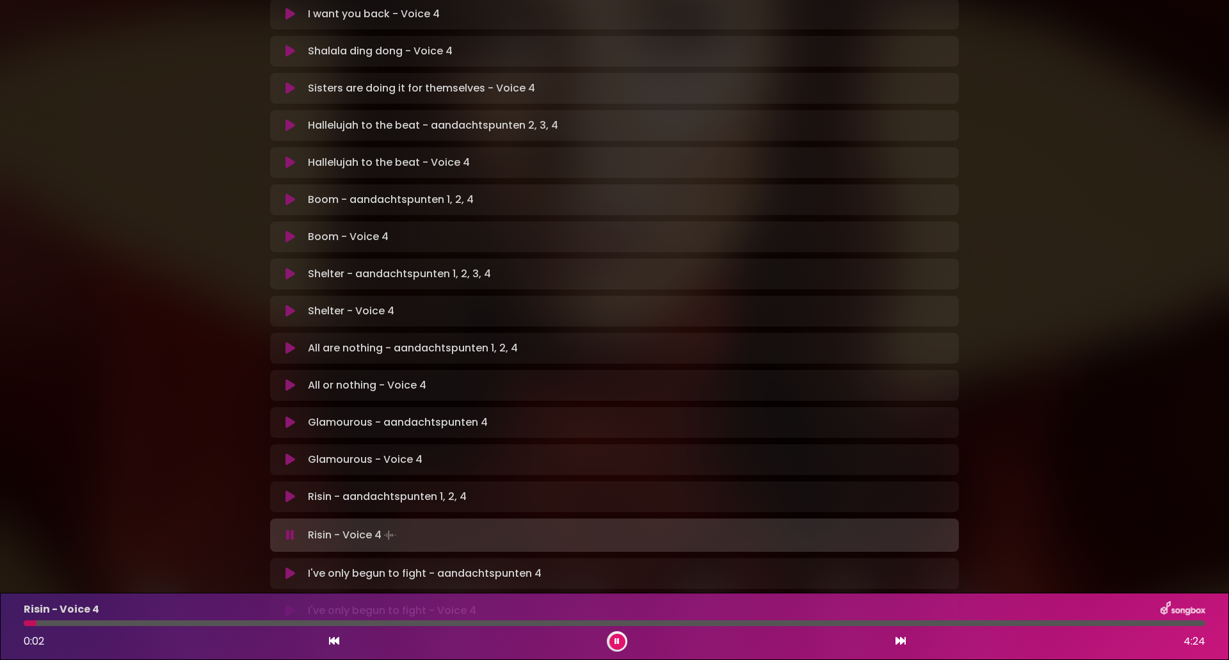
click at [901, 639] on icon at bounding box center [900, 640] width 10 height 10
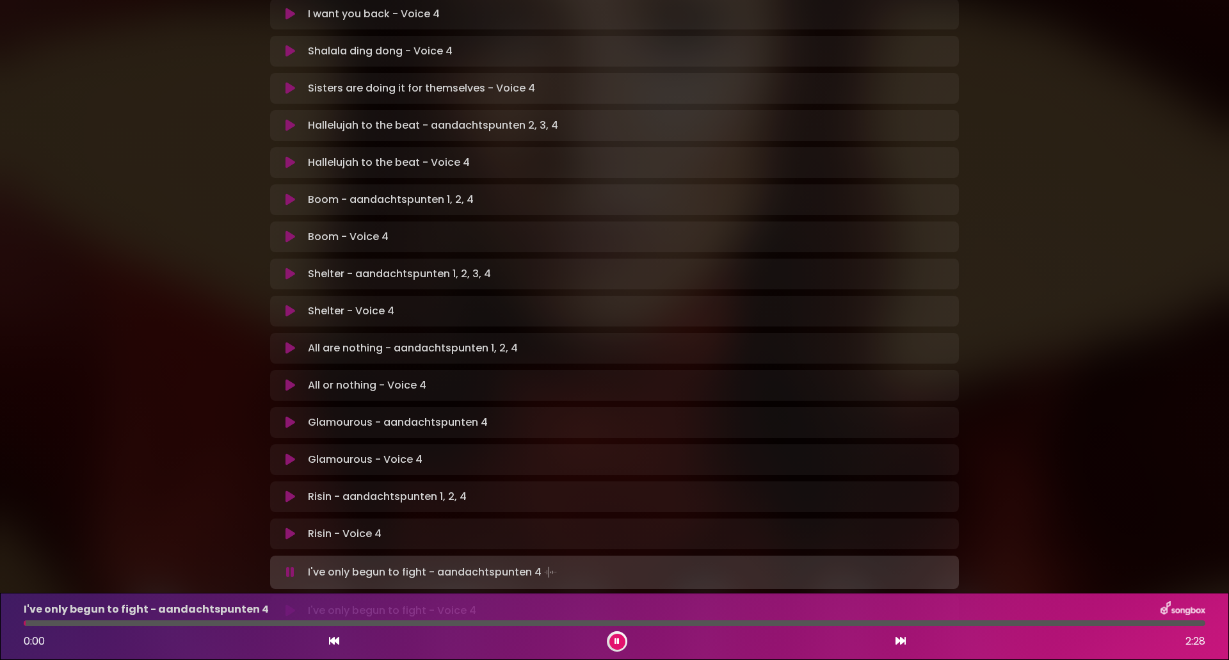
click at [622, 639] on button at bounding box center [617, 642] width 16 height 16
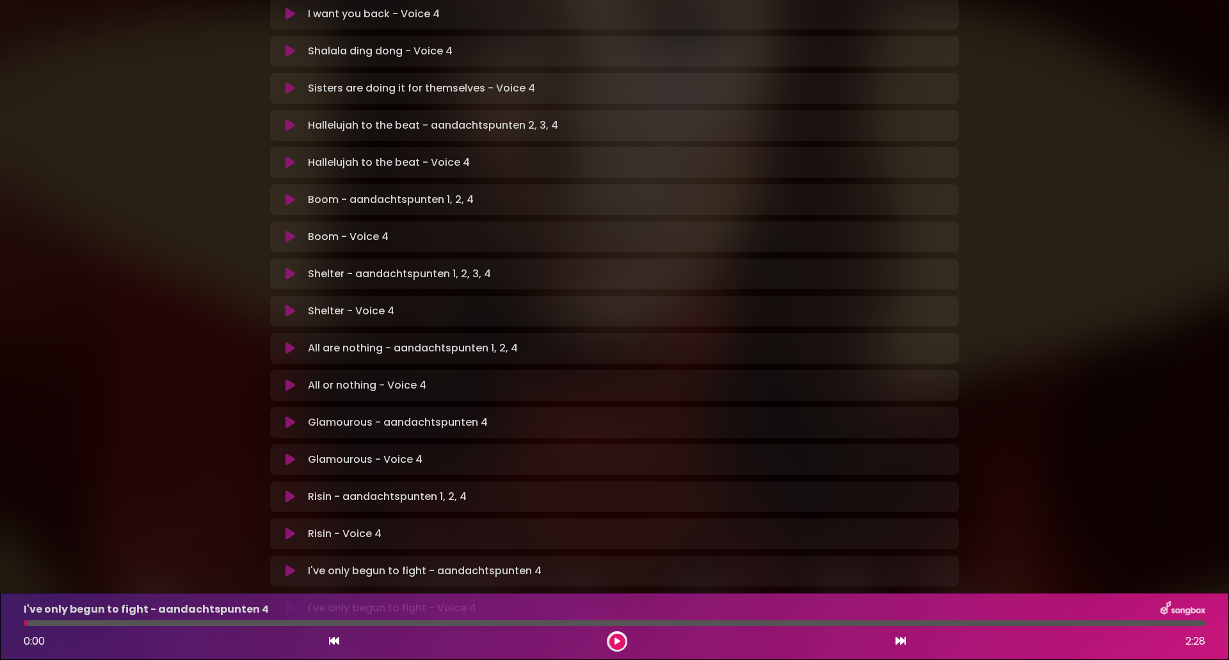
click at [331, 644] on icon at bounding box center [334, 640] width 10 height 10
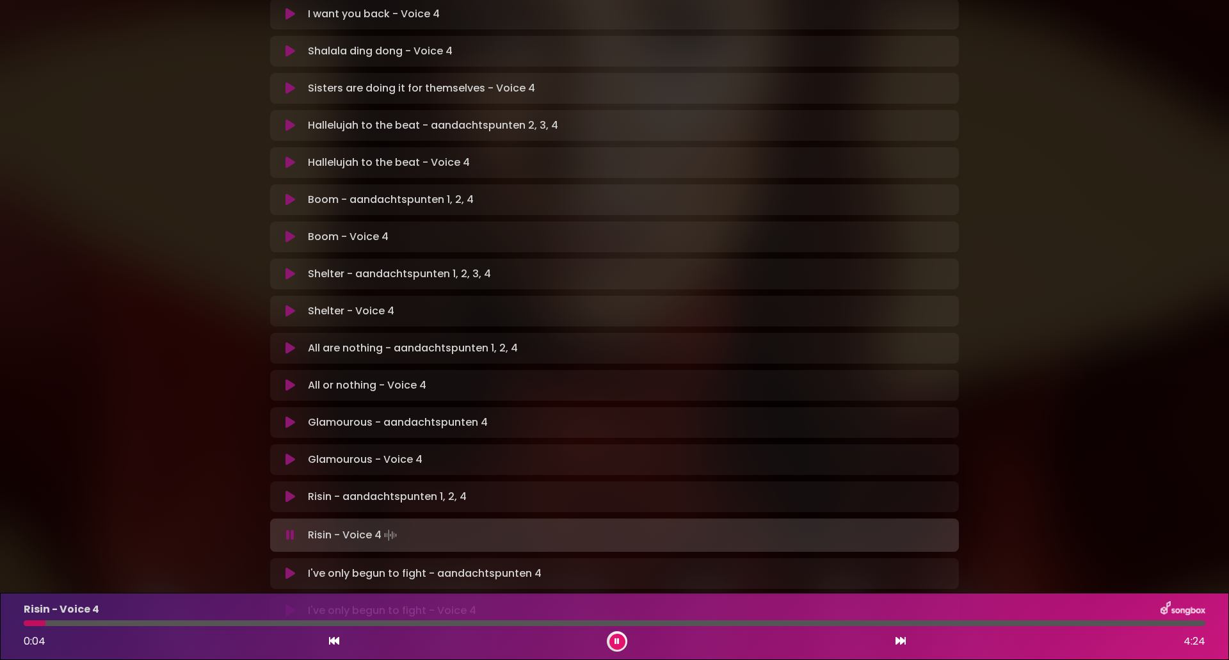
click at [898, 640] on icon at bounding box center [900, 640] width 10 height 10
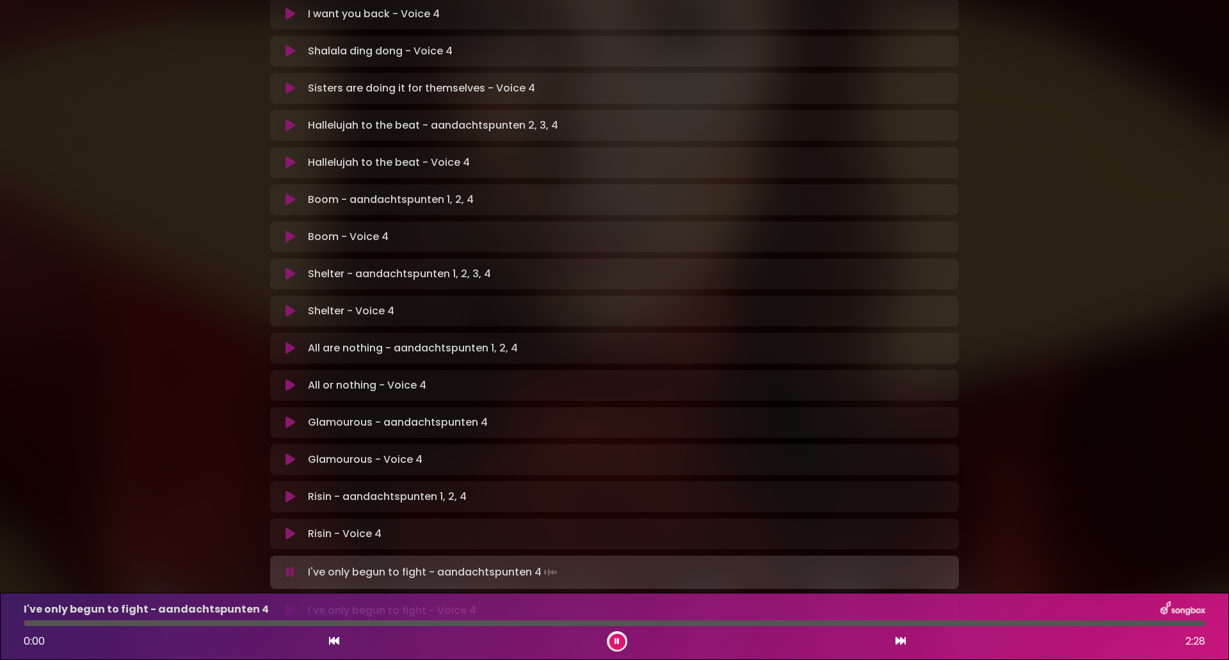
click at [625, 640] on div at bounding box center [617, 641] width 20 height 20
click at [339, 639] on icon at bounding box center [334, 640] width 10 height 10
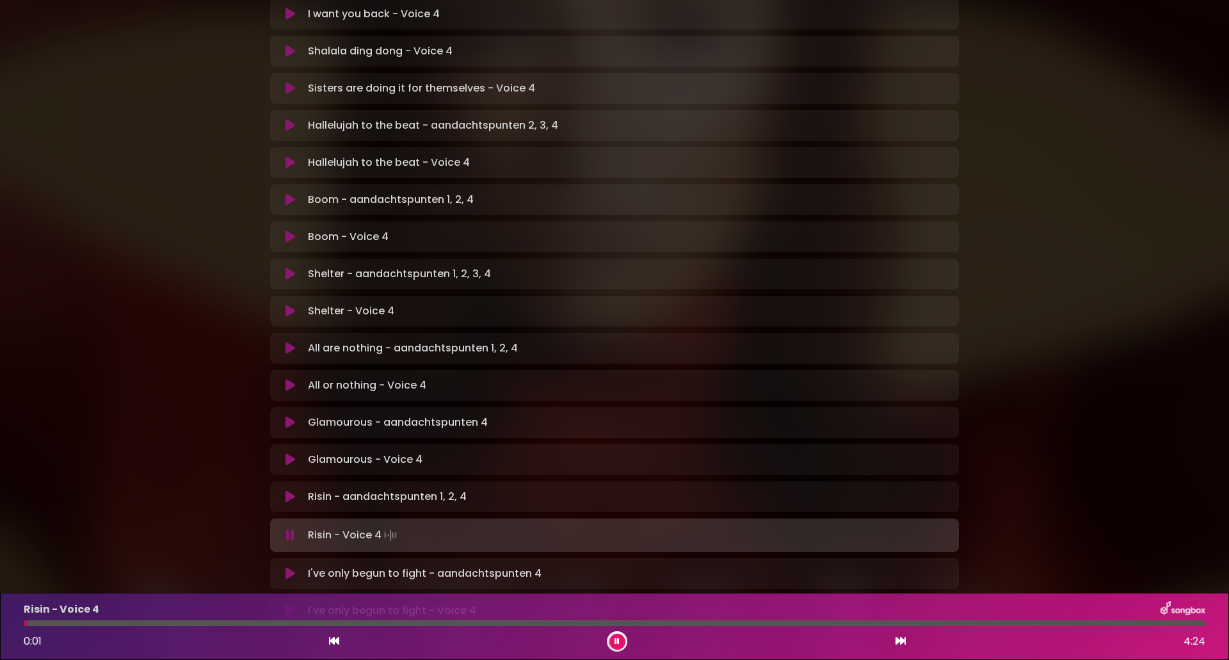
click at [900, 641] on icon at bounding box center [900, 640] width 10 height 10
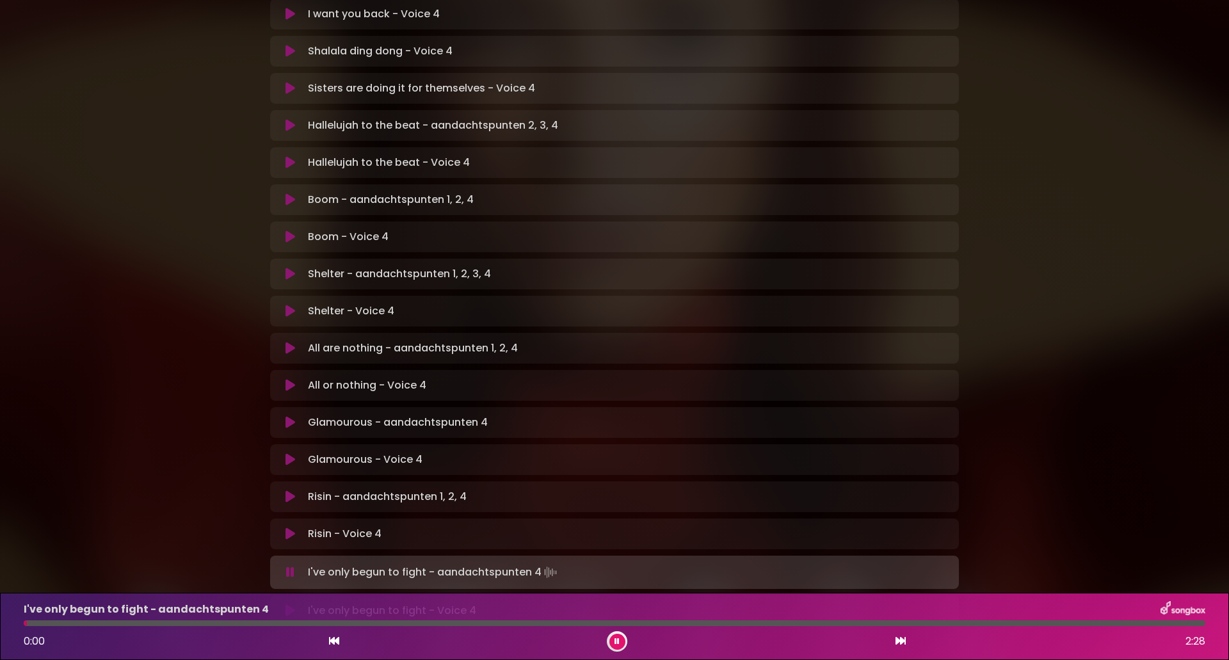
click at [609, 634] on div "0:00 2:28" at bounding box center [614, 641] width 1197 height 20
click at [611, 636] on button at bounding box center [617, 642] width 16 height 16
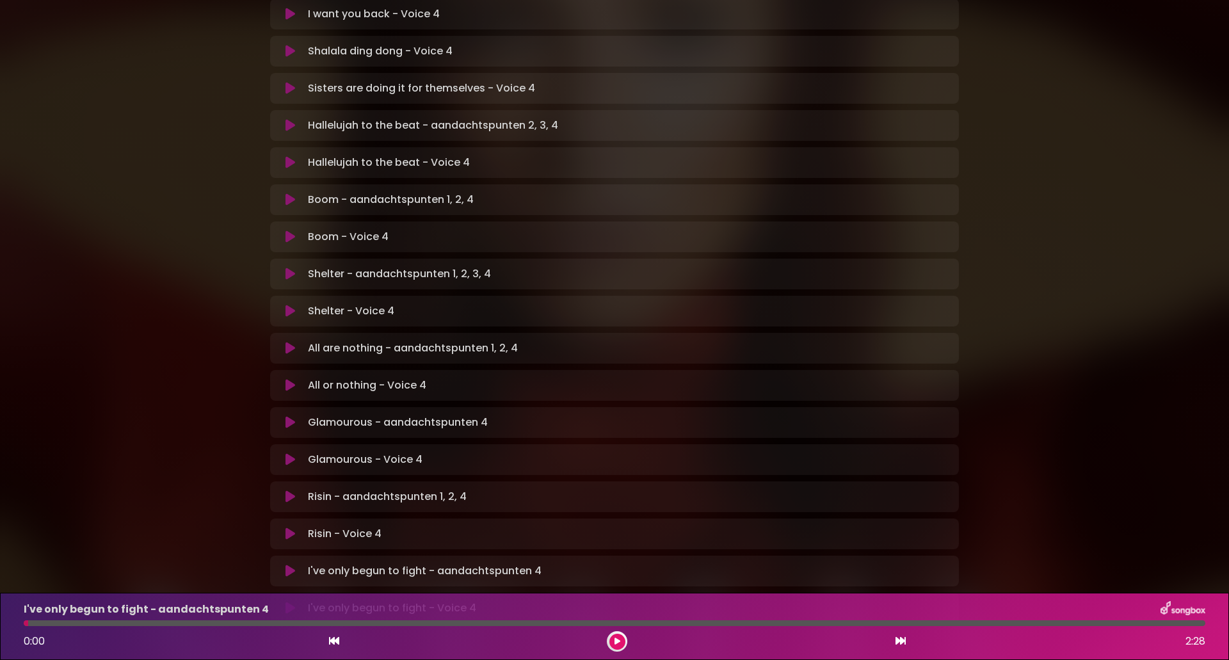
click at [337, 640] on icon at bounding box center [334, 640] width 10 height 10
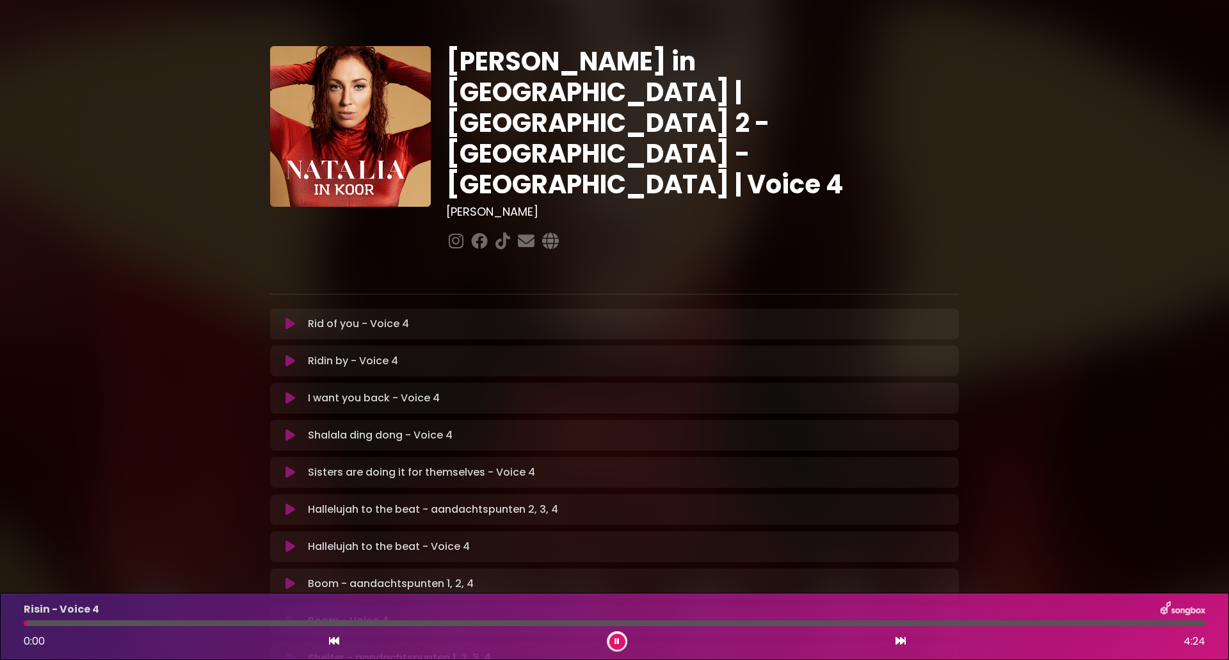
scroll to position [384, 0]
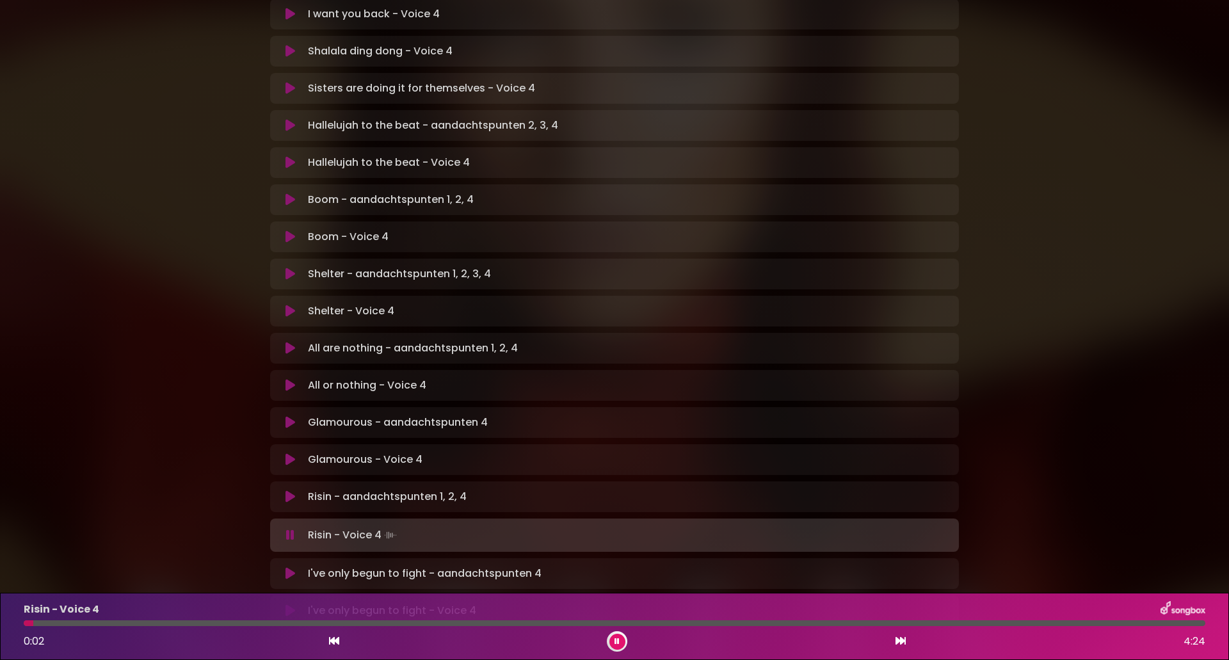
drag, startPoint x: 901, startPoint y: 643, endPoint x: 879, endPoint y: 642, distance: 22.4
click at [900, 642] on icon at bounding box center [900, 640] width 10 height 10
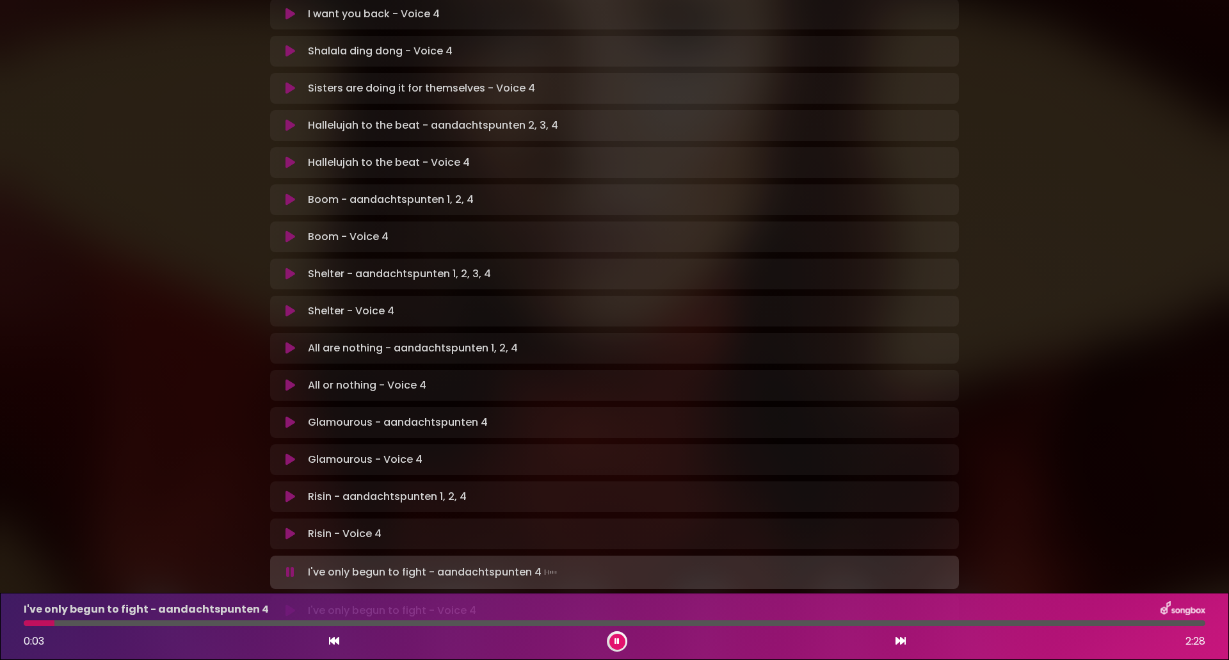
click at [330, 646] on button at bounding box center [334, 641] width 12 height 17
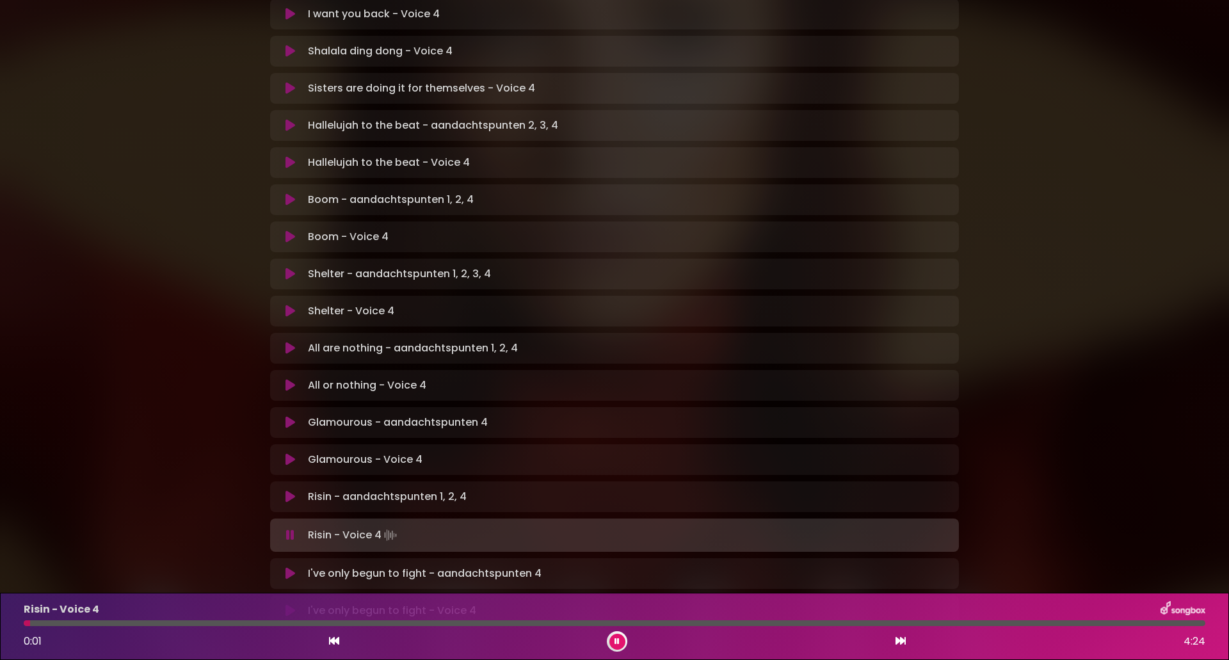
click at [895, 641] on icon at bounding box center [900, 640] width 10 height 10
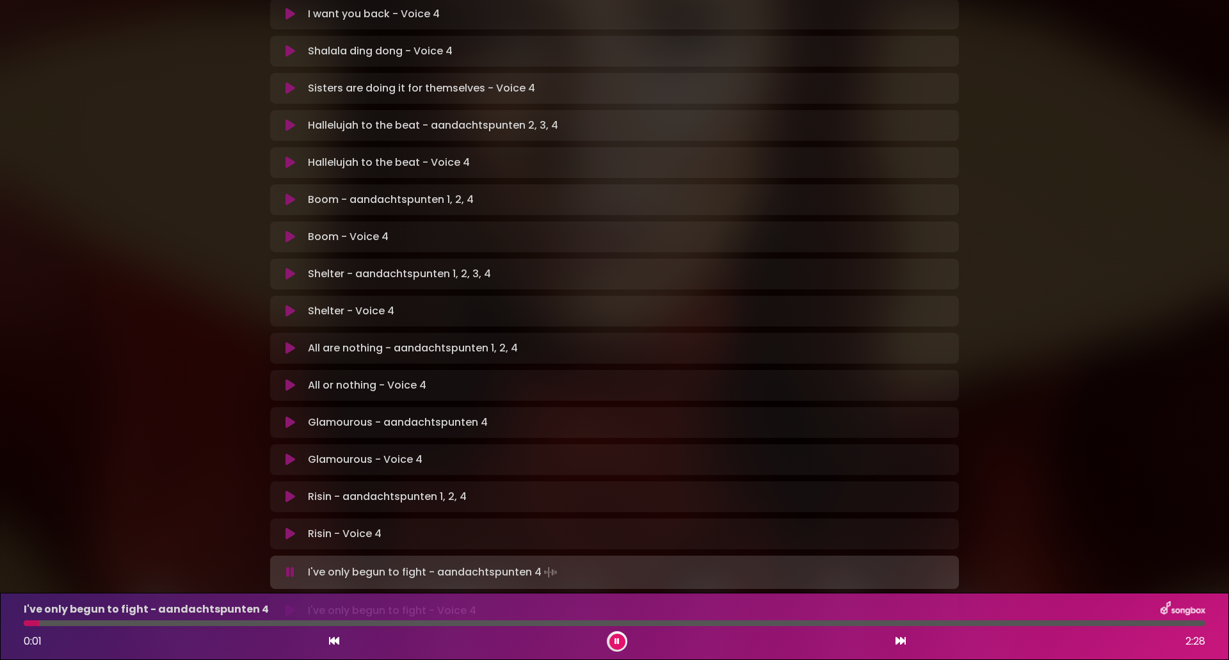
click at [335, 648] on button at bounding box center [334, 641] width 12 height 17
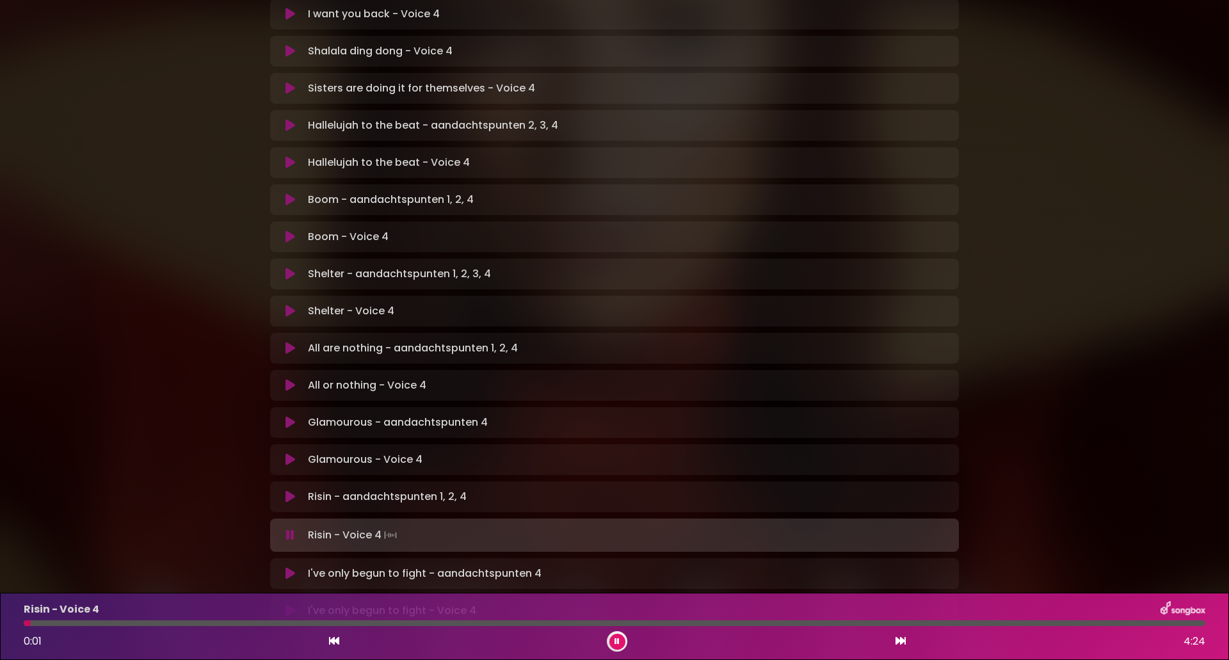
click at [895, 641] on icon at bounding box center [900, 640] width 10 height 10
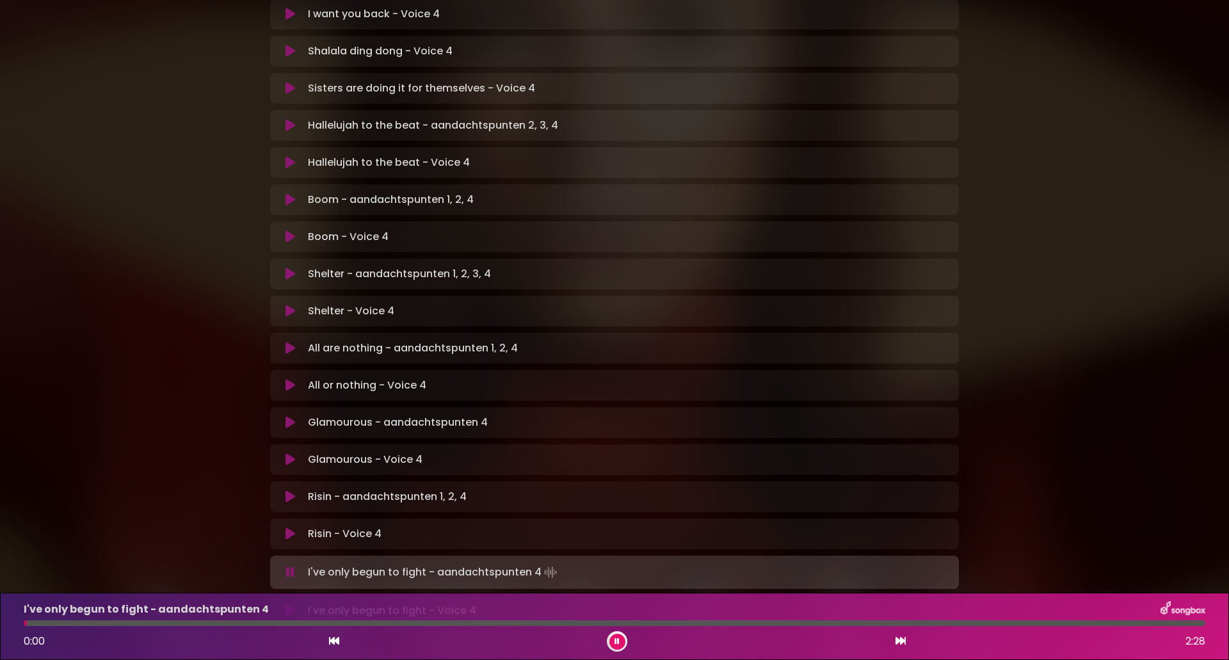
click at [624, 641] on button at bounding box center [617, 642] width 16 height 16
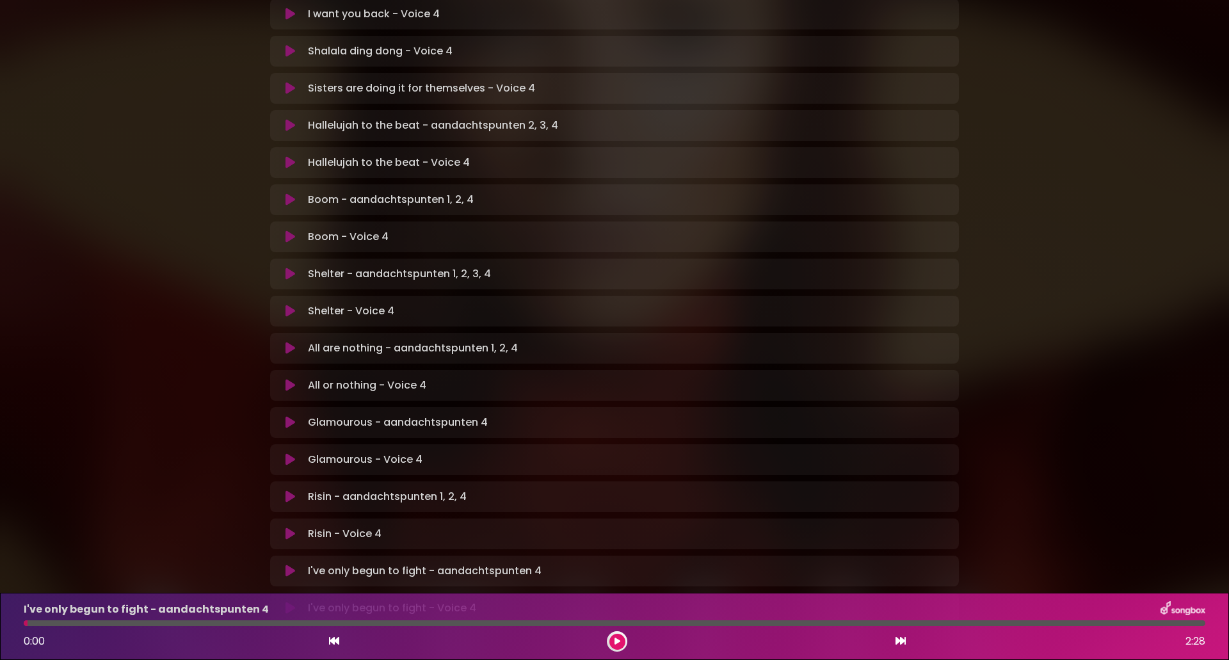
click at [614, 648] on button at bounding box center [617, 642] width 16 height 16
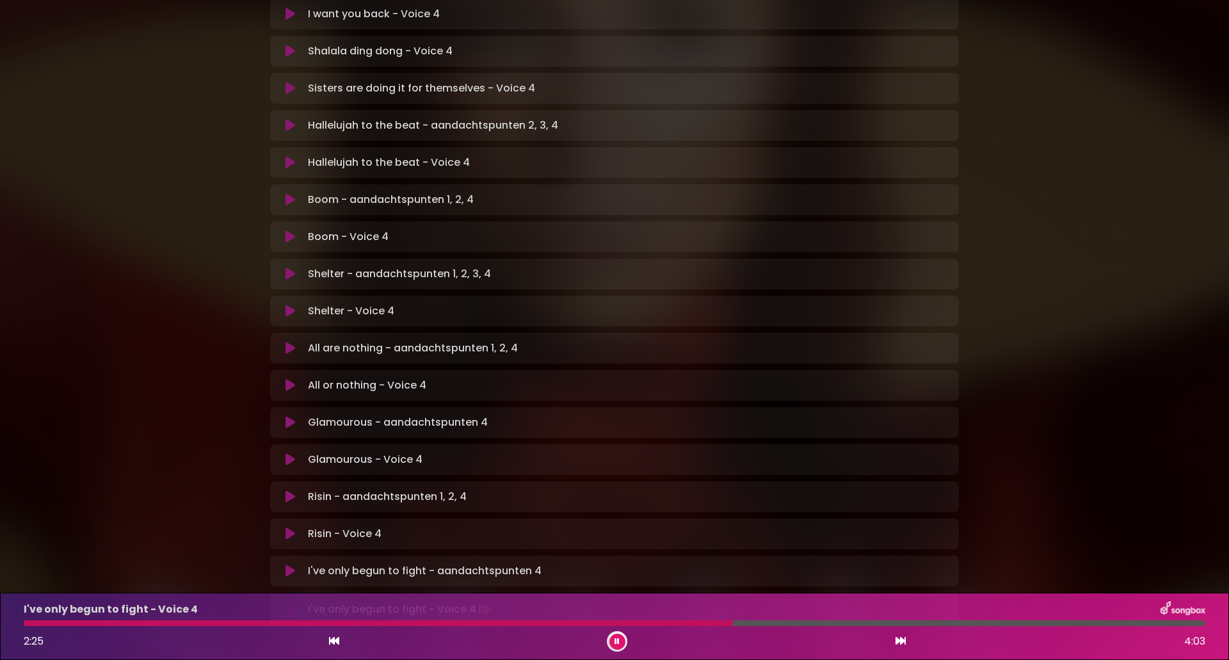
click at [333, 640] on icon at bounding box center [334, 640] width 10 height 10
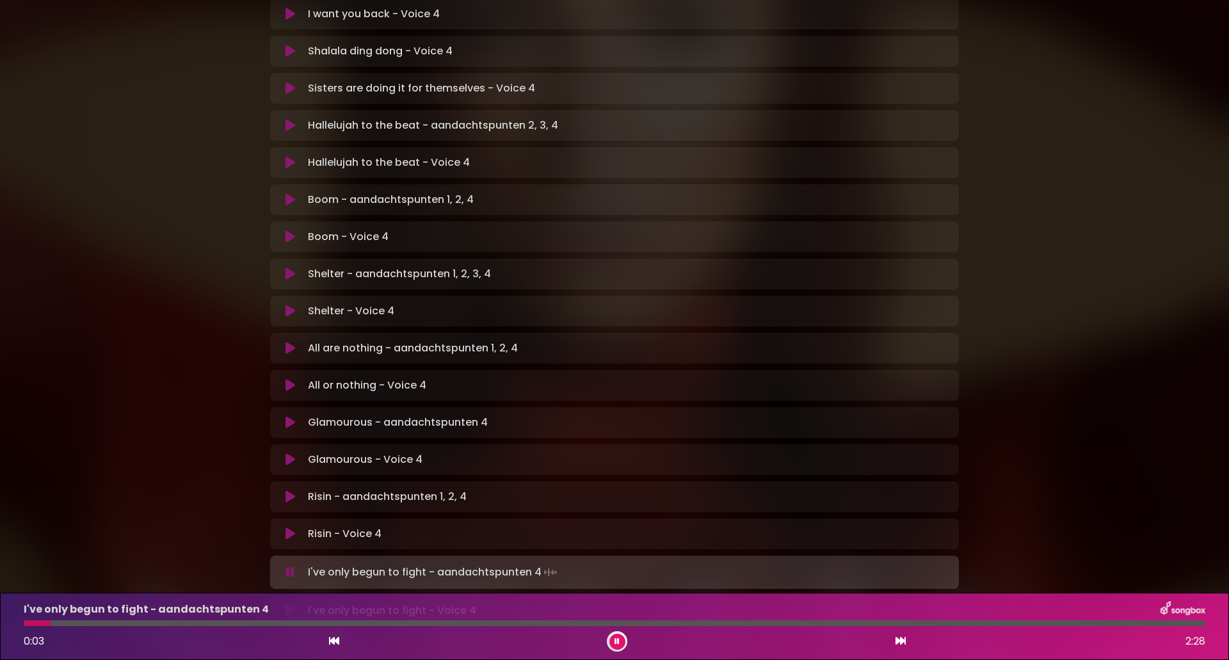
click at [900, 640] on icon at bounding box center [900, 640] width 10 height 10
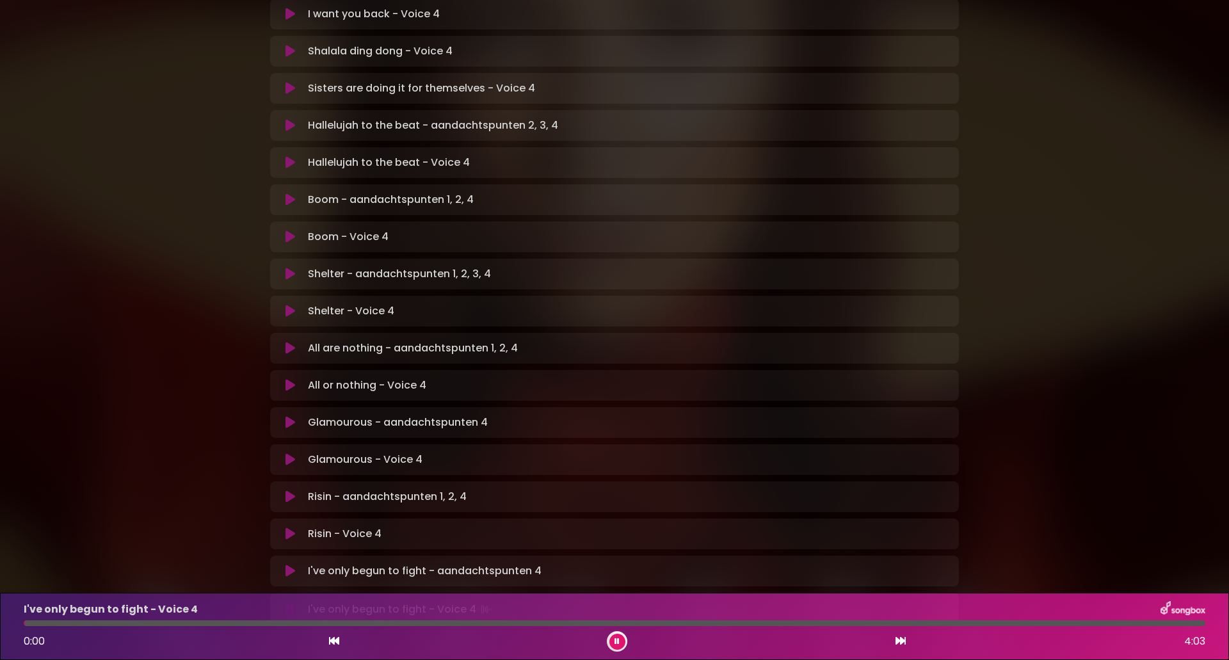
click at [616, 646] on button at bounding box center [617, 642] width 16 height 16
click at [614, 642] on icon at bounding box center [616, 641] width 7 height 9
